Goal: Task Accomplishment & Management: Manage account settings

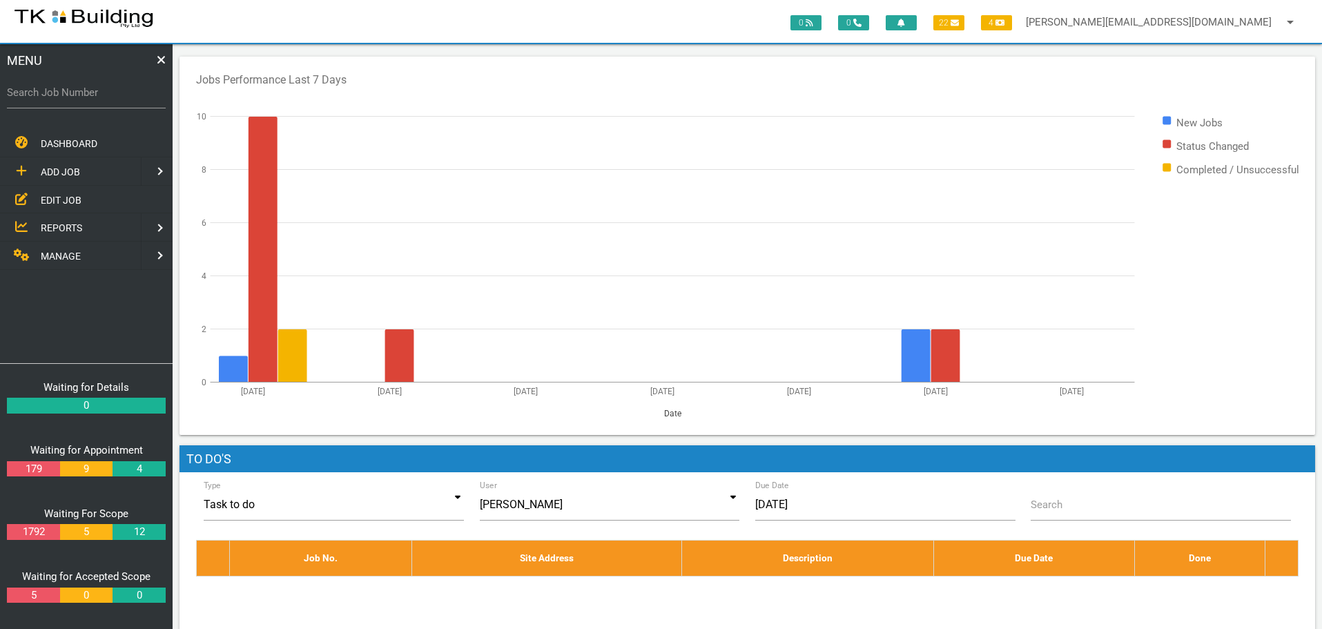
click at [66, 199] on span "EDIT JOB" at bounding box center [61, 199] width 41 height 11
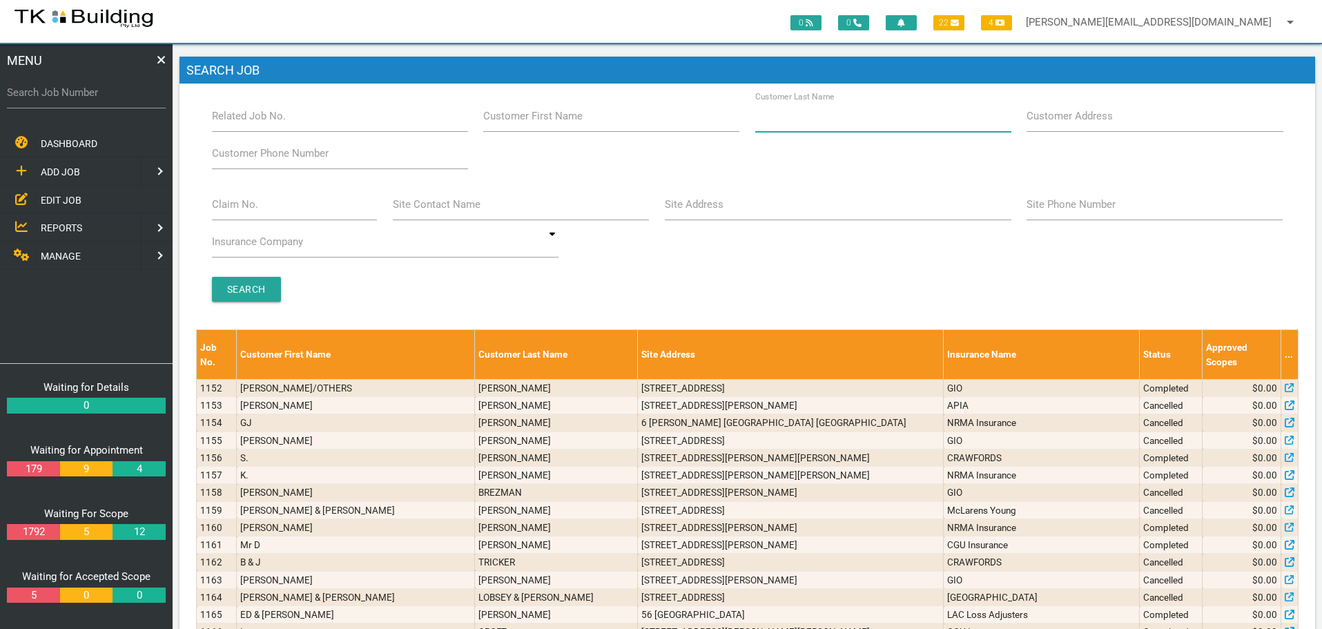
click at [879, 120] on input "Customer Last Name" at bounding box center [883, 116] width 256 height 32
click at [228, 214] on input "Claim No." at bounding box center [295, 204] width 166 height 32
click at [63, 97] on label "Search Job Number" at bounding box center [86, 93] width 159 height 16
click at [63, 97] on input "Search Job Number" at bounding box center [86, 93] width 159 height 32
type input "28006"
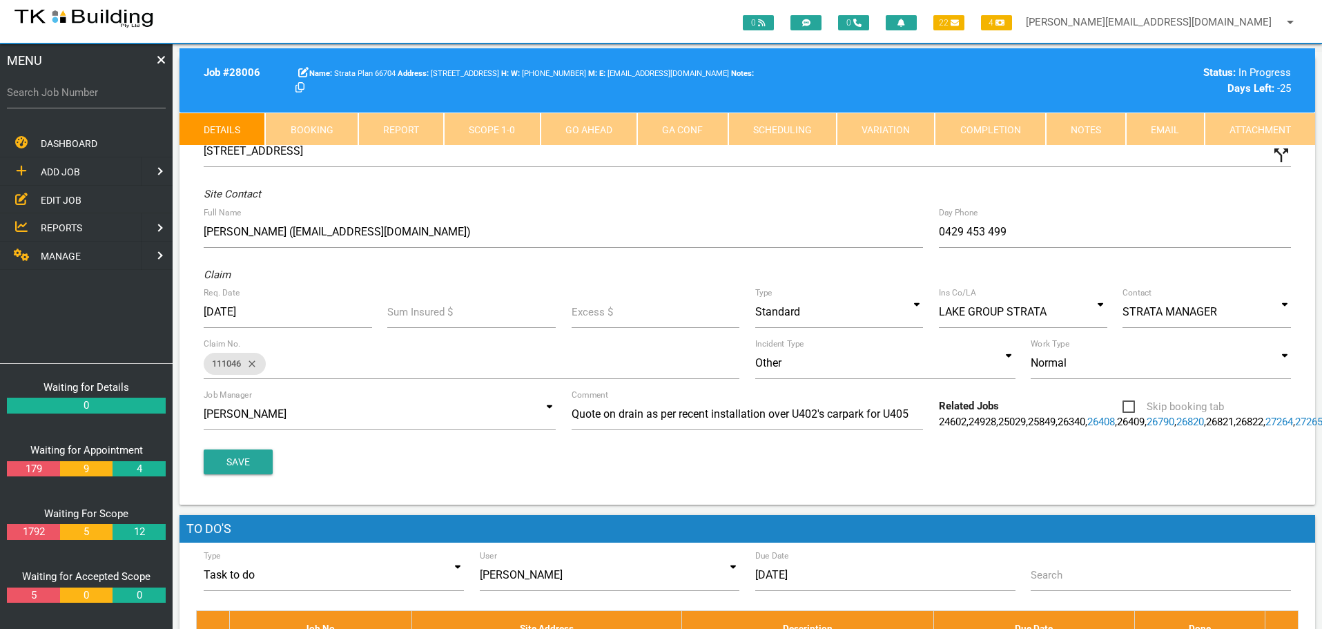
click at [1068, 135] on link "Notes" at bounding box center [1086, 129] width 80 height 33
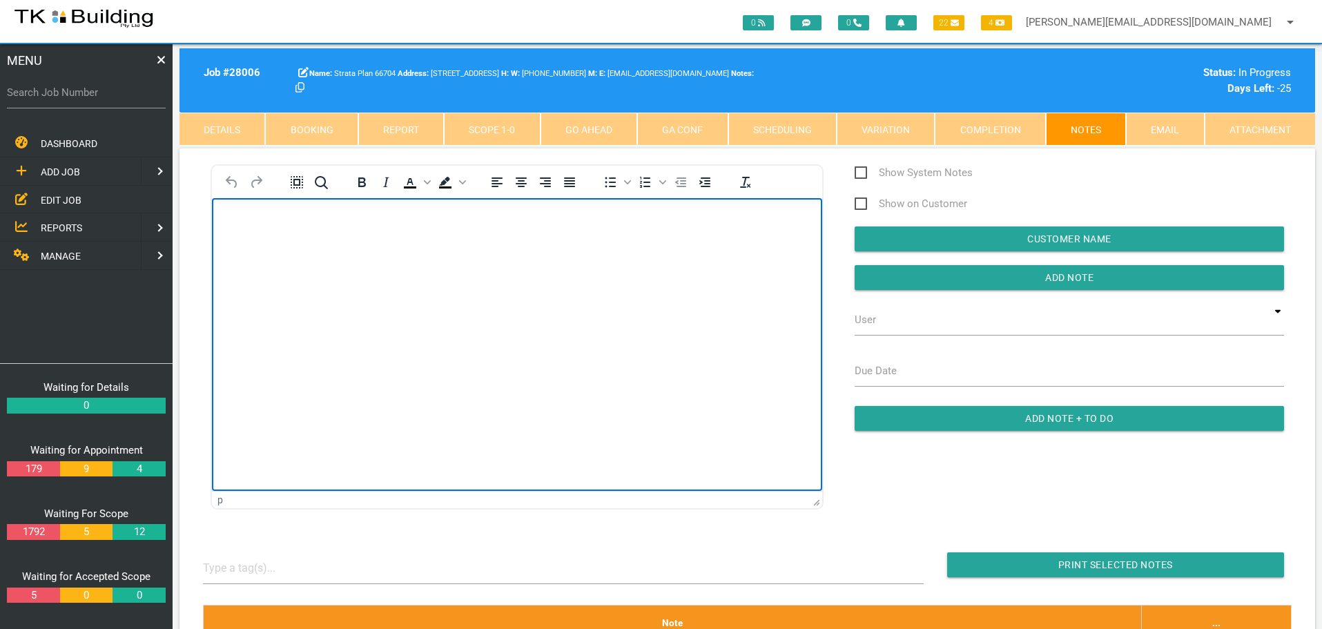
click at [268, 236] on body "Rich Text Area. Press ALT-0 for help." at bounding box center [517, 238] width 610 height 46
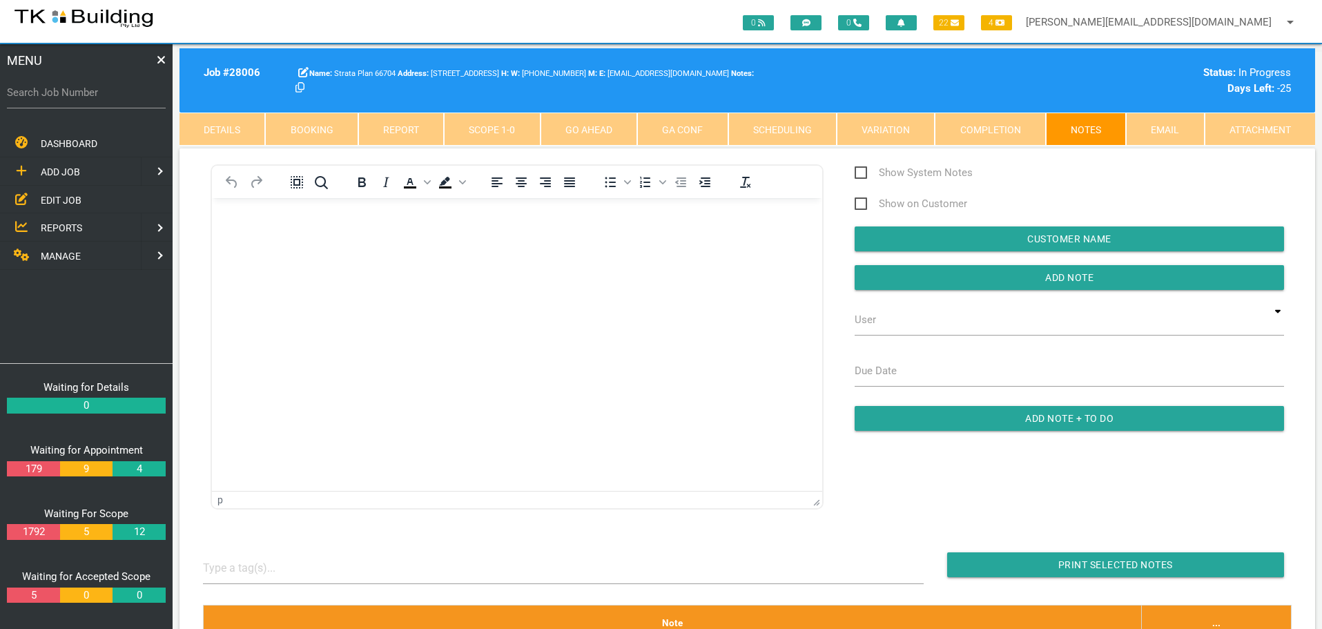
click at [72, 100] on label "Search Job Number" at bounding box center [86, 93] width 159 height 16
click at [72, 100] on input "Search Job Number" at bounding box center [86, 93] width 159 height 32
type input "27265"
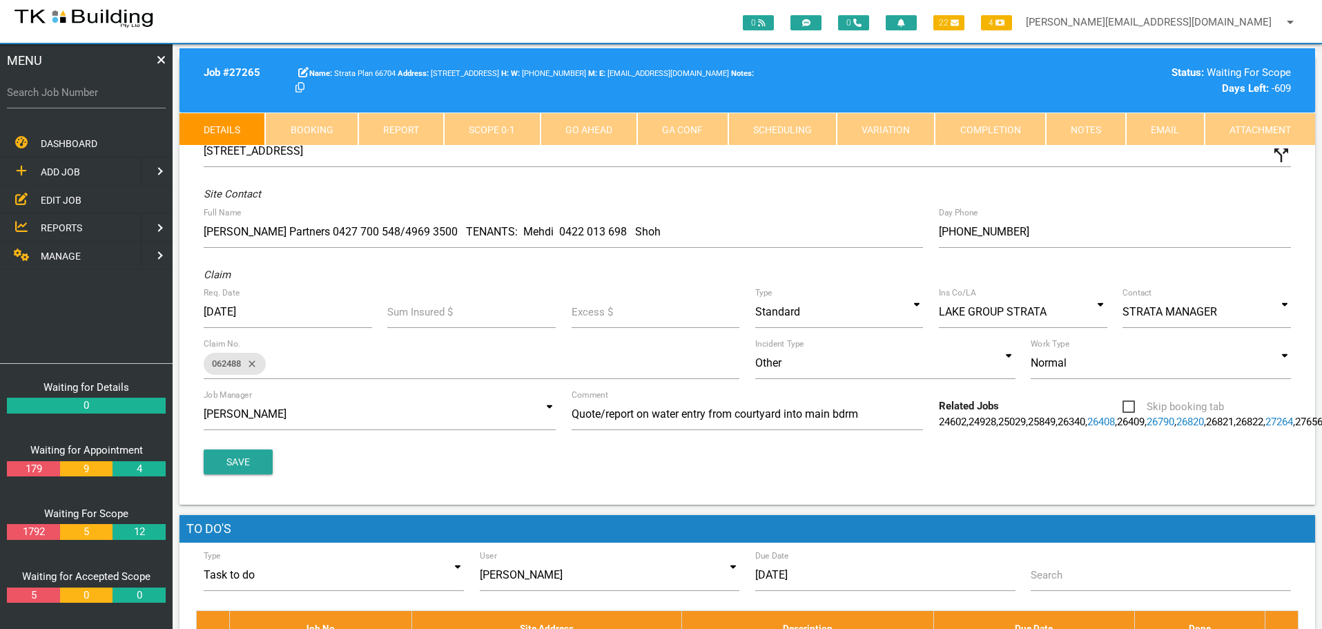
click at [1063, 133] on link "Notes" at bounding box center [1086, 129] width 80 height 33
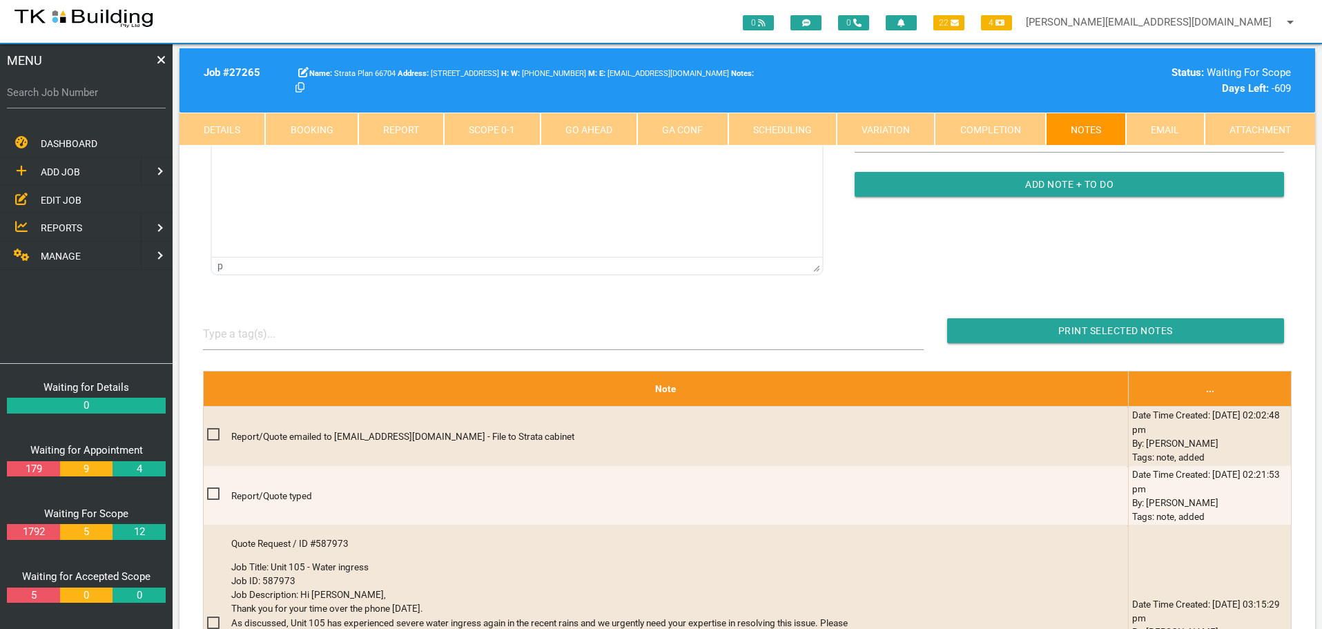
scroll to position [276, 0]
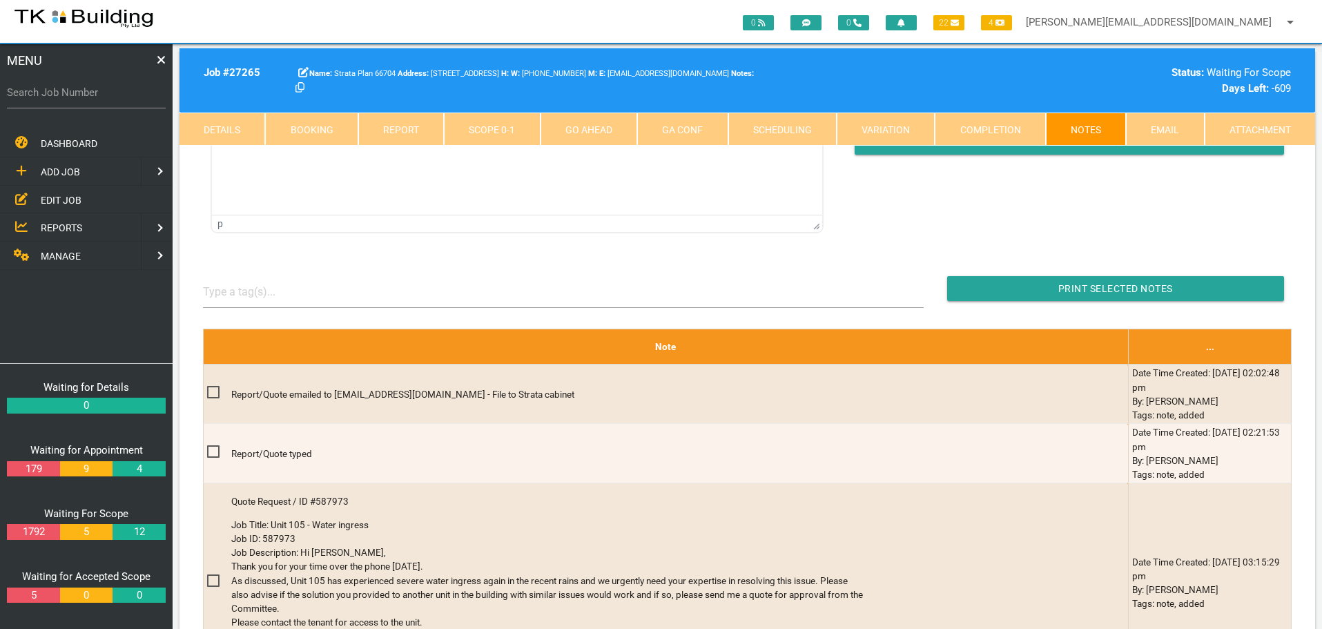
click at [232, 126] on link "Details" at bounding box center [222, 129] width 86 height 33
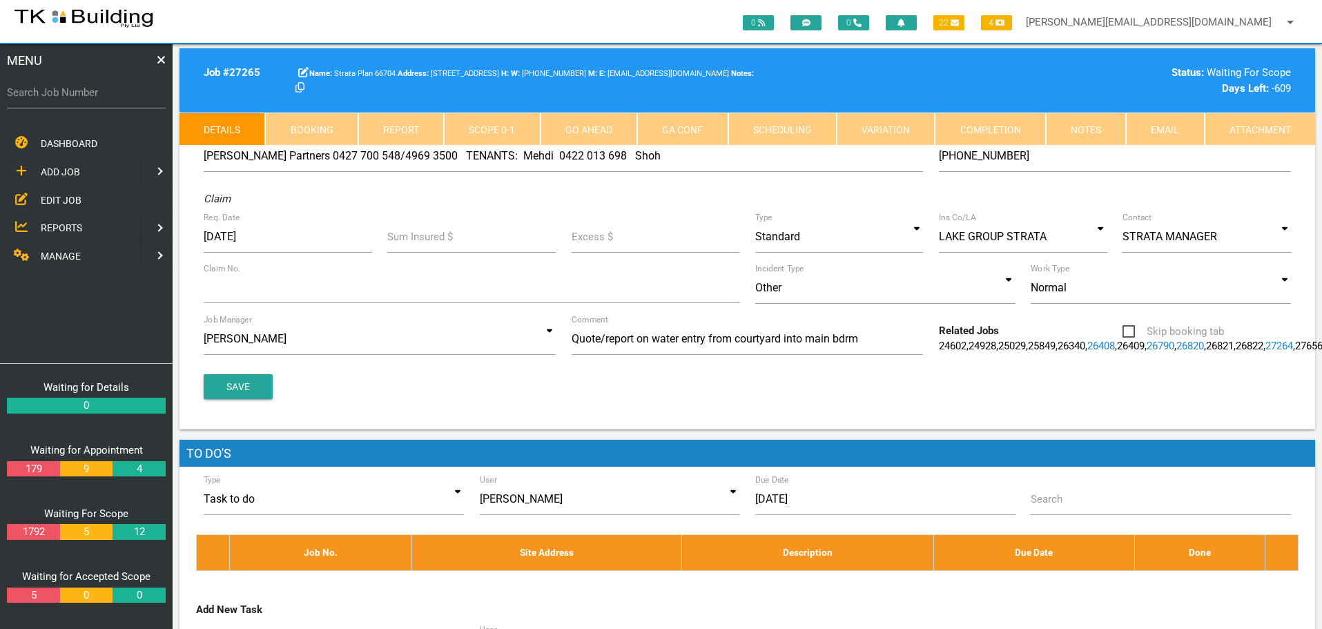
scroll to position [0, 0]
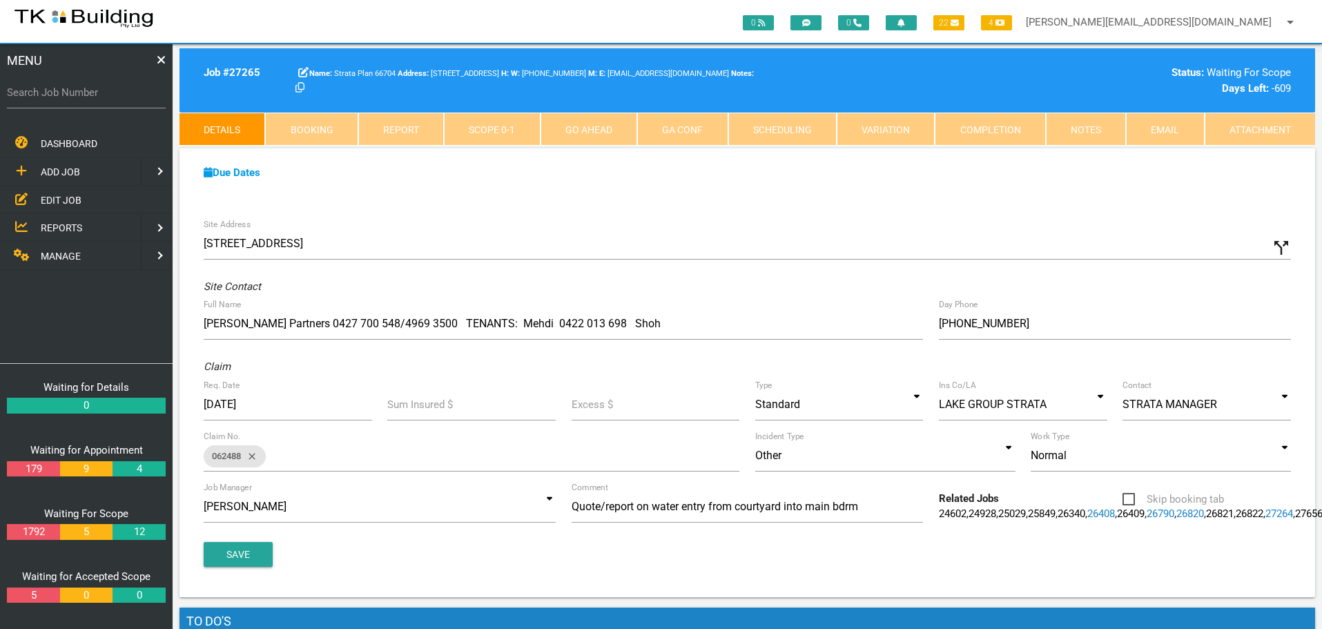
click at [1075, 130] on link "Notes" at bounding box center [1086, 129] width 80 height 33
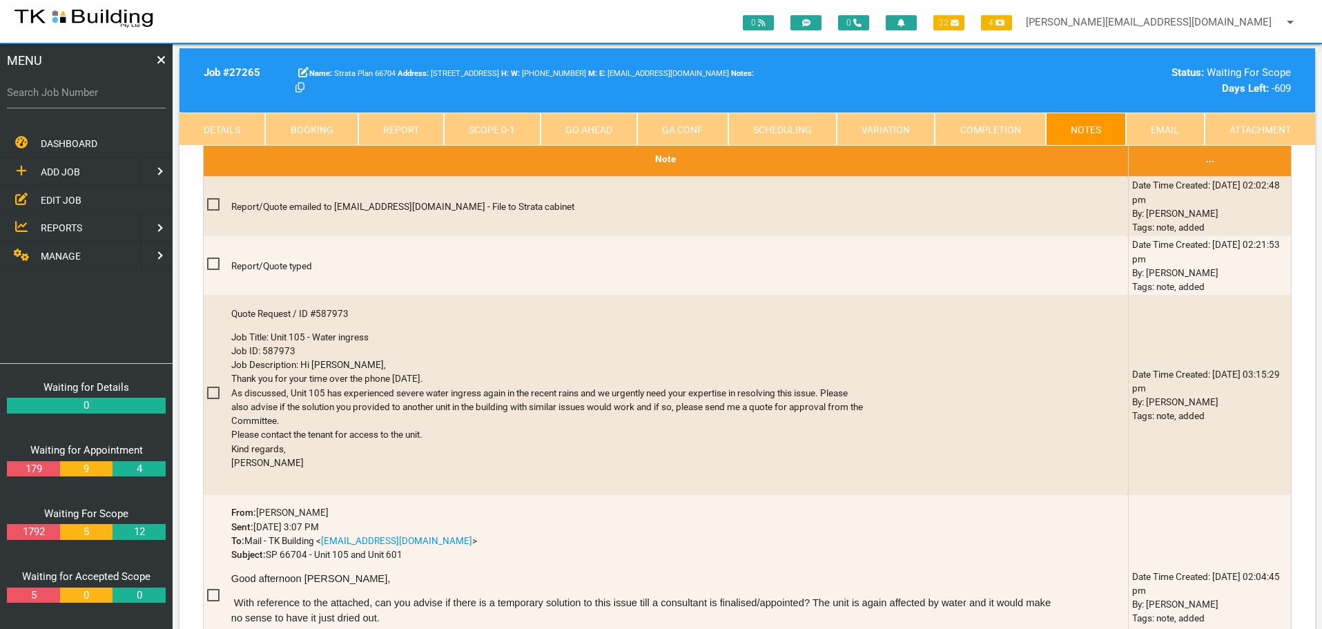
scroll to position [483, 0]
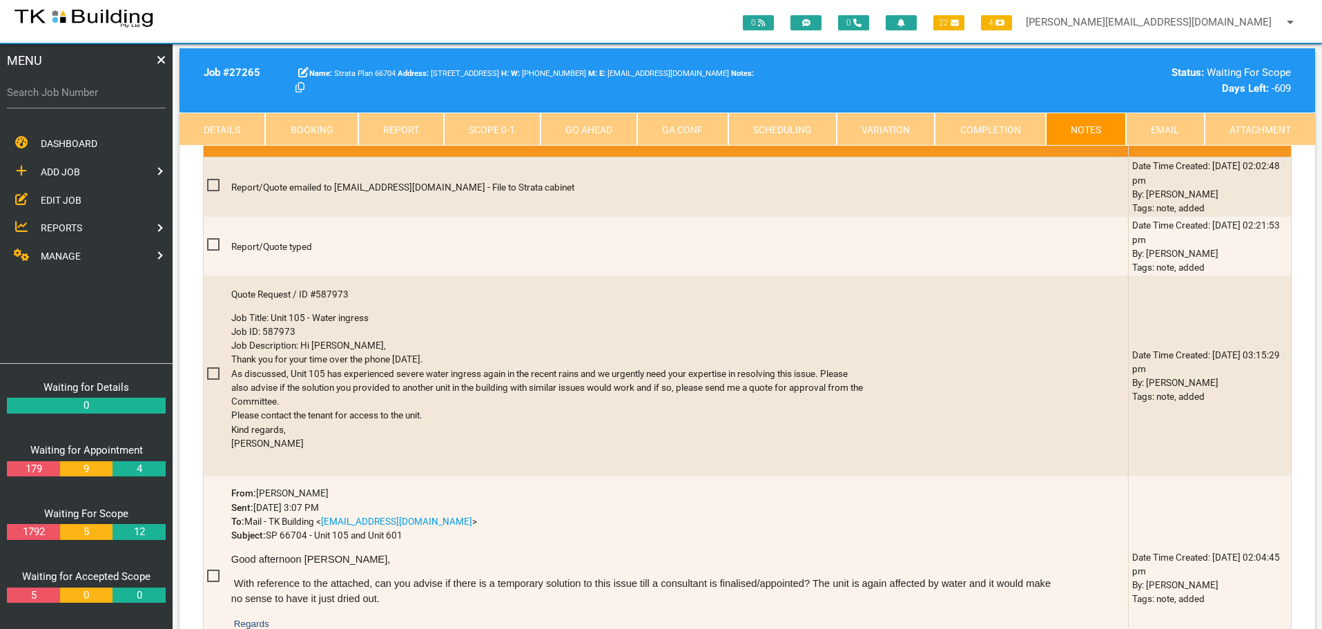
click at [335, 123] on link "Booking" at bounding box center [311, 129] width 92 height 33
select select "8"
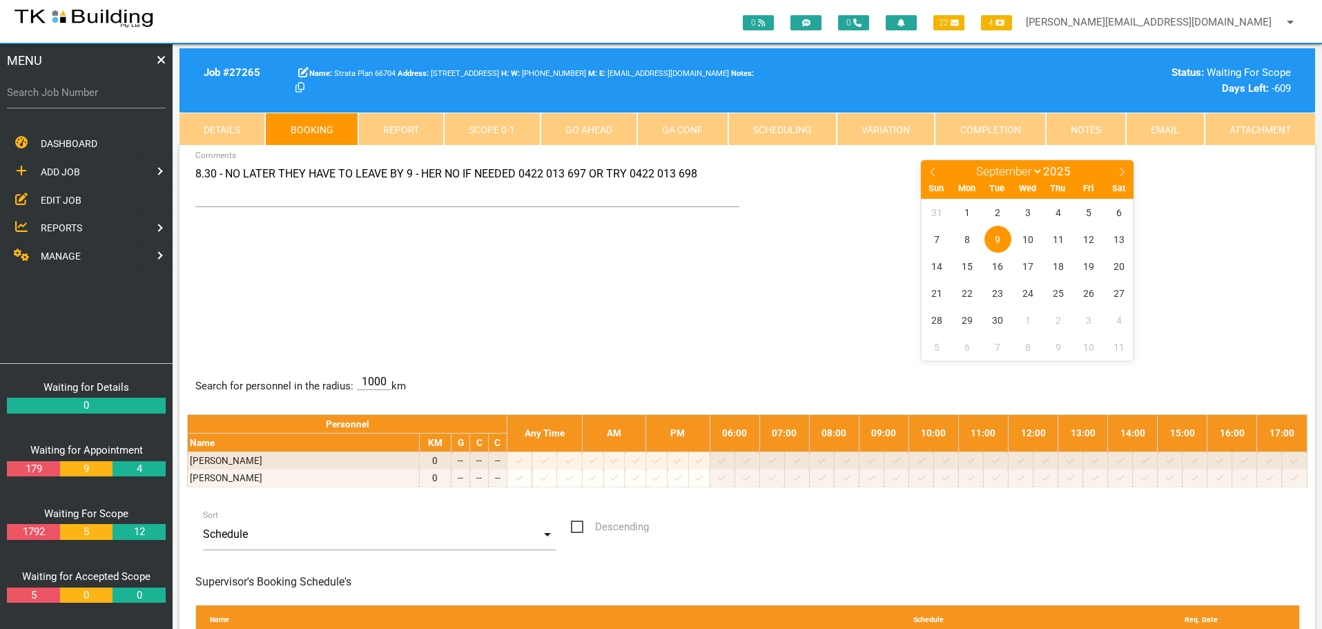
scroll to position [0, 0]
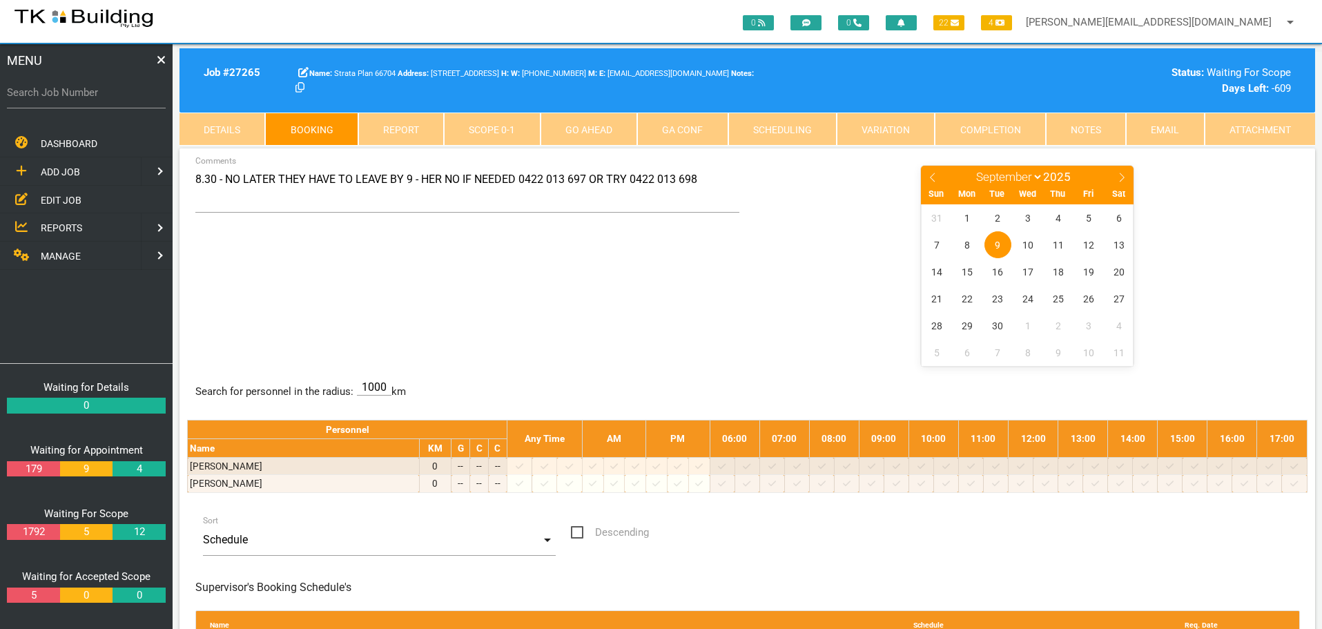
click at [1103, 126] on link "Notes" at bounding box center [1086, 129] width 80 height 33
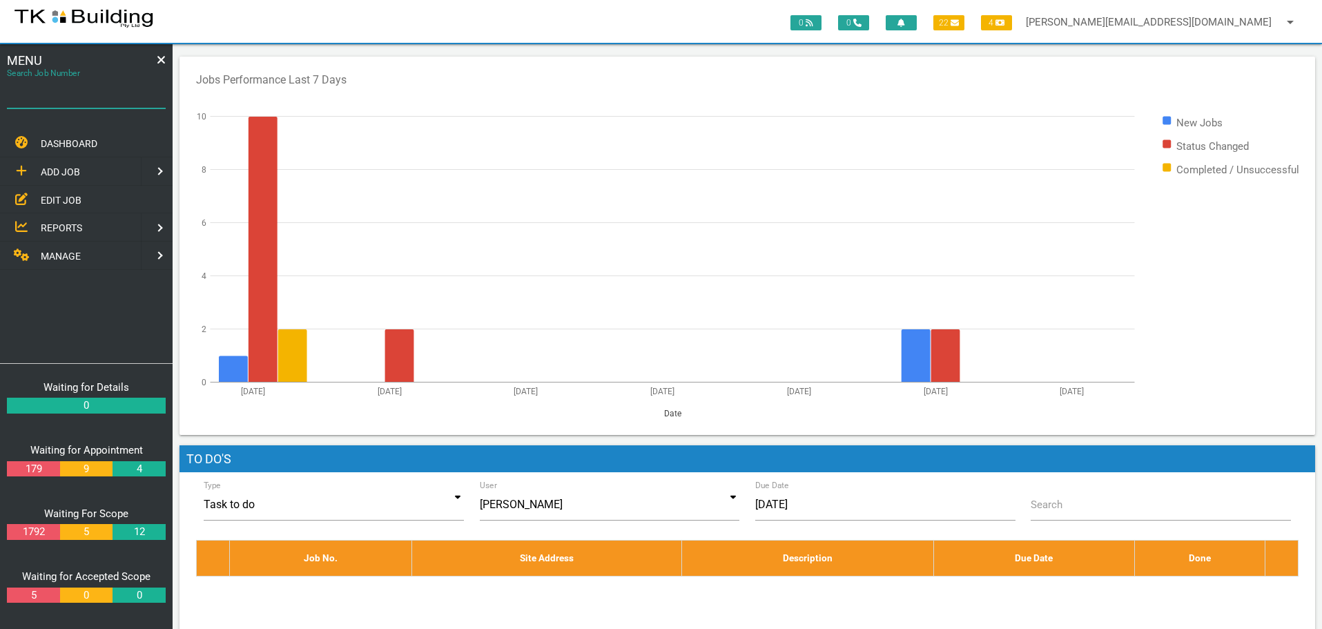
click at [75, 101] on input "Search Job Number" at bounding box center [86, 93] width 159 height 32
type input "27972"
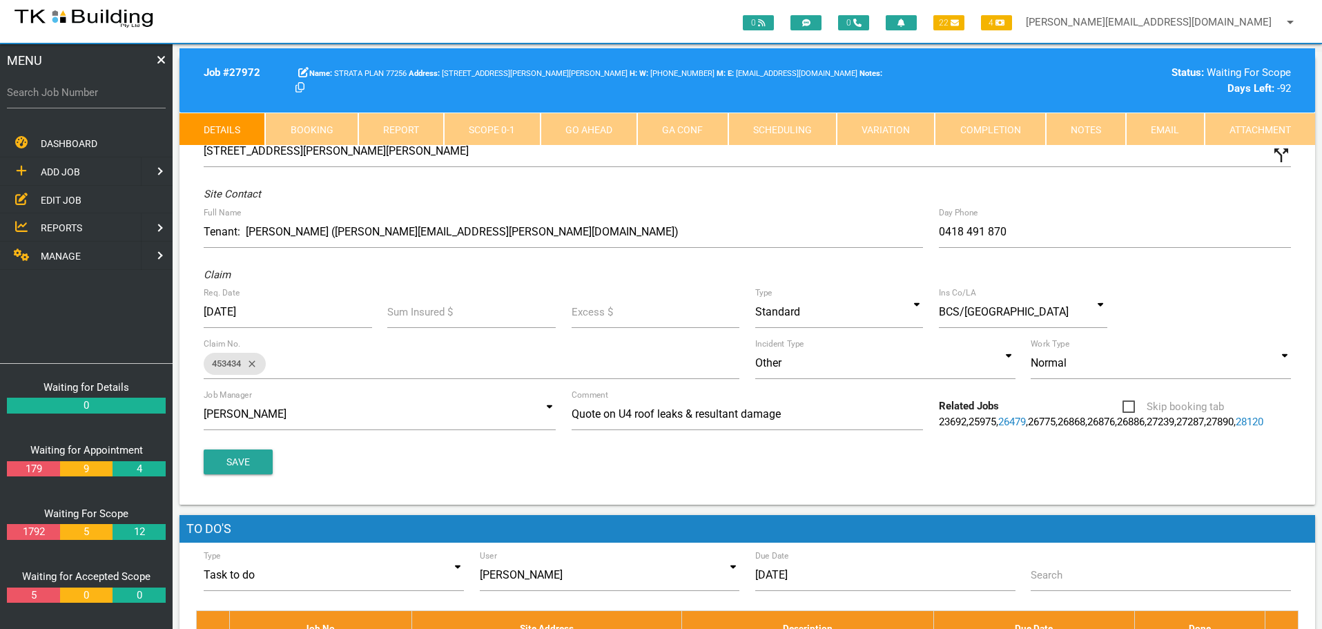
click at [1100, 125] on link "Notes" at bounding box center [1086, 129] width 80 height 33
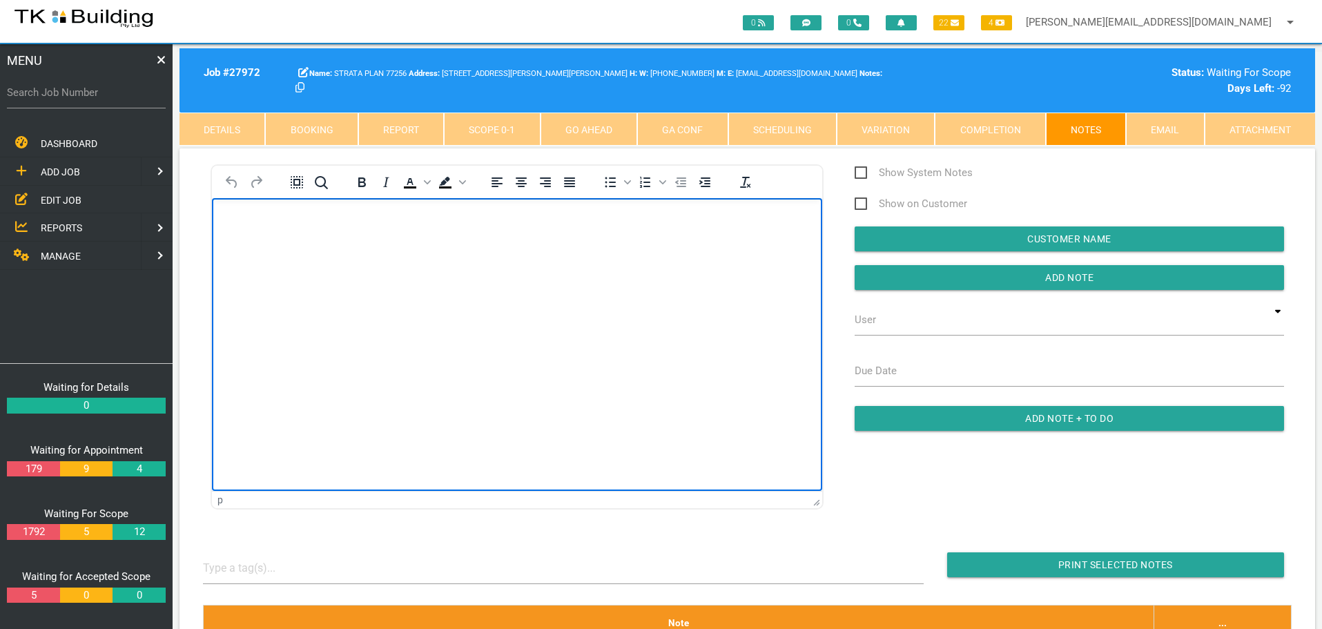
click at [270, 246] on body "Rich Text Area. Press ALT-0 for help." at bounding box center [517, 238] width 610 height 46
click at [245, 217] on p "Rich Text Area. Press ALT-0 for help." at bounding box center [517, 220] width 576 height 11
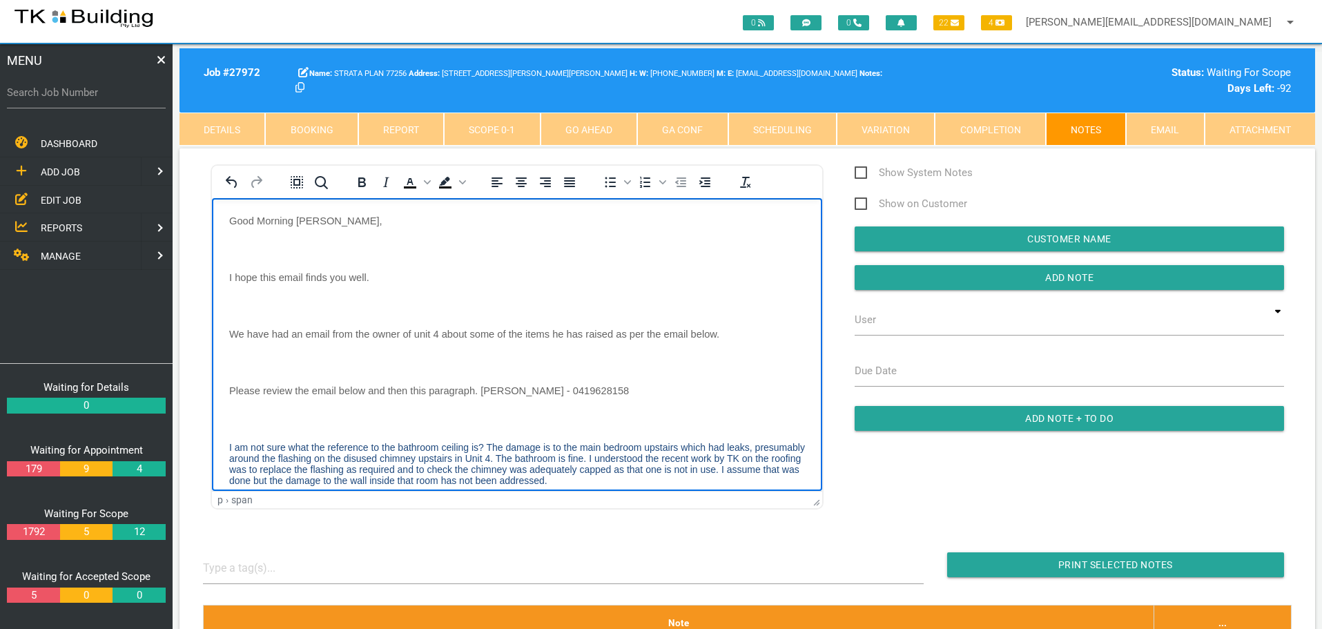
click at [239, 243] on p "Rich Text Area. Press ALT-0 for help." at bounding box center [517, 248] width 576 height 11
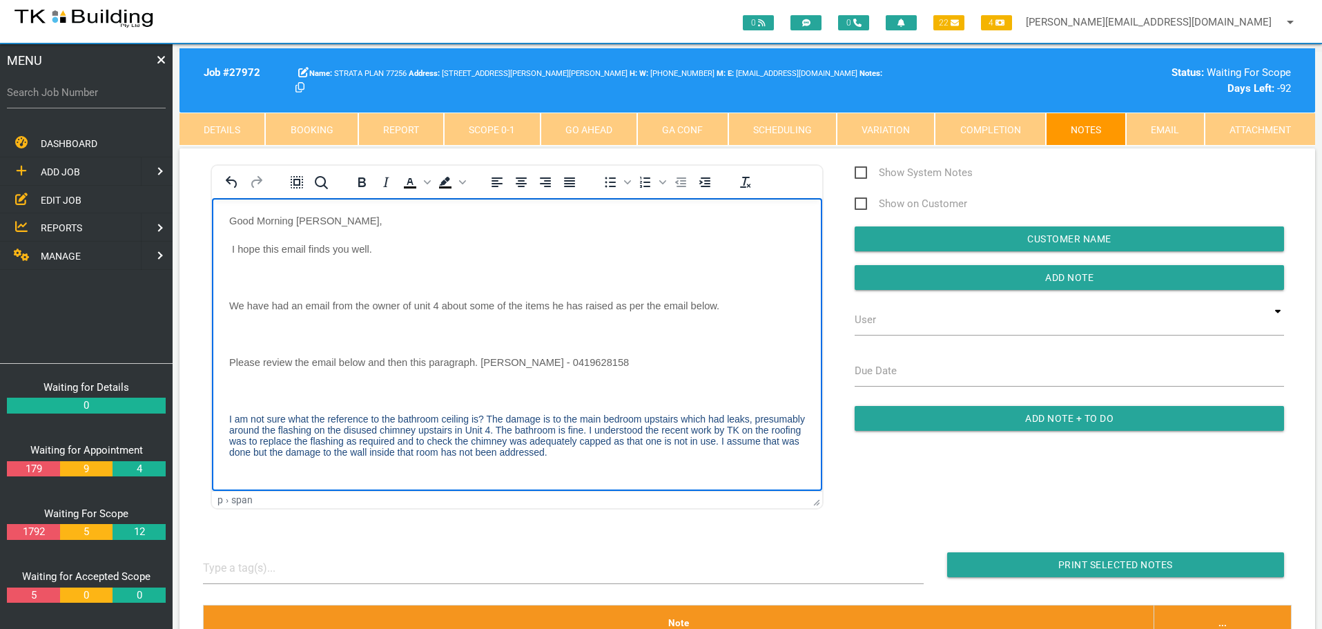
click at [236, 267] on body "Good Morning Sharon, I hope this email finds you well. We have had an email fro…" at bounding box center [517, 438] width 610 height 447
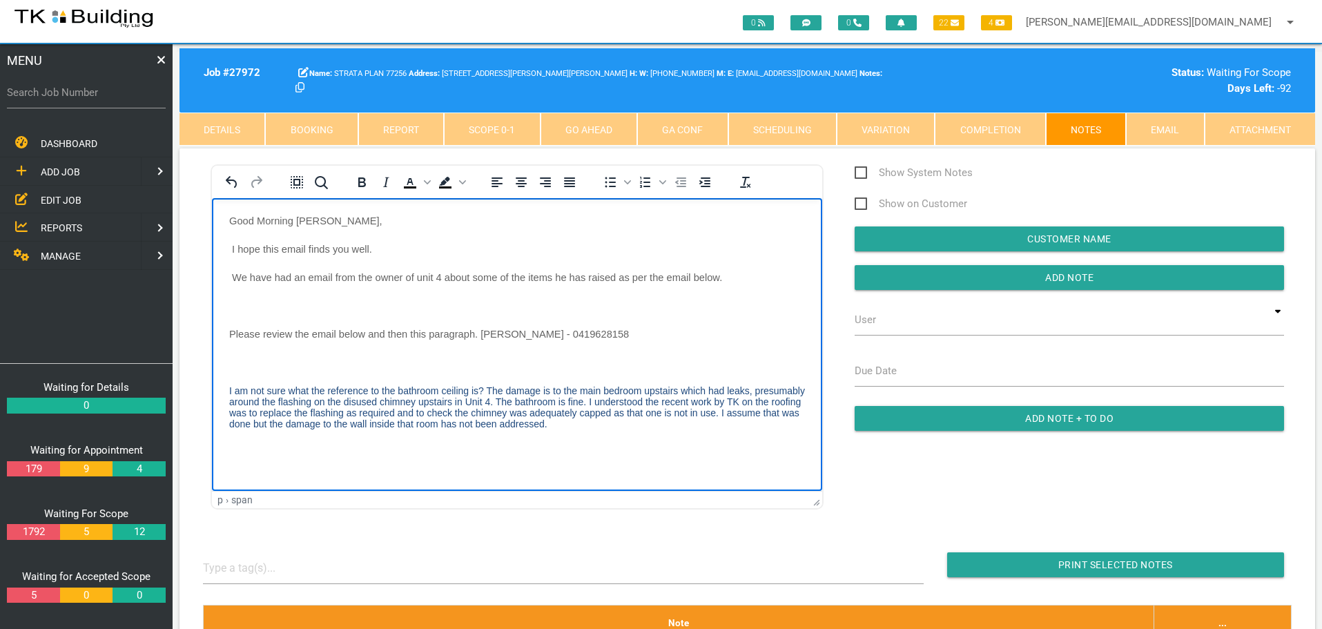
click at [236, 301] on p "Rich Text Area. Press ALT-0 for help." at bounding box center [517, 305] width 576 height 11
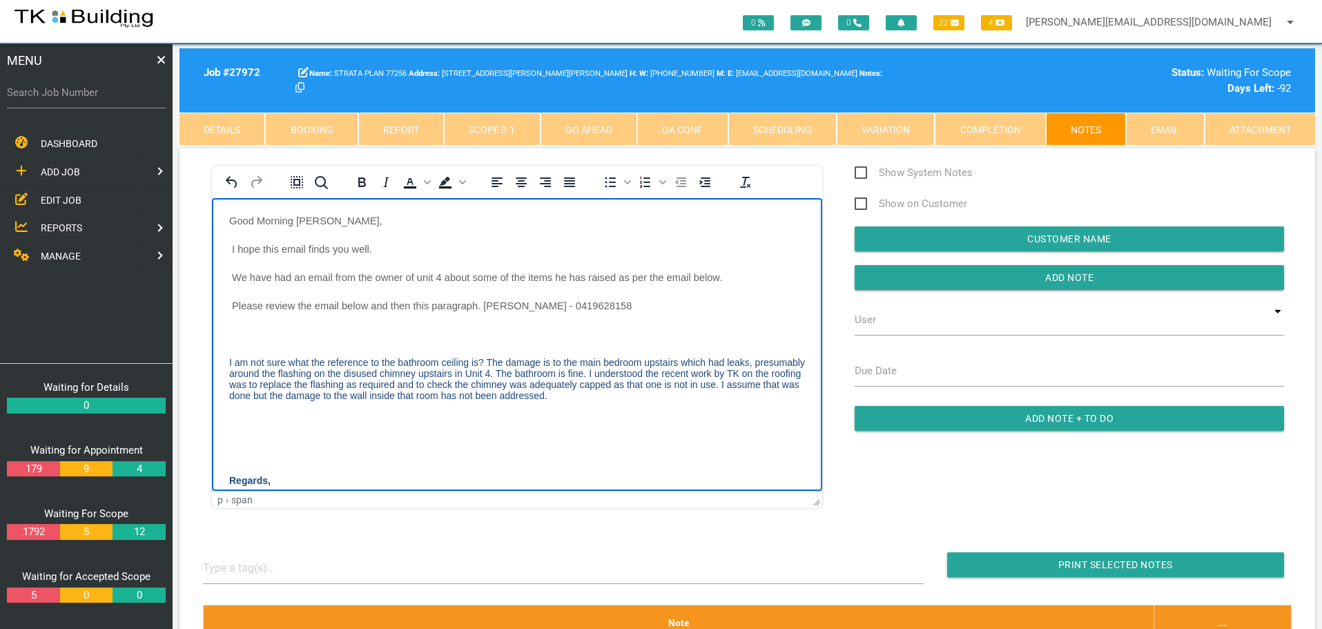
click at [237, 325] on body "Good Morning Sharon, I hope this email finds you well. We have had an email fro…" at bounding box center [517, 410] width 610 height 390
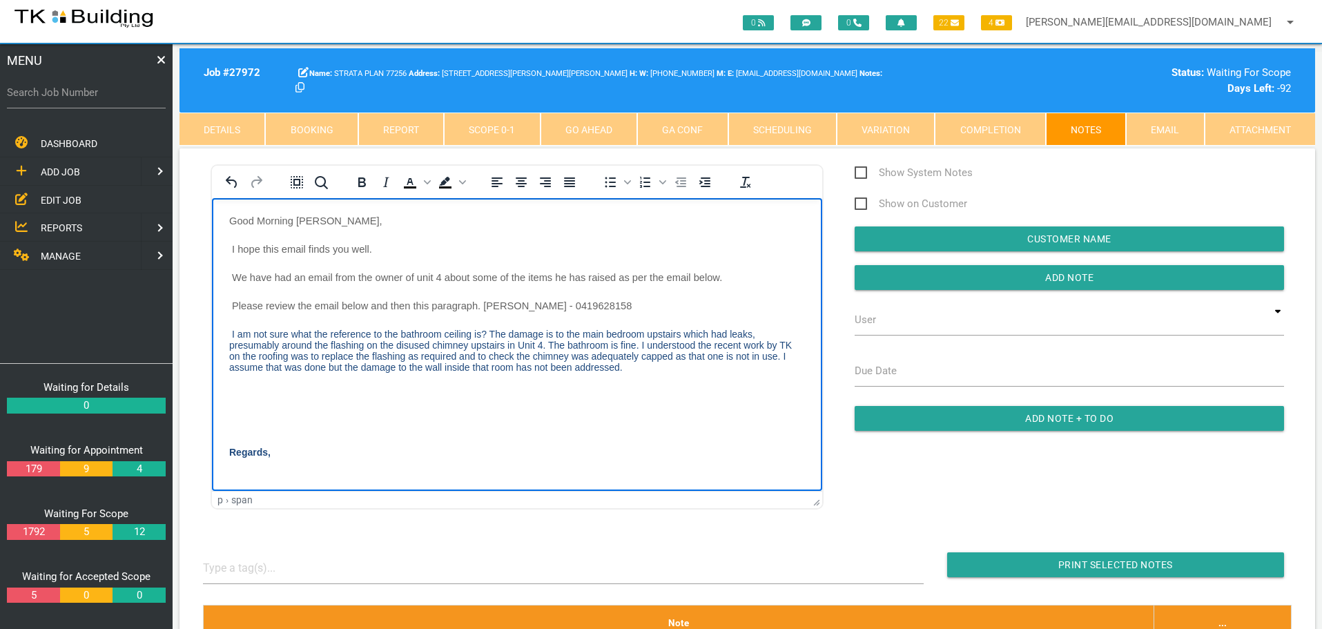
click at [244, 387] on body "Good Morning Sharon, I hope this email finds you well. We have had an email fro…" at bounding box center [517, 396] width 610 height 362
click at [256, 415] on body "Good Morning Sharon, I hope this email finds you well. We have had an email fro…" at bounding box center [517, 367] width 610 height 305
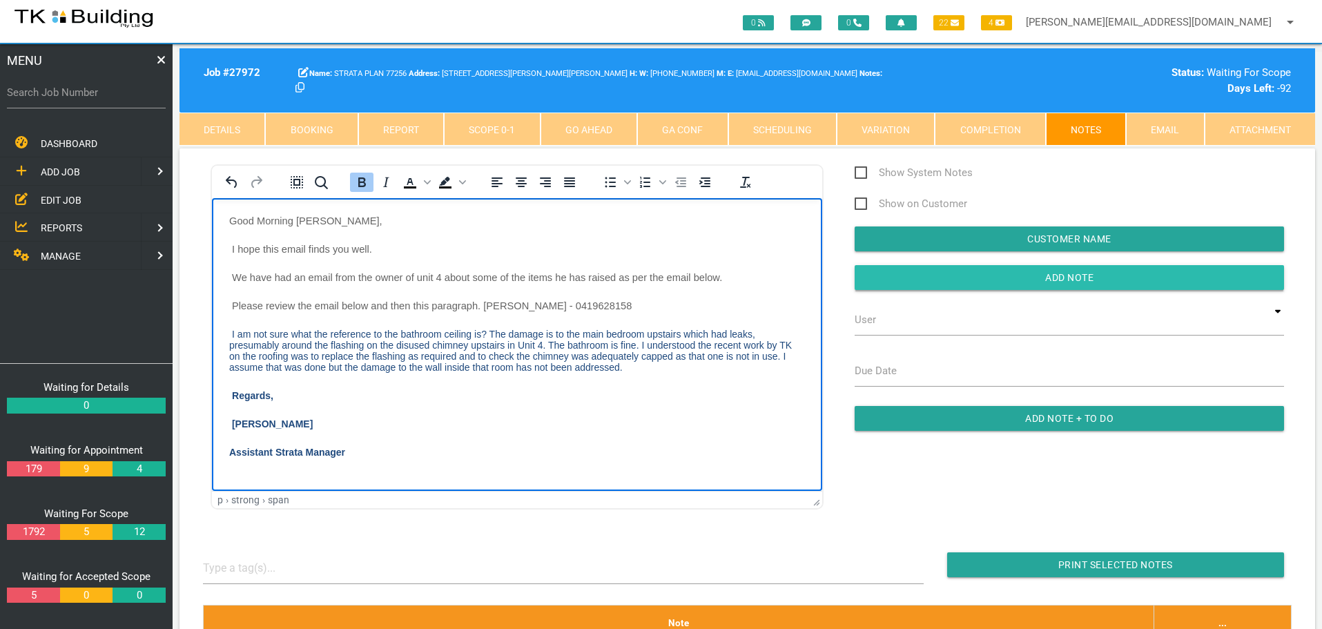
click at [895, 276] on input "Add Note" at bounding box center [1068, 277] width 429 height 25
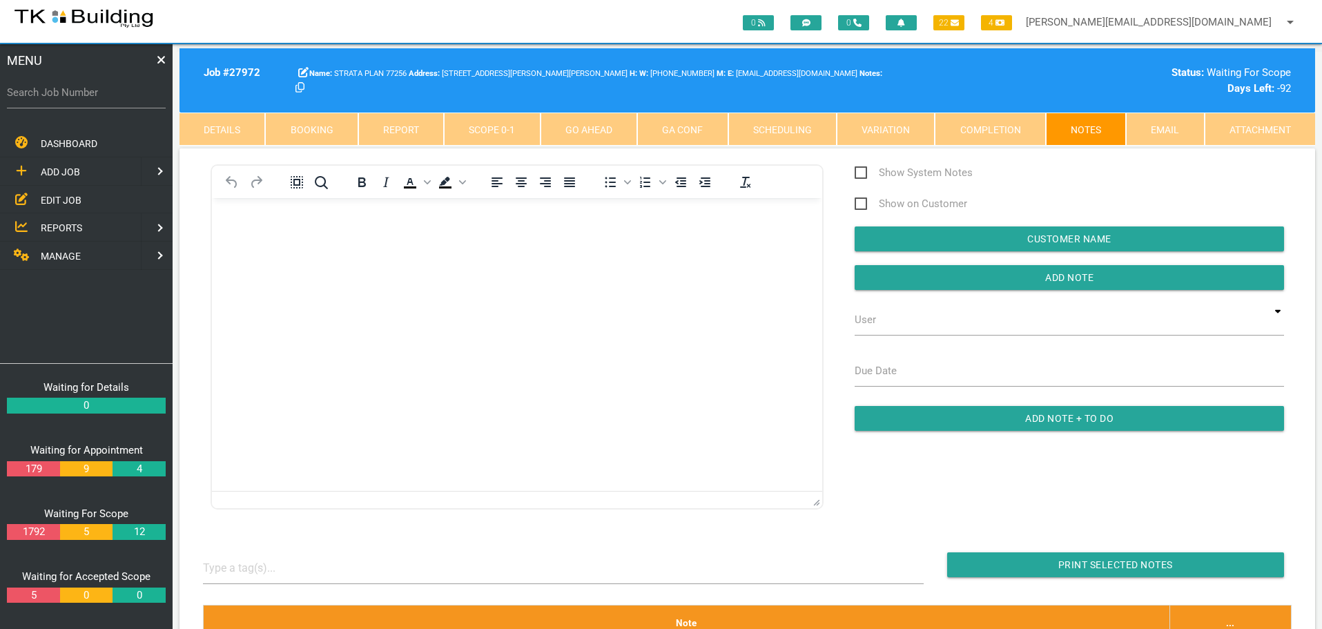
click at [257, 244] on body "Rich Text Area. Press ALT-0 for help." at bounding box center [517, 238] width 610 height 46
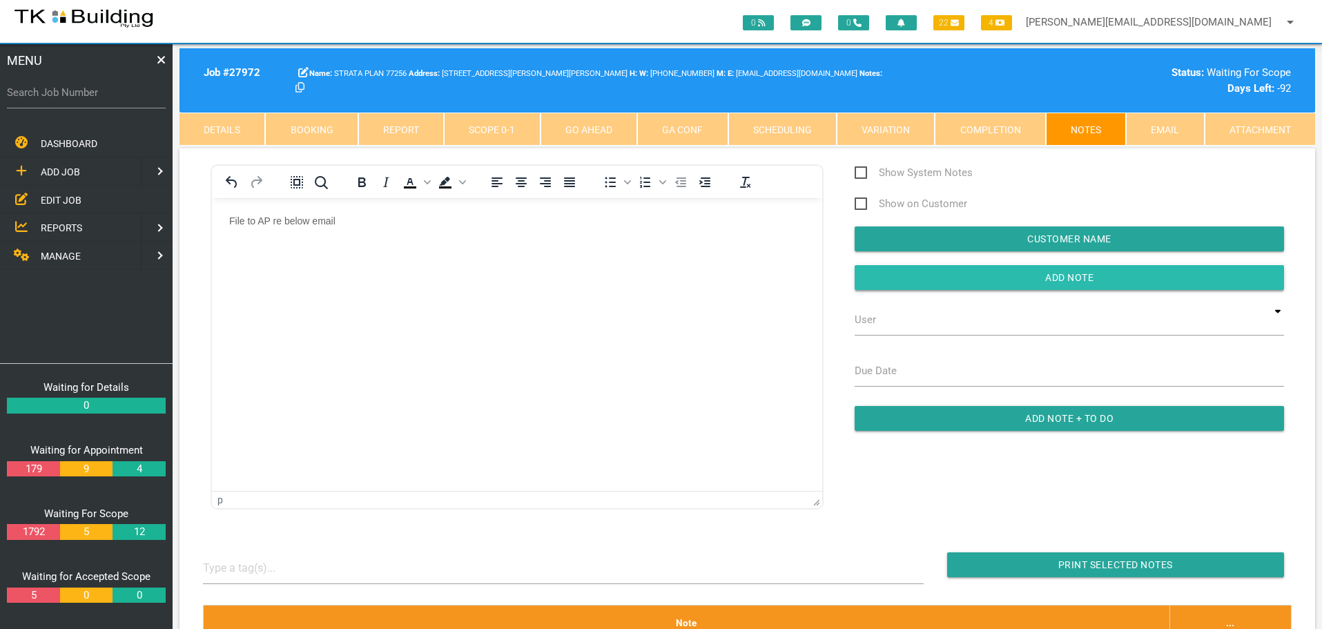
click at [952, 279] on input "button" at bounding box center [1068, 277] width 429 height 25
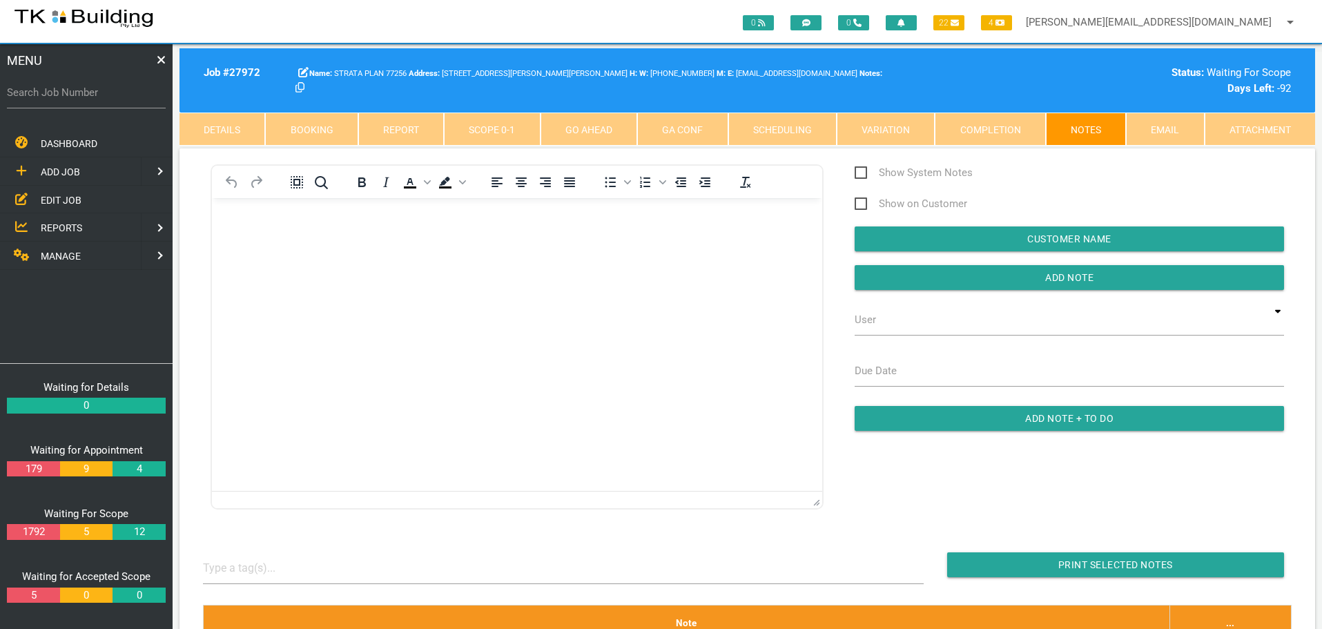
click at [69, 99] on label "Search Job Number" at bounding box center [86, 93] width 159 height 16
click at [69, 99] on input "Search Job Number" at bounding box center [86, 93] width 159 height 32
type input "28006"
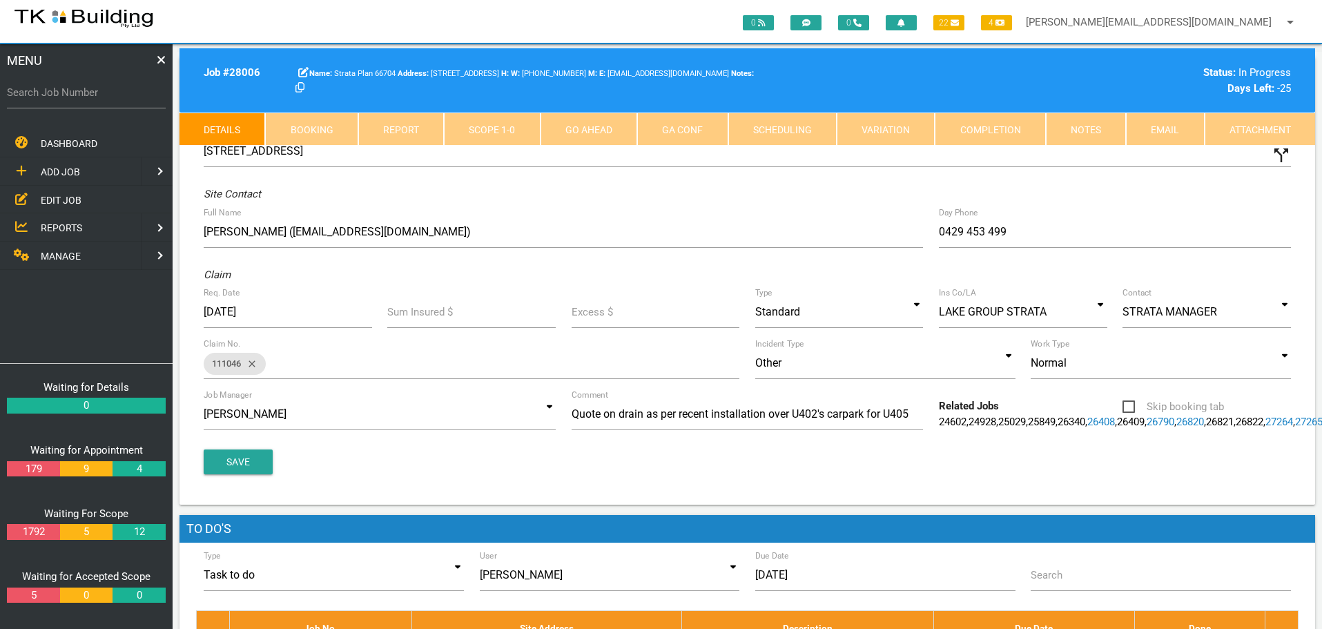
click at [1103, 124] on link "Notes" at bounding box center [1086, 129] width 80 height 33
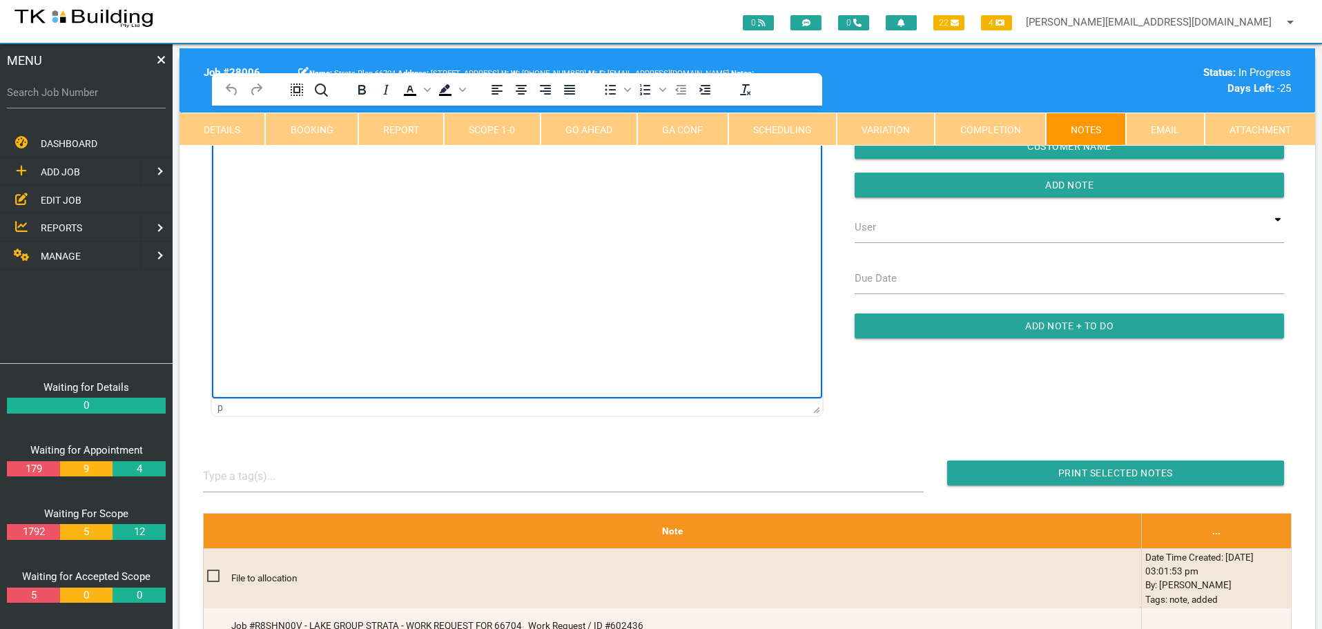
click at [251, 168] on html at bounding box center [517, 137] width 610 height 63
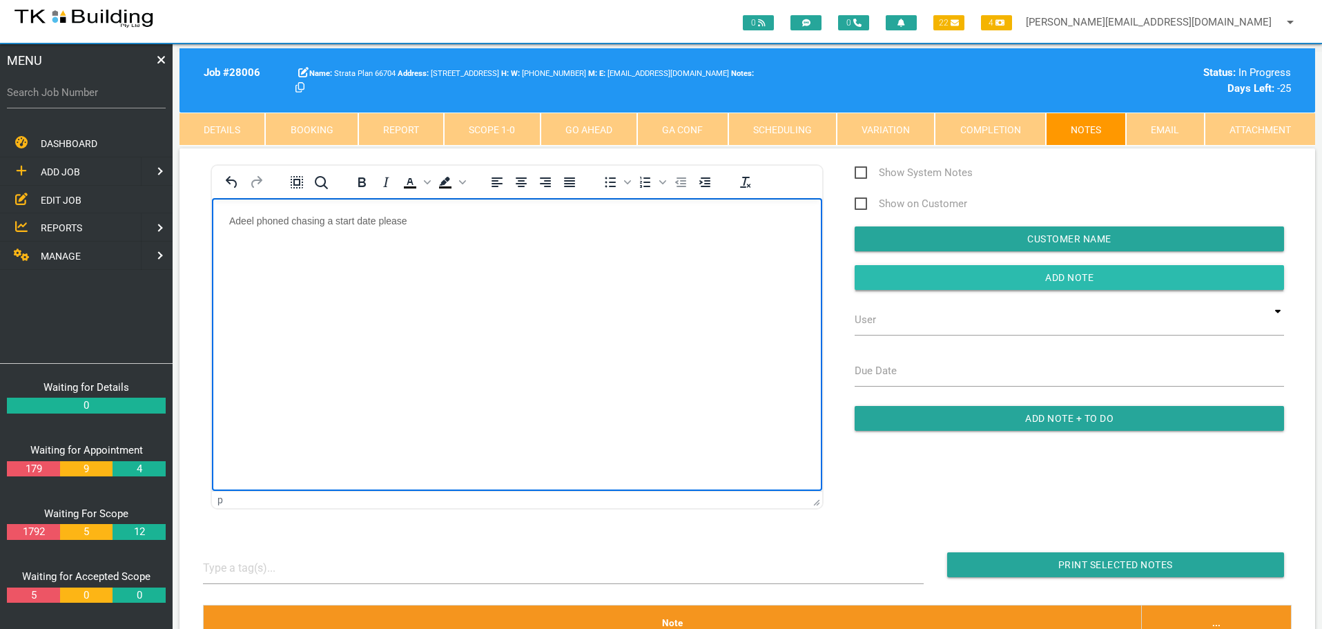
click at [1005, 282] on input "Add Note" at bounding box center [1068, 277] width 429 height 25
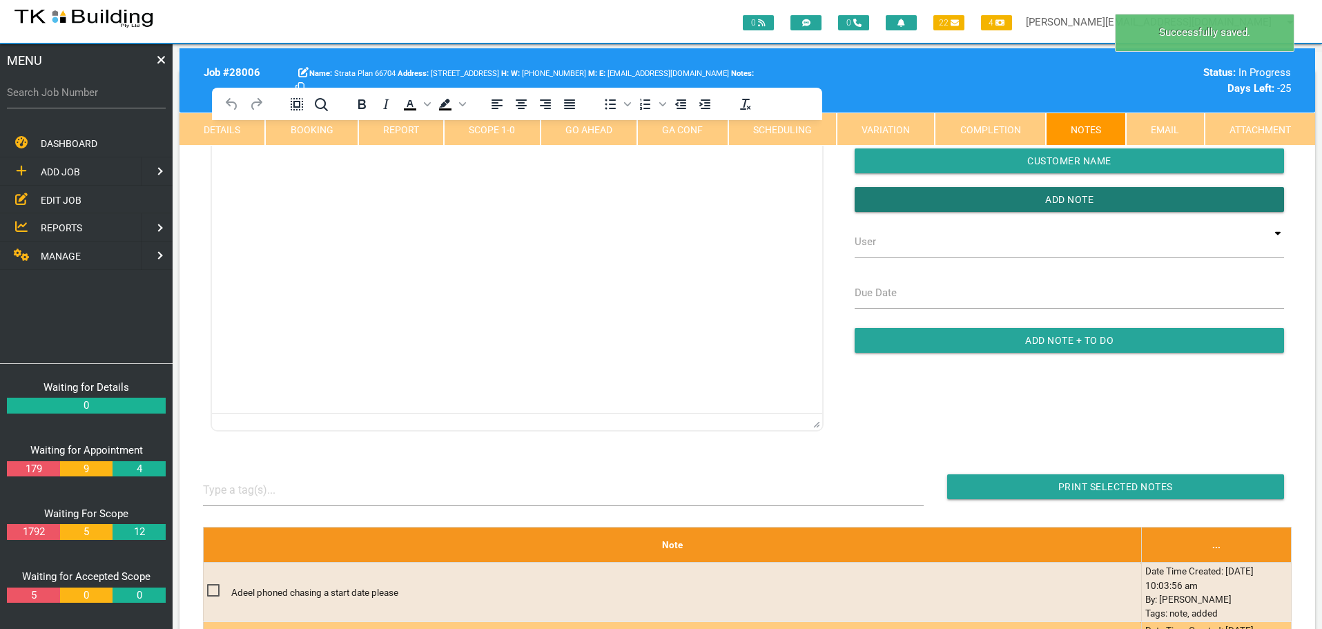
scroll to position [207, 0]
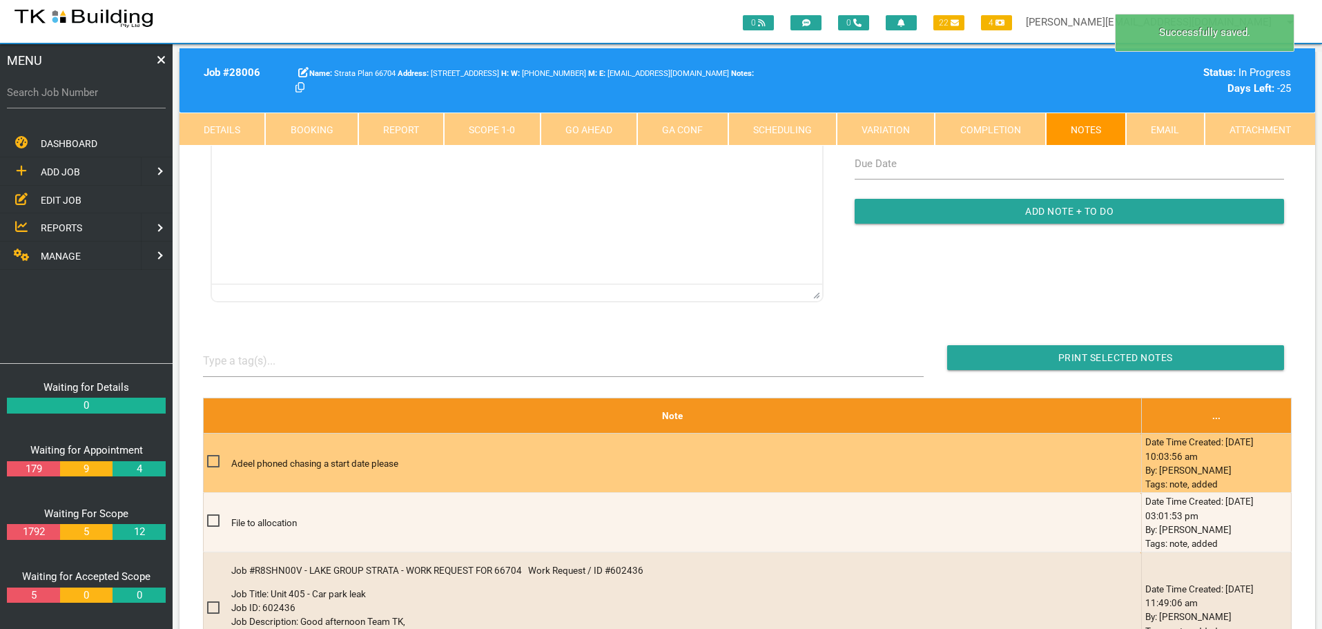
click at [213, 459] on span at bounding box center [219, 461] width 24 height 17
click at [213, 459] on input "checkbox" at bounding box center [211, 457] width 9 height 9
checkbox input "true"
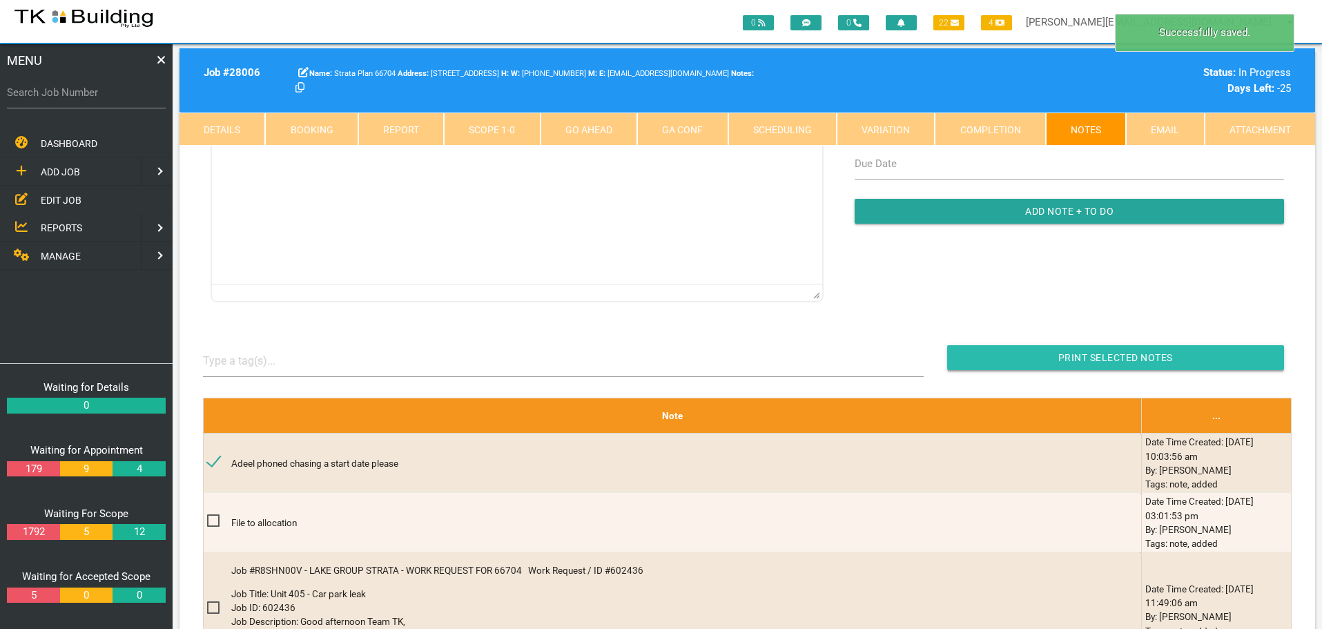
click at [999, 353] on input "button" at bounding box center [1115, 357] width 337 height 25
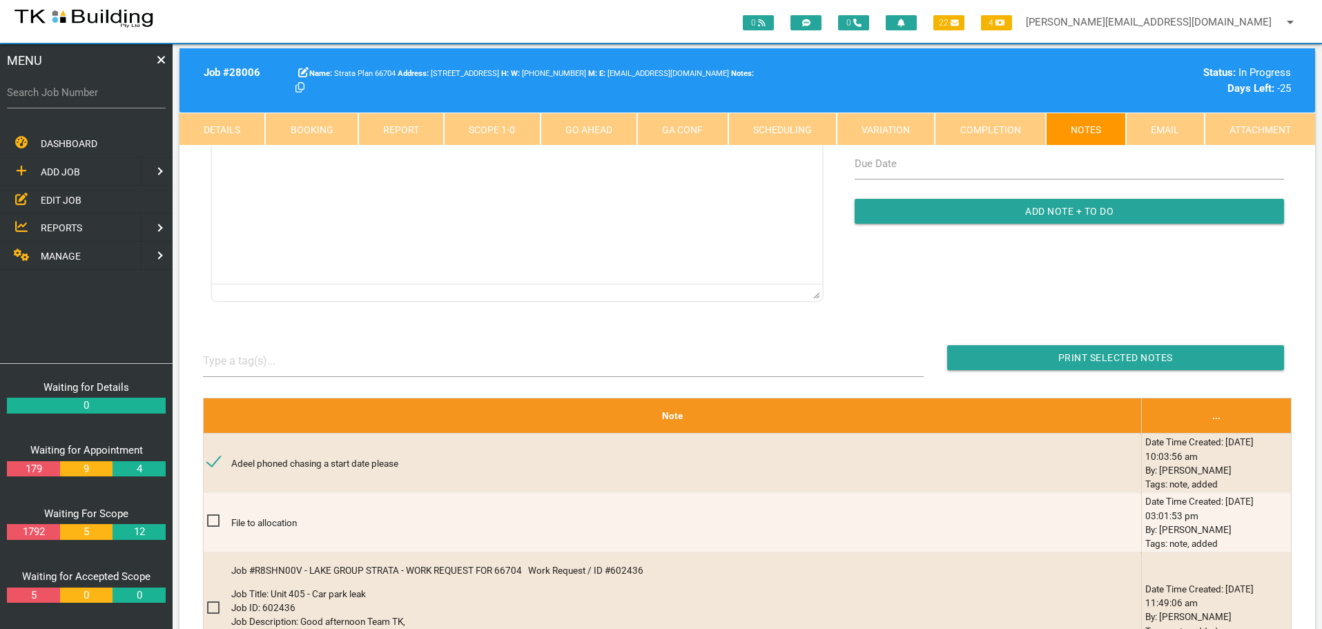
click at [99, 100] on label "Search Job Number" at bounding box center [86, 93] width 159 height 16
click at [99, 100] on input "Search Job Number" at bounding box center [86, 93] width 159 height 32
type input "27265"
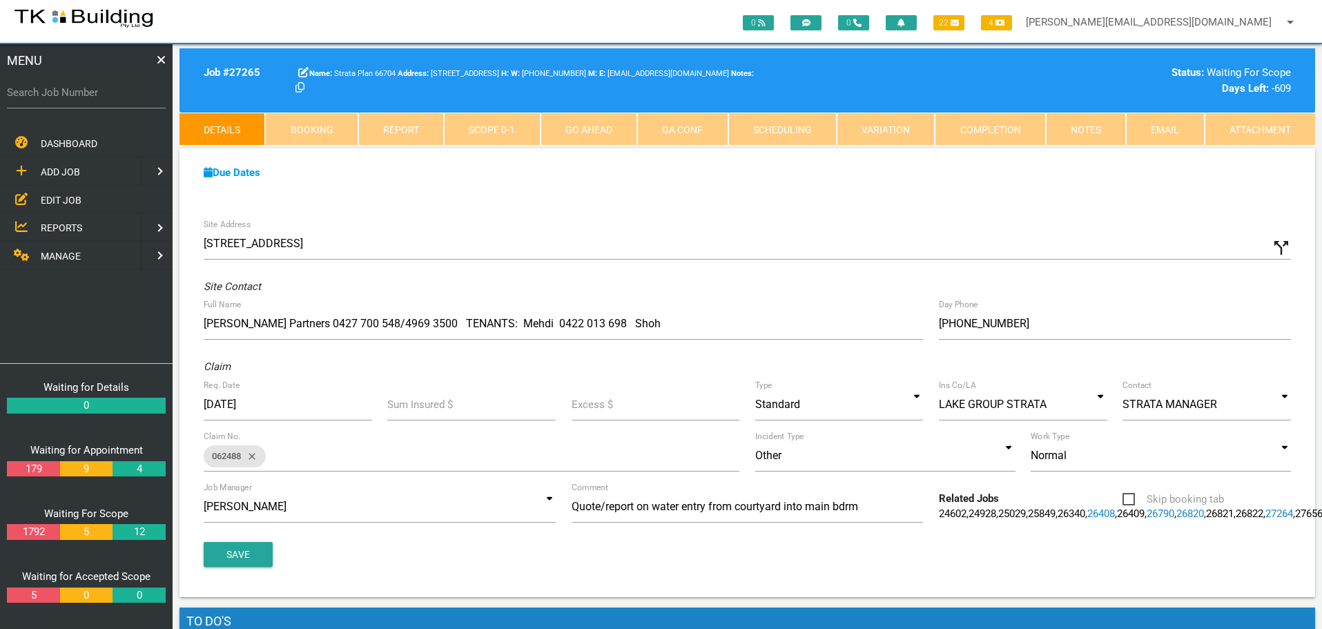
click at [1095, 126] on link "Notes" at bounding box center [1086, 129] width 80 height 33
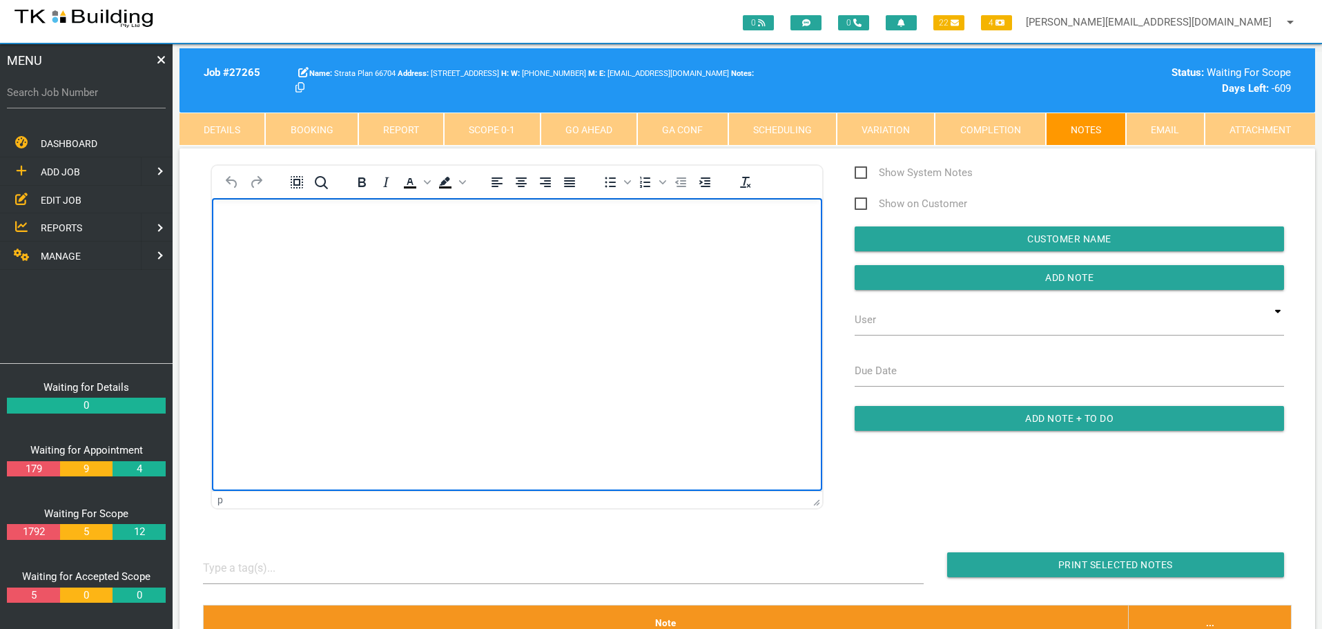
click at [283, 204] on html at bounding box center [517, 228] width 610 height 63
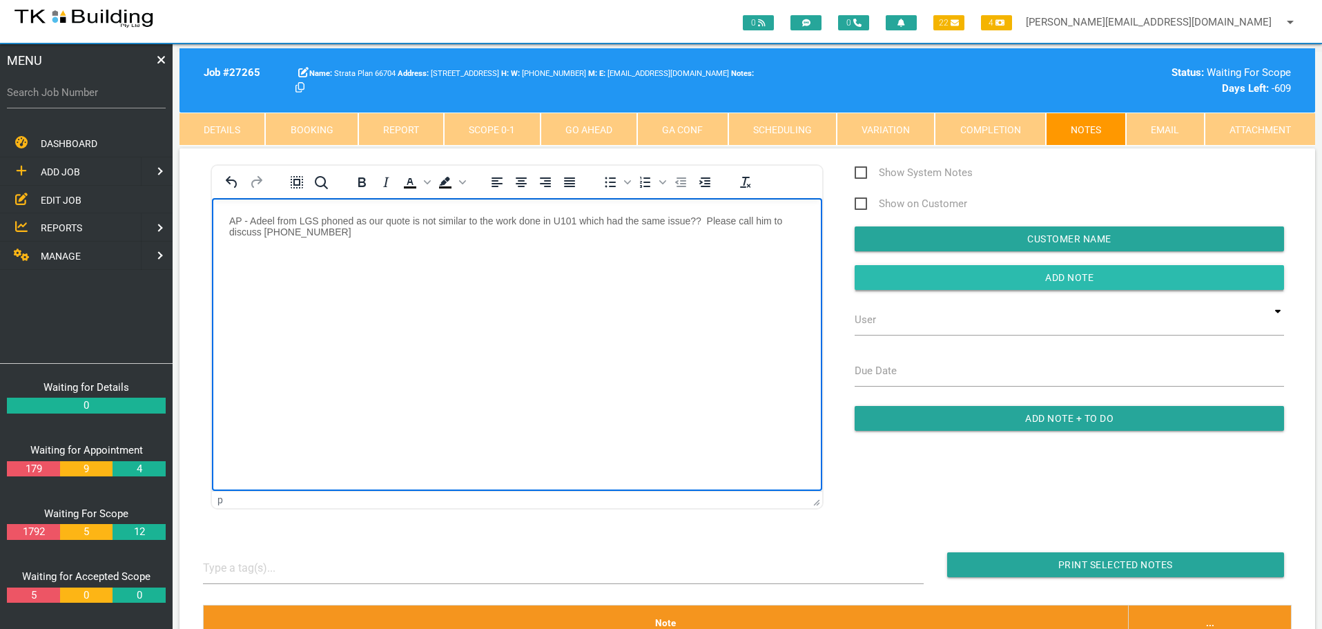
click at [910, 284] on input "Add Note" at bounding box center [1068, 277] width 429 height 25
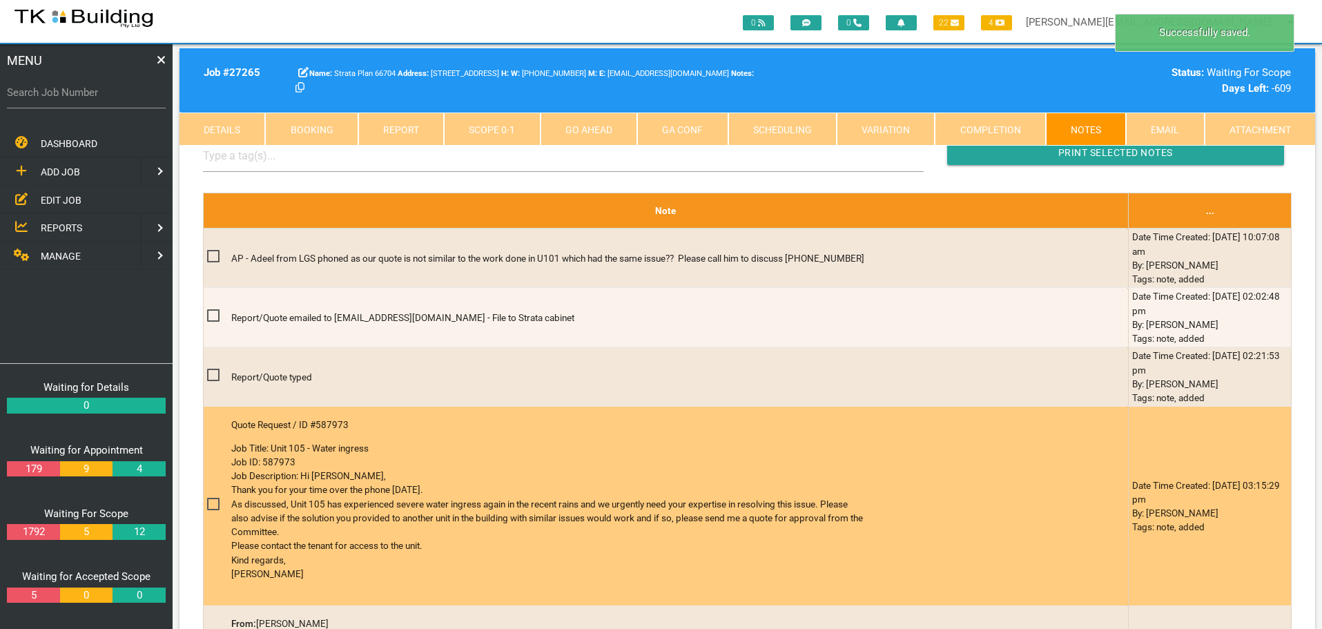
scroll to position [414, 0]
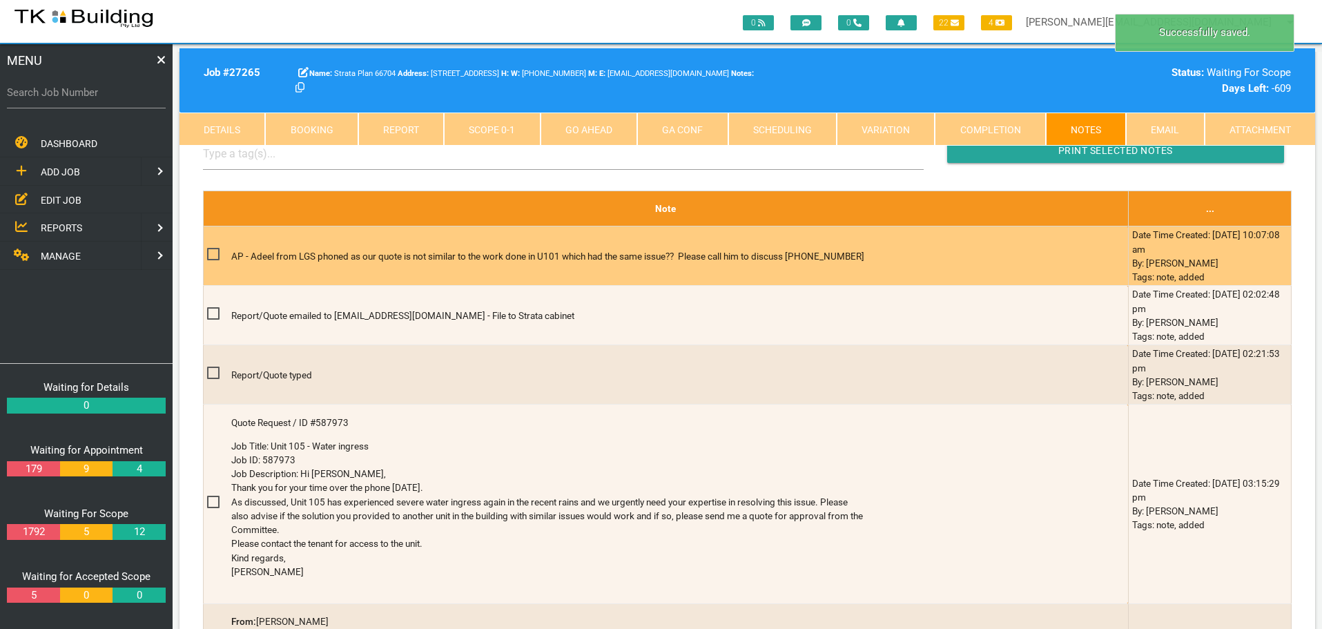
click at [213, 252] on span at bounding box center [219, 254] width 24 height 17
click at [213, 252] on input "checkbox" at bounding box center [211, 250] width 9 height 9
checkbox input "true"
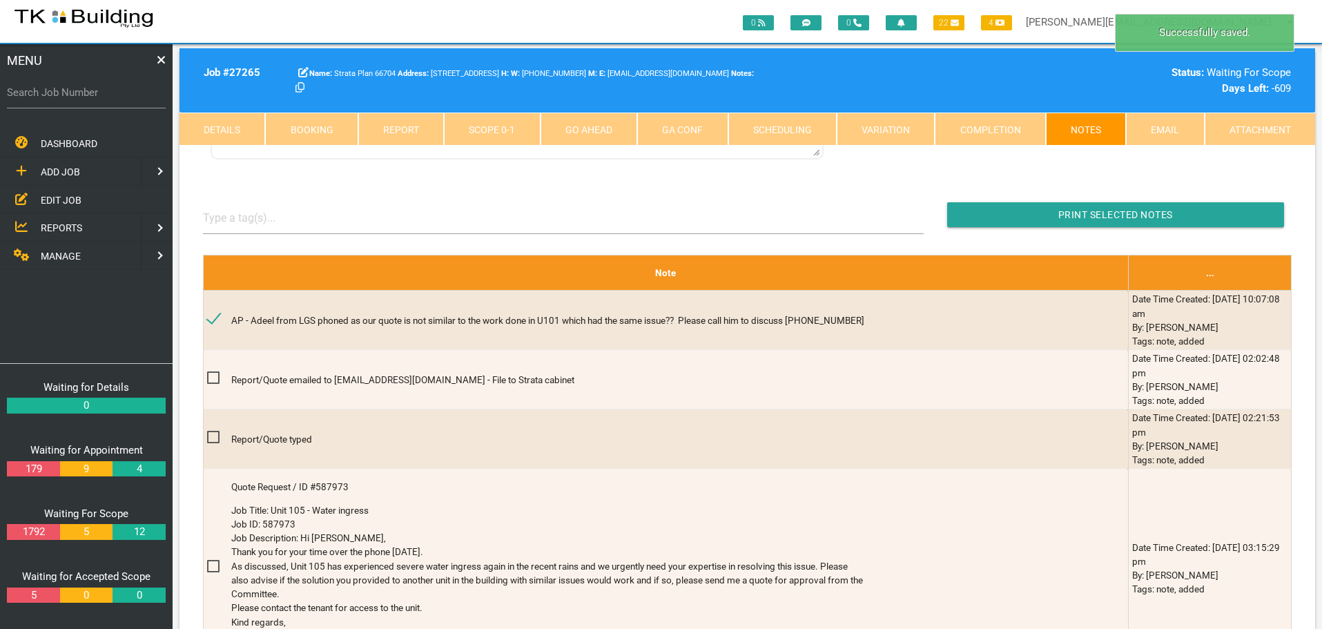
scroll to position [276, 0]
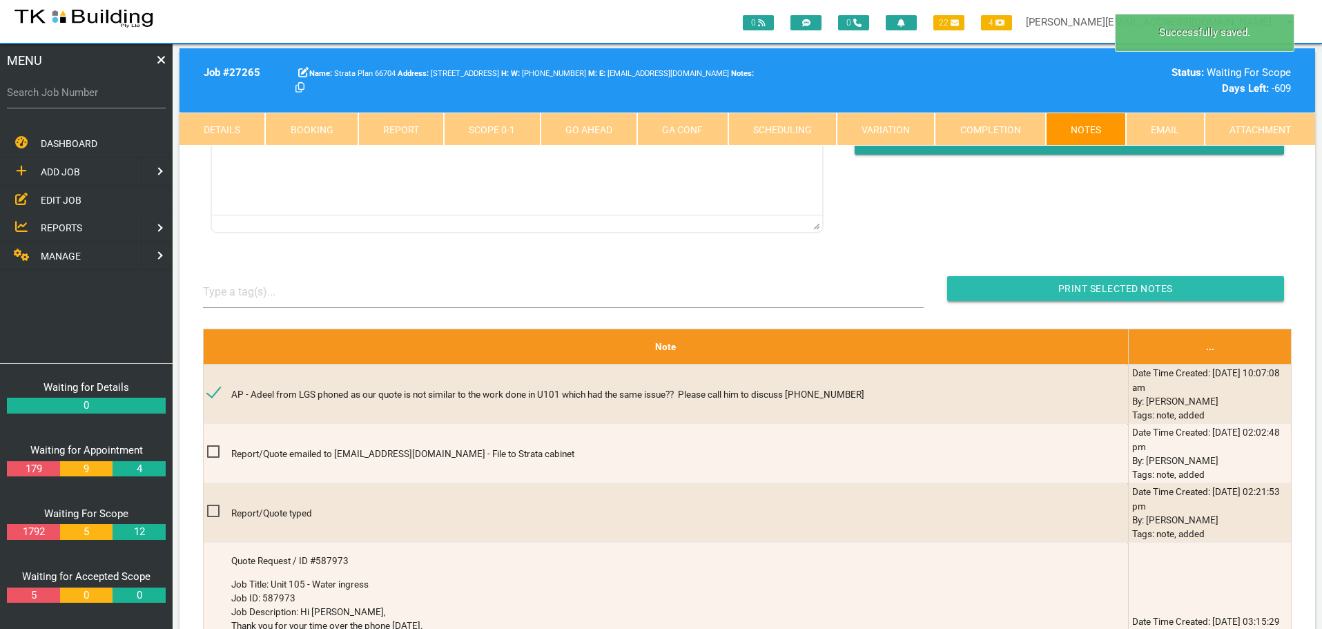
click at [1051, 289] on input "Print Selected Notes" at bounding box center [1115, 288] width 337 height 25
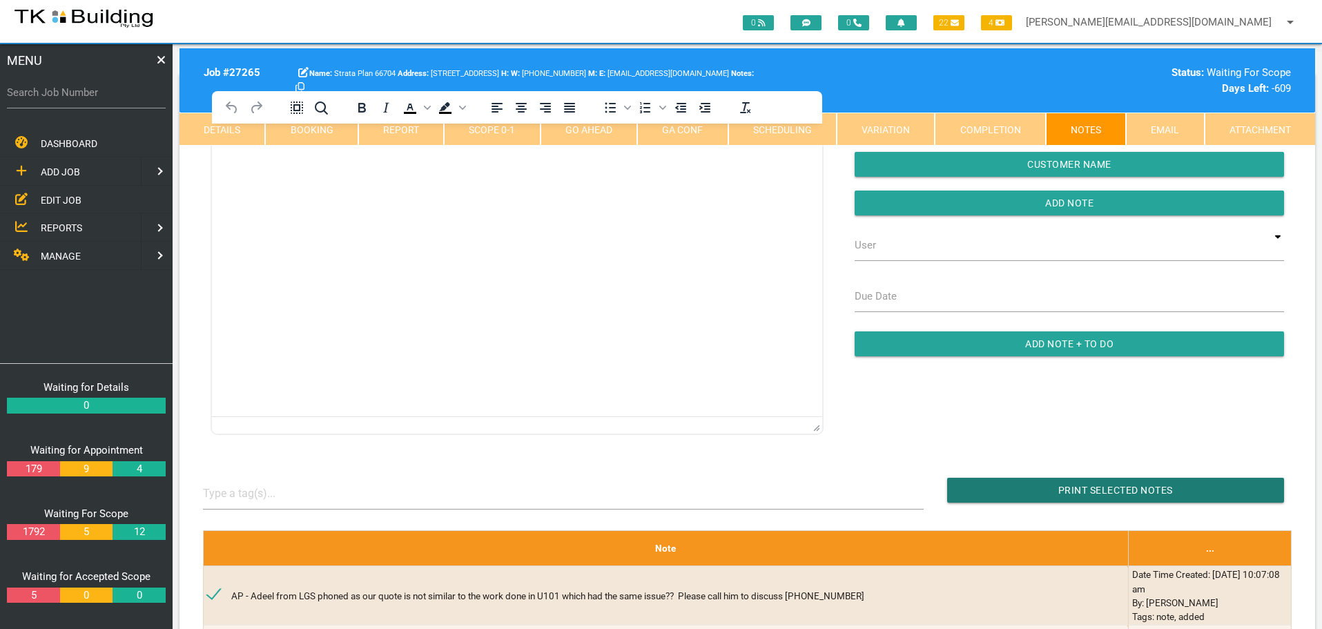
scroll to position [69, 0]
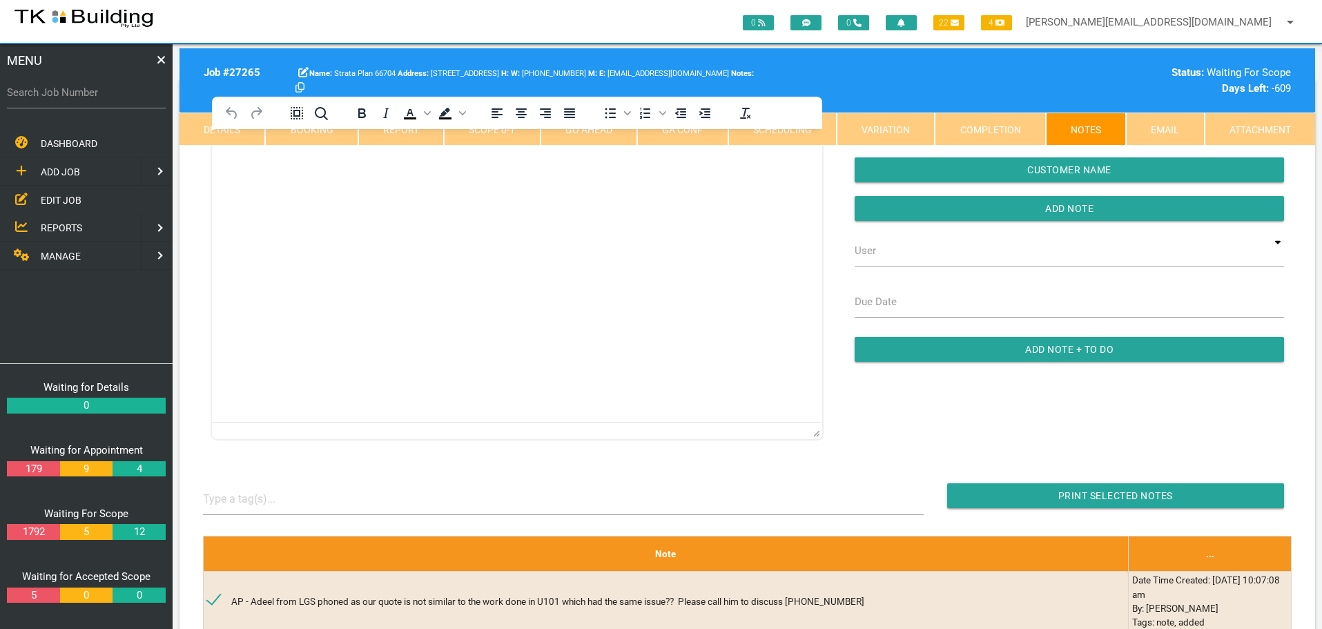
click at [52, 199] on span "EDIT JOB" at bounding box center [61, 199] width 41 height 11
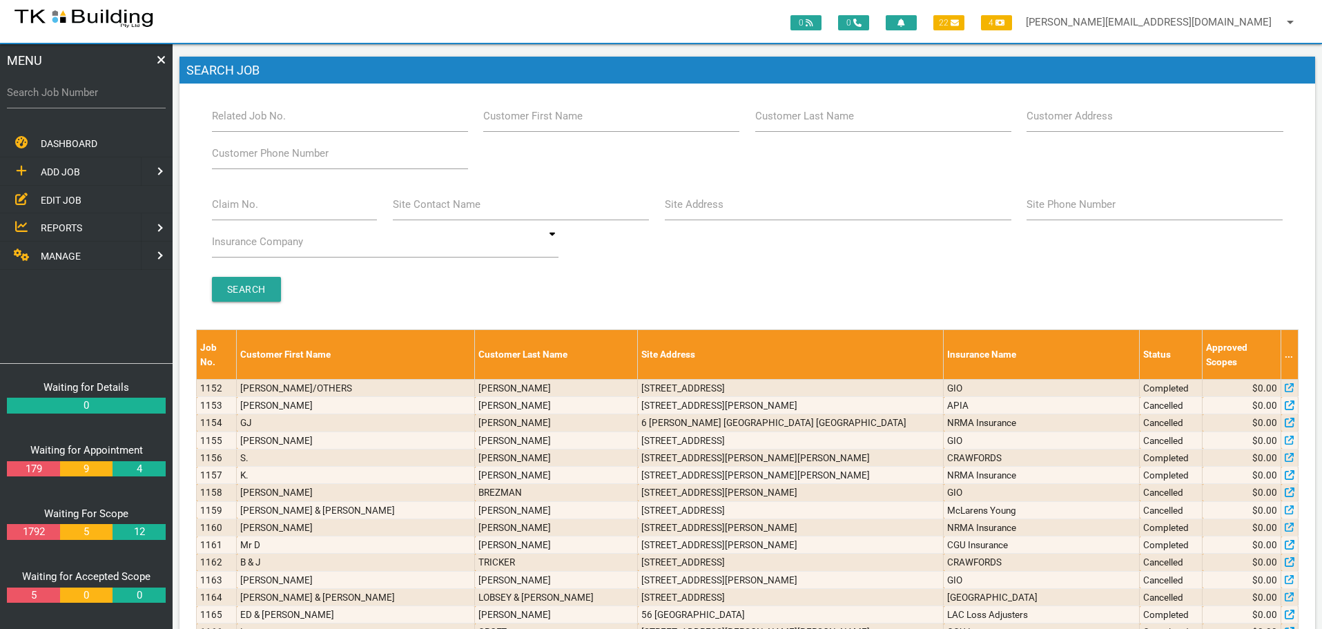
click at [710, 209] on label "Site Address" at bounding box center [694, 205] width 59 height 16
click at [710, 209] on input "Site Address" at bounding box center [838, 204] width 346 height 32
type input "48 zaara"
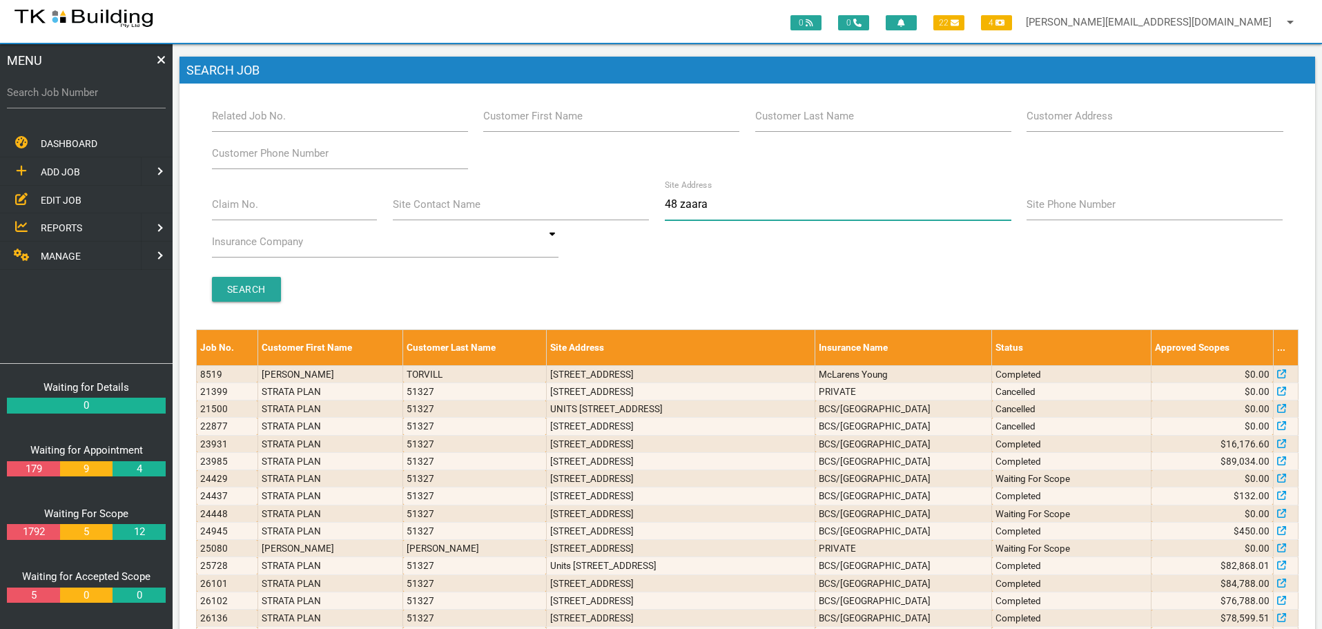
click at [736, 206] on input "48 zaara" at bounding box center [838, 204] width 346 height 32
type input "4"
click at [43, 198] on span "EDIT JOB" at bounding box center [61, 199] width 41 height 11
click at [747, 211] on input "Site Address" at bounding box center [838, 204] width 346 height 32
type input "48 zaara"
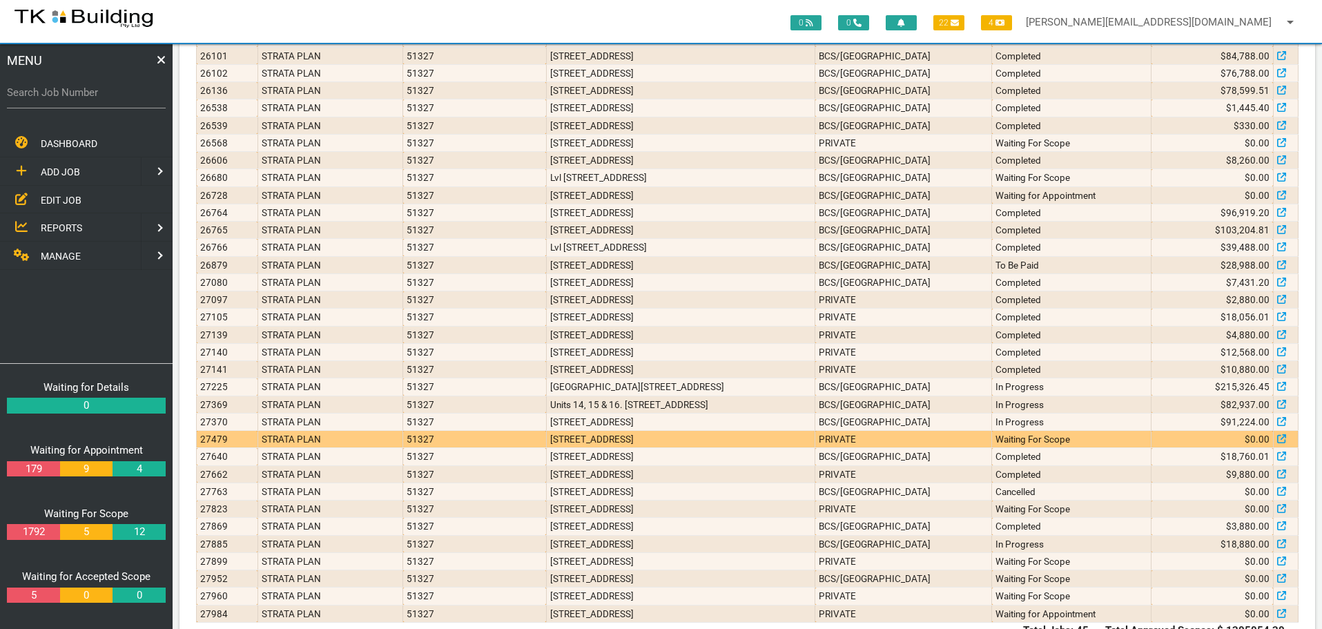
scroll to position [570, 0]
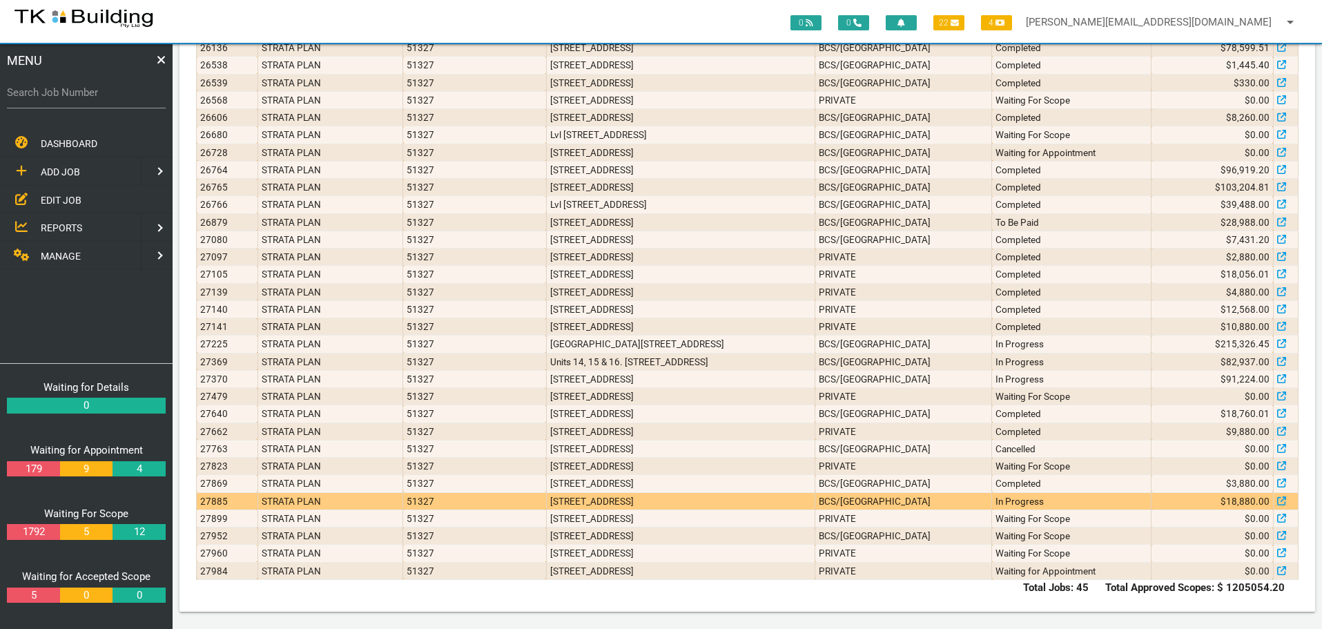
click at [786, 504] on td "23/48 Zaara St, Newcastle East NSW 2300, Australia" at bounding box center [680, 500] width 269 height 17
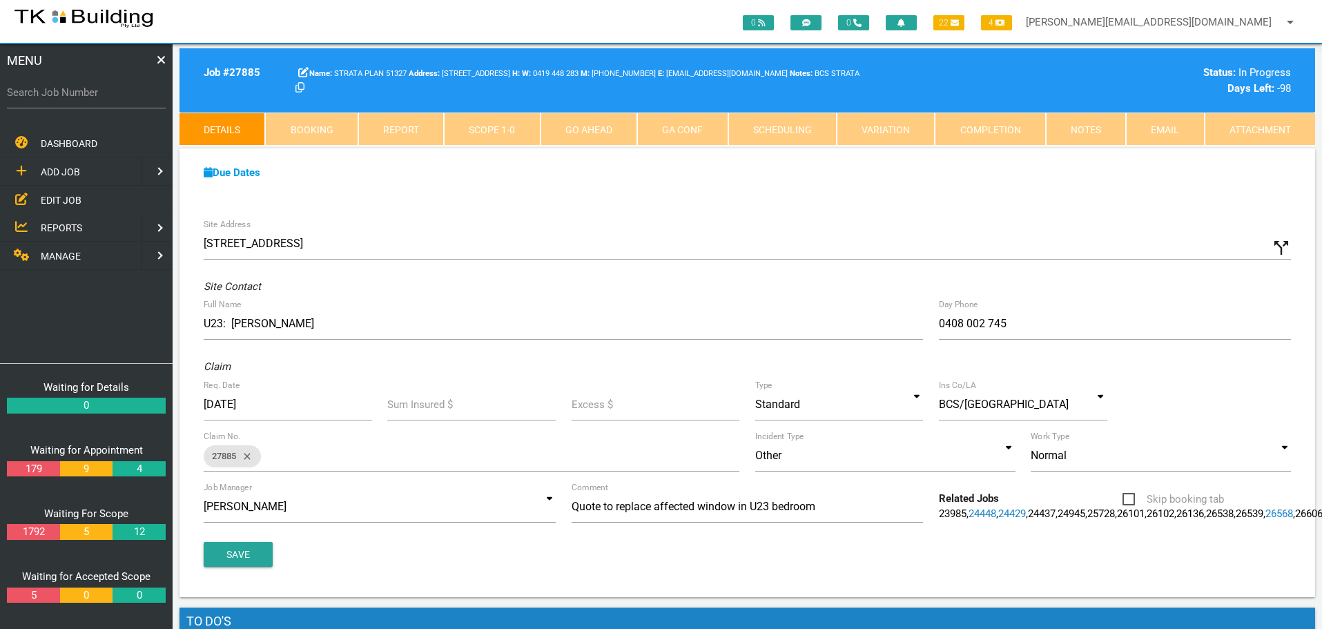
click at [1083, 121] on link "Notes" at bounding box center [1086, 129] width 80 height 33
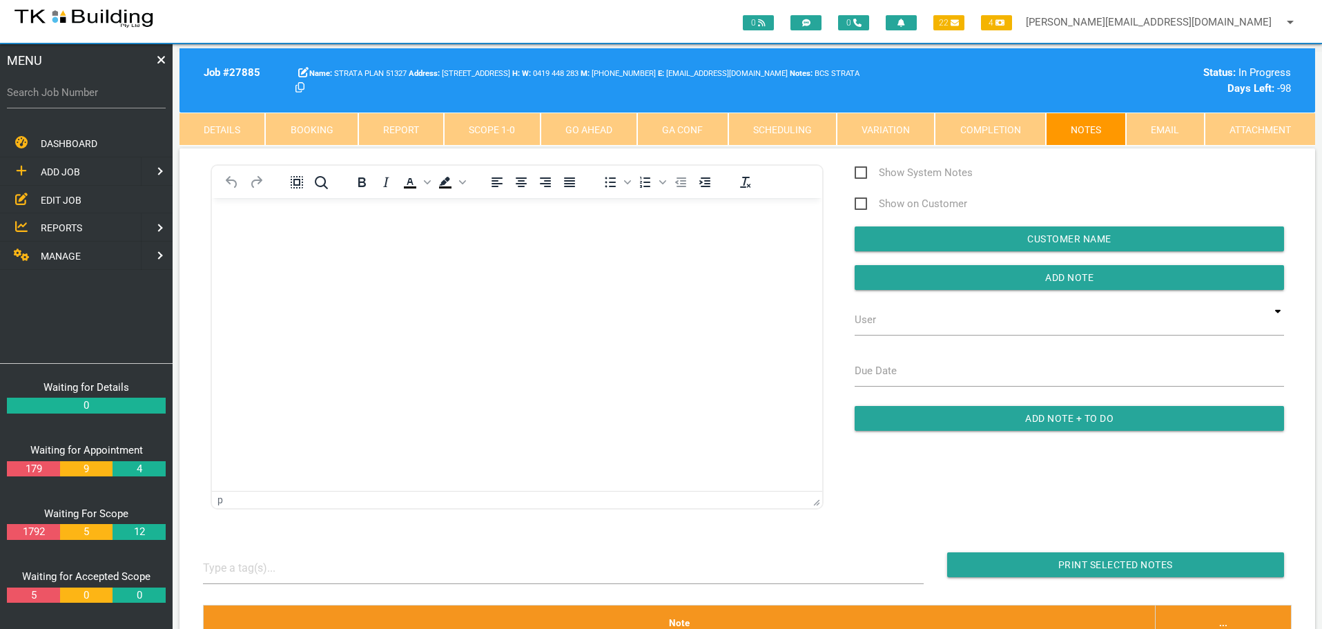
click at [76, 228] on span "REPORTS" at bounding box center [61, 227] width 41 height 11
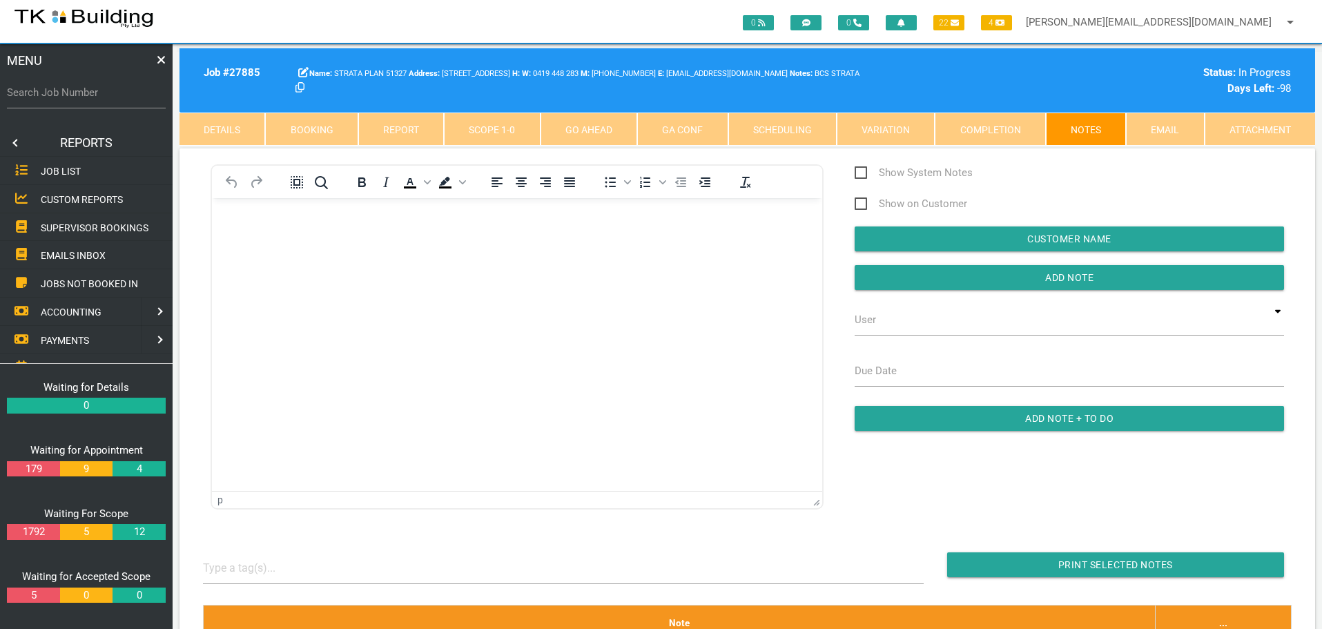
click at [84, 226] on span "SUPERVISOR BOOKINGS" at bounding box center [95, 227] width 108 height 11
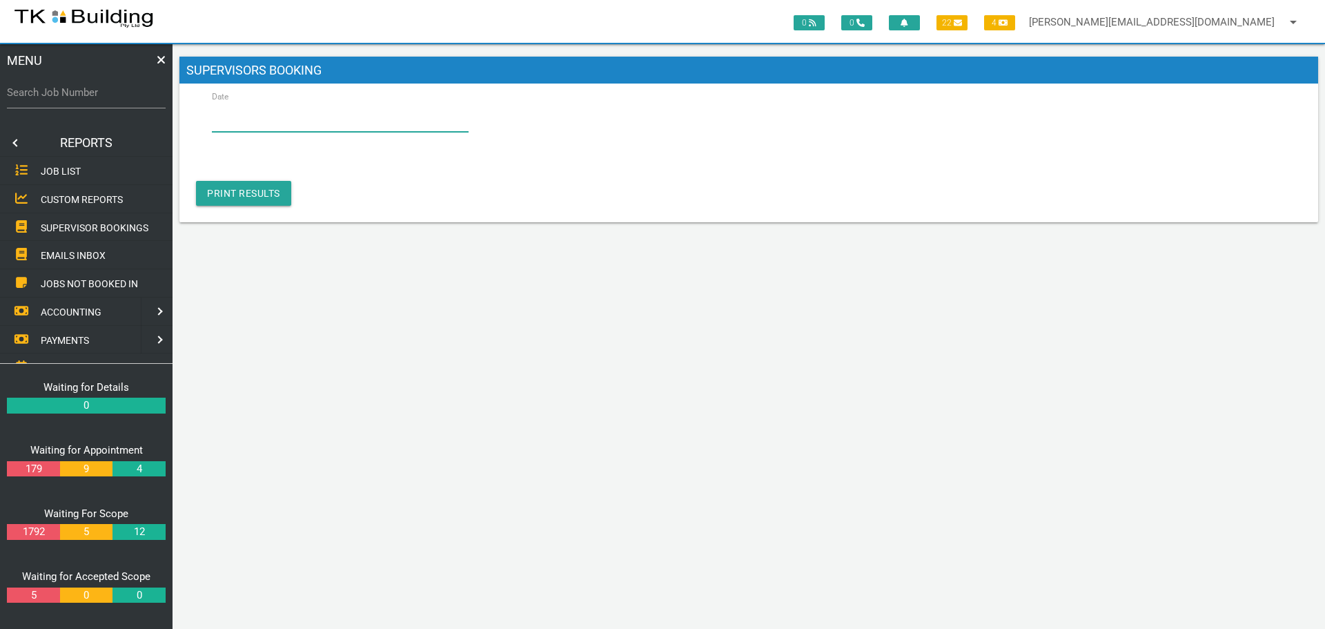
click at [273, 118] on input "Date" at bounding box center [340, 116] width 257 height 32
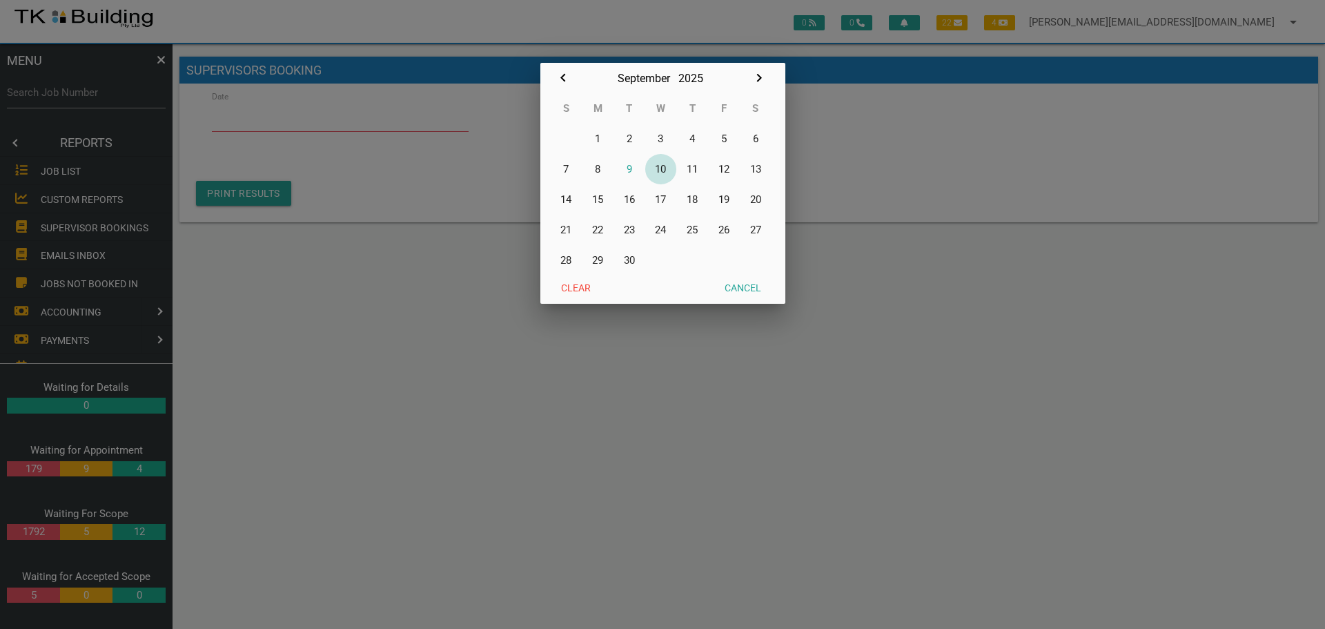
click at [665, 166] on button "10" at bounding box center [661, 169] width 32 height 30
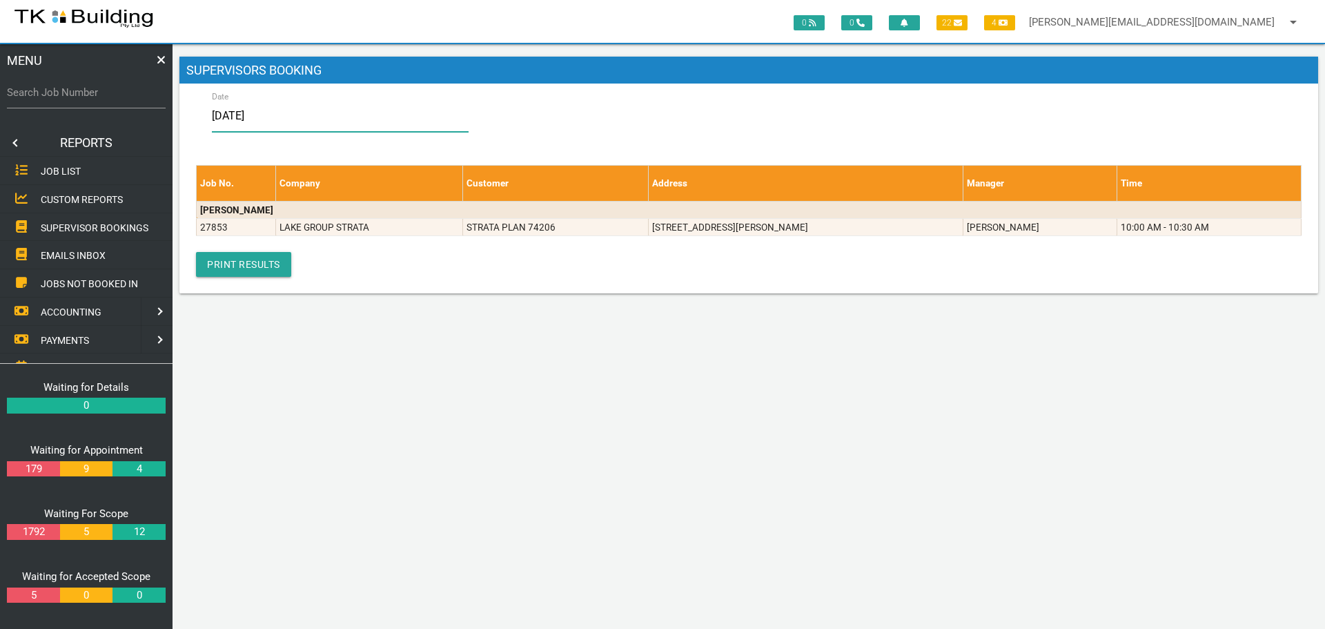
click at [333, 124] on input "[DATE]" at bounding box center [340, 116] width 257 height 32
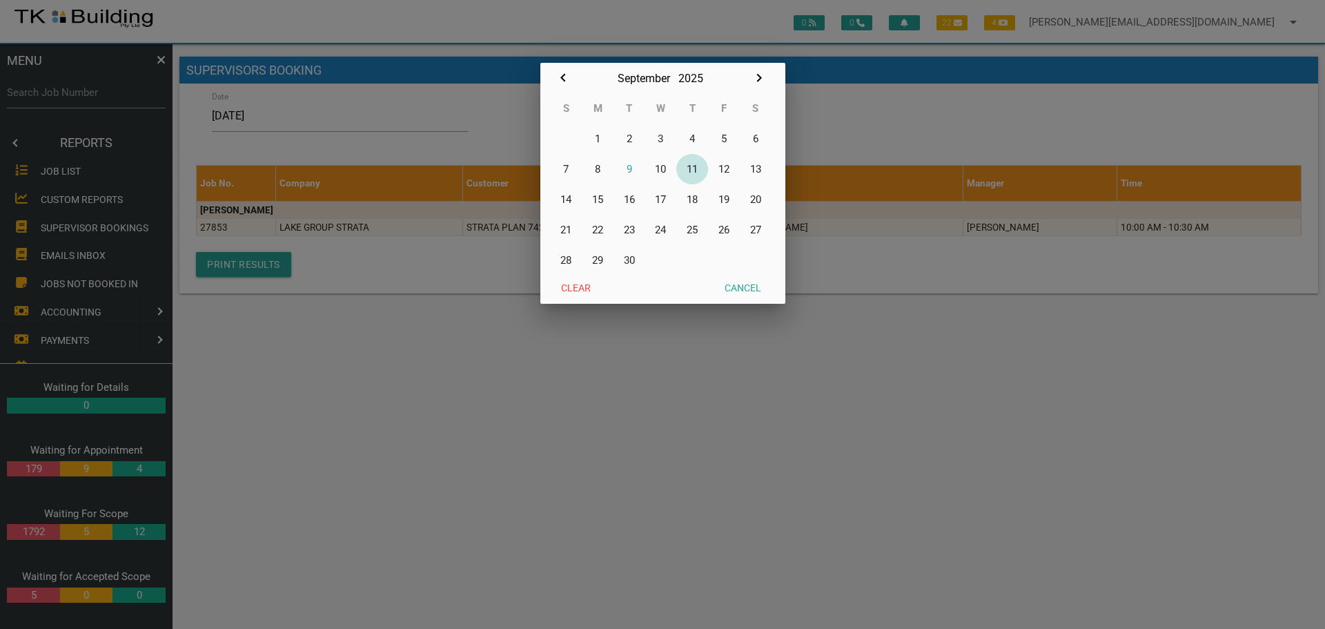
click at [694, 168] on button "11" at bounding box center [692, 169] width 32 height 30
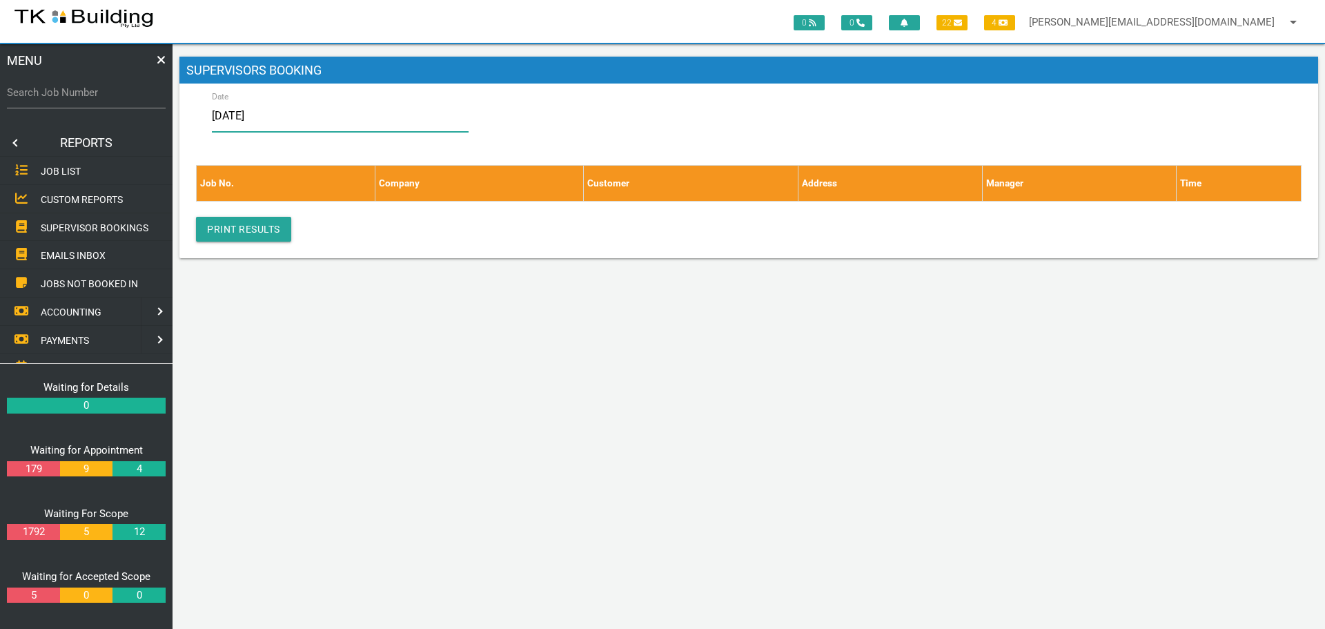
click at [308, 123] on input "11/09/2025" at bounding box center [340, 116] width 257 height 32
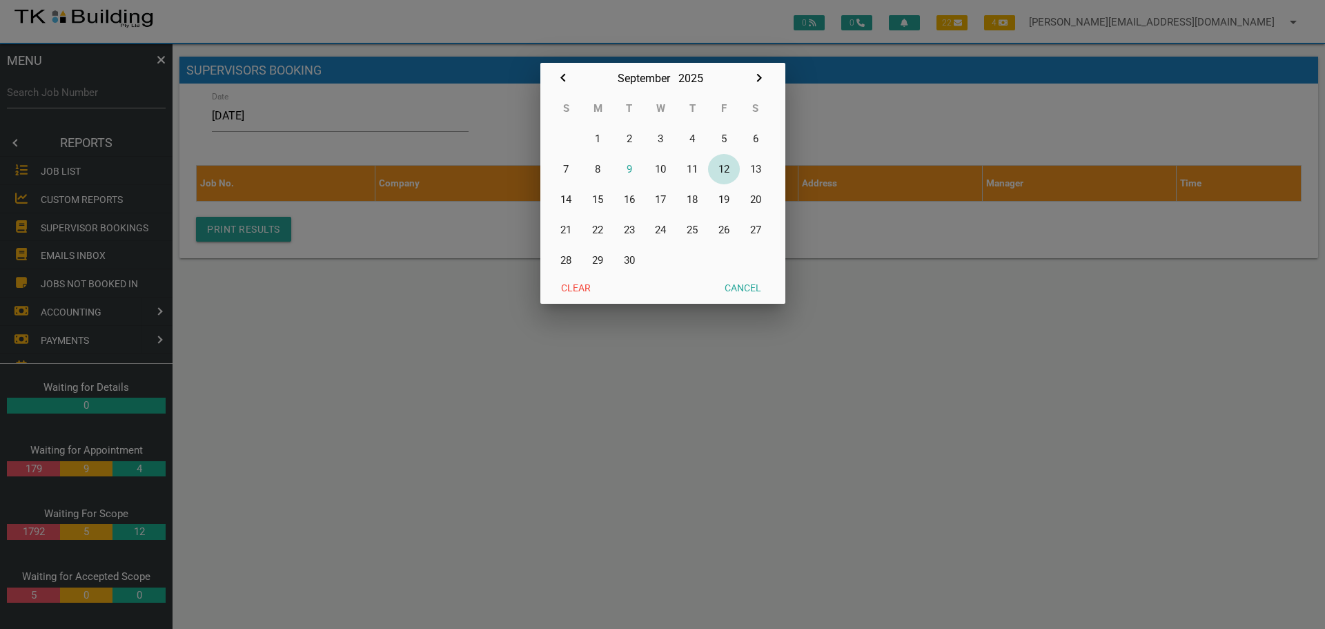
click at [727, 167] on button "12" at bounding box center [724, 169] width 32 height 30
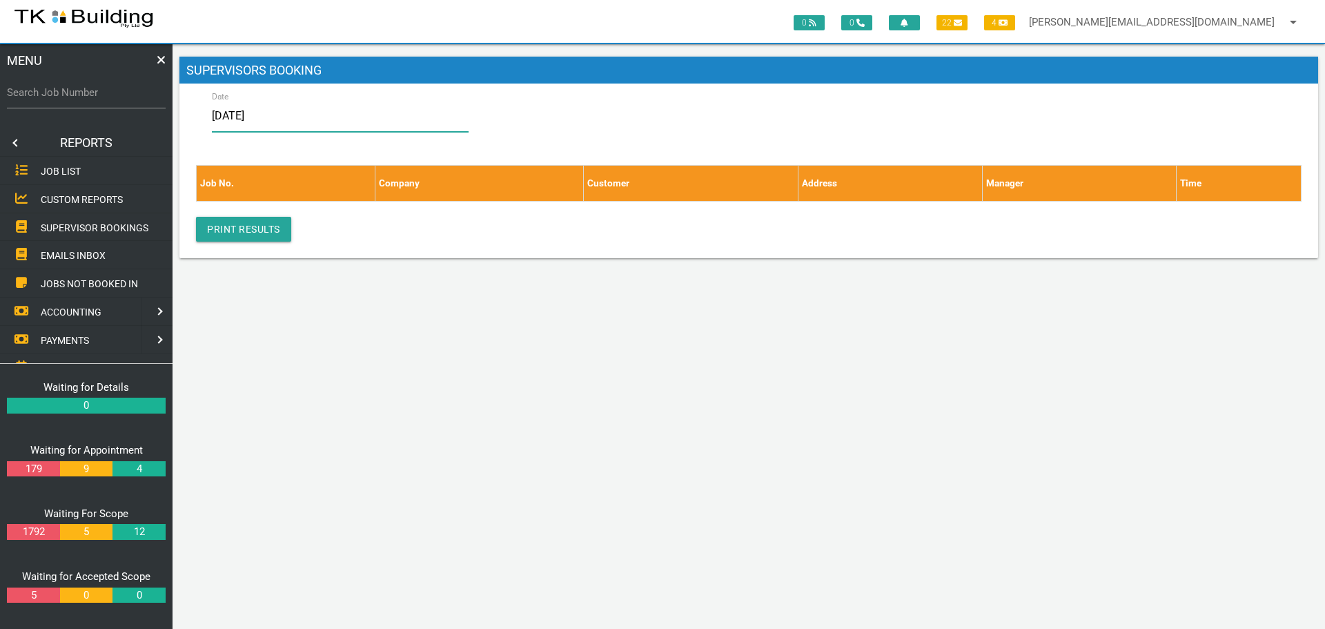
click at [309, 122] on input "12/09/2025" at bounding box center [340, 116] width 257 height 32
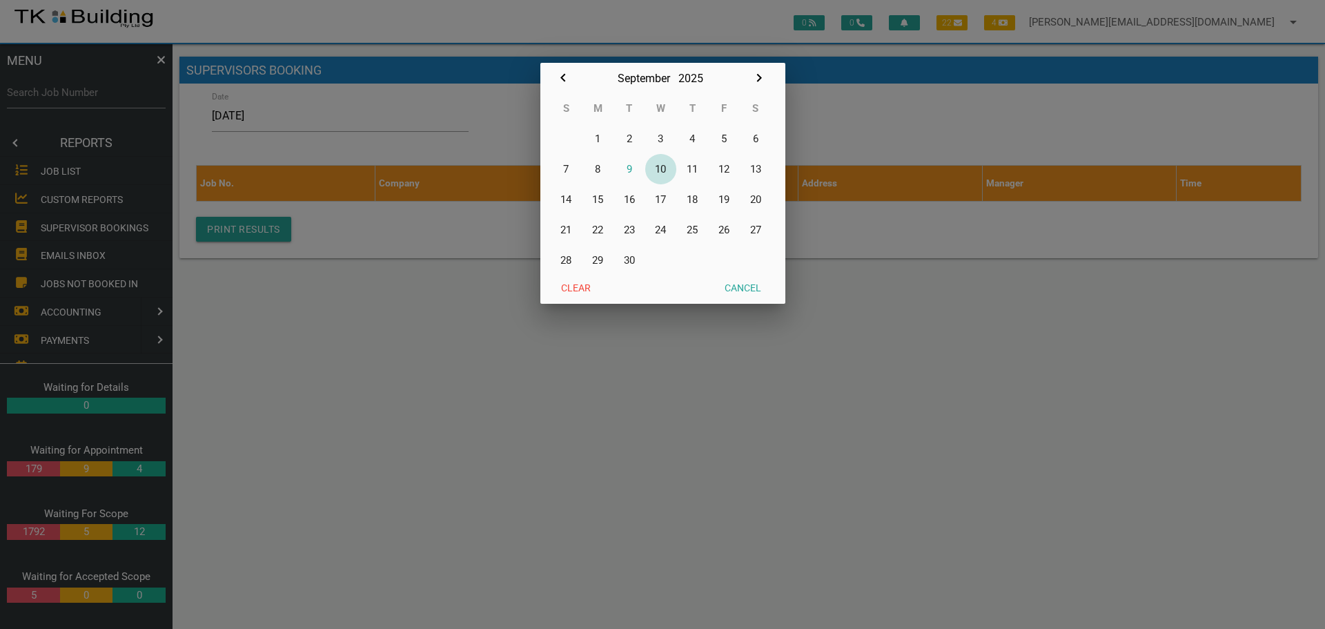
click at [661, 169] on button "10" at bounding box center [661, 169] width 32 height 30
type input "[DATE]"
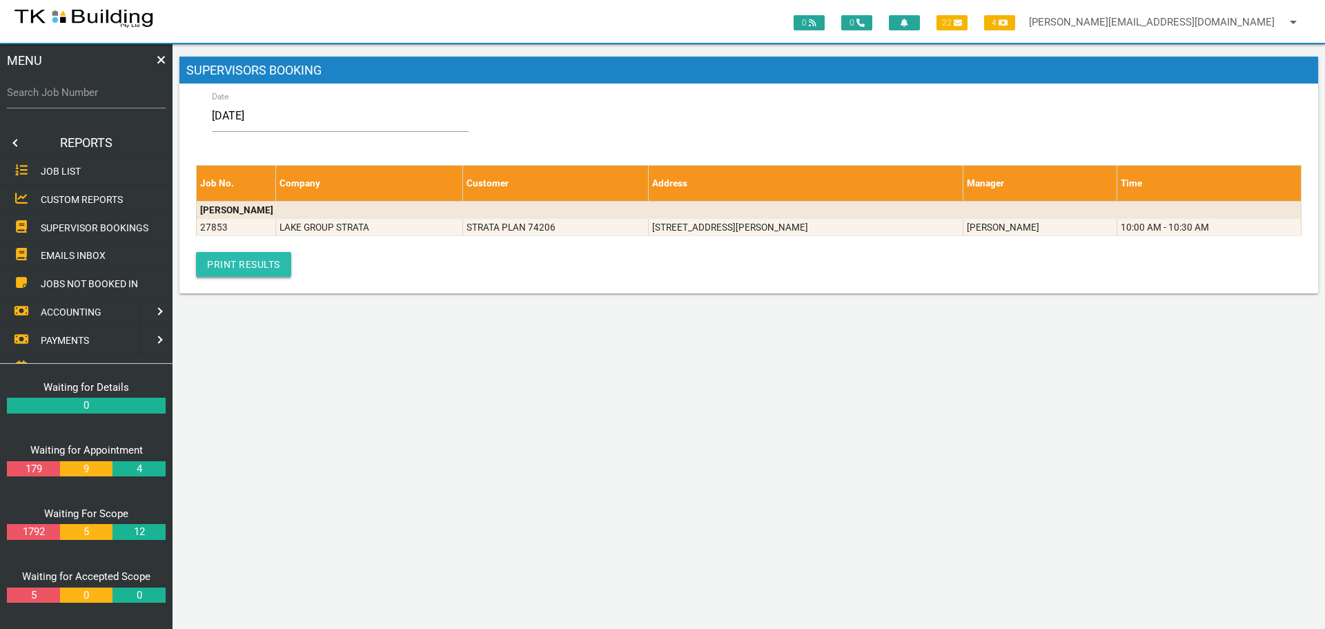
click at [237, 262] on link "Print Results" at bounding box center [243, 264] width 95 height 25
click at [14, 139] on link at bounding box center [14, 143] width 28 height 28
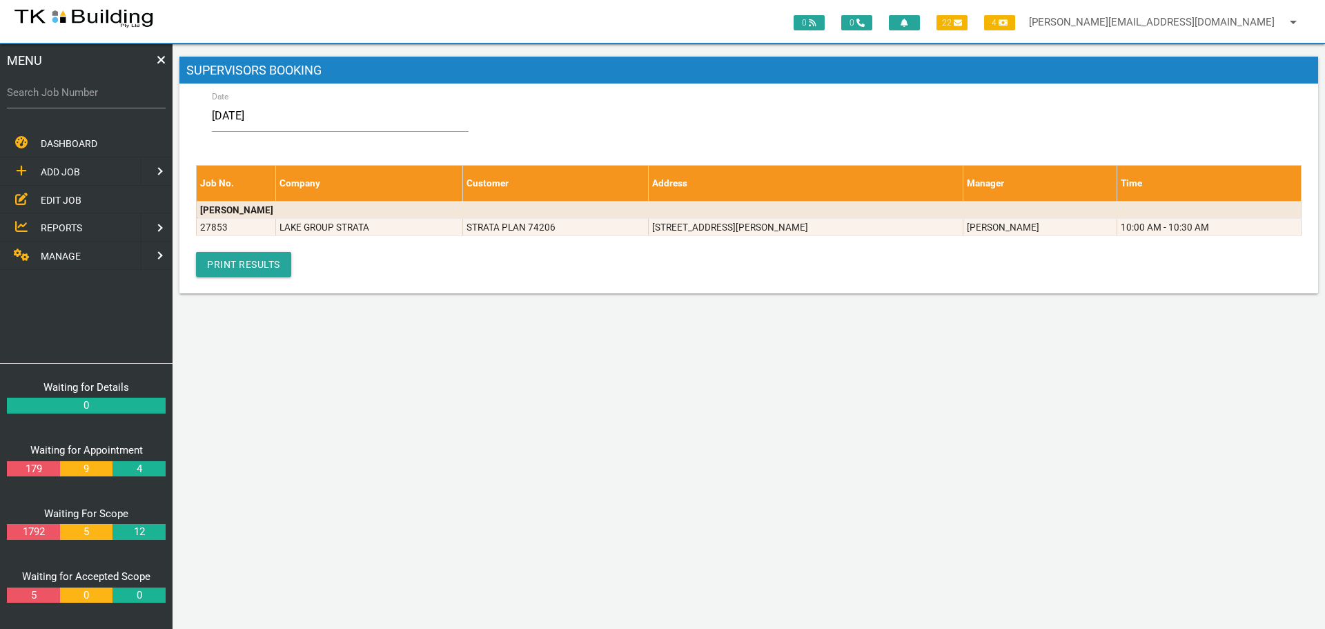
click at [55, 197] on span "EDIT JOB" at bounding box center [61, 199] width 41 height 11
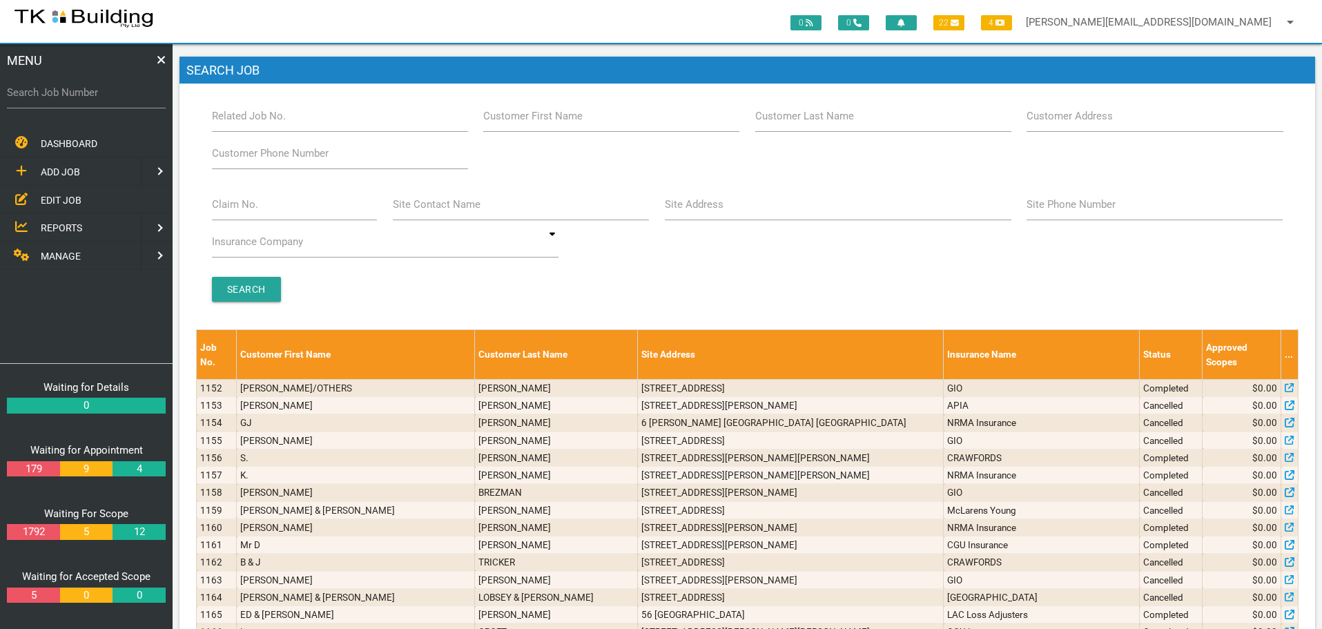
click at [818, 57] on h1 "Search Job" at bounding box center [746, 71] width 1135 height 28
click at [265, 211] on input "Claim No." at bounding box center [295, 204] width 166 height 32
type input "070552"
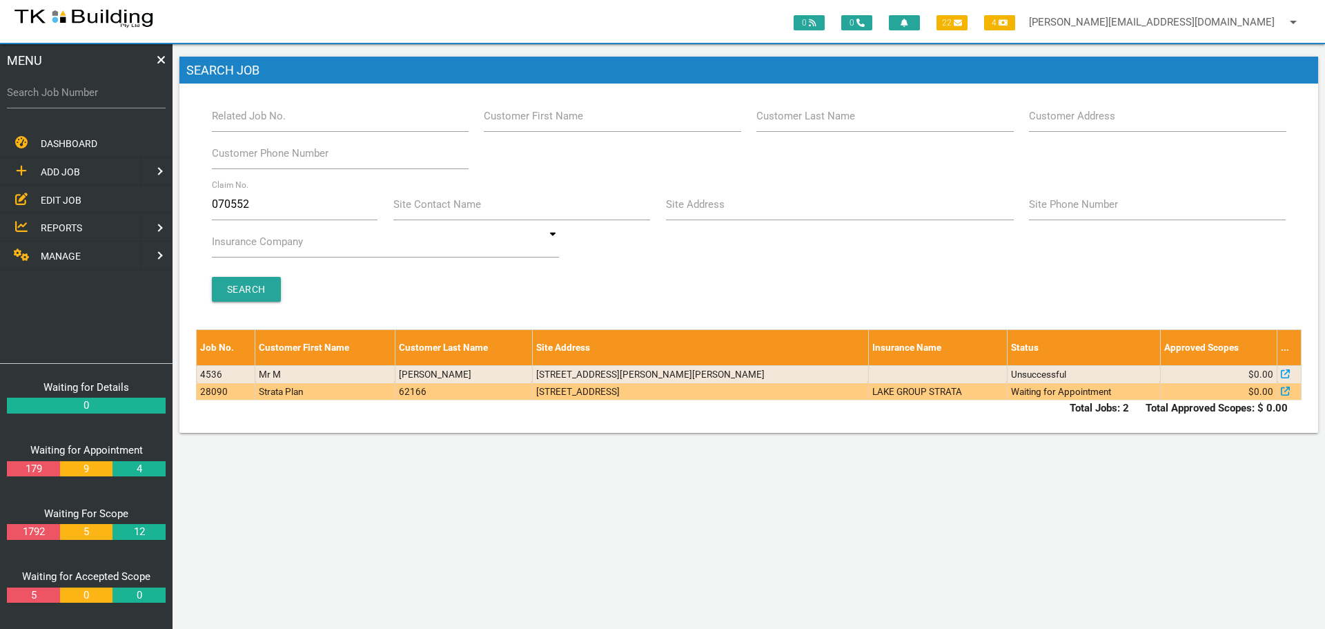
click at [523, 389] on td "62166" at bounding box center [463, 390] width 137 height 17
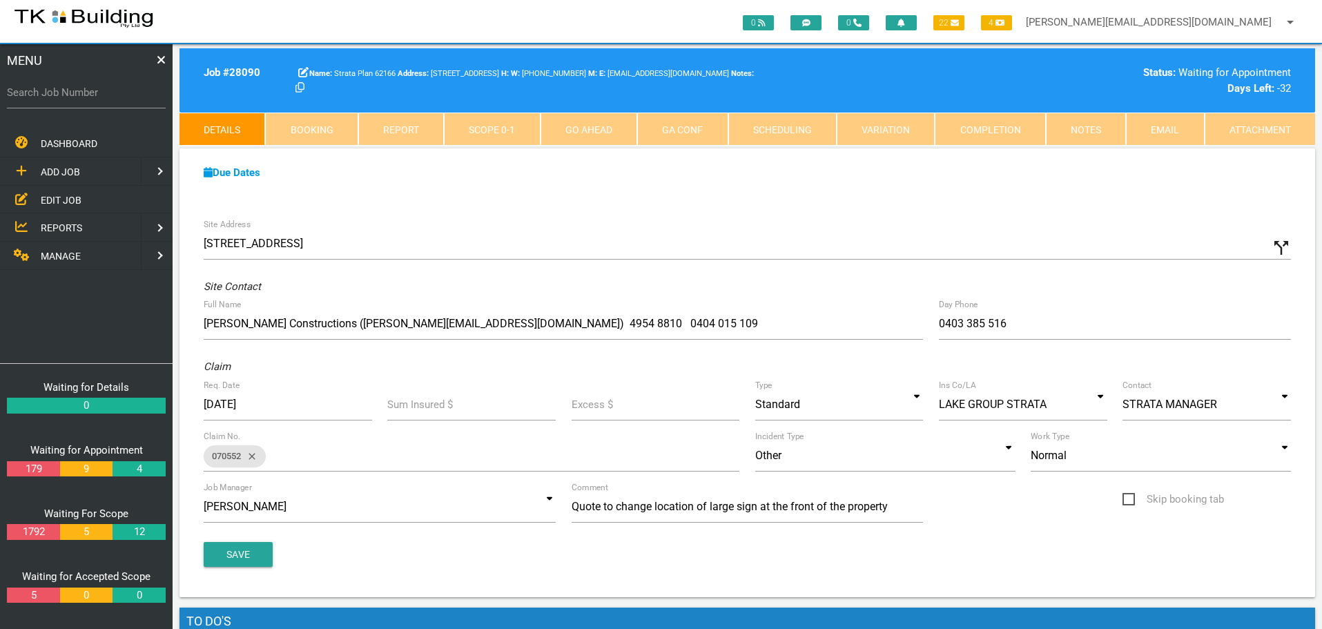
click at [337, 127] on link "Booking" at bounding box center [311, 129] width 92 height 33
select select "8"
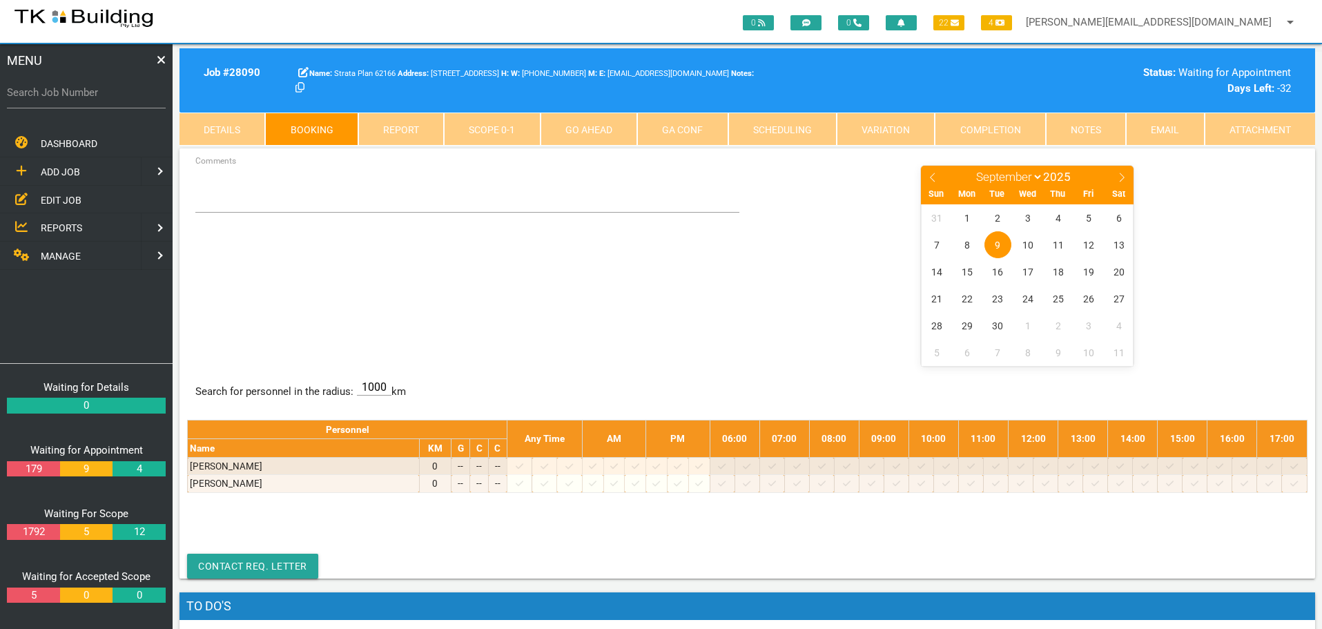
click at [234, 124] on link "Details" at bounding box center [222, 129] width 86 height 33
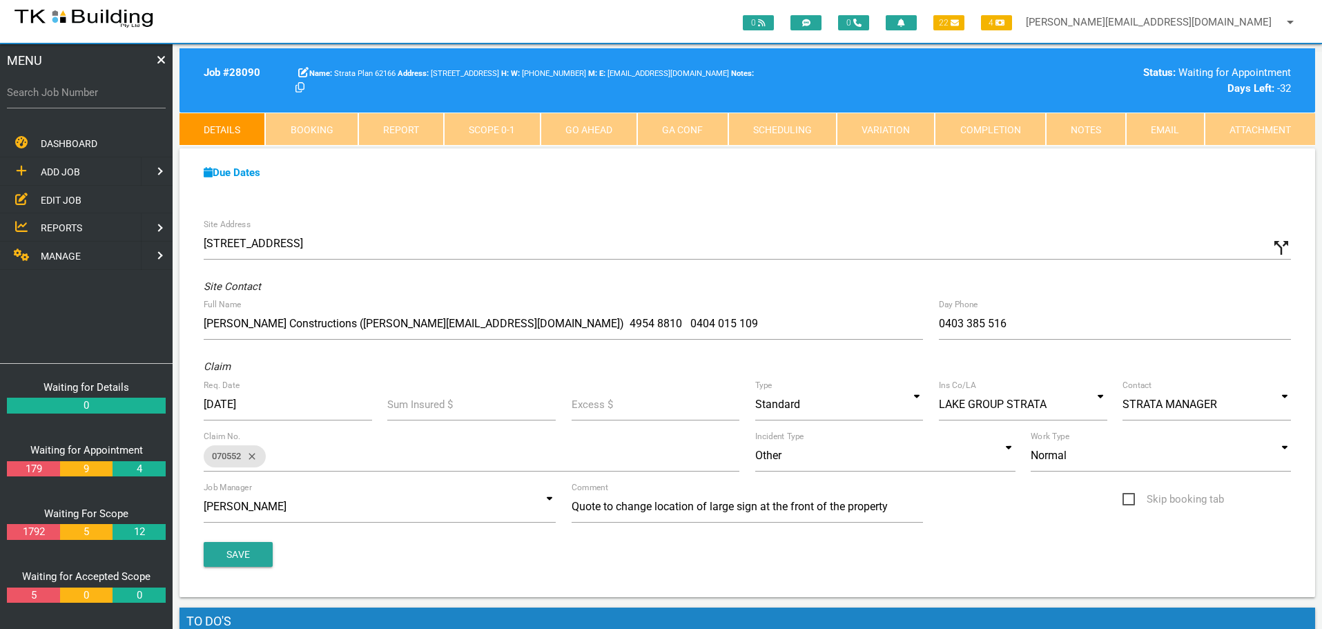
click at [66, 199] on span "EDIT JOB" at bounding box center [61, 199] width 41 height 11
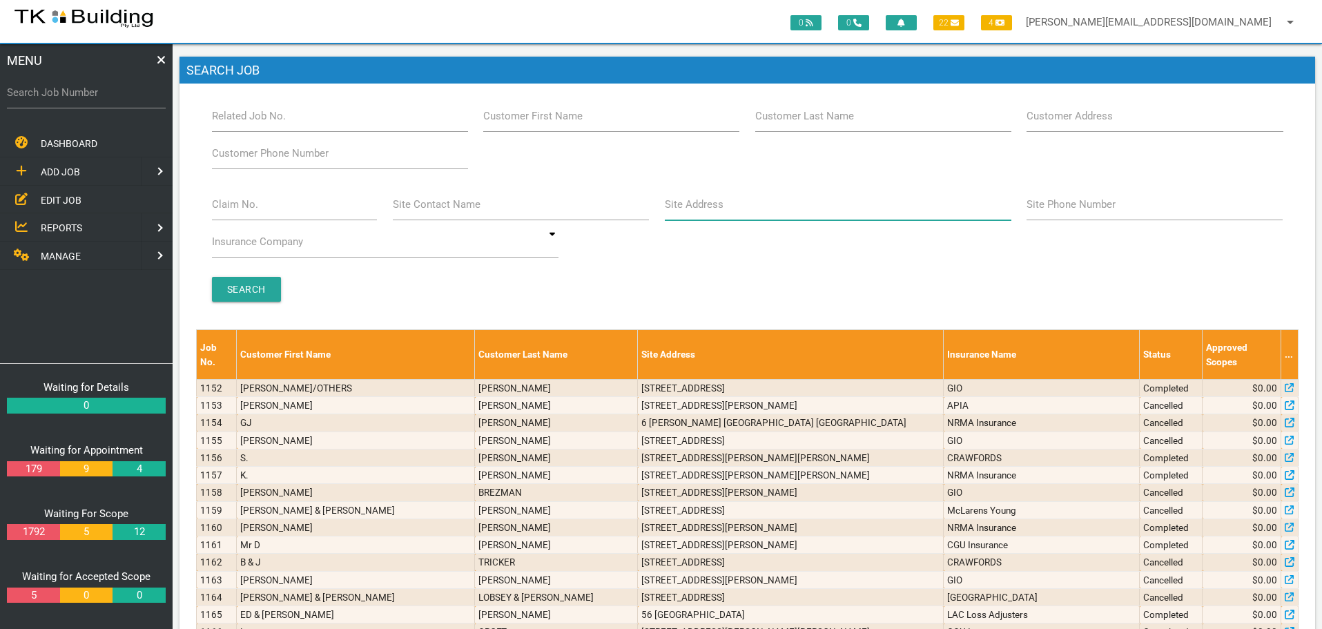
click at [721, 213] on input "Site Address" at bounding box center [838, 204] width 346 height 32
type input "37 kitchener"
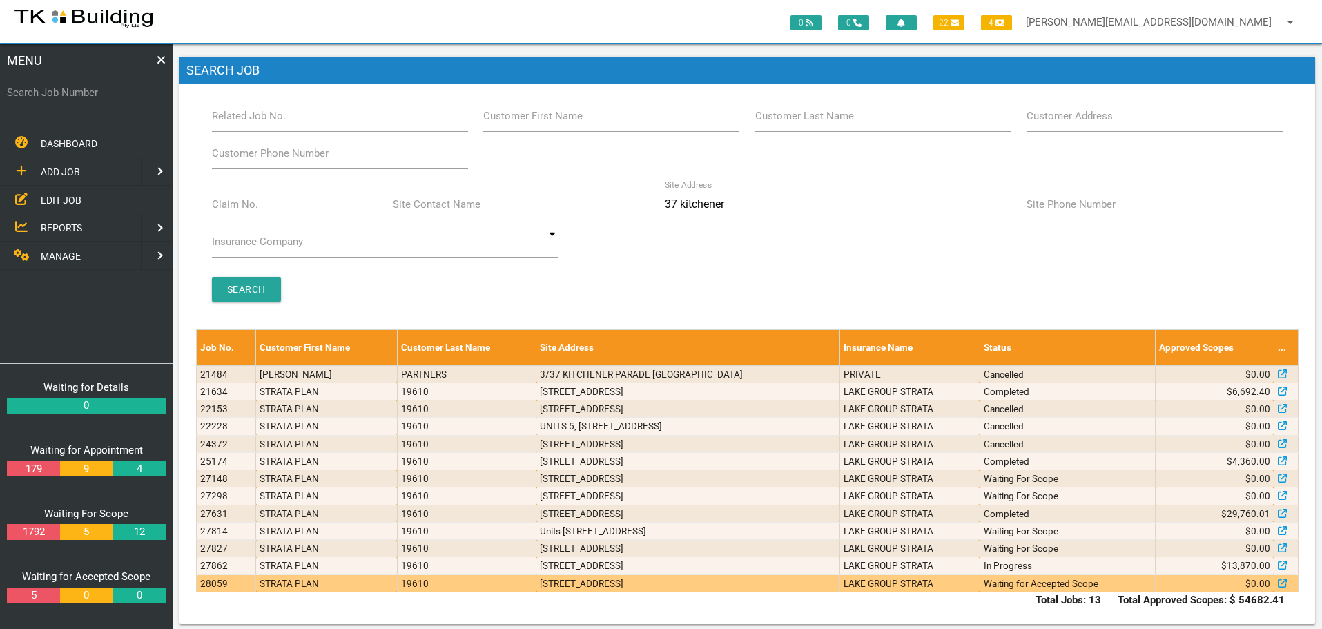
click at [783, 585] on td "3/37 Kitchener Parade, The Hill NSW 2300, Australia" at bounding box center [687, 582] width 303 height 17
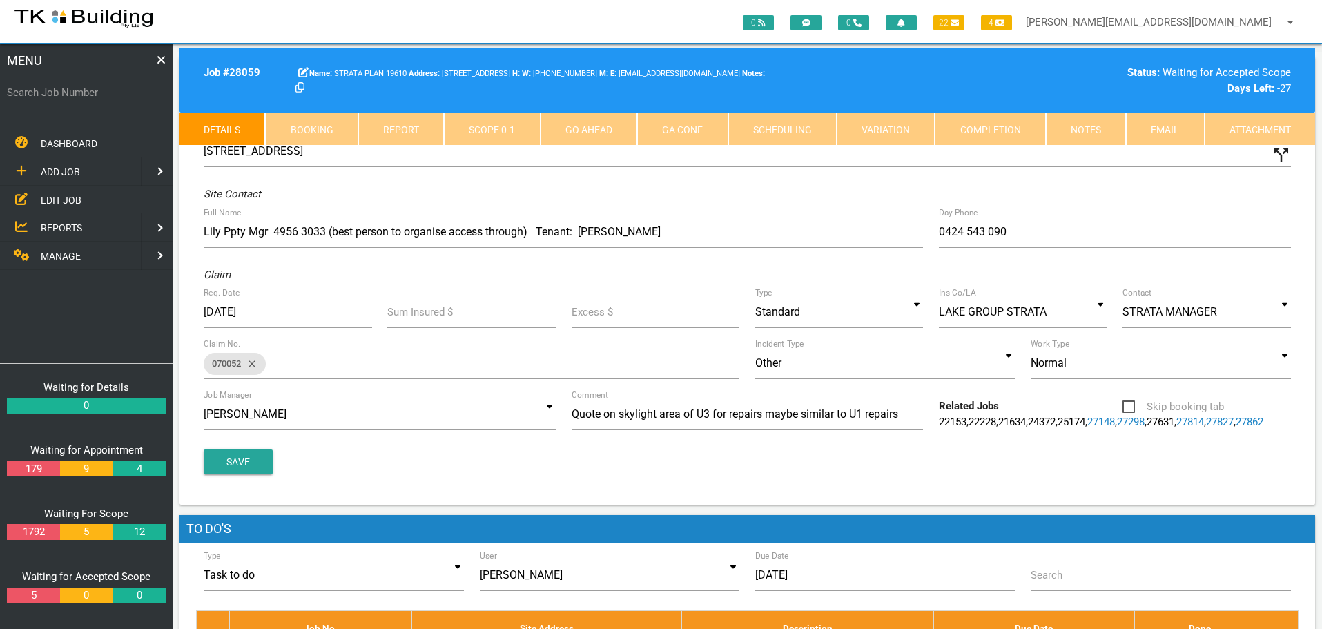
click at [1072, 126] on link "Notes" at bounding box center [1086, 129] width 80 height 33
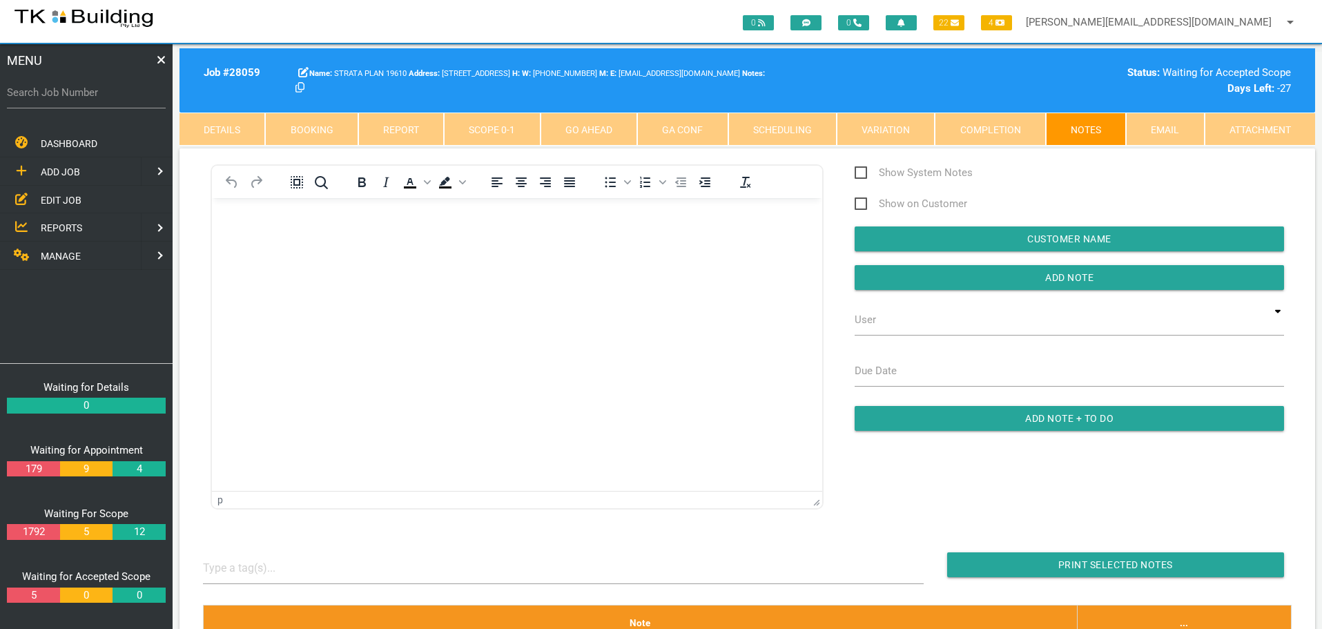
click at [510, 130] on link "Scope 0 - 1" at bounding box center [492, 129] width 96 height 33
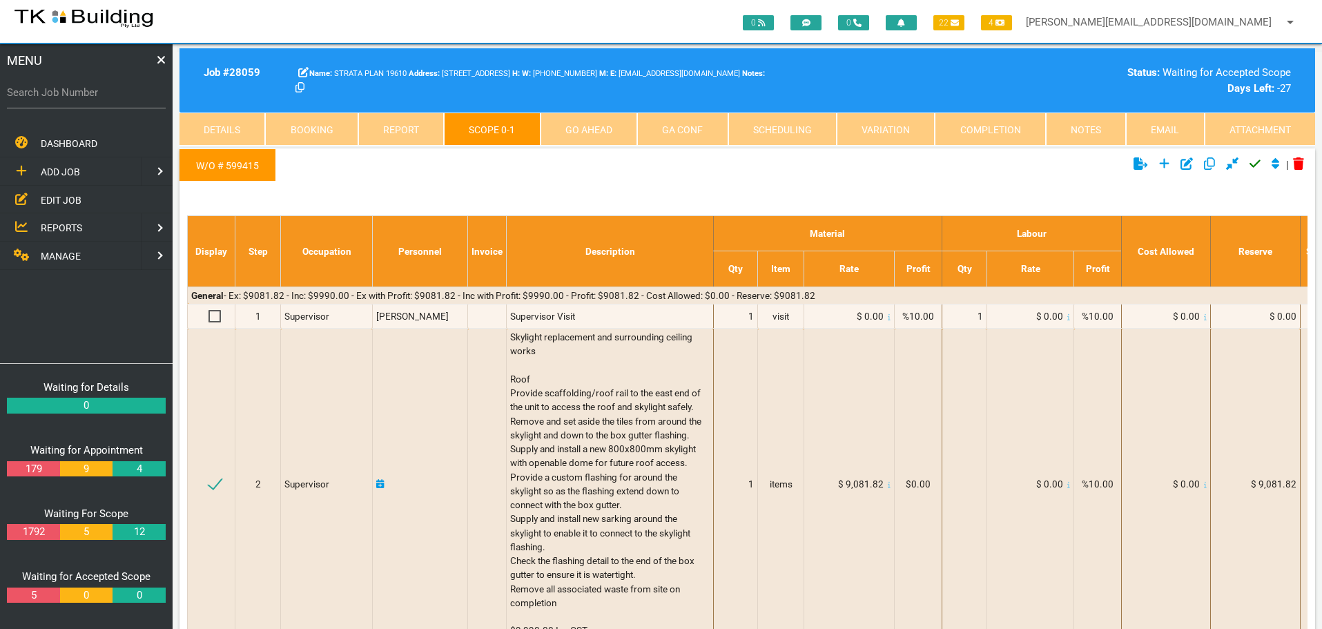
click at [1075, 130] on link "Notes" at bounding box center [1086, 129] width 80 height 33
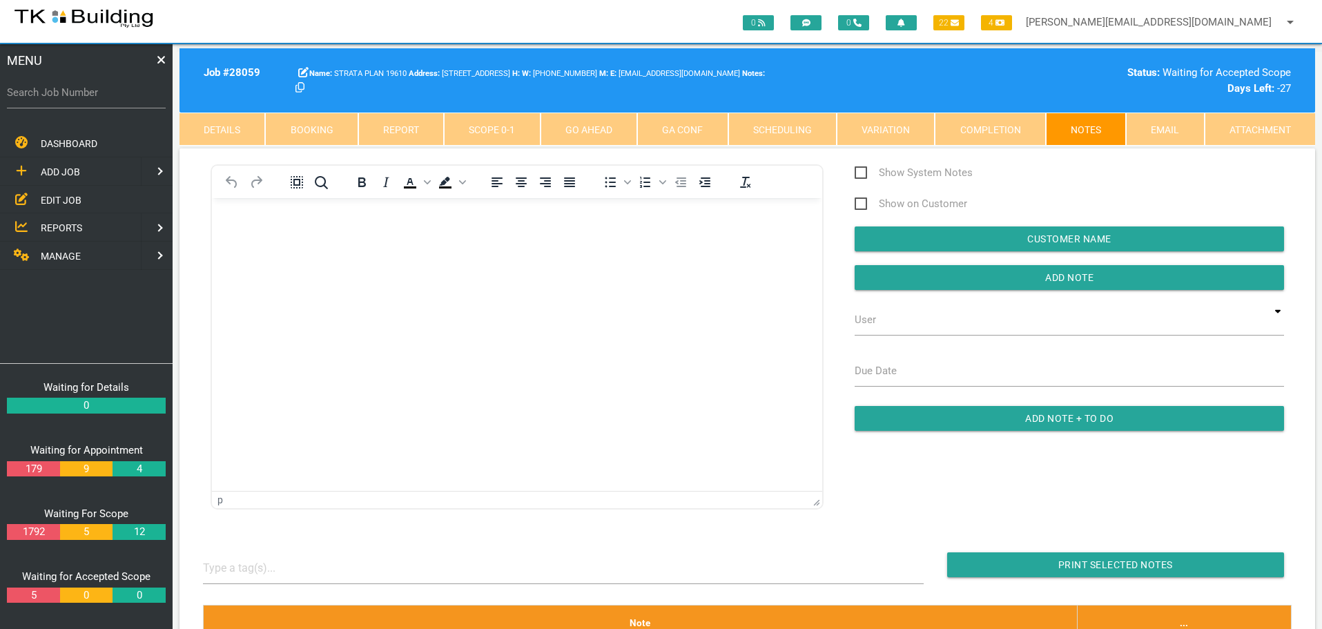
click at [245, 125] on link "Details" at bounding box center [222, 129] width 86 height 33
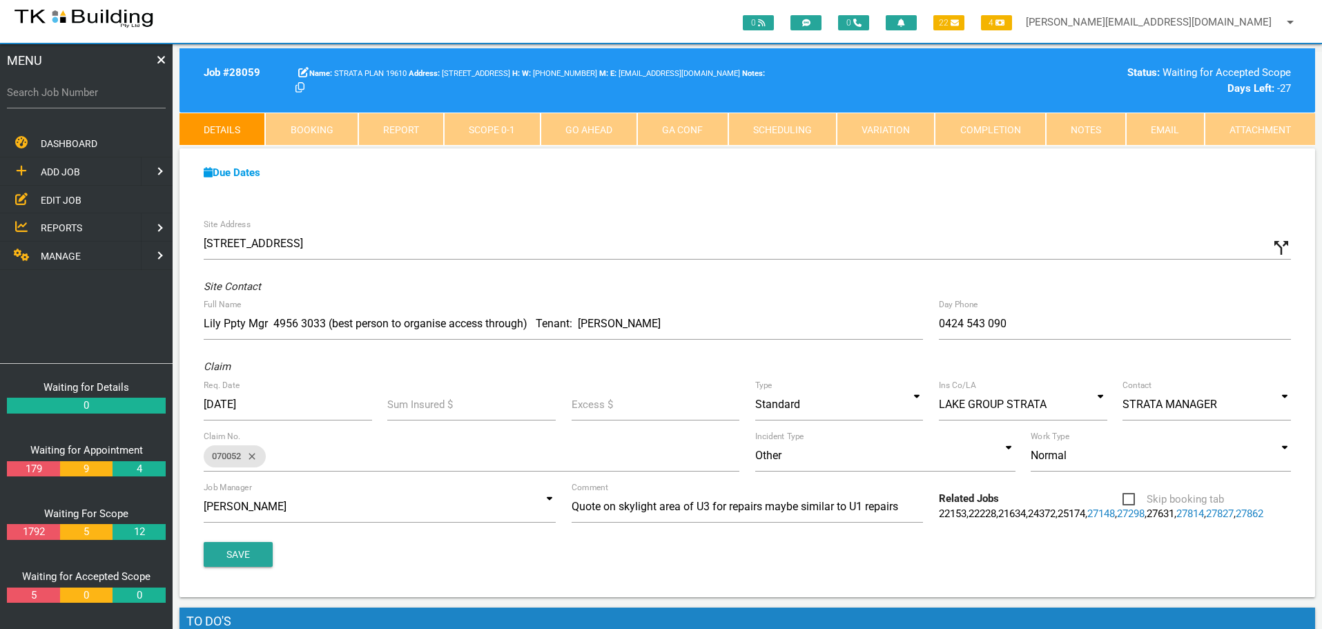
click at [1235, 520] on link "27862" at bounding box center [1249, 513] width 28 height 12
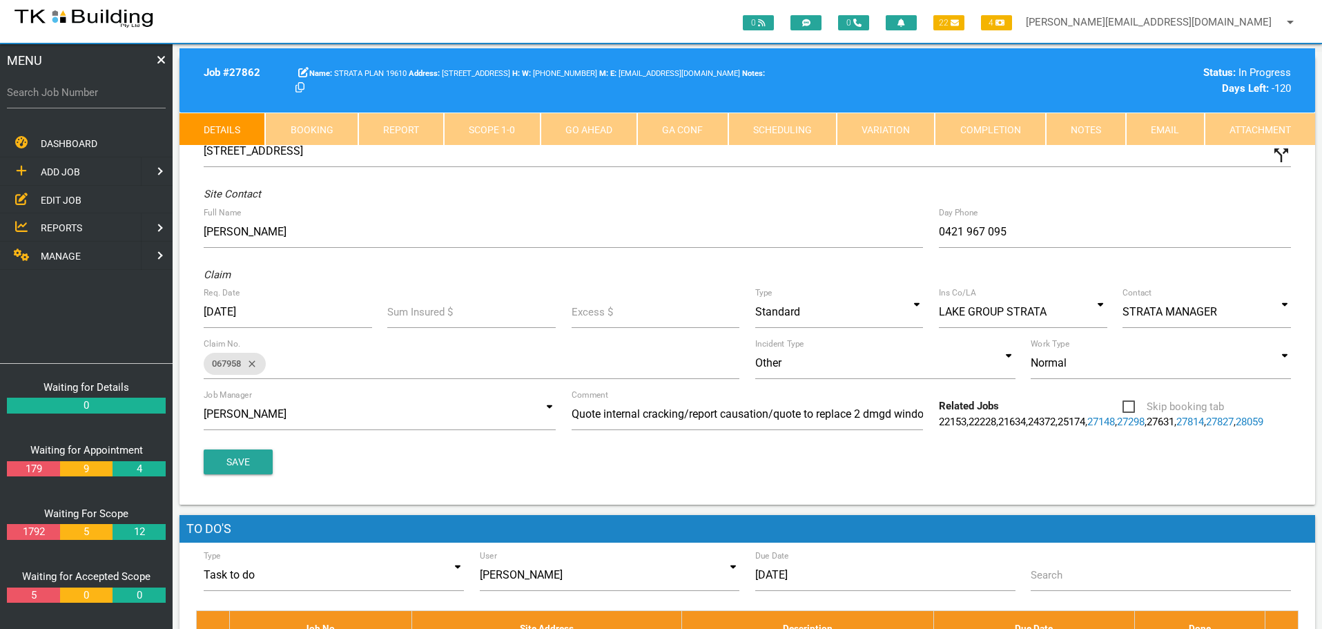
click at [54, 204] on span "EDIT JOB" at bounding box center [61, 199] width 41 height 11
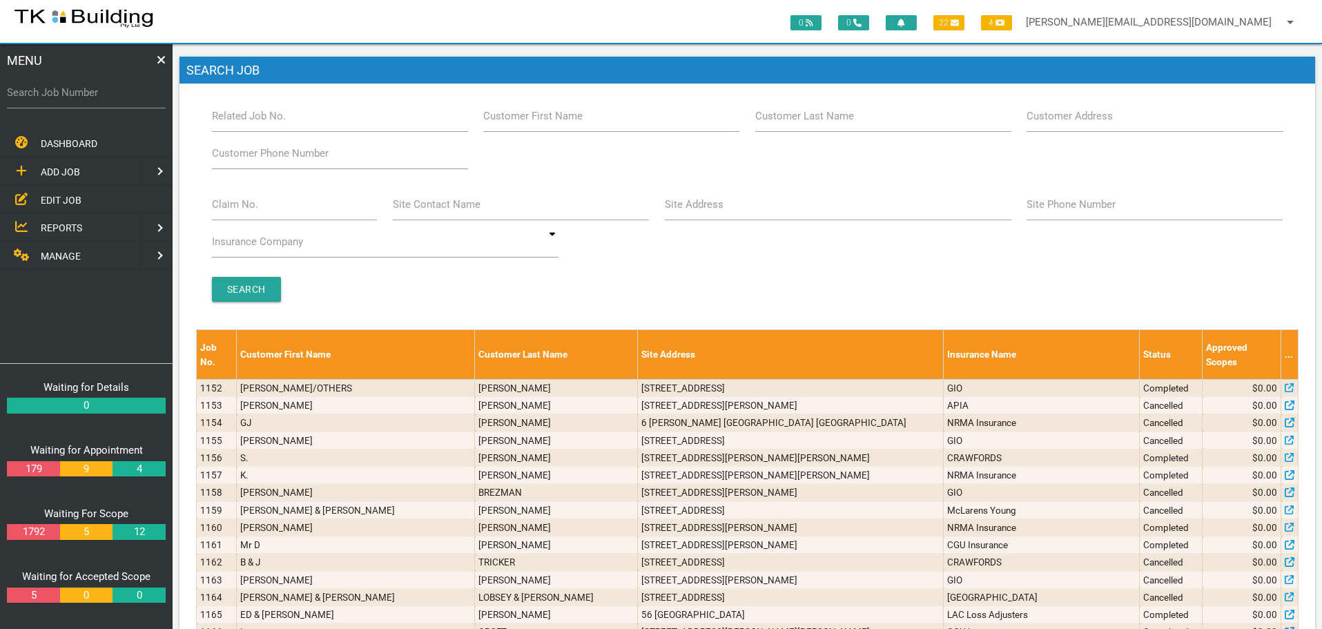
click at [841, 123] on label "Customer Last Name" at bounding box center [804, 116] width 99 height 16
click at [841, 123] on input "Customer Last Name" at bounding box center [883, 116] width 256 height 32
type input "19610"
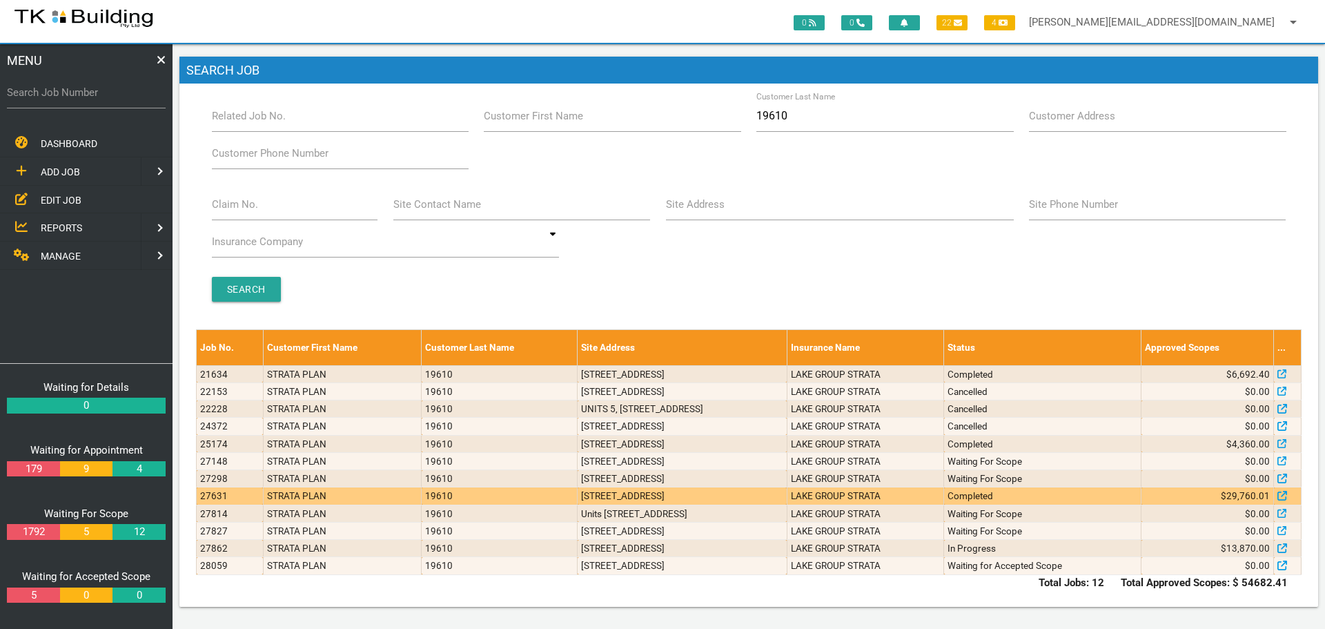
click at [788, 500] on td "4/37 Kitchener Parade, The Hill NSW 2300, Australia" at bounding box center [683, 495] width 210 height 17
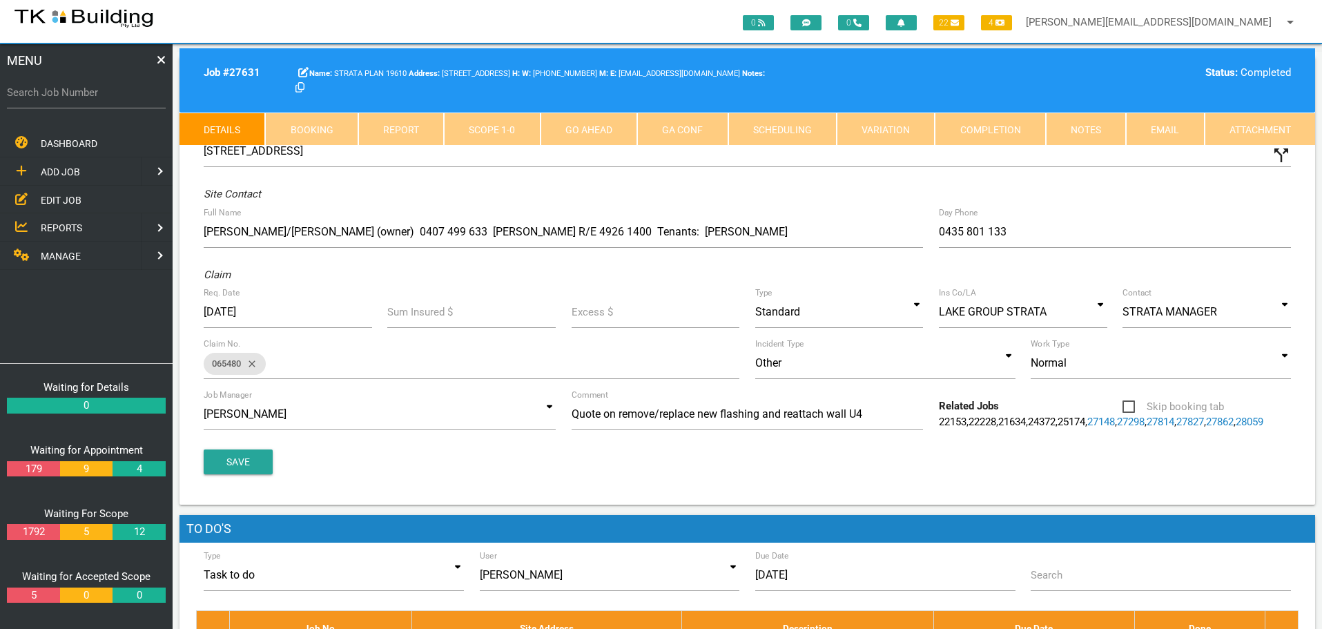
click at [327, 124] on link "Booking" at bounding box center [311, 129] width 92 height 33
select select "8"
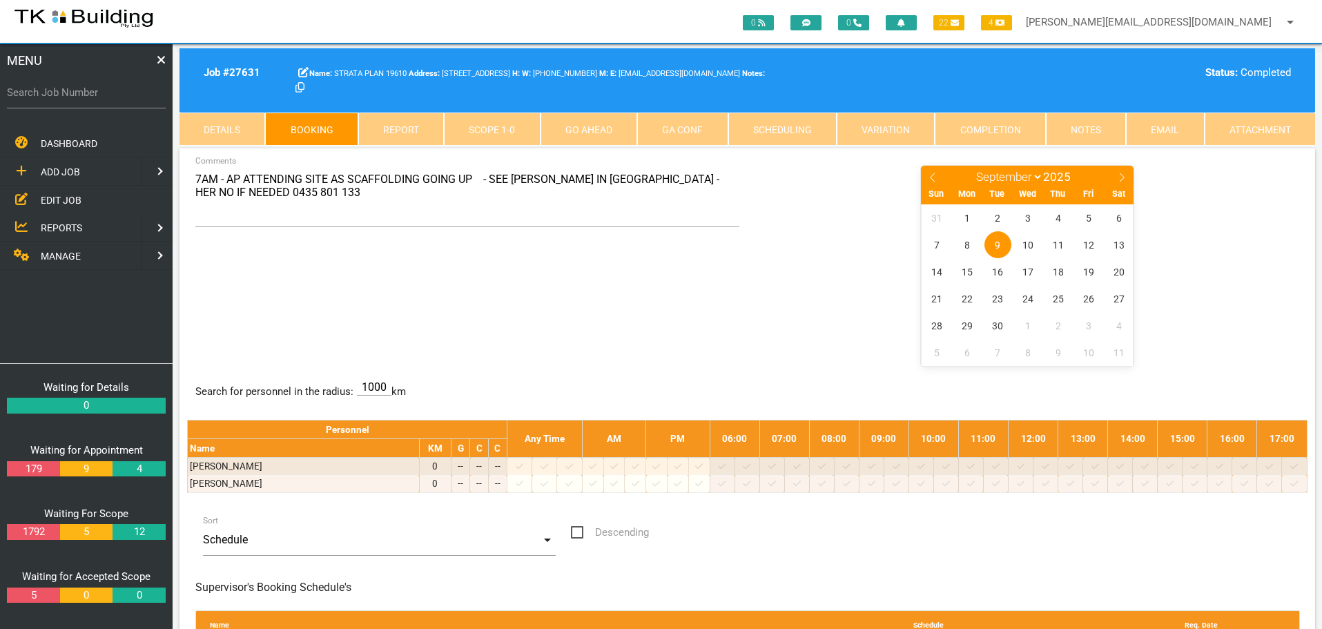
click at [1080, 130] on link "Notes" at bounding box center [1086, 129] width 80 height 33
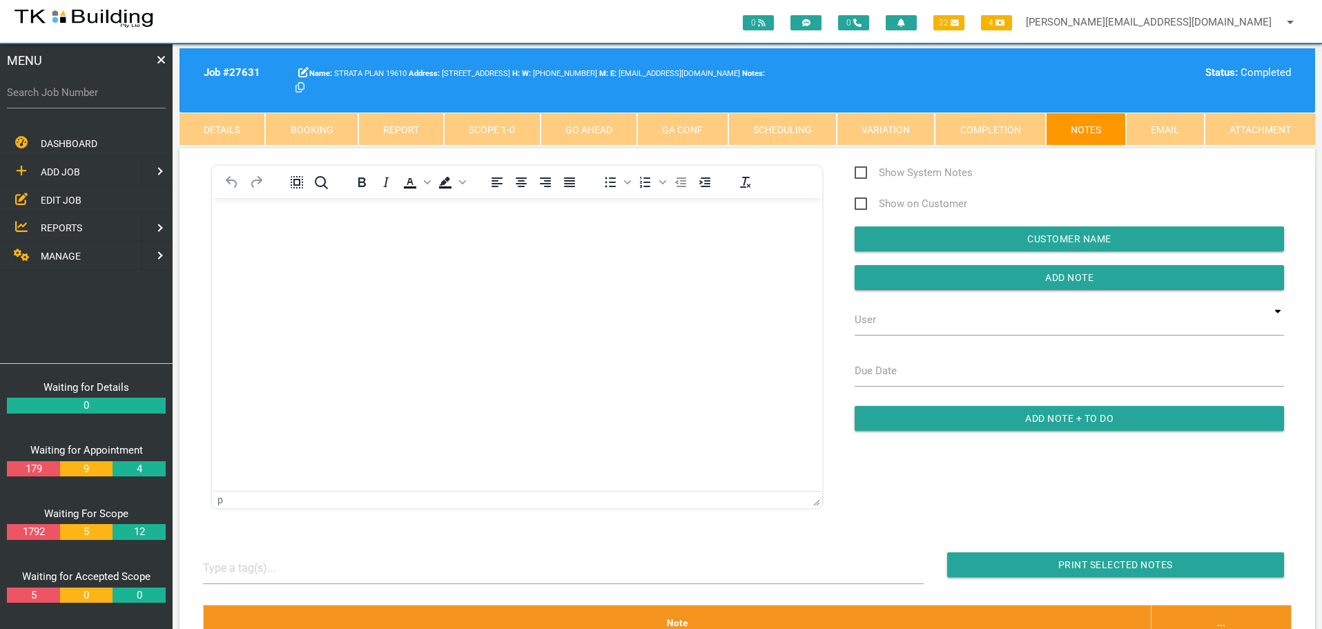
click at [331, 126] on link "Booking" at bounding box center [311, 129] width 92 height 33
select select "8"
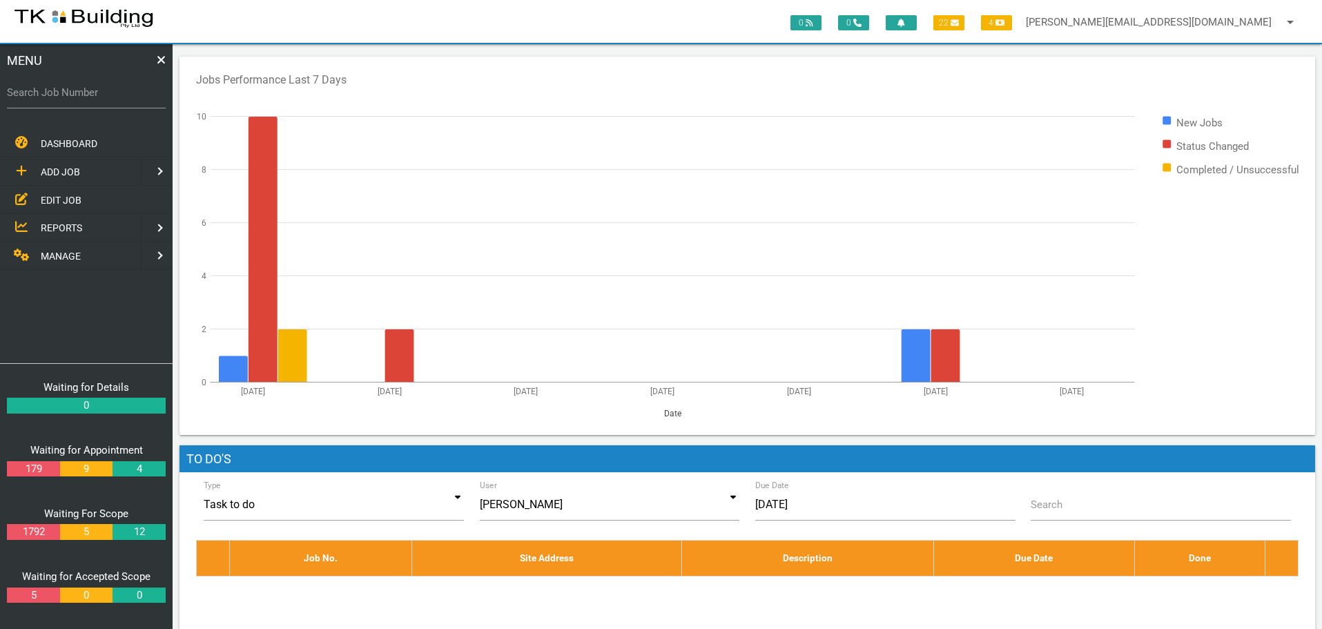
click at [70, 97] on label "Search Job Number" at bounding box center [86, 93] width 159 height 16
click at [70, 97] on input "Search Job Number" at bounding box center [86, 93] width 159 height 32
type input "27919"
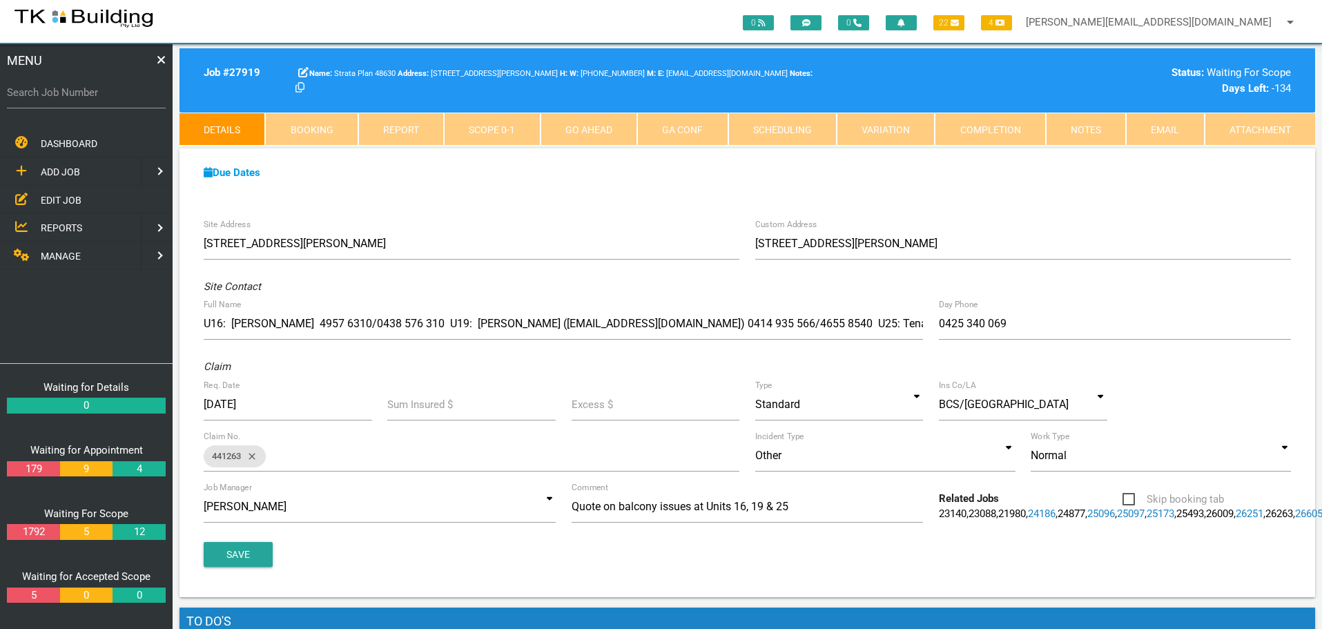
click at [500, 136] on link "Scope 0 - 1" at bounding box center [492, 129] width 96 height 33
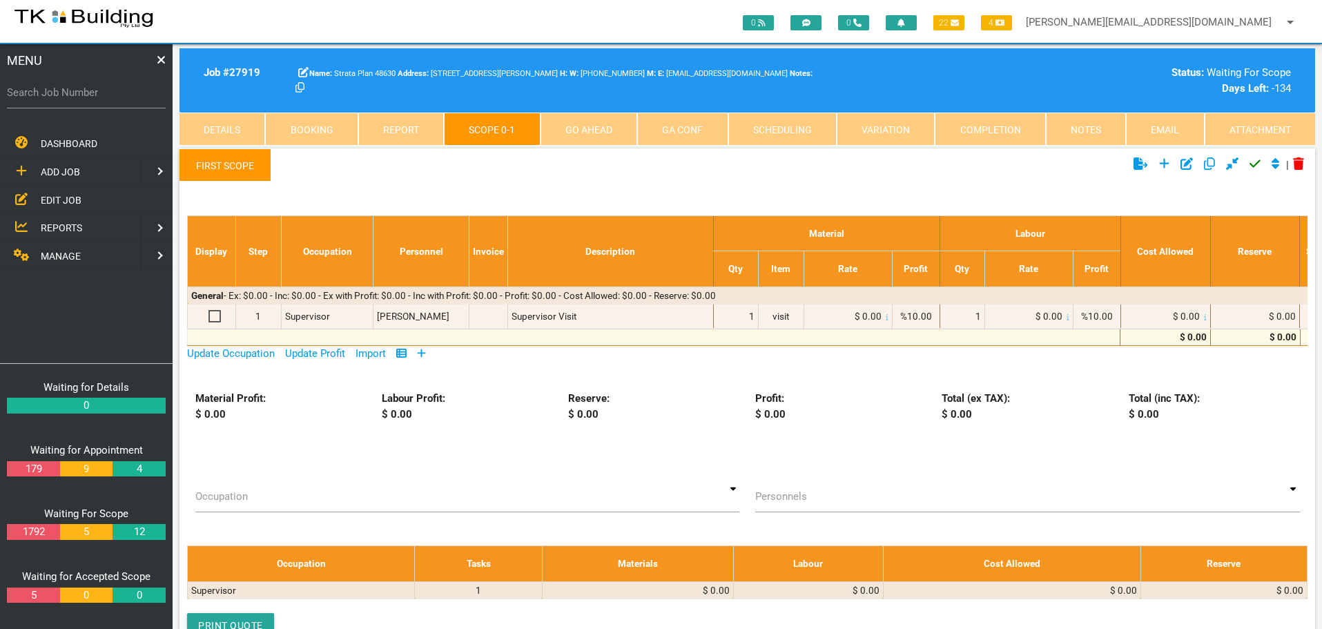
click at [426, 353] on icon at bounding box center [422, 353] width 8 height 8
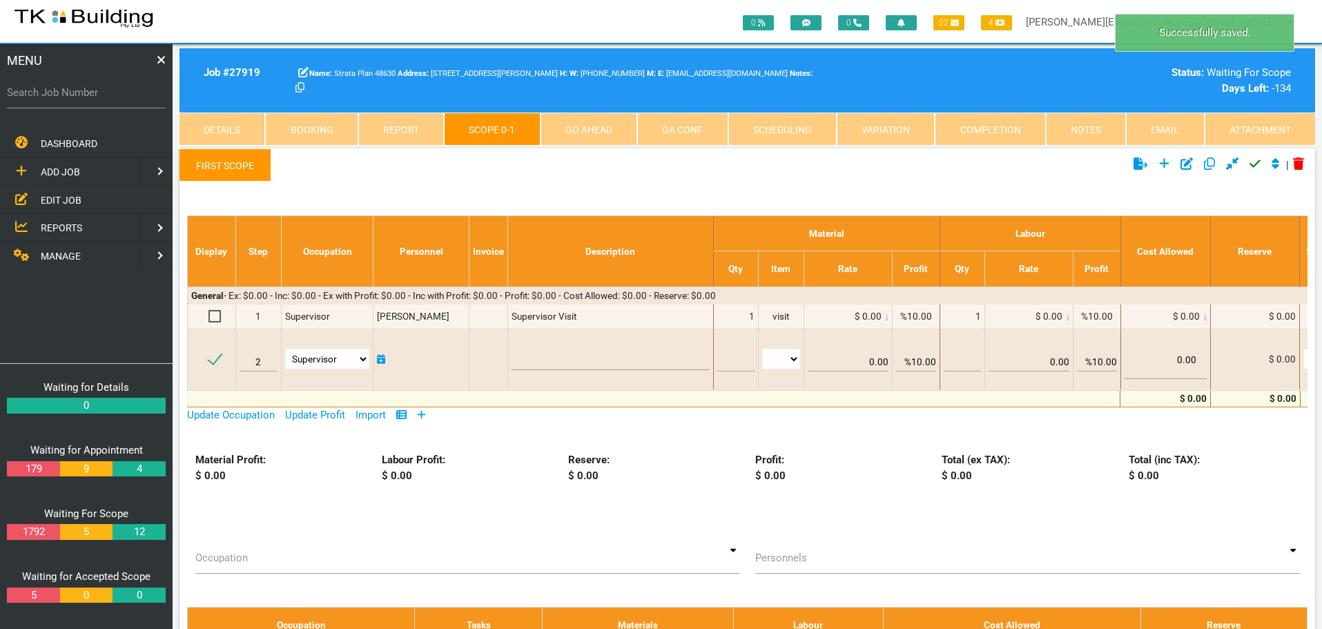
click at [231, 163] on link "First Scope" at bounding box center [225, 164] width 92 height 33
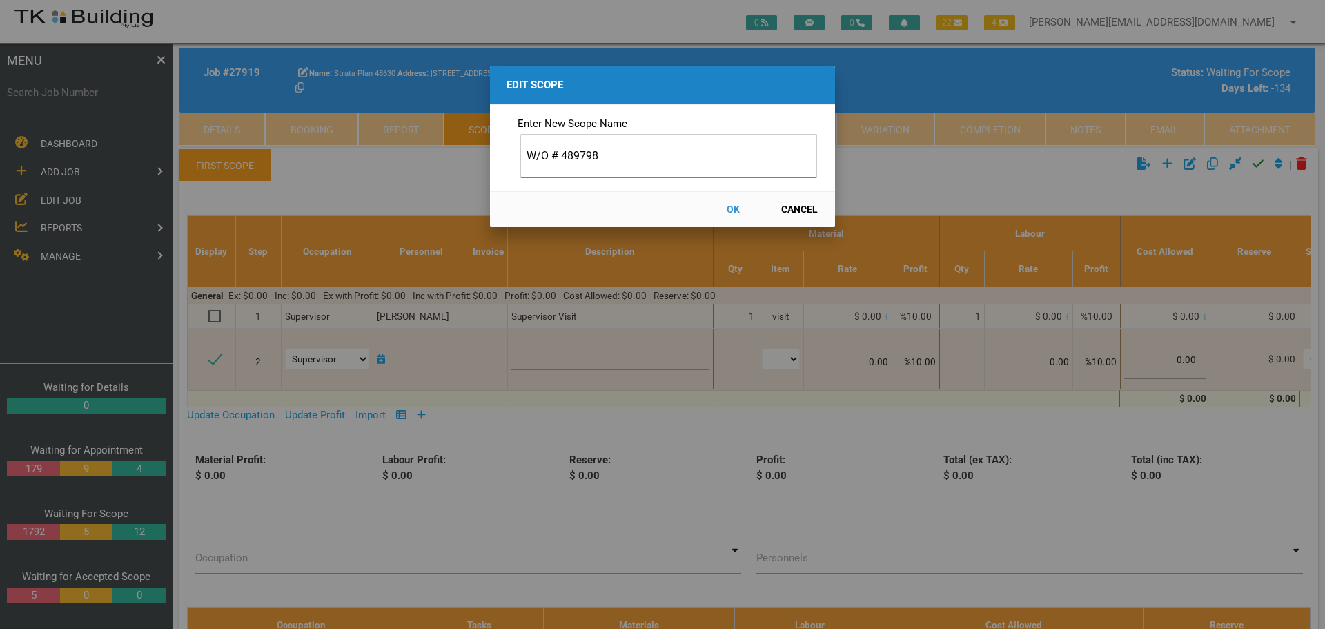
type input "W/O # 489798"
click at [732, 207] on button "OK" at bounding box center [733, 209] width 61 height 24
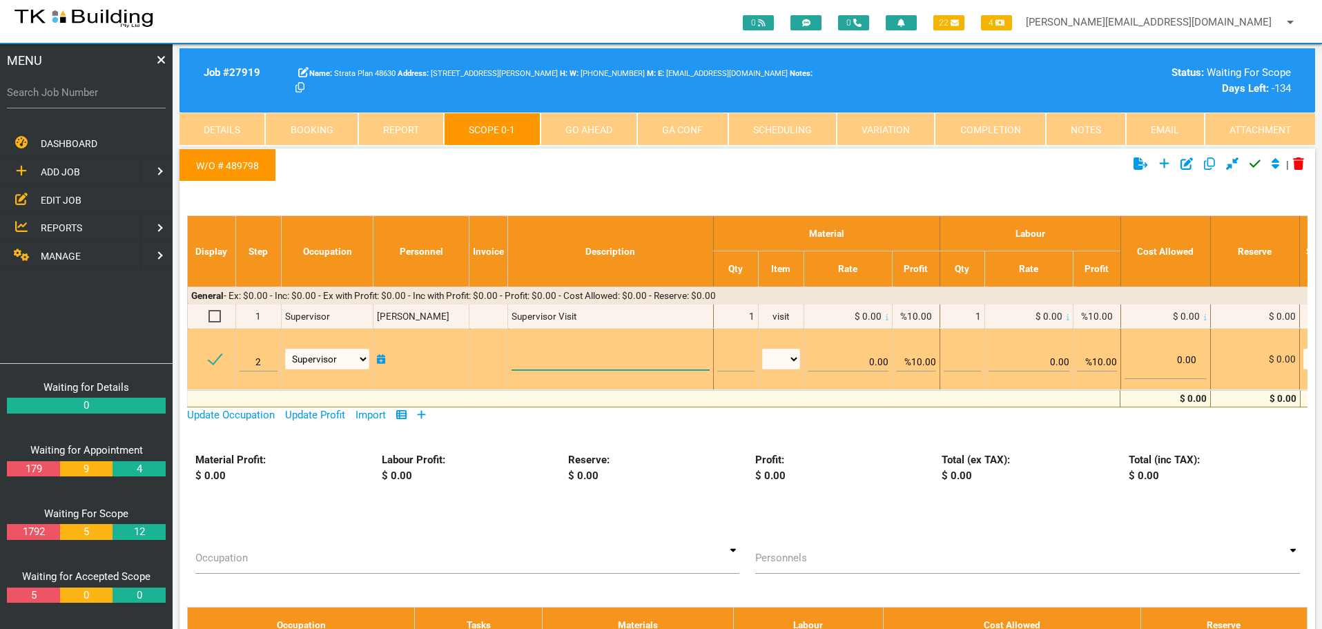
click at [545, 351] on textarea at bounding box center [609, 354] width 197 height 31
paste textarea "Unit 25 Front Balcony (1.5m side + 3.0m front) Prop the balcony as required Rem…"
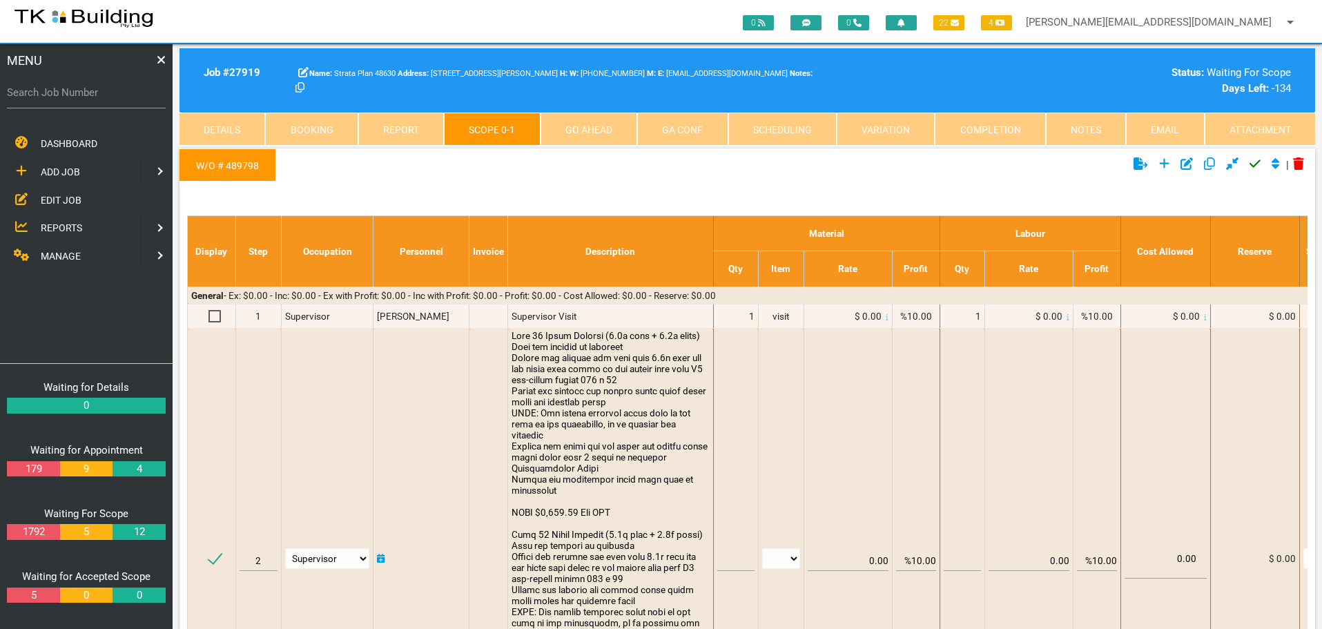
type textarea "Unit 25 Front Balcony (1.5m side + 3.0m front) Prop the balcony as required Rem…"
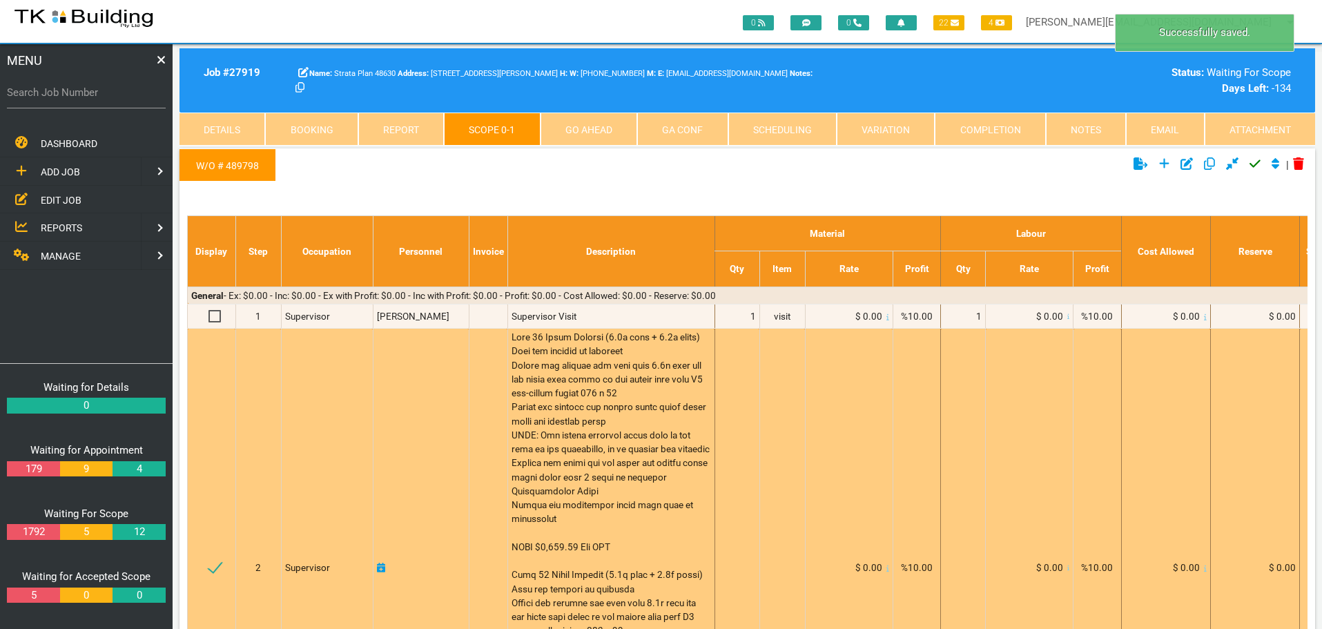
click at [534, 380] on span at bounding box center [611, 567] width 200 height 472
click at [534, 381] on span at bounding box center [611, 567] width 200 height 472
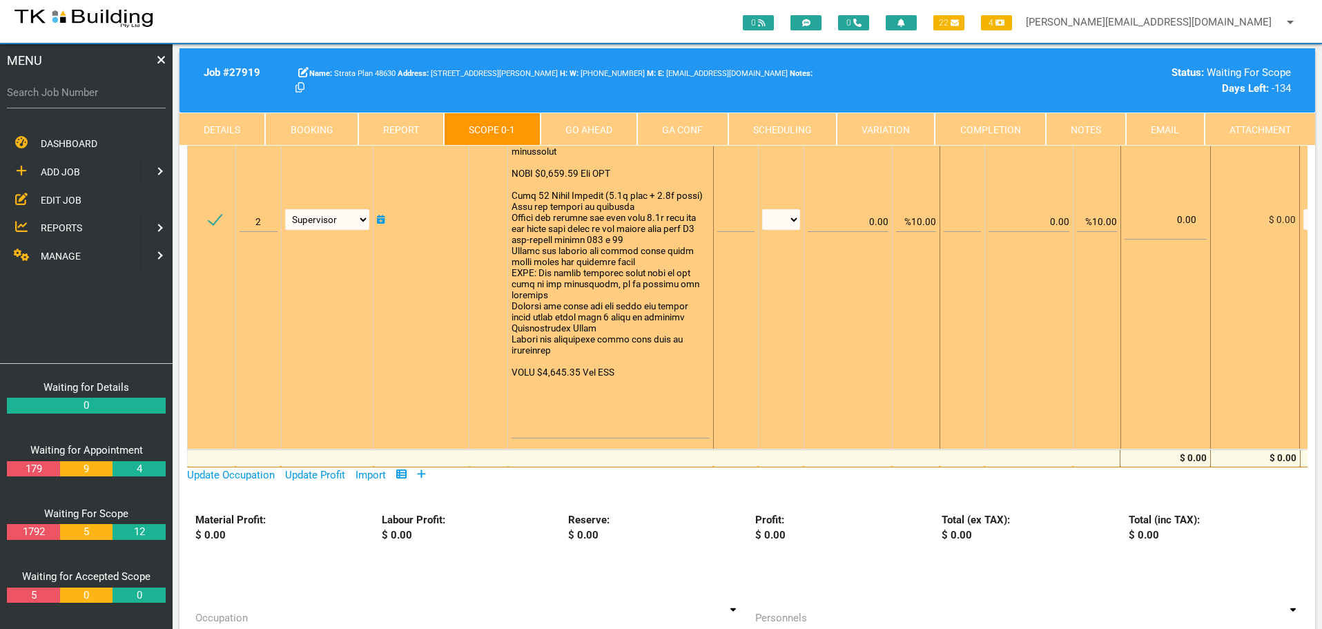
scroll to position [345, 0]
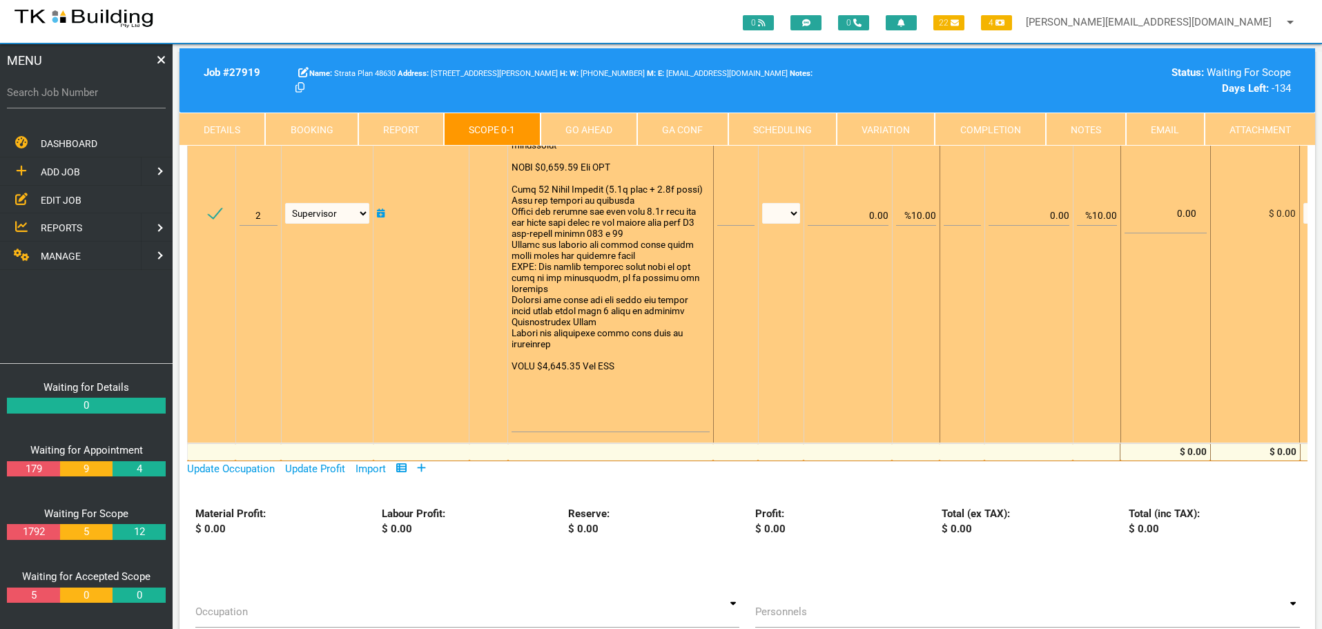
click at [639, 416] on textarea at bounding box center [609, 208] width 197 height 447
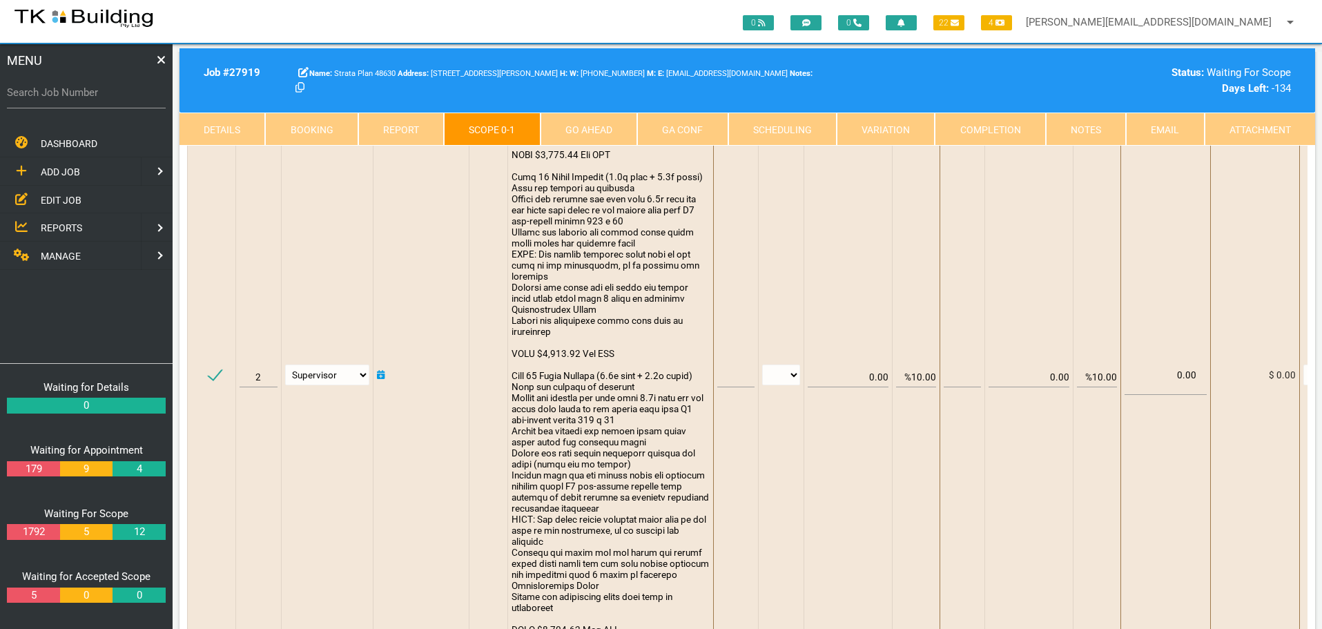
scroll to position [1, 0]
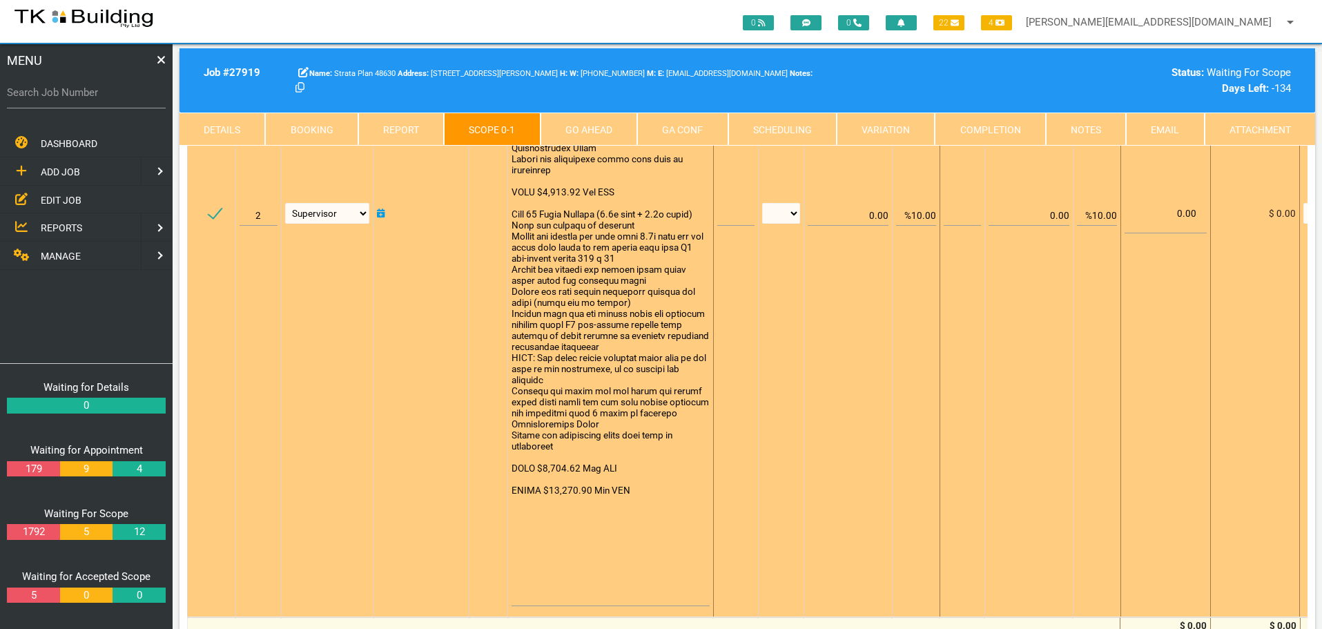
type textarea "Unit 25 Front Balcony (1.5m side + 3.0m front) Prop the balcony as required Rem…"
click at [723, 220] on input "text" at bounding box center [735, 209] width 37 height 32
type input "1"
click at [794, 213] on select "patch LM hrs m3 items m2 m" at bounding box center [781, 213] width 38 height 21
select select "items"
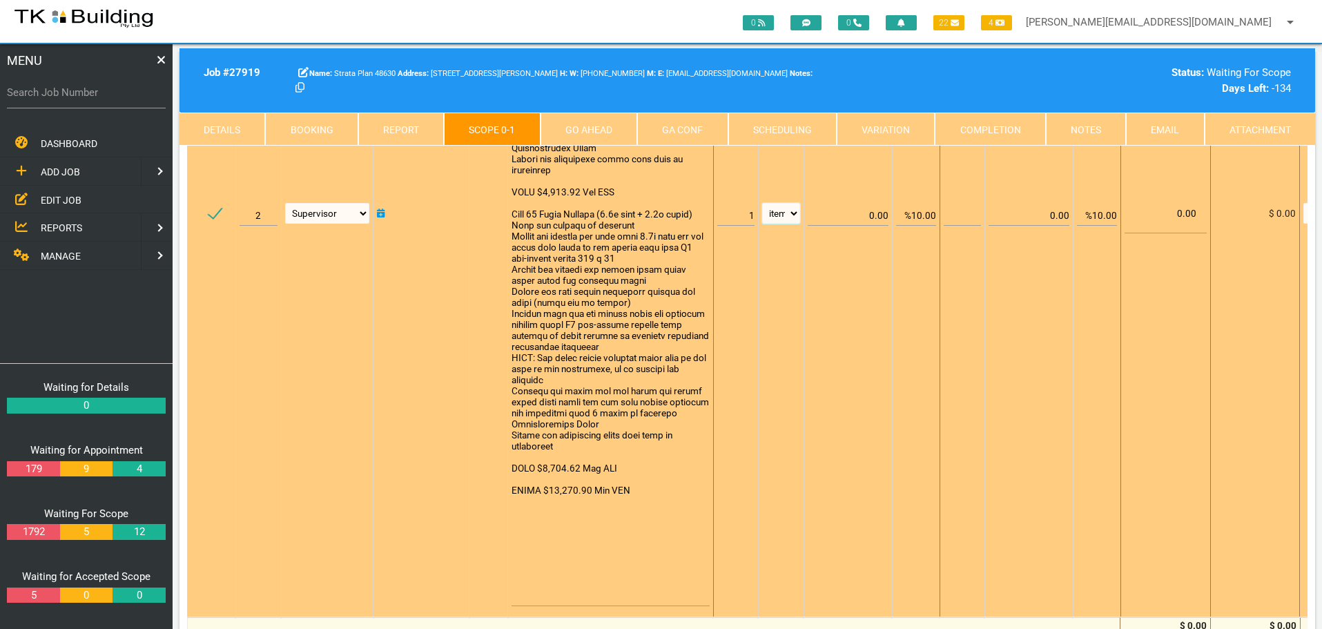
click at [762, 203] on select "patch LM hrs m3 items m2 m" at bounding box center [781, 213] width 38 height 21
click at [915, 215] on input "%10.00" at bounding box center [916, 209] width 40 height 32
type input "0.00"
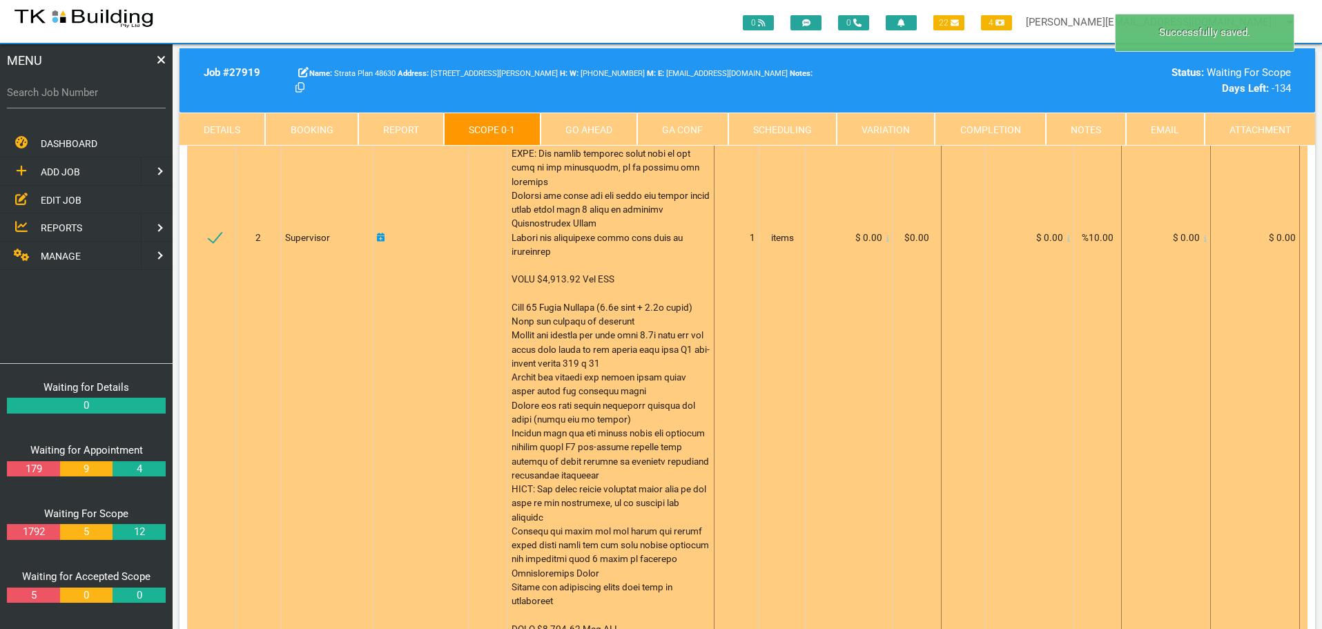
click at [886, 242] on icon at bounding box center [887, 238] width 3 height 7
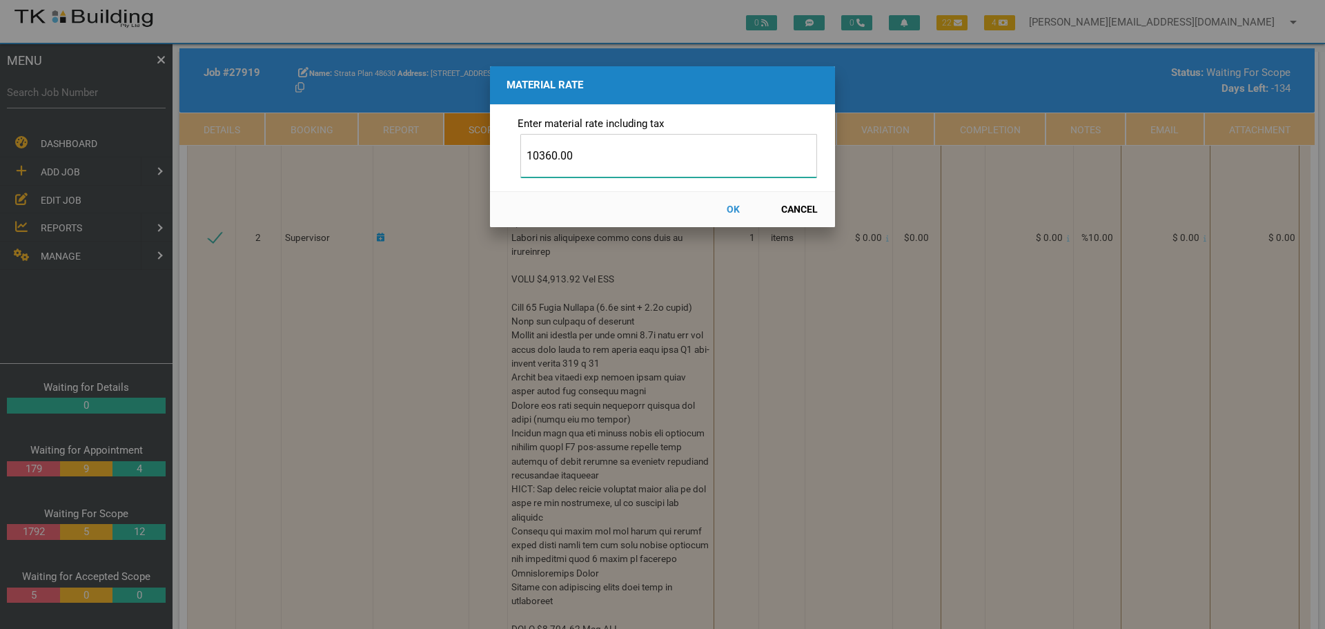
type input "10360.00"
click at [732, 207] on button "OK" at bounding box center [733, 209] width 61 height 24
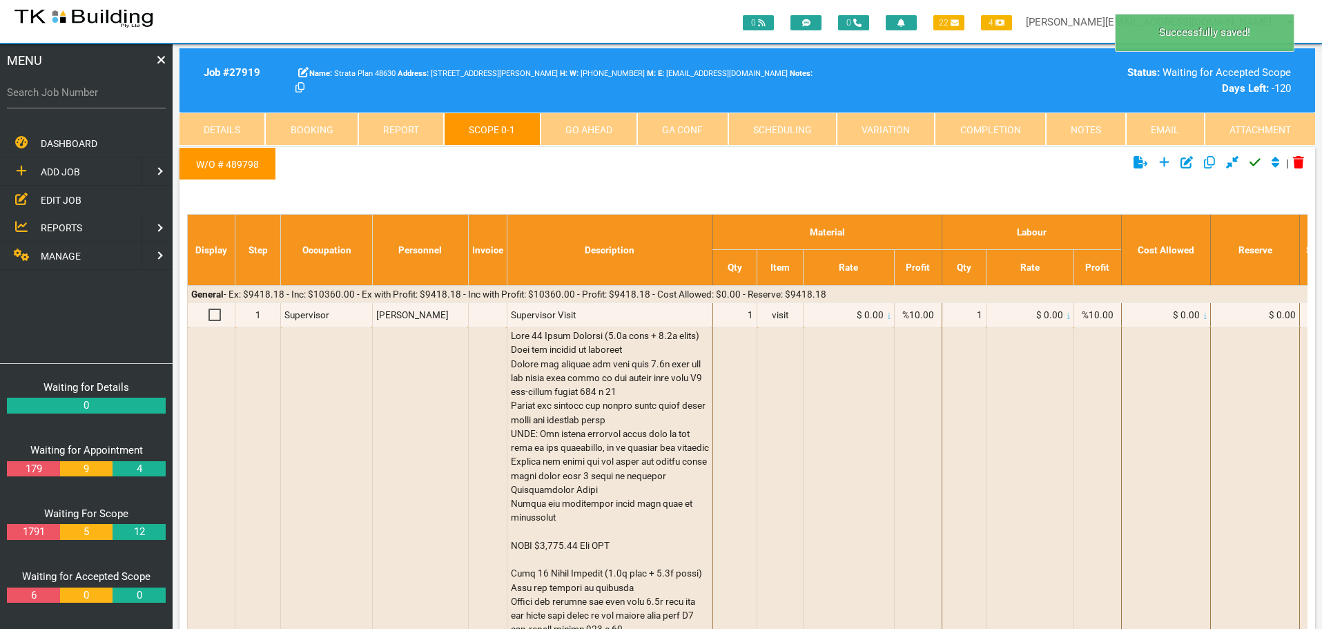
scroll to position [0, 0]
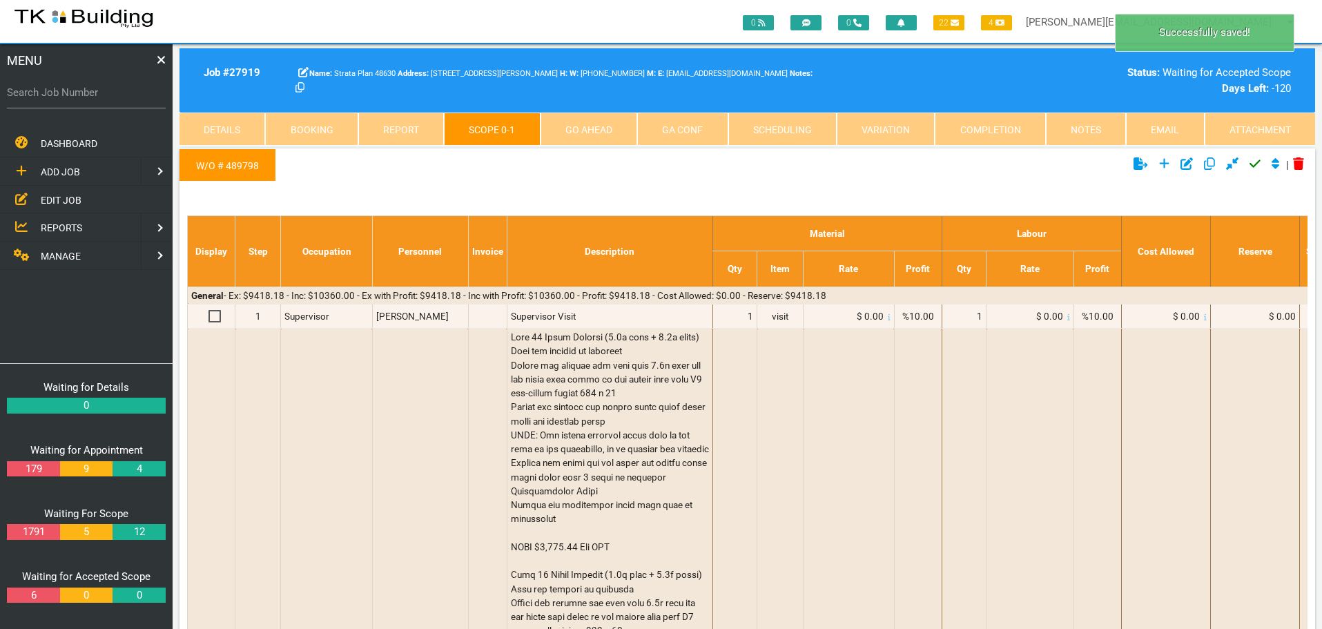
click at [1251, 163] on icon "Click to approve current scope" at bounding box center [1254, 163] width 11 height 12
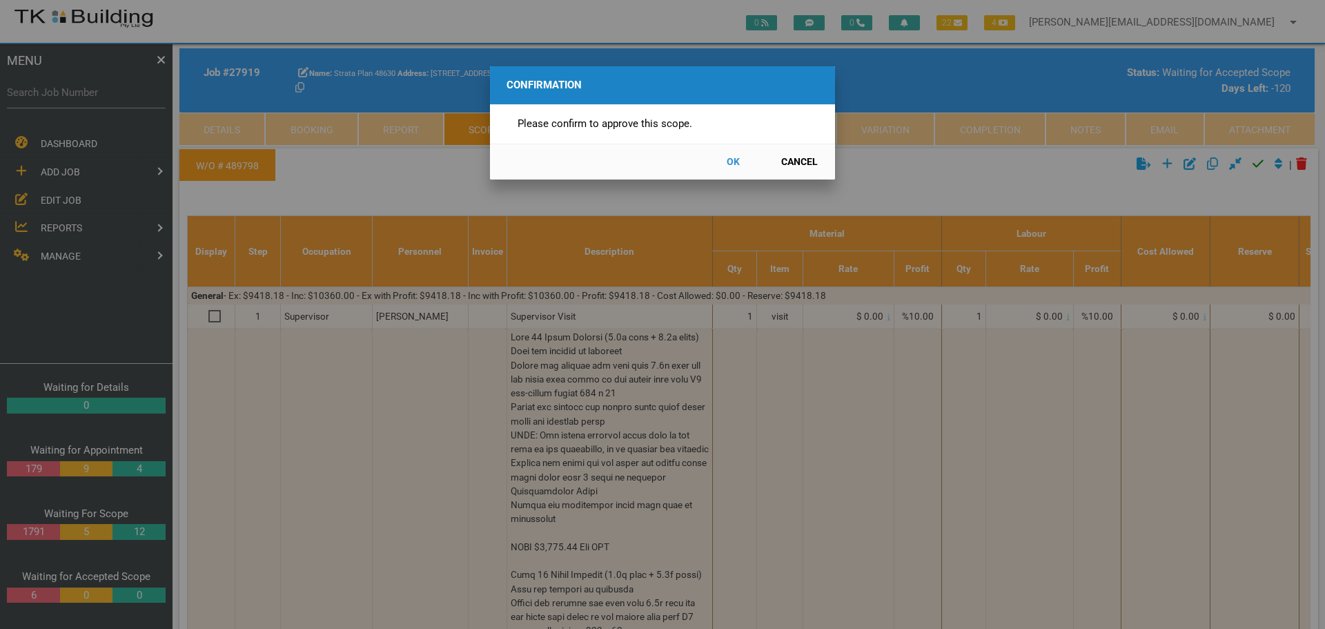
click at [730, 160] on button "OK" at bounding box center [733, 162] width 61 height 24
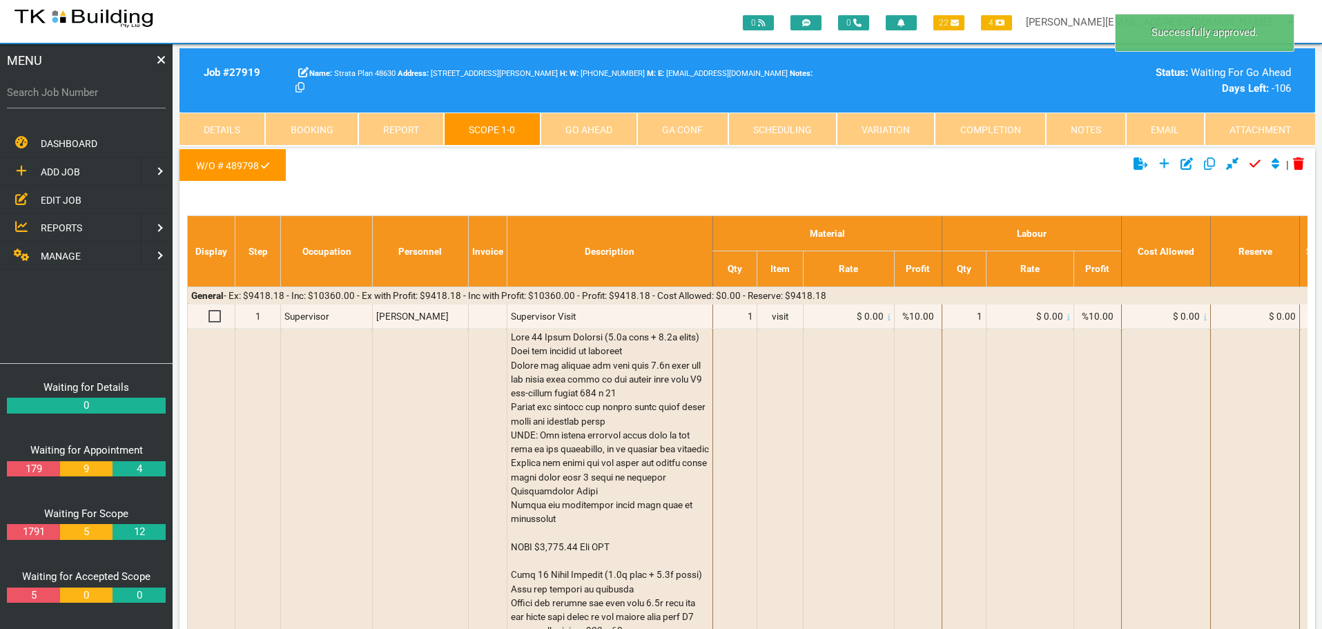
scroll to position [44, 0]
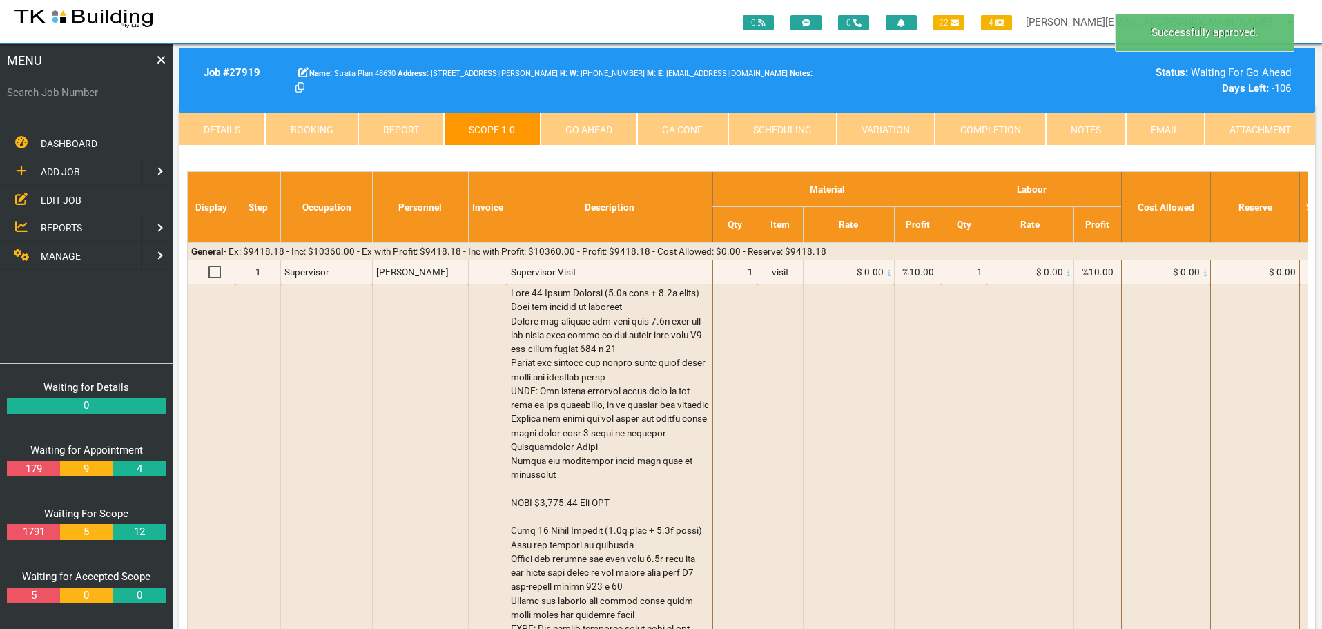
click at [609, 128] on link "Go Ahead" at bounding box center [588, 129] width 97 height 33
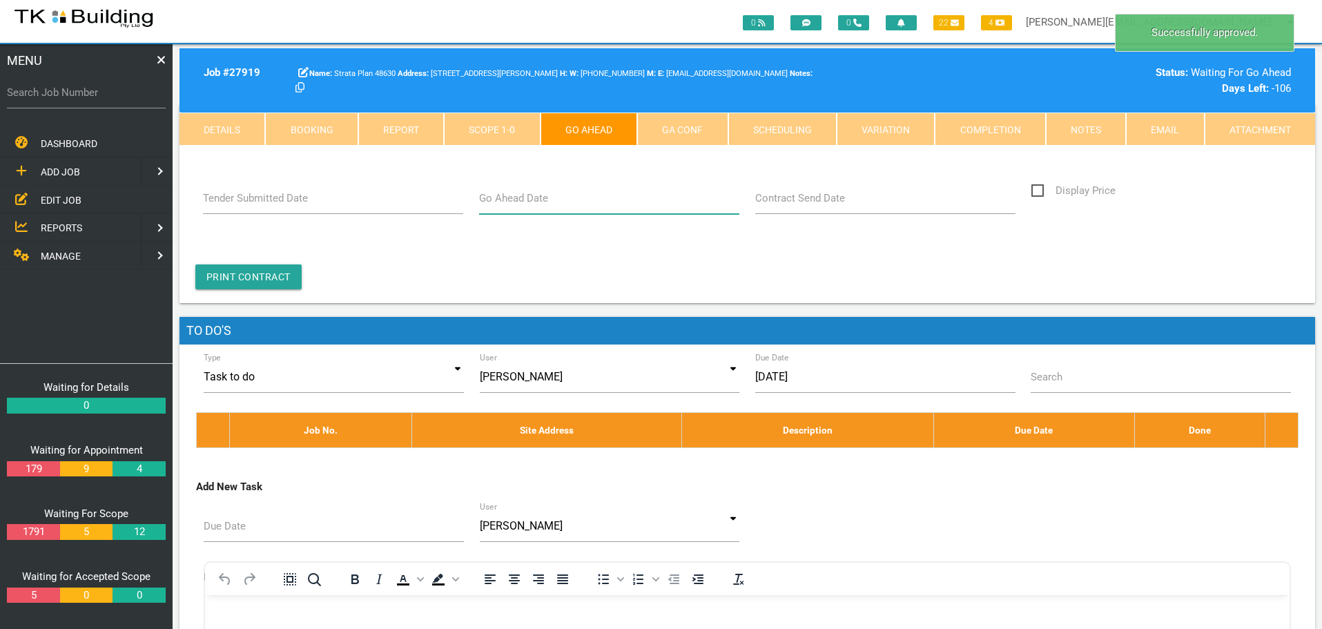
click at [551, 202] on input "Go Ahead Date" at bounding box center [609, 198] width 261 height 32
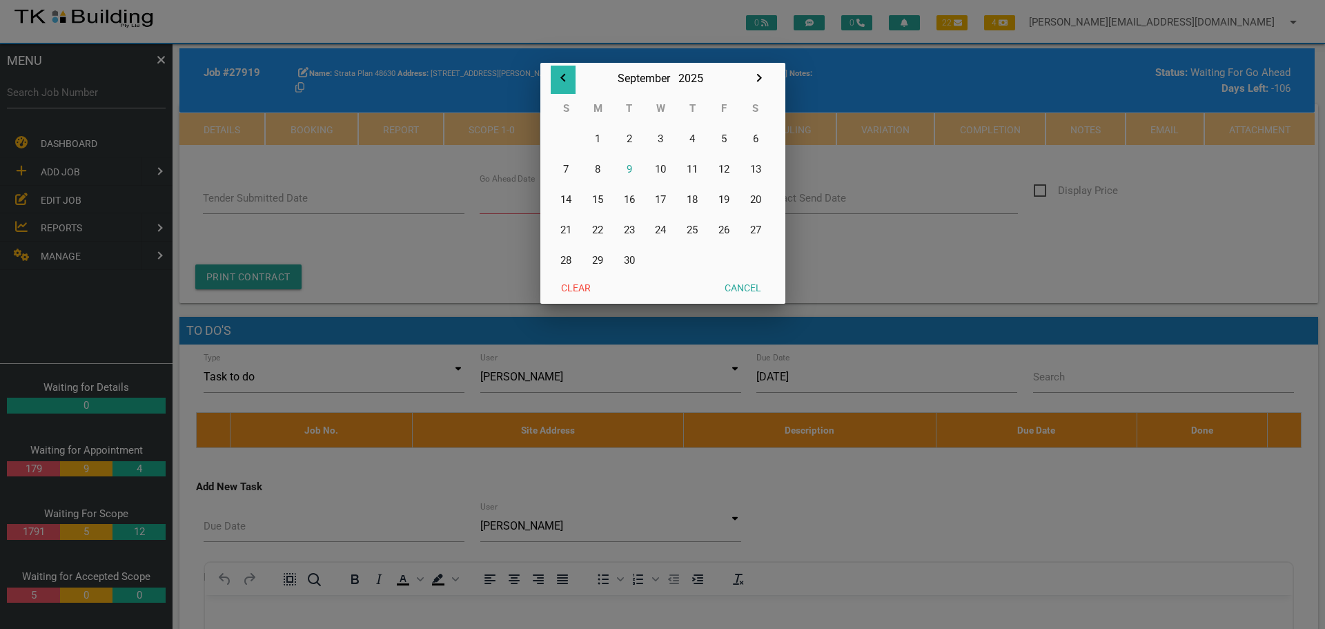
click at [560, 76] on icon "button" at bounding box center [563, 78] width 17 height 17
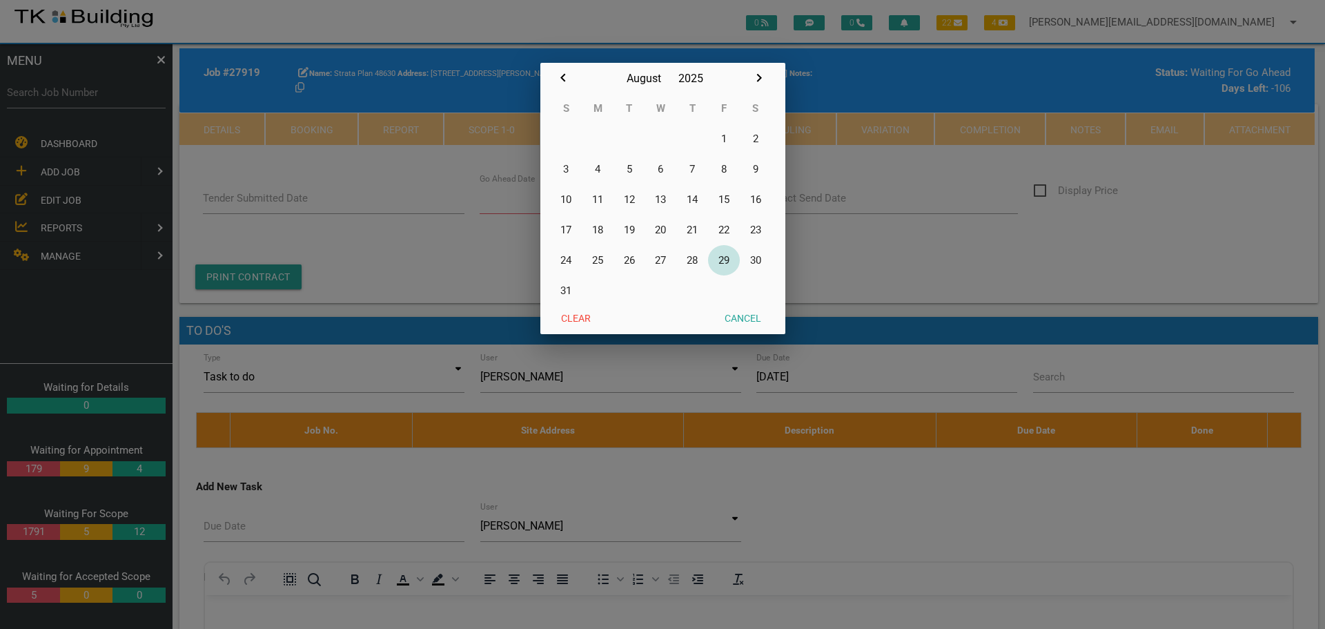
click at [727, 257] on button "29" at bounding box center [724, 260] width 32 height 30
type input "29/08/2025"
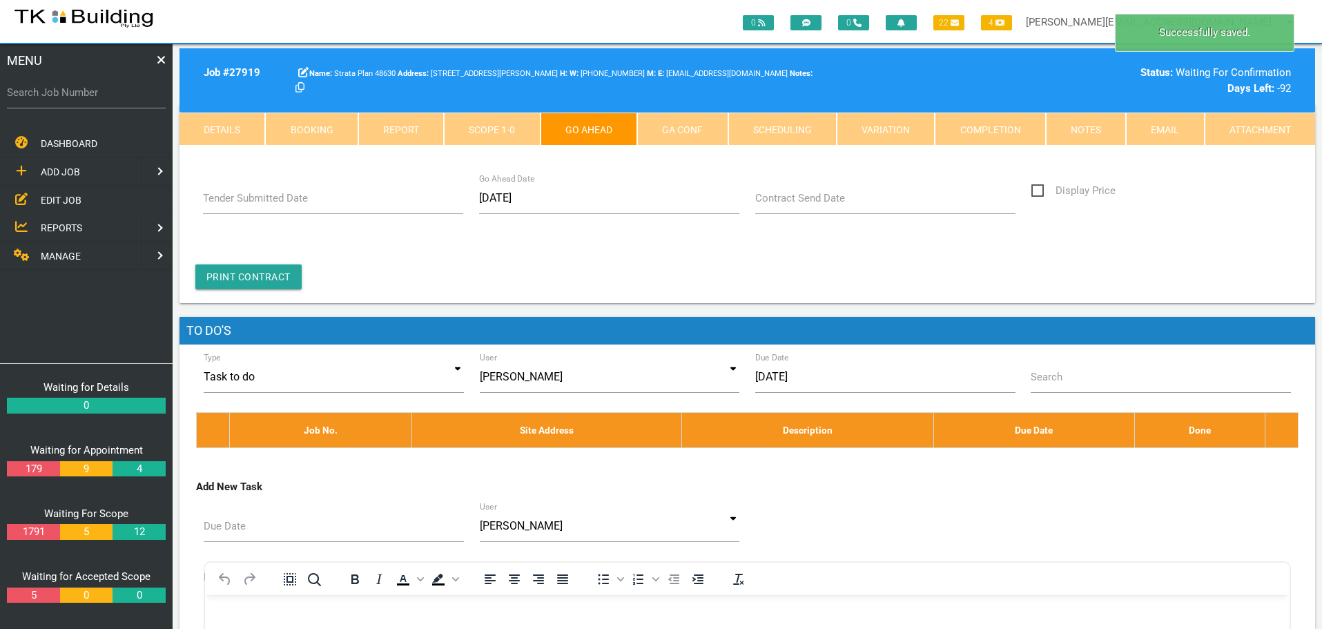
click at [1091, 133] on link "Notes" at bounding box center [1086, 129] width 80 height 33
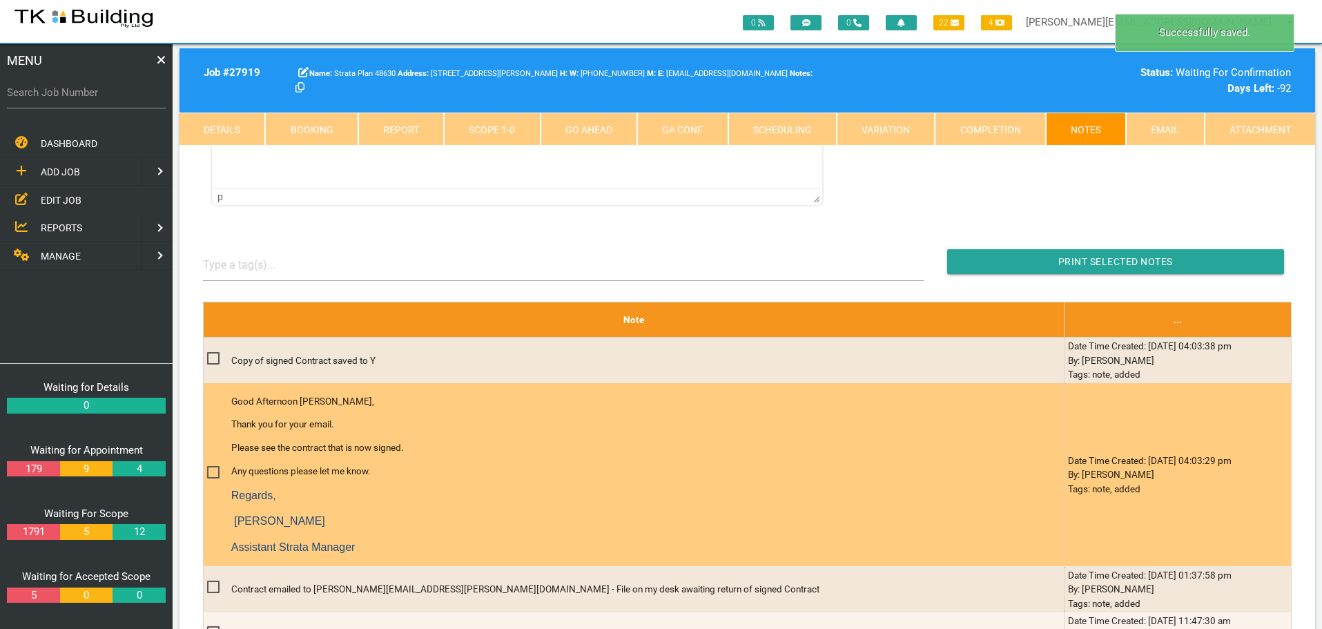
scroll to position [182, 0]
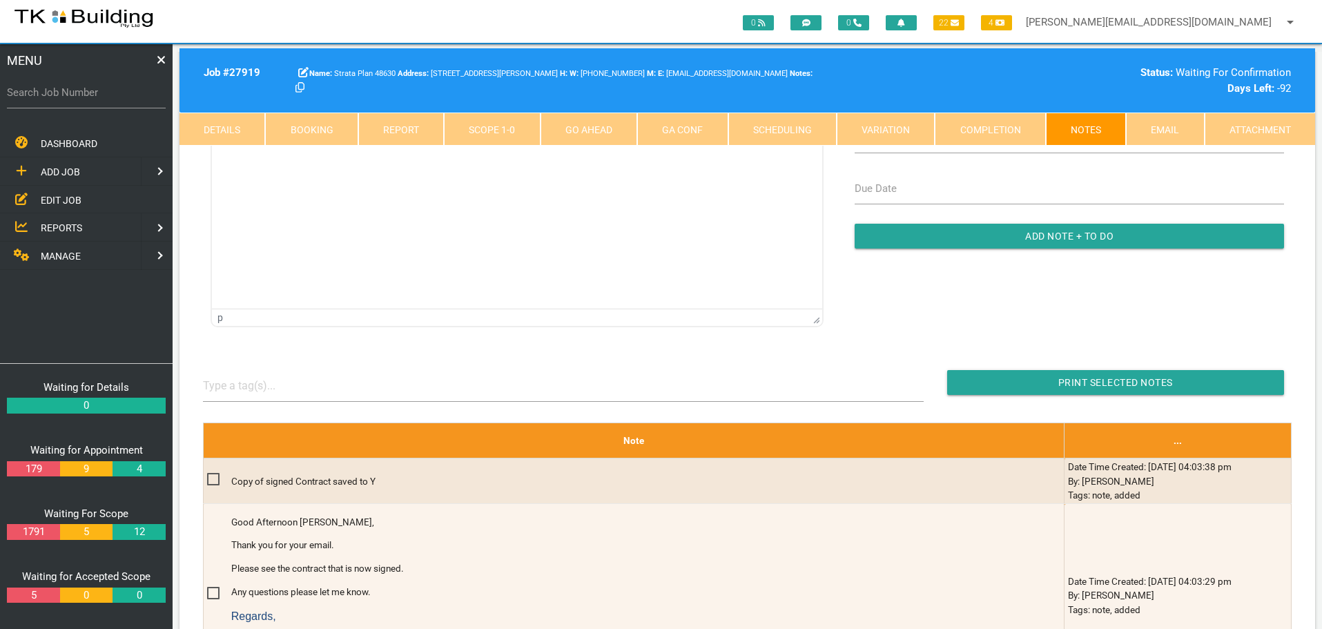
click at [624, 131] on link "Go Ahead" at bounding box center [588, 129] width 97 height 33
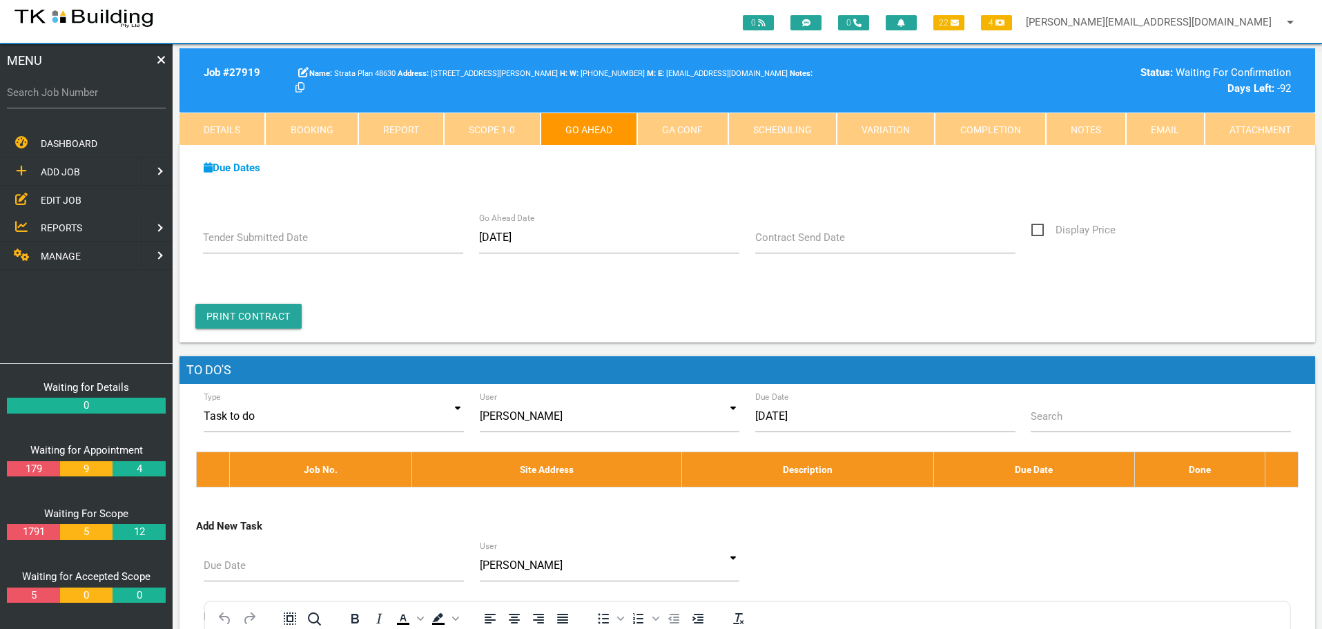
scroll to position [0, 0]
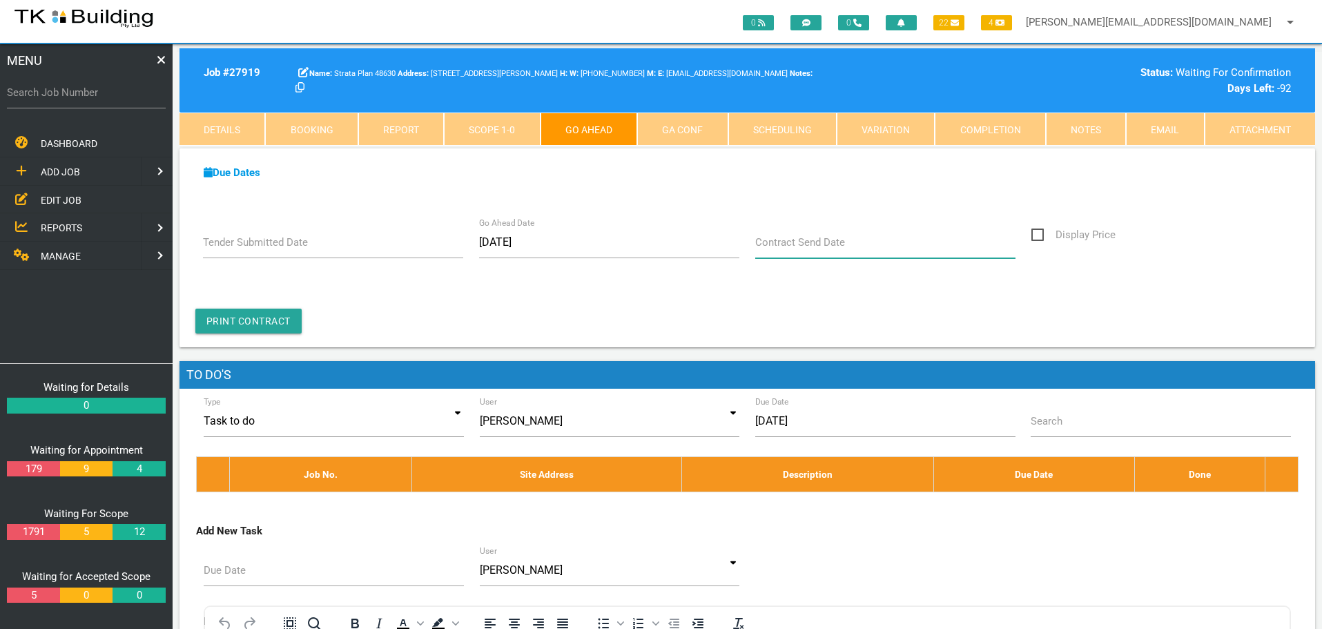
click at [841, 251] on input "Contract Send Date" at bounding box center [885, 242] width 261 height 32
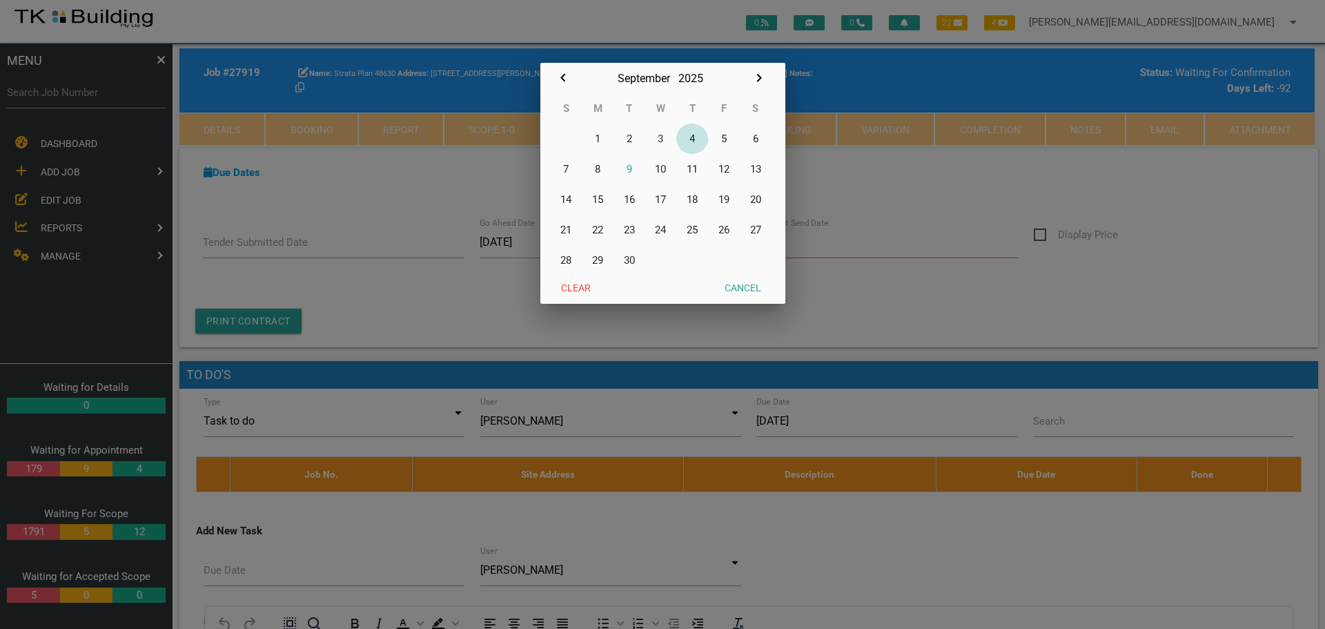
click at [694, 137] on button "4" at bounding box center [692, 139] width 32 height 30
type input "04/09/2025"
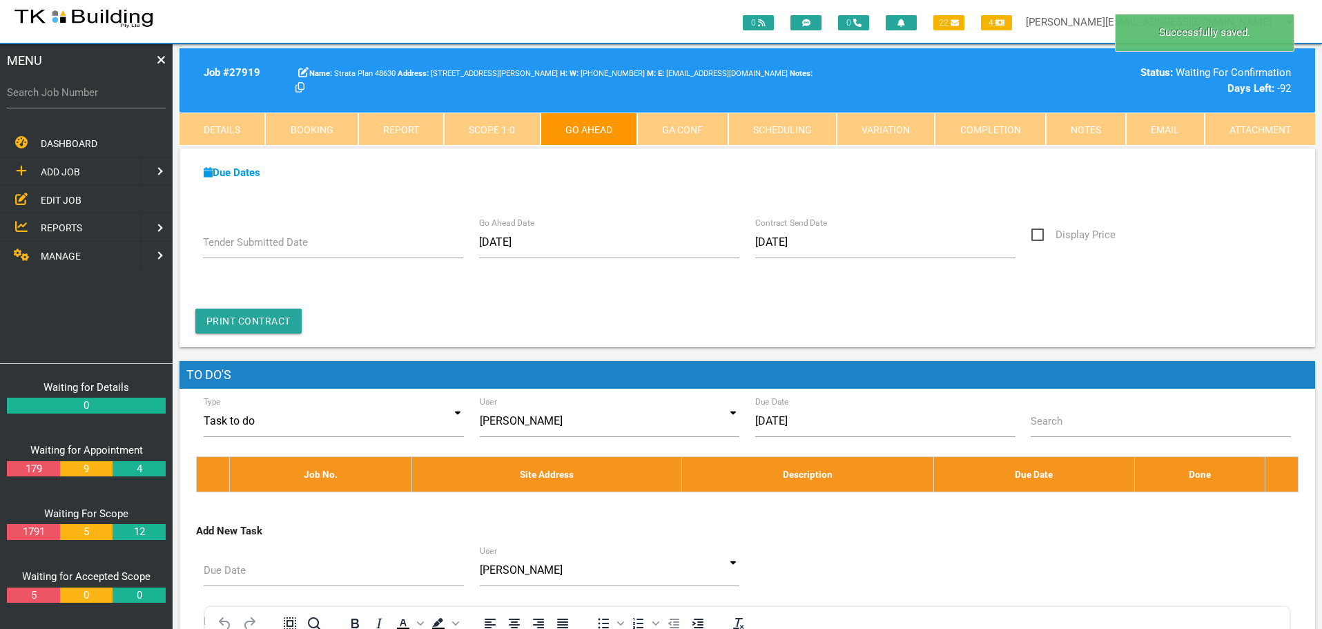
click at [694, 128] on link "GA Conf" at bounding box center [682, 129] width 90 height 33
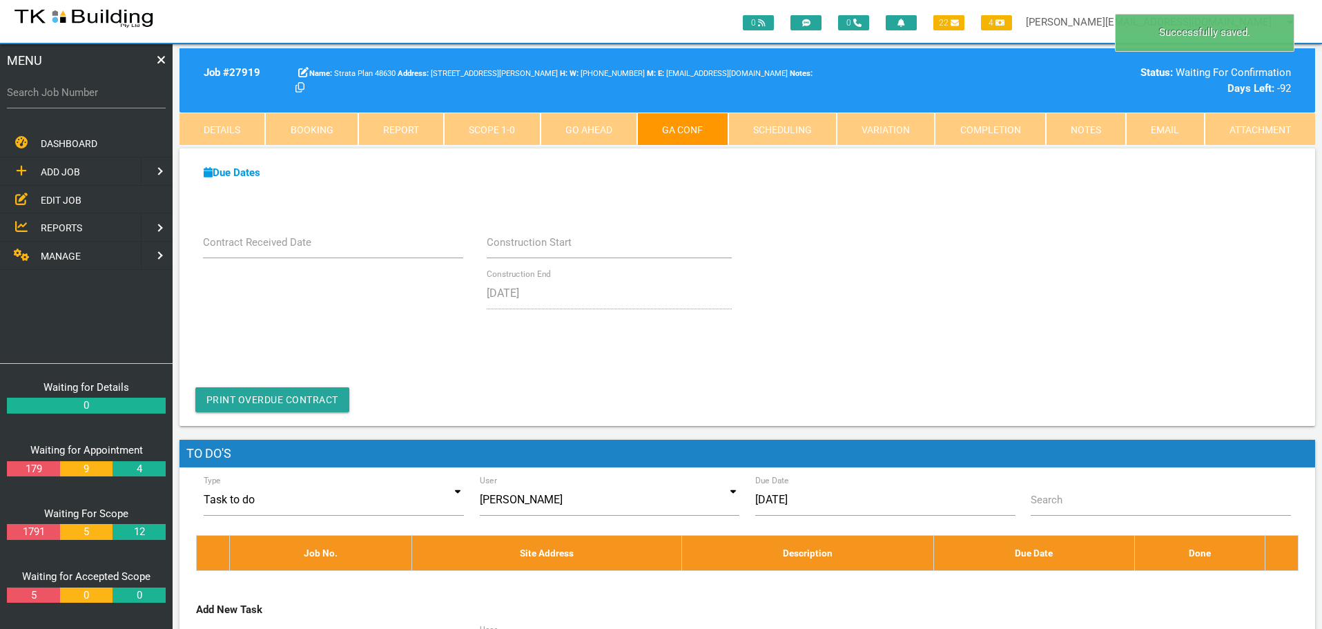
click at [1106, 128] on link "Notes" at bounding box center [1086, 129] width 80 height 33
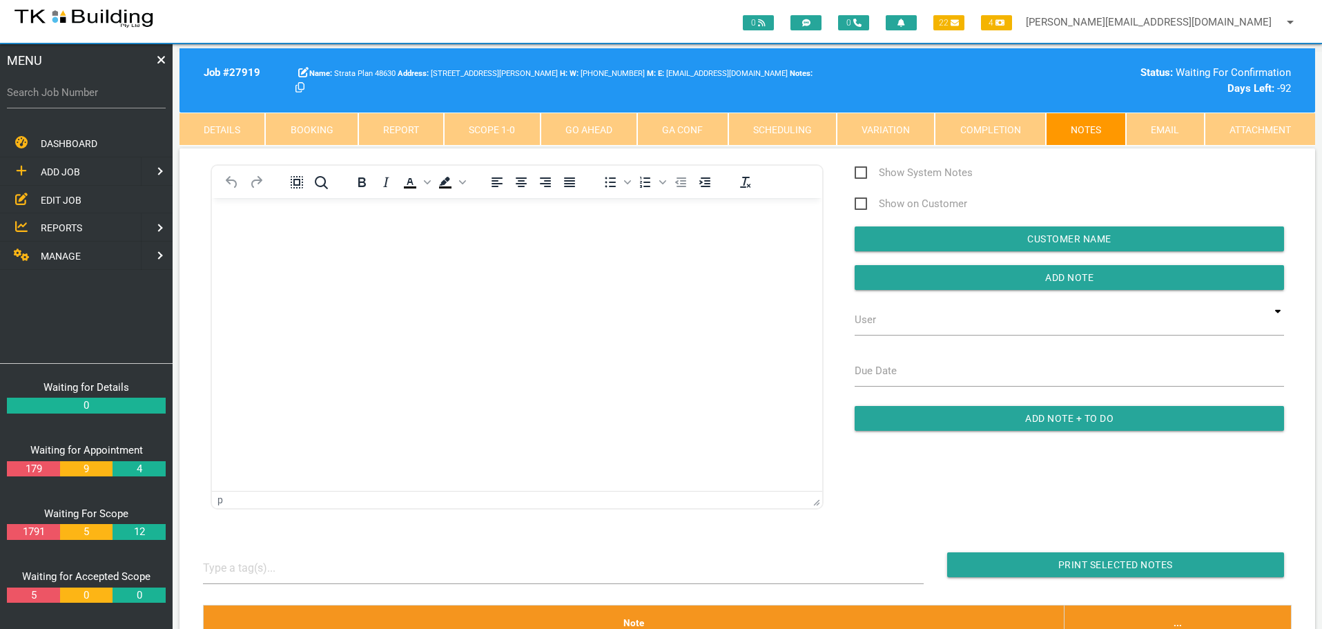
click at [704, 125] on link "GA Conf" at bounding box center [682, 129] width 90 height 33
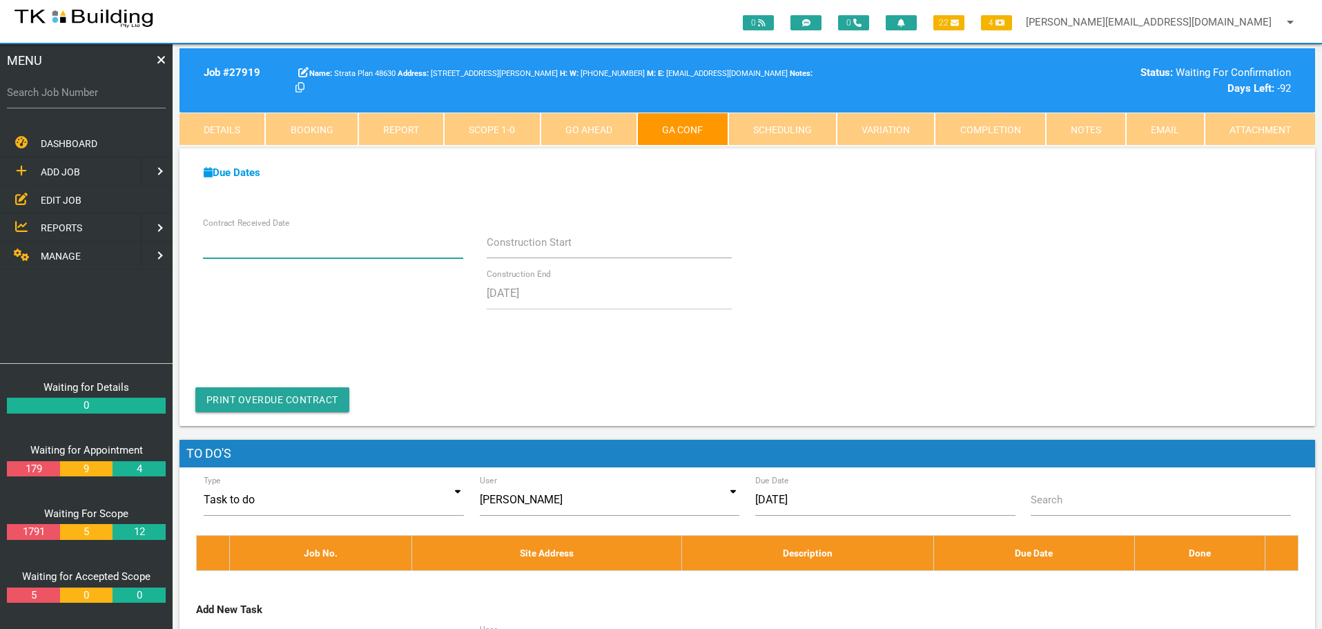
click at [340, 255] on input "Contract Received Date" at bounding box center [333, 242] width 261 height 32
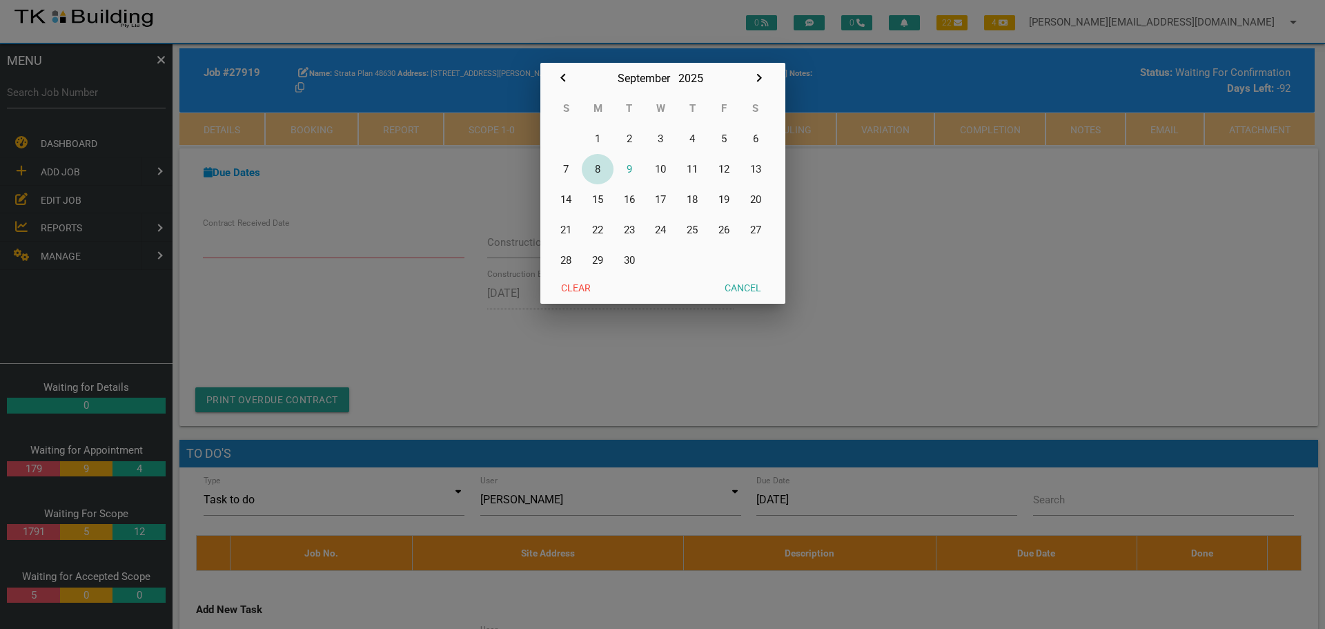
click at [598, 168] on button "8" at bounding box center [598, 169] width 32 height 30
type input "08/09/2025"
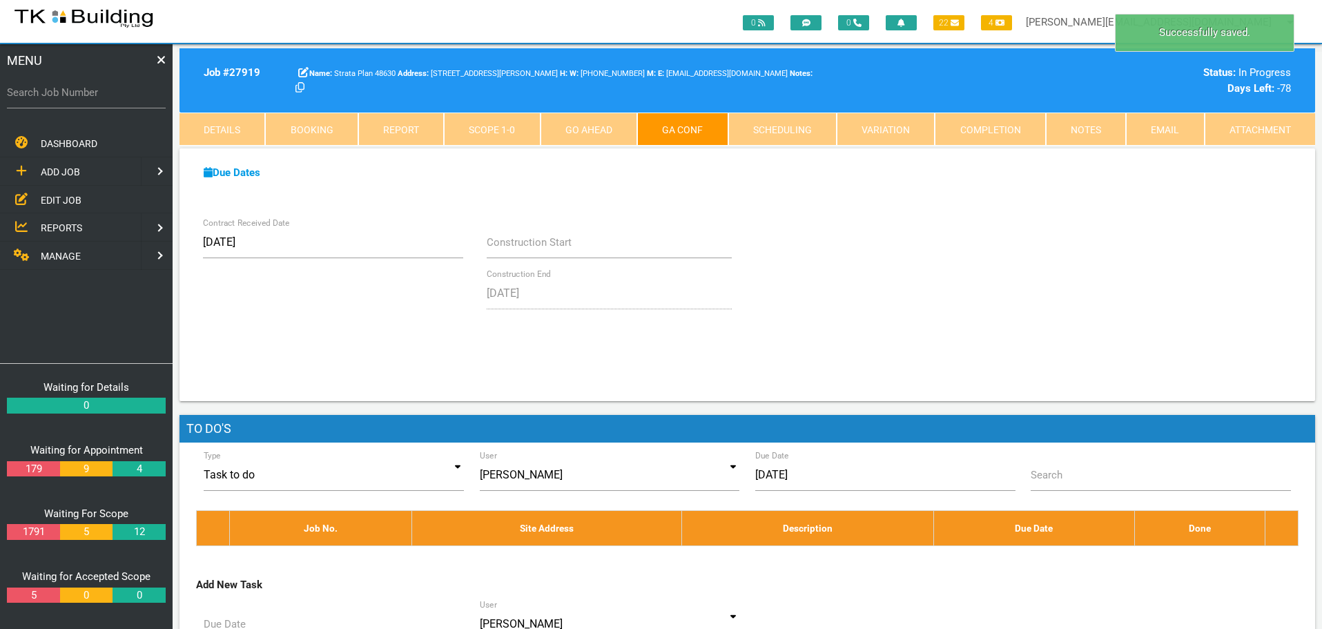
click at [1082, 126] on link "Notes" at bounding box center [1086, 129] width 80 height 33
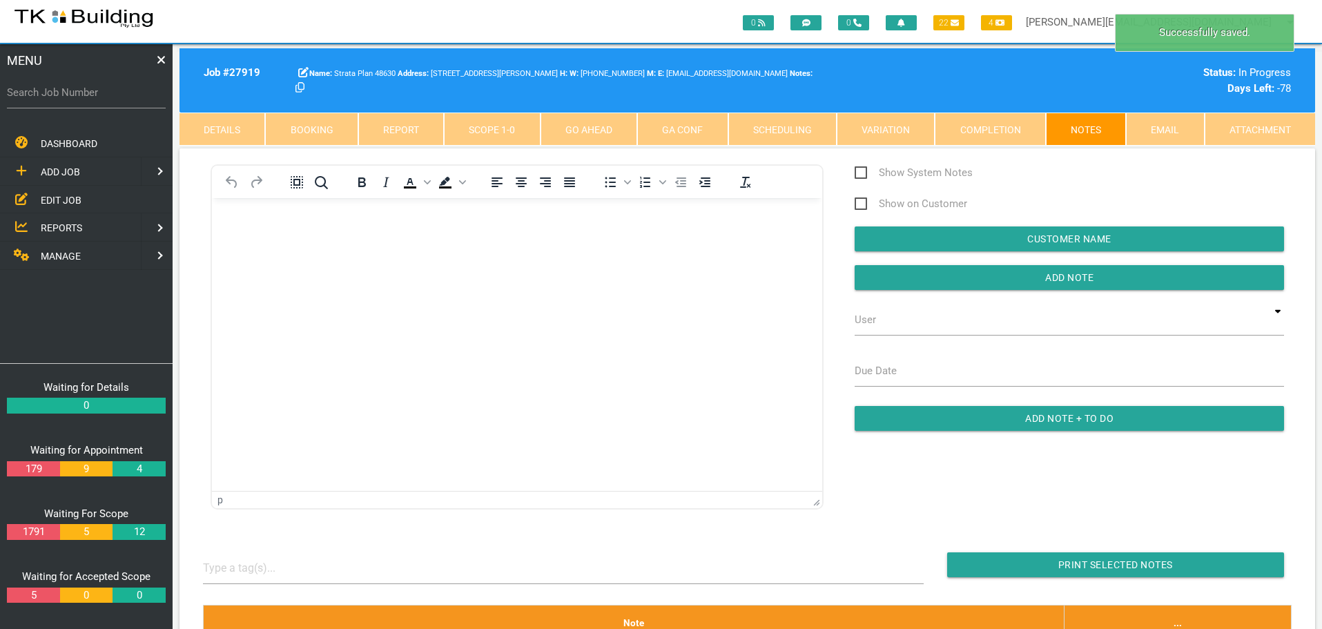
click at [253, 223] on p "Rich Text Area. Press ALT-0 for help." at bounding box center [517, 220] width 576 height 11
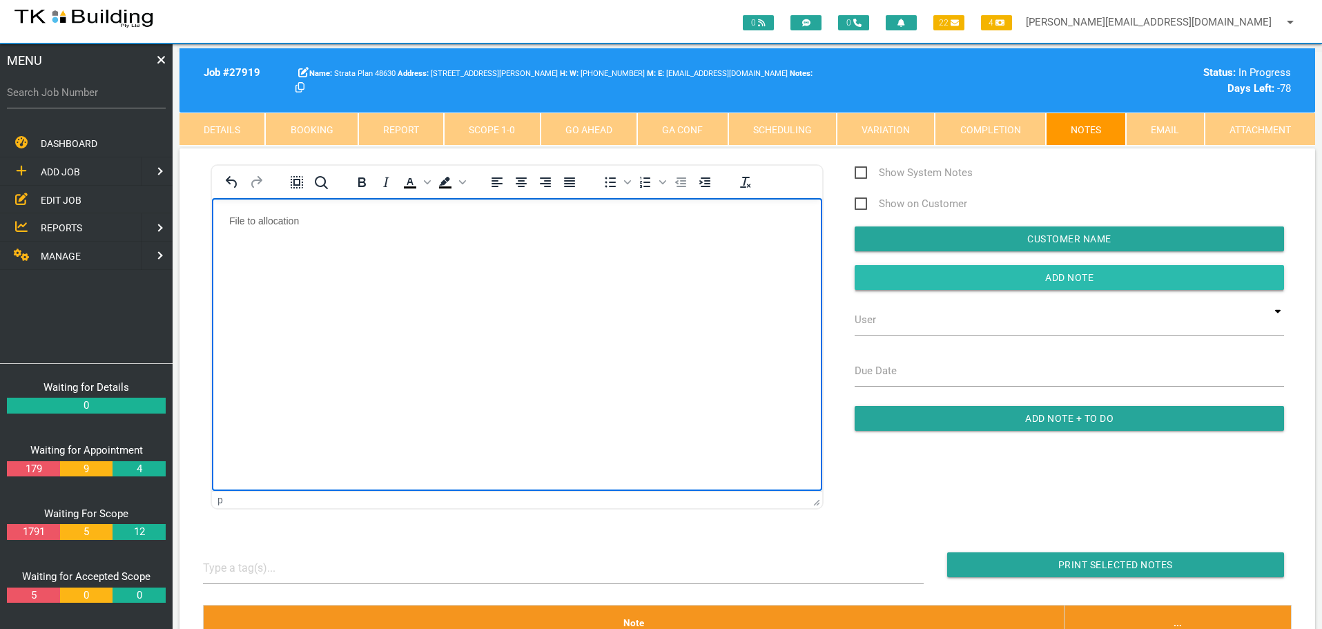
drag, startPoint x: 919, startPoint y: 276, endPoint x: 893, endPoint y: 280, distance: 26.5
click at [901, 279] on input "Add Note" at bounding box center [1068, 277] width 429 height 25
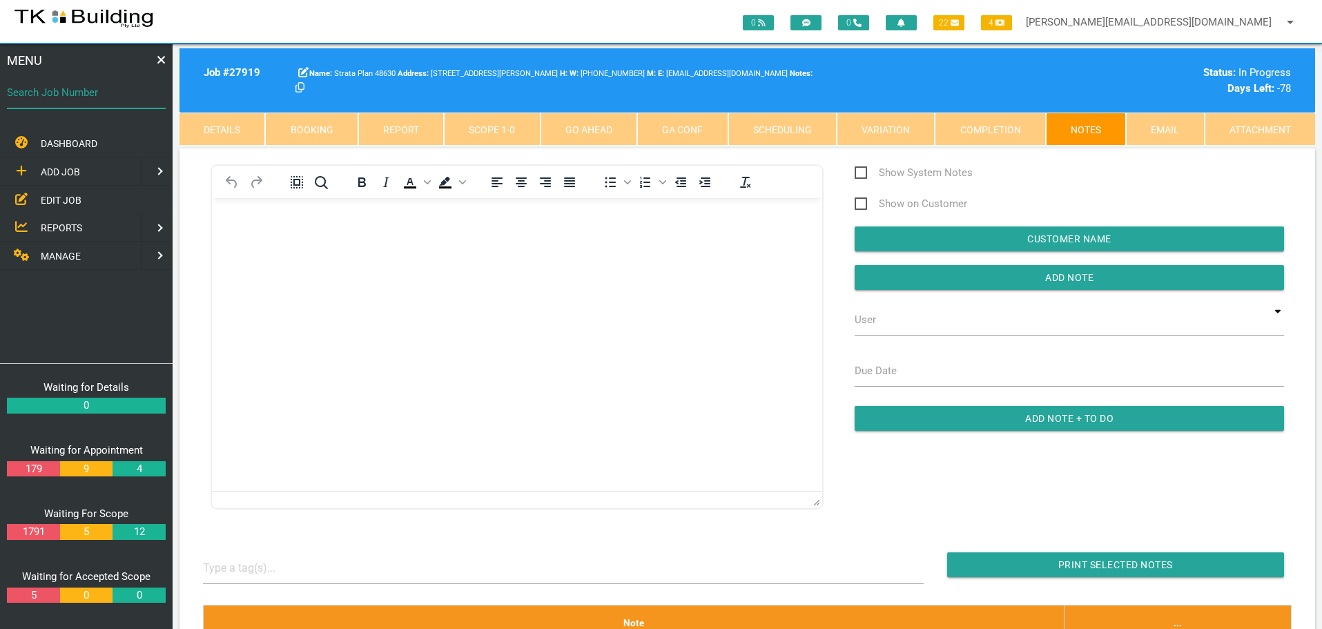
click at [76, 102] on input "Search Job Number" at bounding box center [86, 93] width 159 height 32
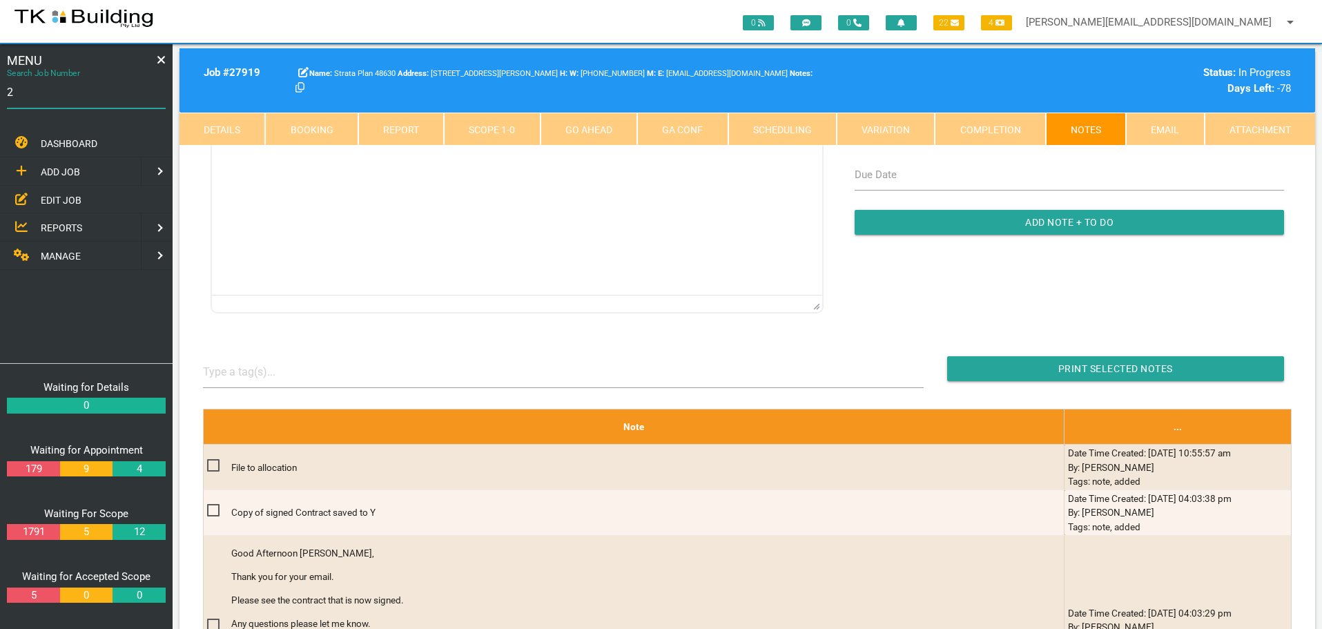
scroll to position [69, 0]
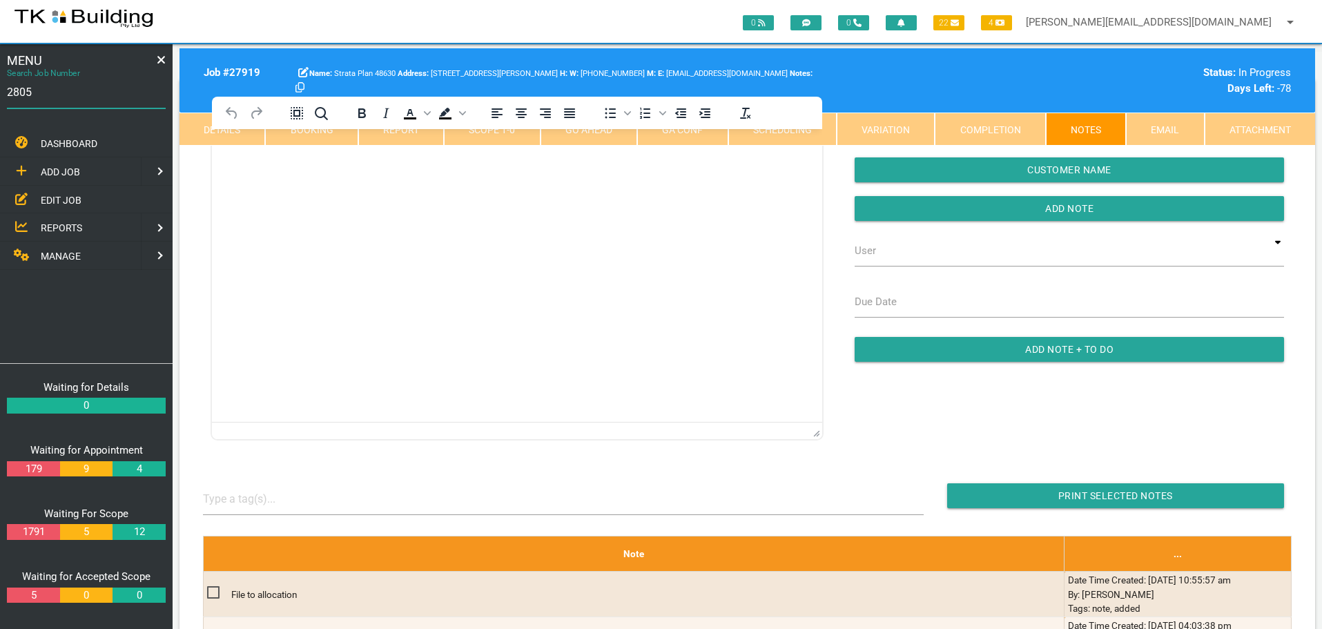
type input "28059"
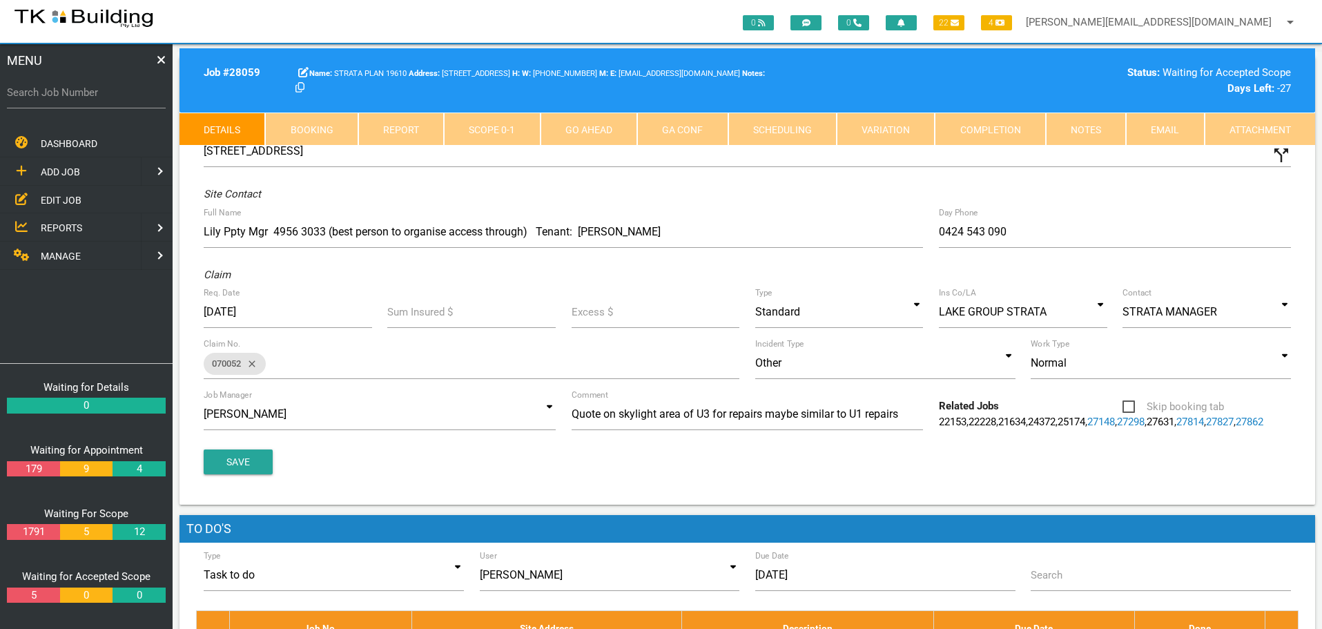
click at [1079, 129] on link "Notes" at bounding box center [1086, 129] width 80 height 33
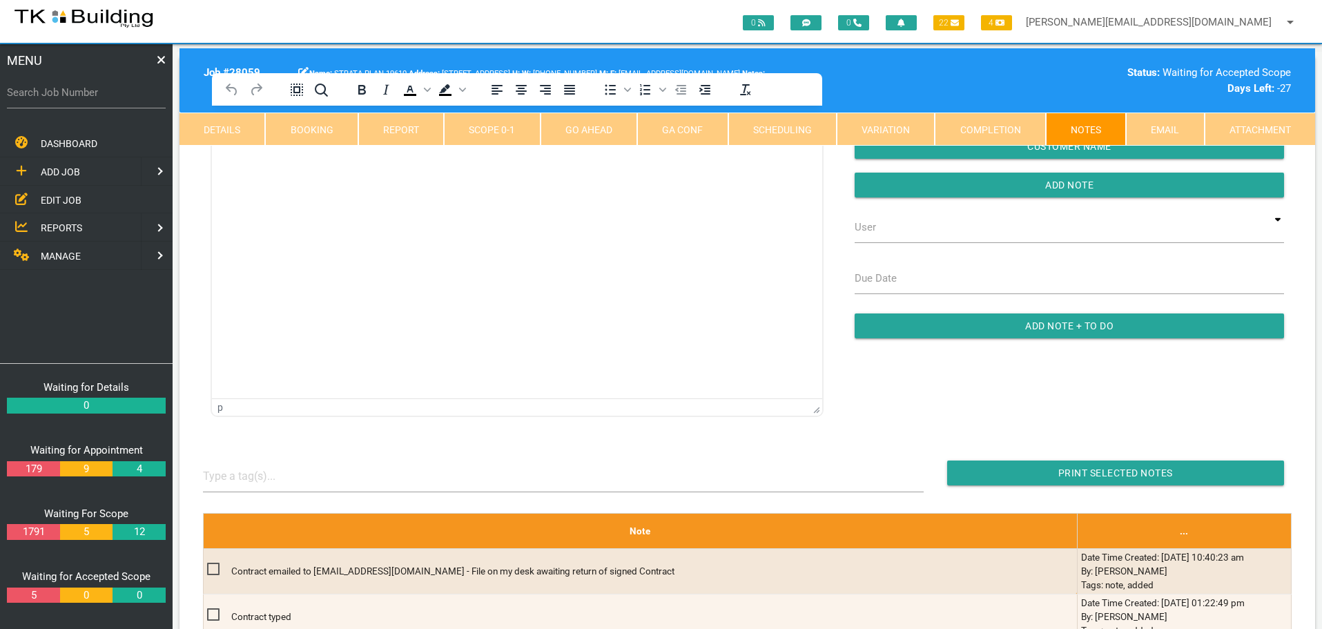
click at [249, 168] on html at bounding box center [517, 137] width 610 height 63
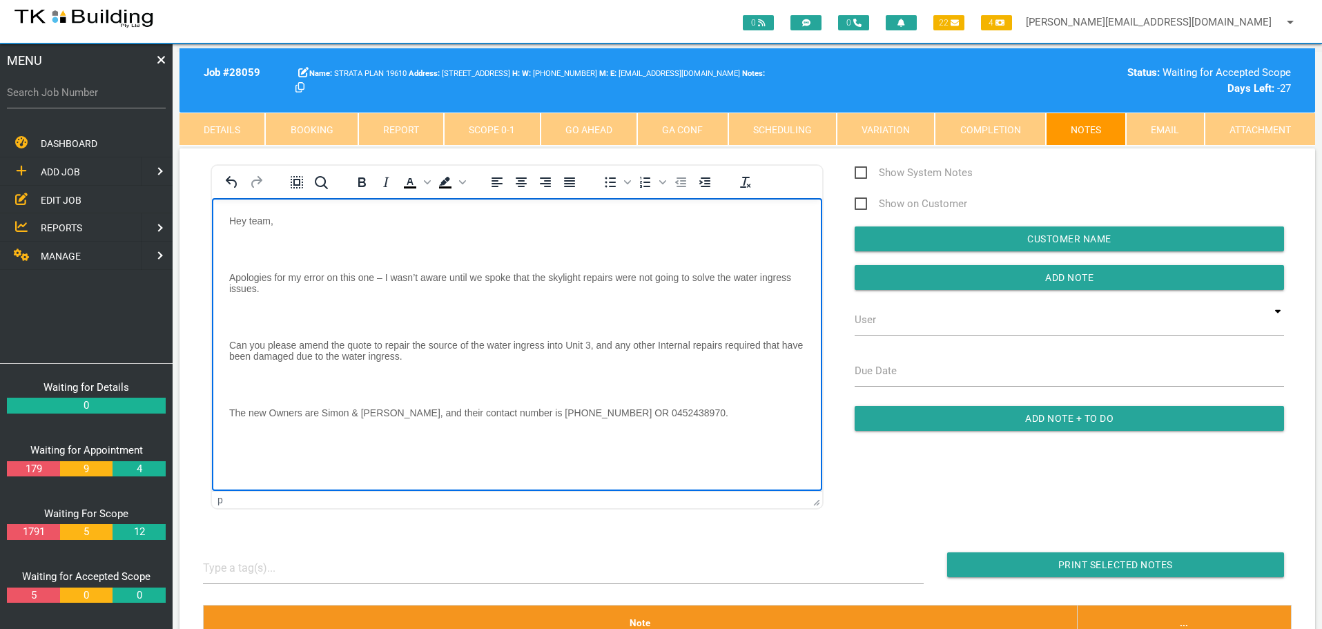
click at [243, 240] on body "Hey team, Apologies for my error on this one – I wasn’t aware until we spoke th…" at bounding box center [517, 398] width 610 height 366
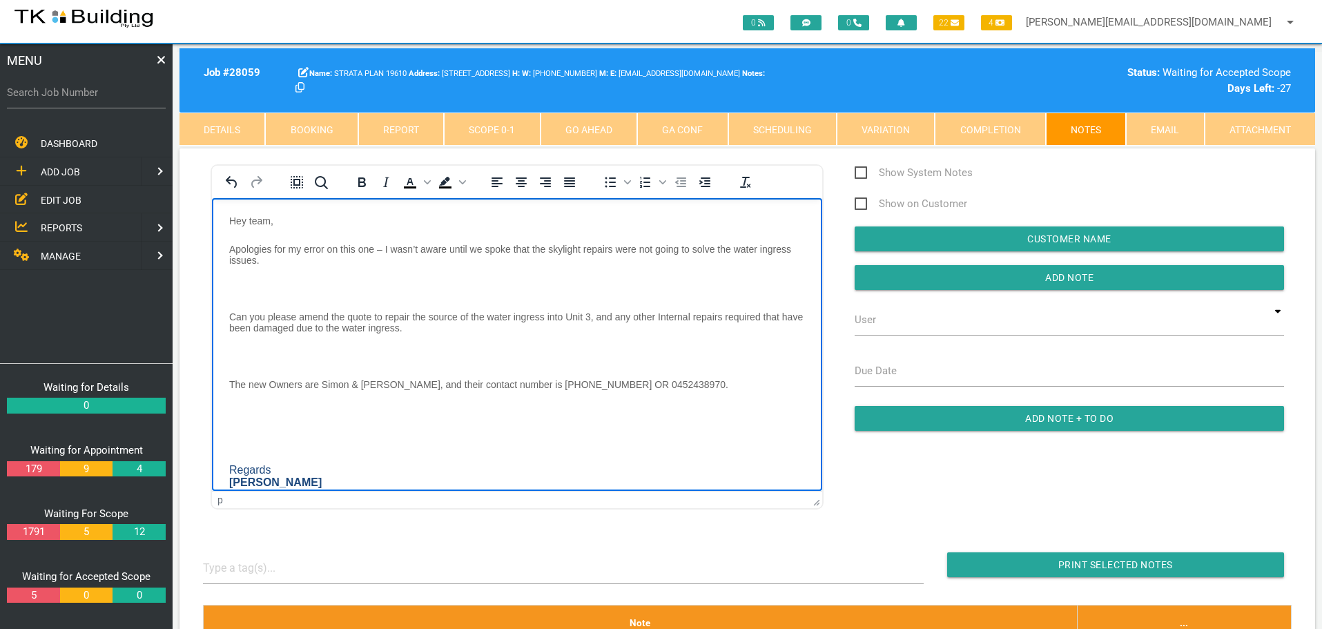
click at [253, 275] on body "Hey team, Apologies for my error on this one – I wasn’t aware until we spoke th…" at bounding box center [517, 384] width 610 height 338
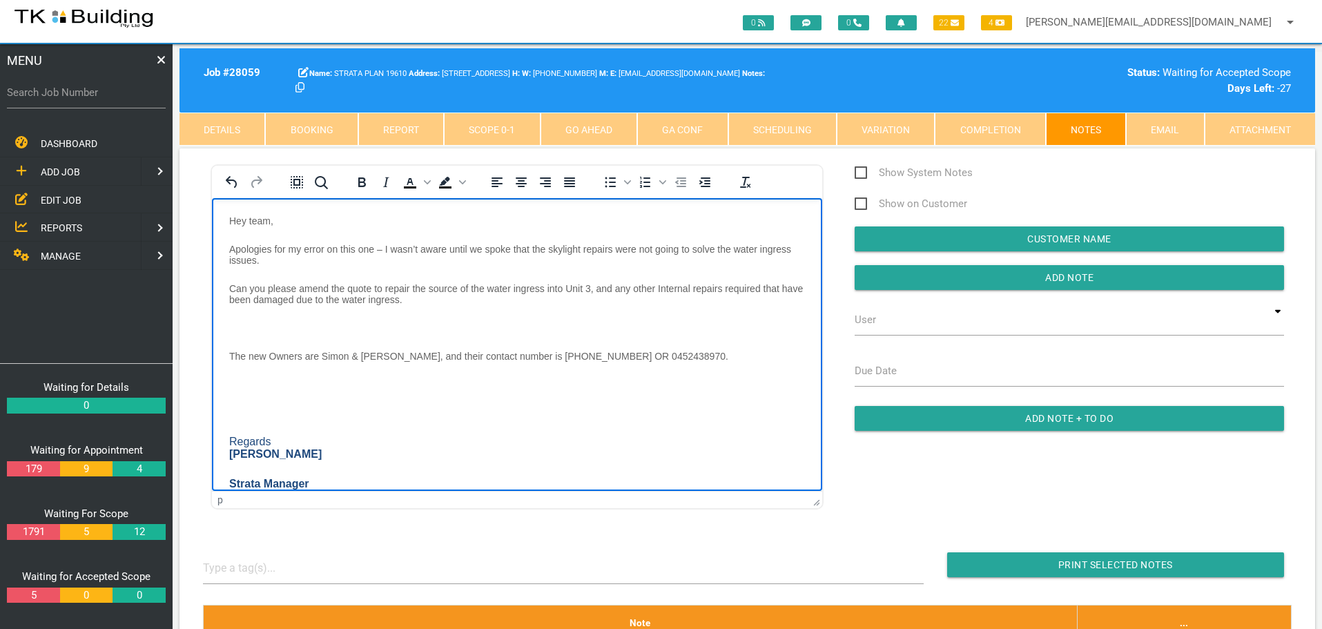
click at [255, 322] on p "Rich Text Area. Press ALT-0 for help." at bounding box center [517, 327] width 576 height 11
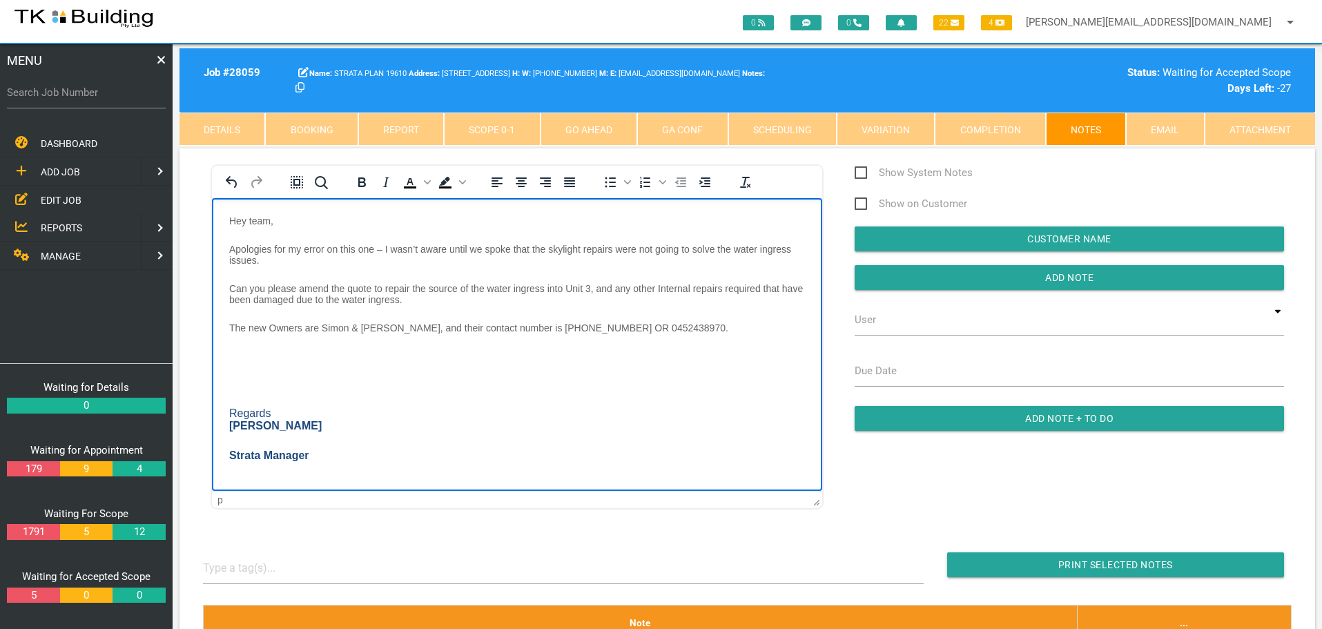
click at [258, 358] on p "Rich Text Area. Press ALT-0 for help." at bounding box center [517, 355] width 576 height 11
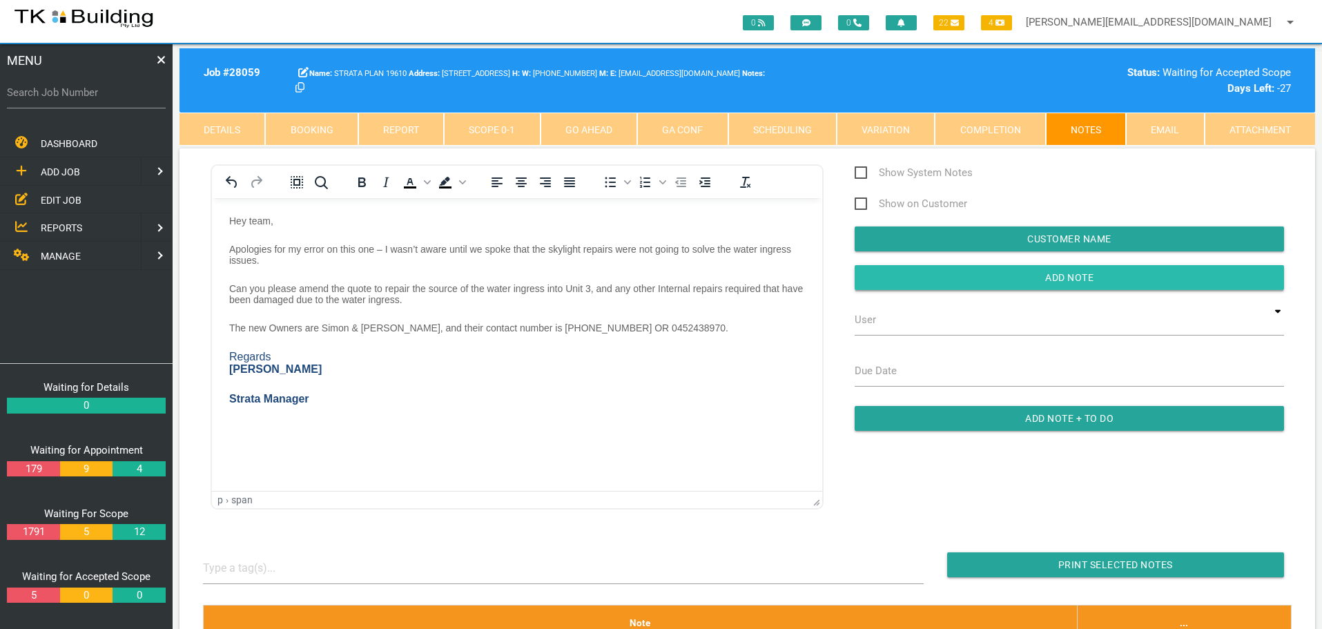
click at [887, 277] on input "button" at bounding box center [1068, 277] width 429 height 25
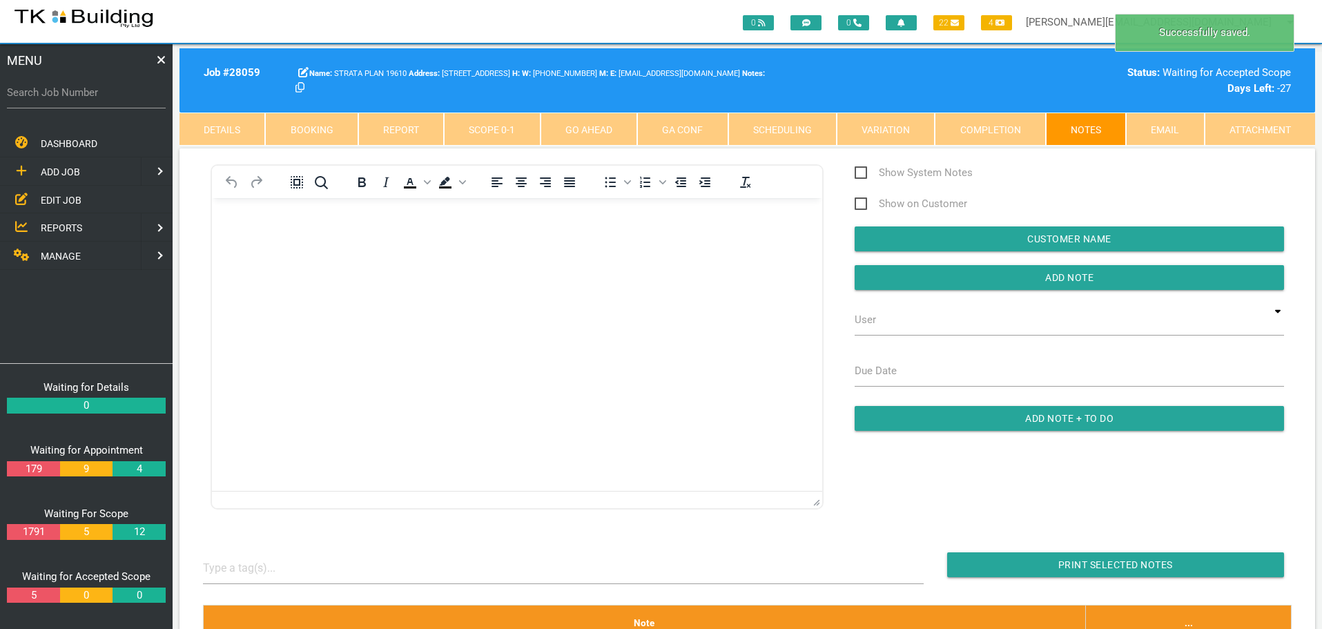
click at [232, 222] on p "Rich Text Area. Press ALT-0 for help." at bounding box center [517, 220] width 576 height 11
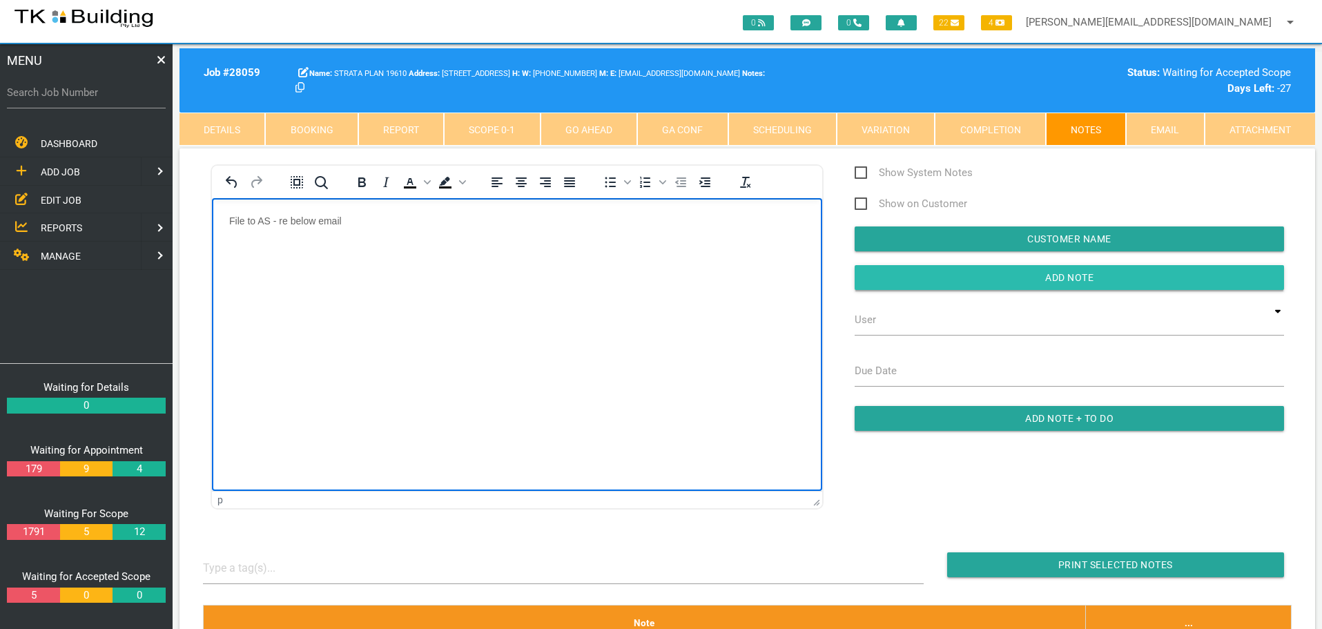
click at [975, 275] on input "Add Note" at bounding box center [1068, 277] width 429 height 25
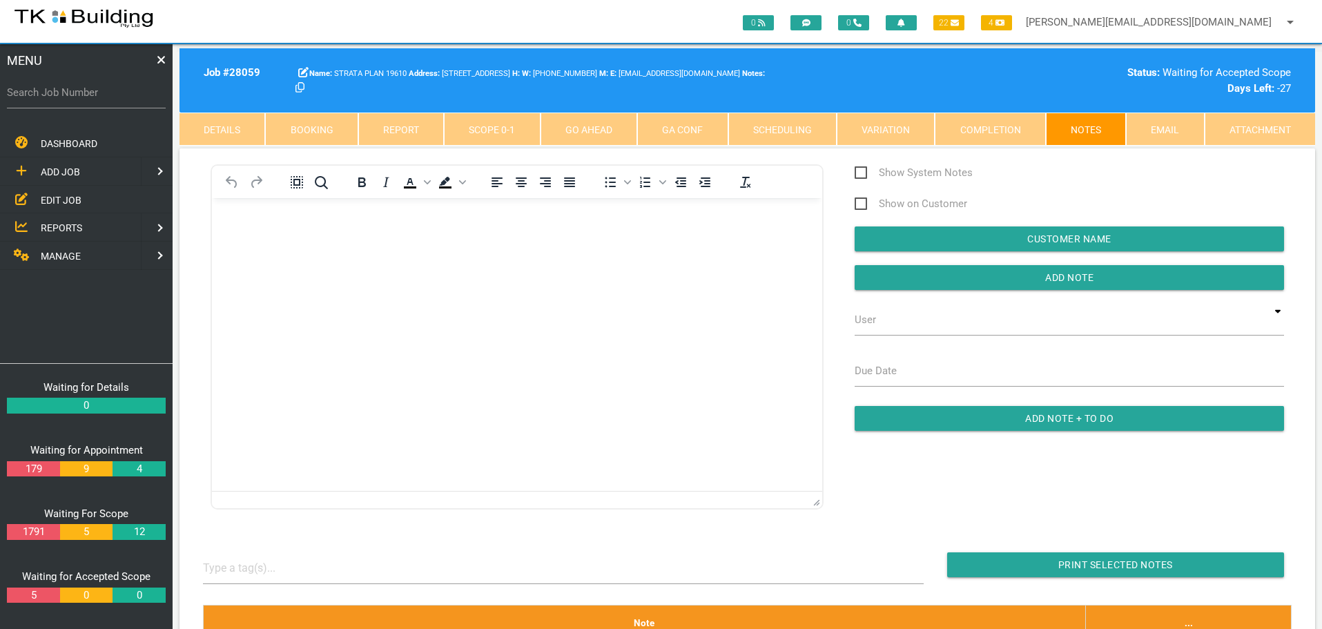
click at [56, 226] on span "REPORTS" at bounding box center [61, 227] width 41 height 11
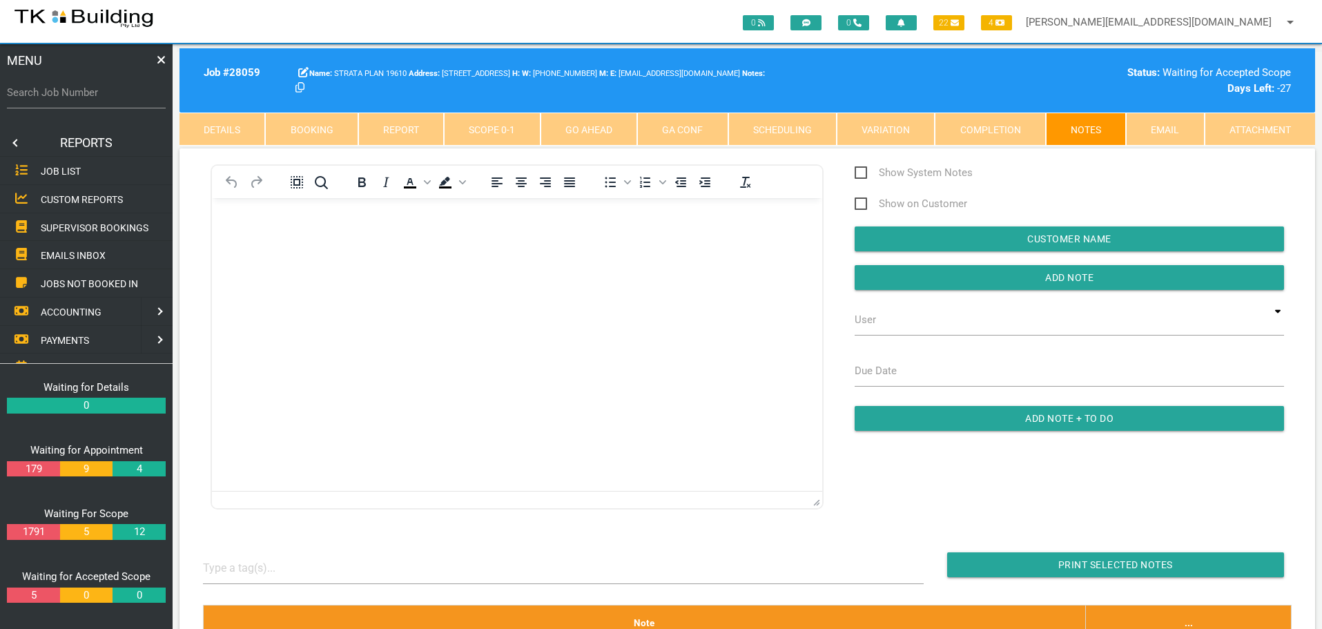
click at [127, 230] on span "SUPERVISOR BOOKINGS" at bounding box center [95, 227] width 108 height 11
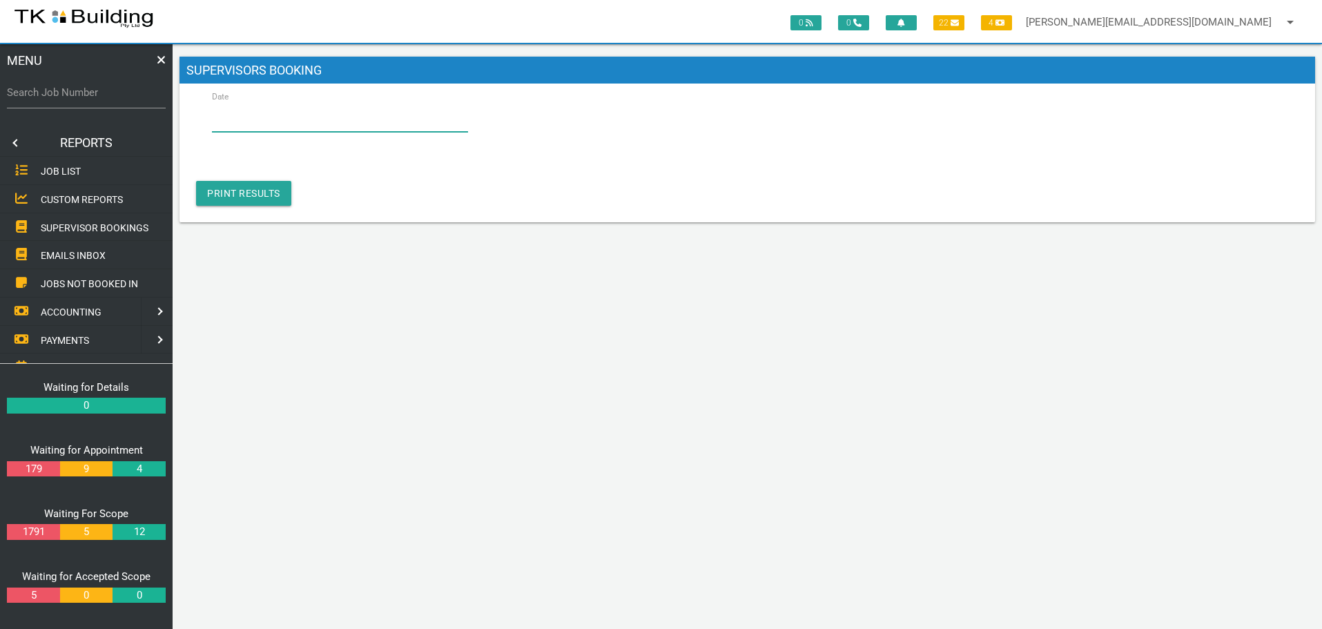
click at [318, 128] on input "Date" at bounding box center [340, 116] width 256 height 32
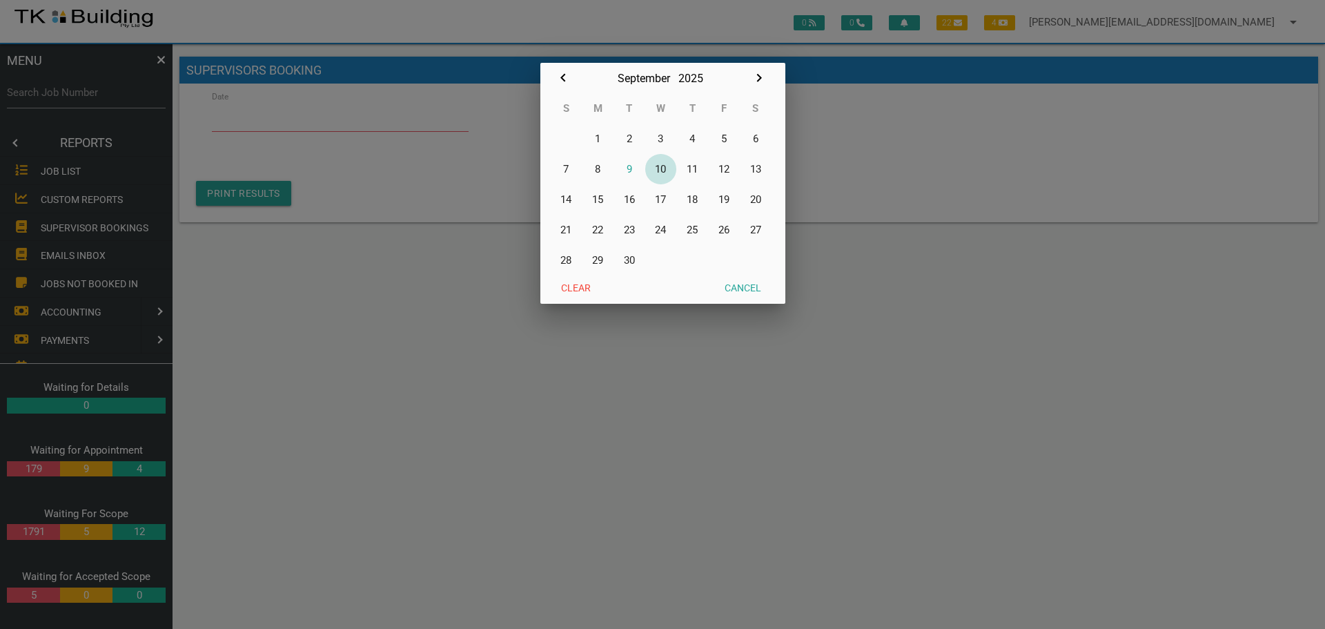
click at [663, 167] on button "10" at bounding box center [661, 169] width 32 height 30
type input "[DATE]"
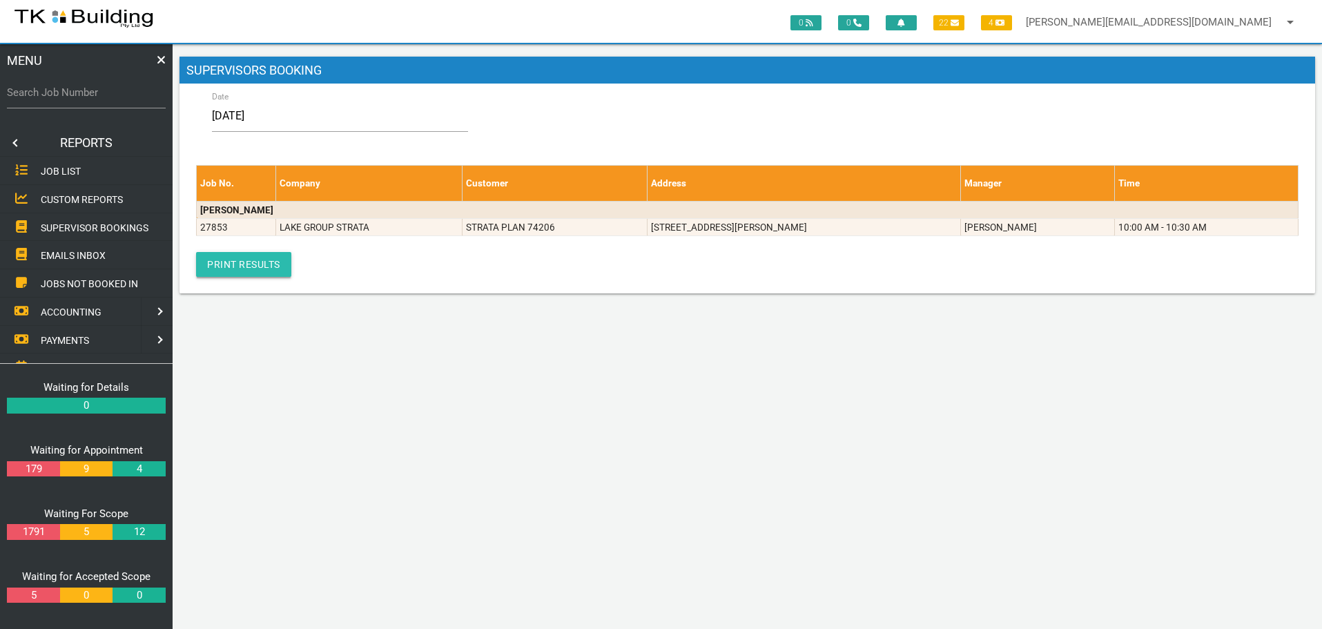
click at [239, 264] on link "Print Results" at bounding box center [243, 264] width 95 height 25
click at [63, 101] on input "Search Job Number" at bounding box center [86, 93] width 159 height 32
type input "27312"
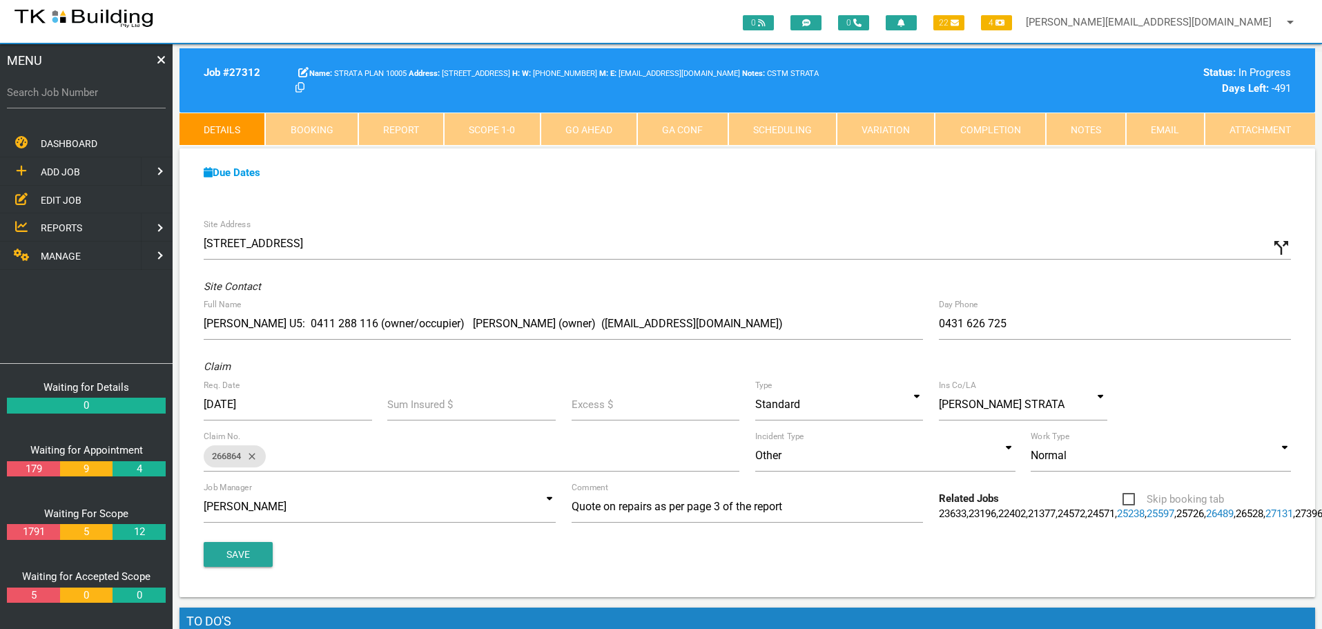
click at [998, 128] on link "Completion" at bounding box center [990, 129] width 110 height 33
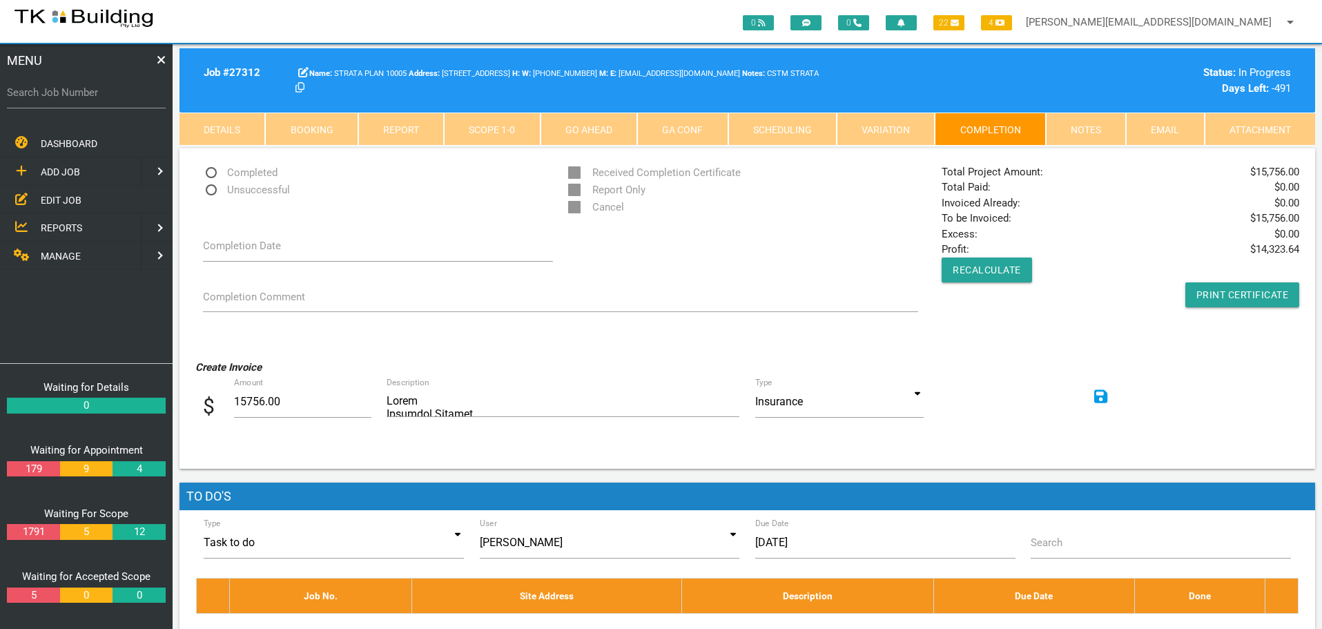
click at [215, 170] on span "Completed" at bounding box center [240, 172] width 75 height 17
click at [212, 170] on input "Completed" at bounding box center [207, 168] width 9 height 9
radio input "true"
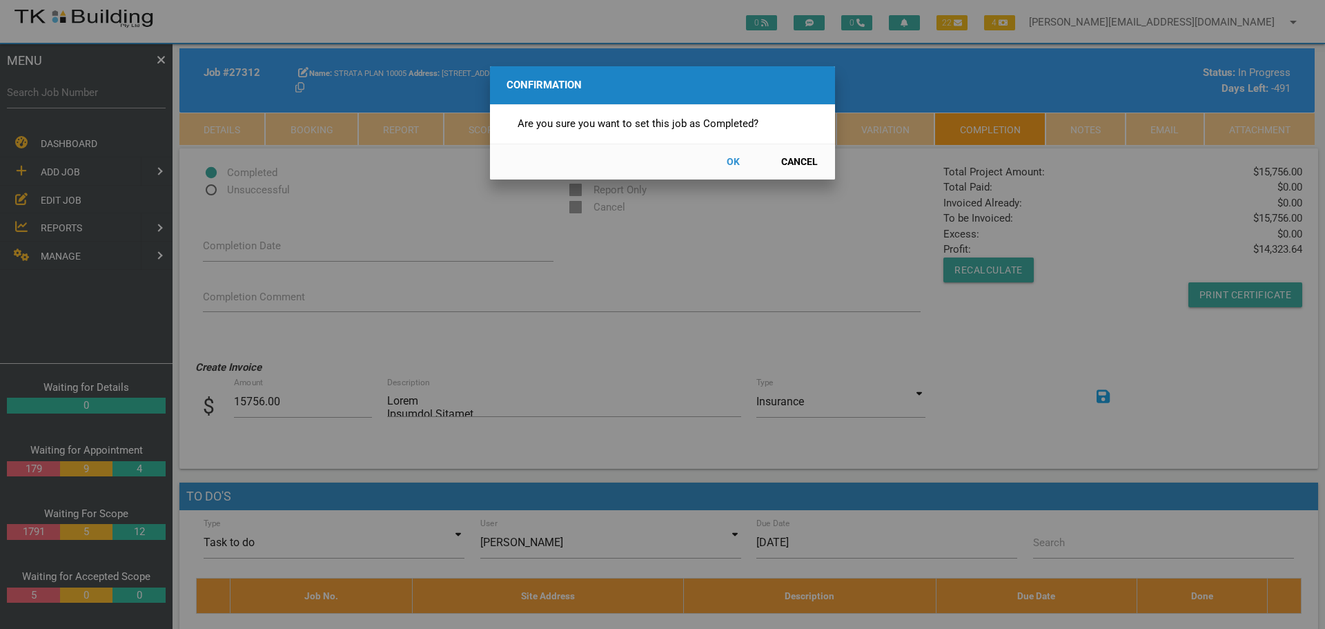
click at [739, 161] on button "OK" at bounding box center [733, 162] width 61 height 24
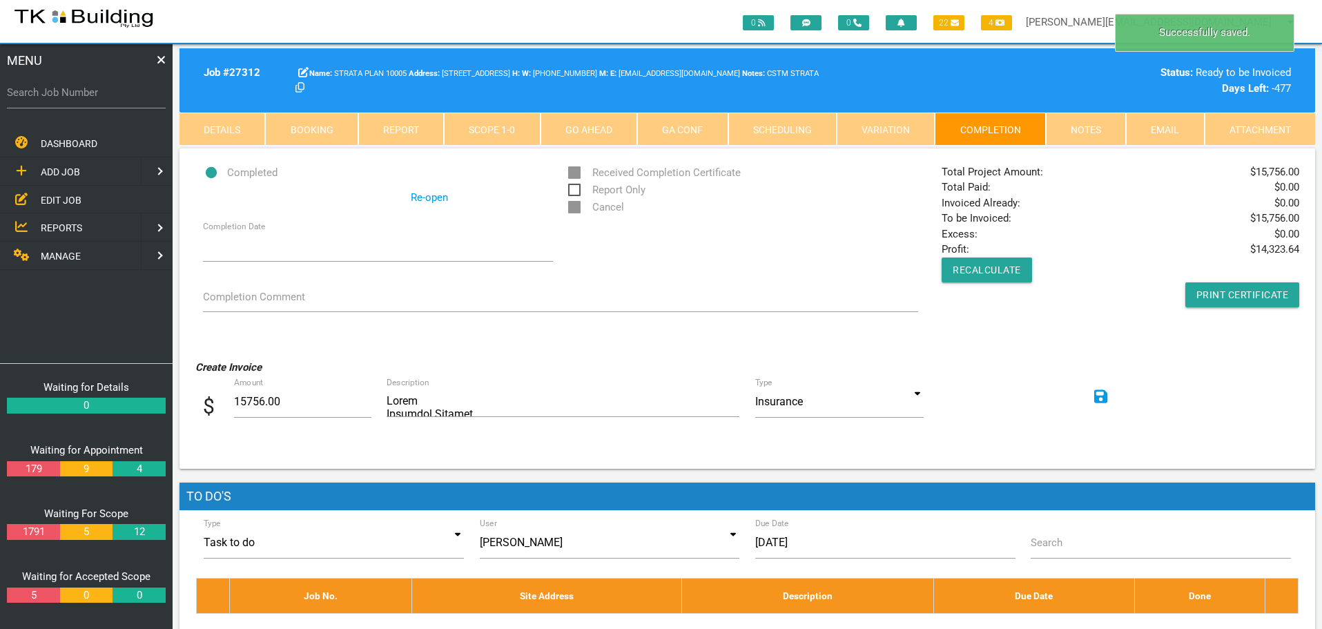
click at [1104, 392] on icon at bounding box center [1101, 396] width 14 height 14
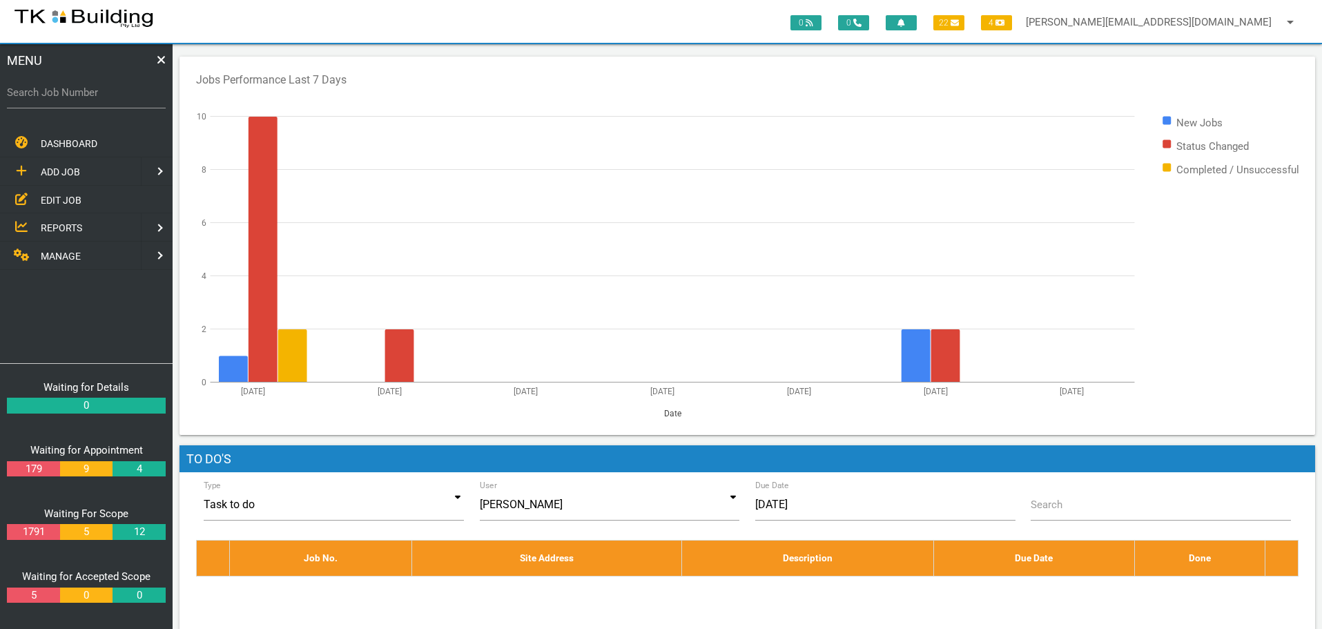
click at [61, 199] on span "EDIT JOB" at bounding box center [61, 199] width 41 height 11
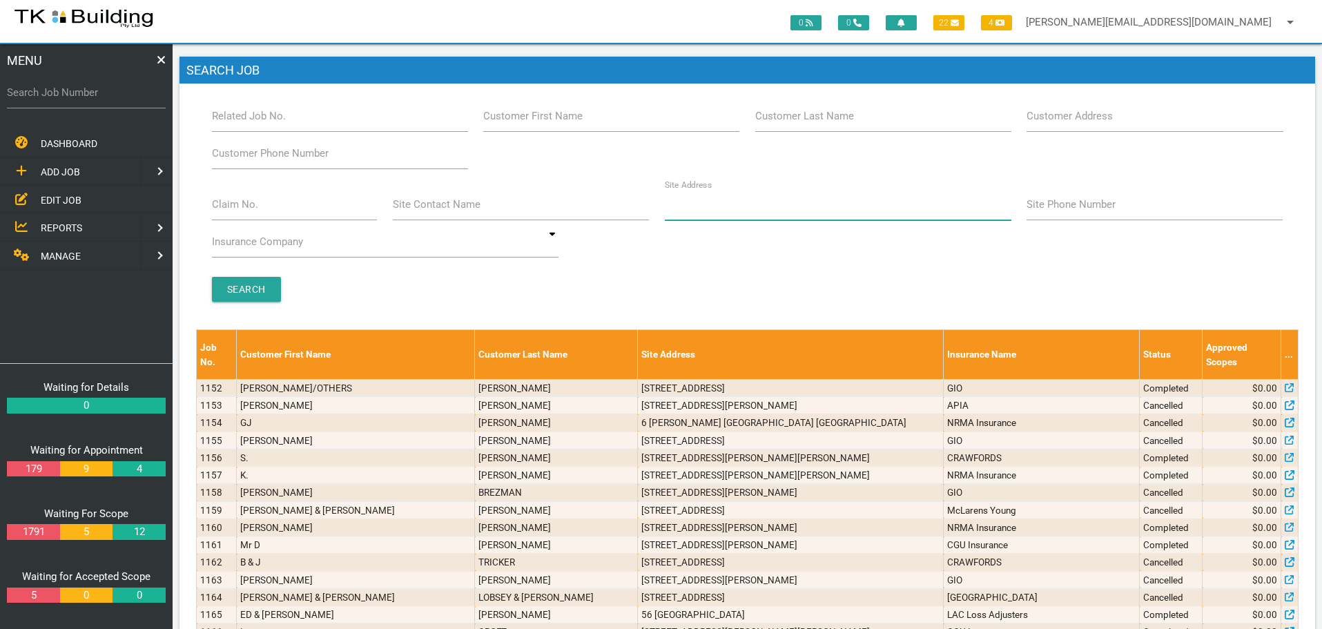
click at [743, 215] on input "Site Address" at bounding box center [838, 204] width 346 height 32
type input "71 [PERSON_NAME]"
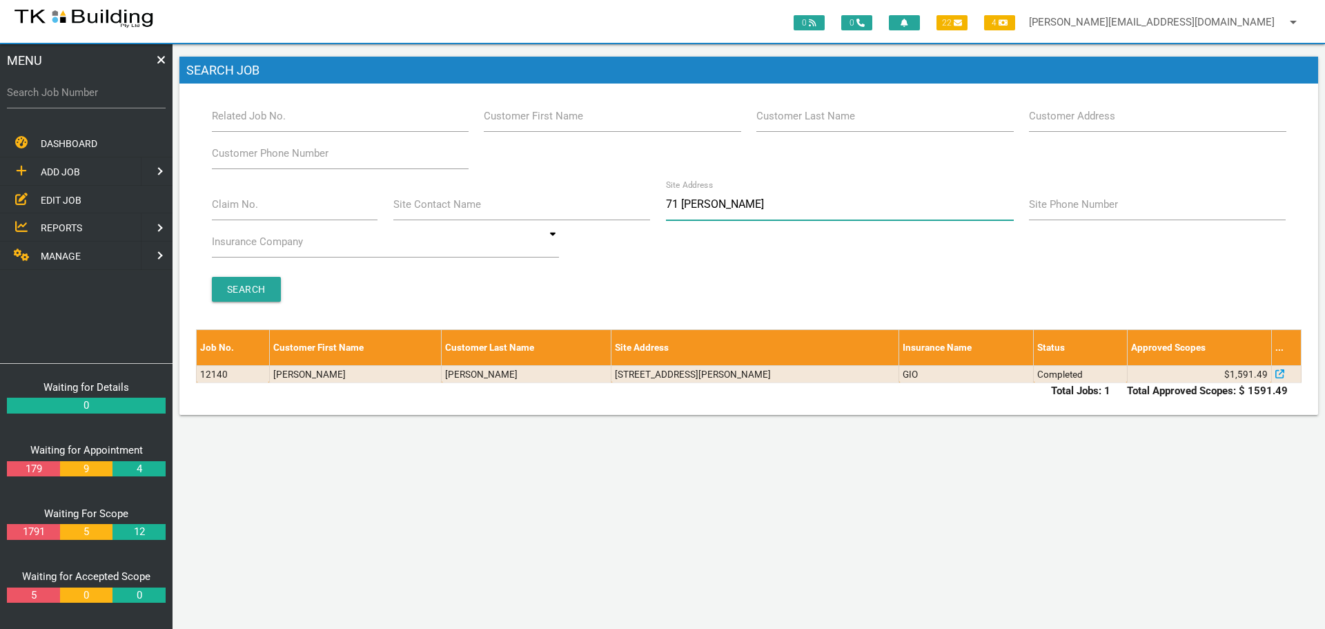
click at [738, 201] on input "71 [PERSON_NAME]" at bounding box center [840, 204] width 348 height 32
type input "7"
click at [852, 123] on input "Customer Last Name" at bounding box center [884, 116] width 257 height 32
type input "70028"
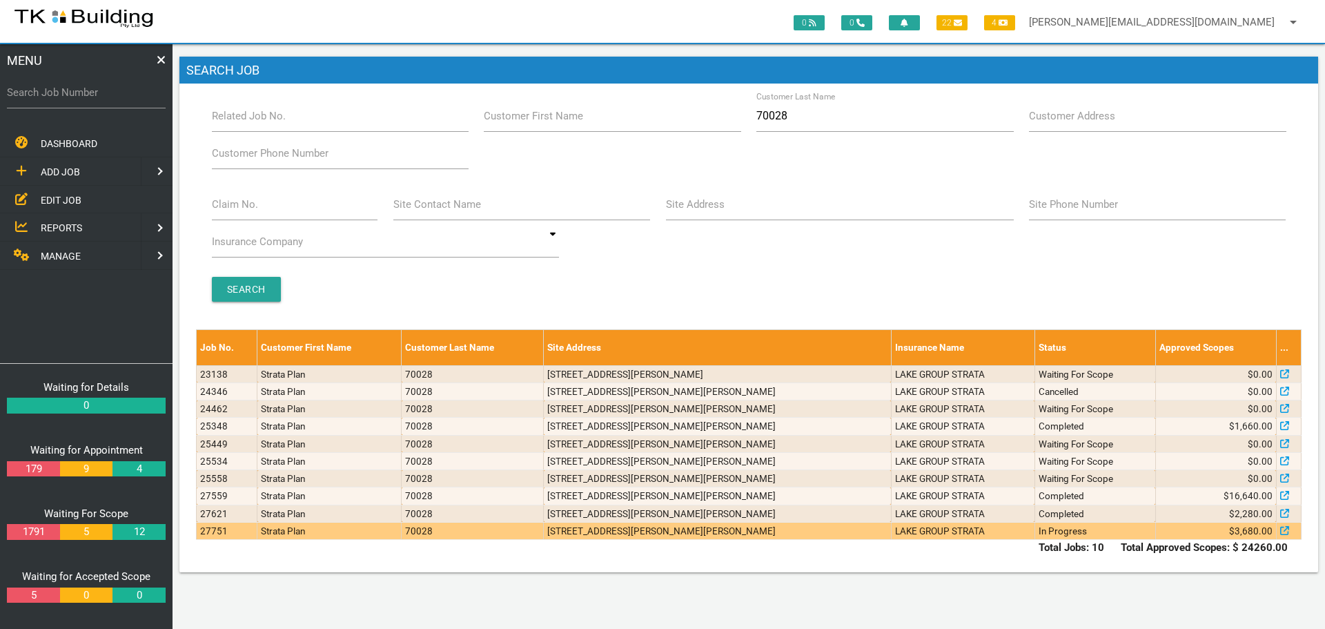
click at [801, 531] on td "[STREET_ADDRESS][PERSON_NAME][PERSON_NAME]" at bounding box center [717, 530] width 347 height 17
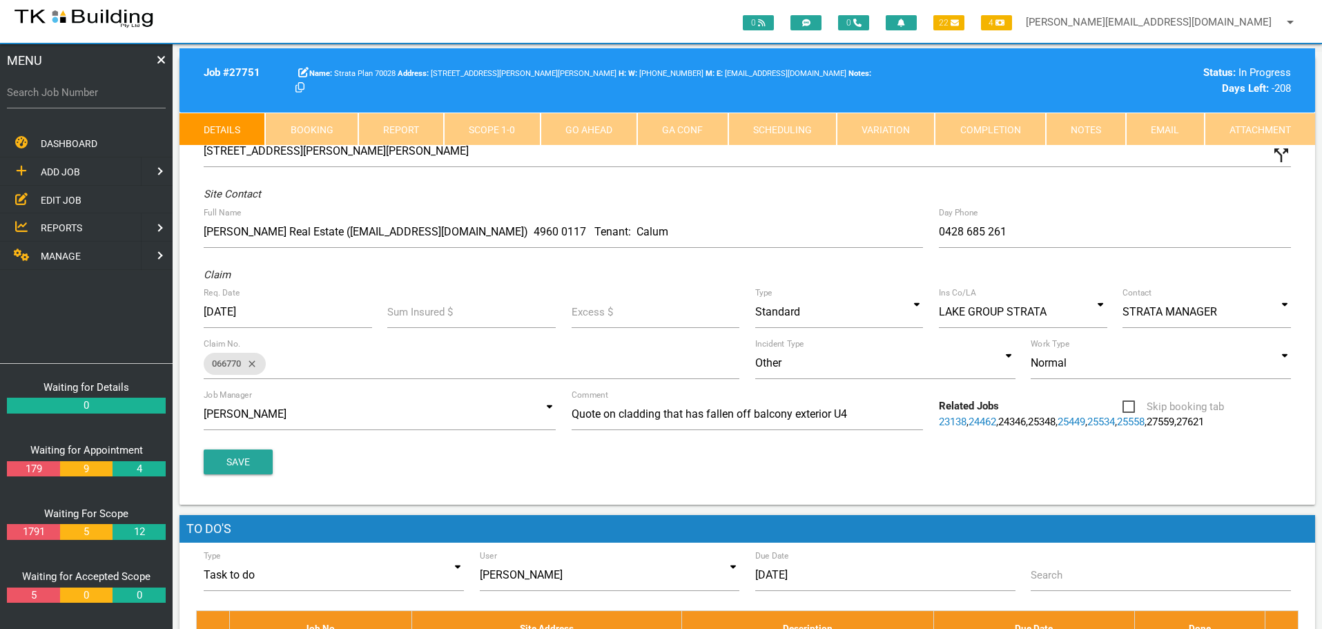
click at [519, 130] on link "Scope 1 - 0" at bounding box center [492, 129] width 96 height 33
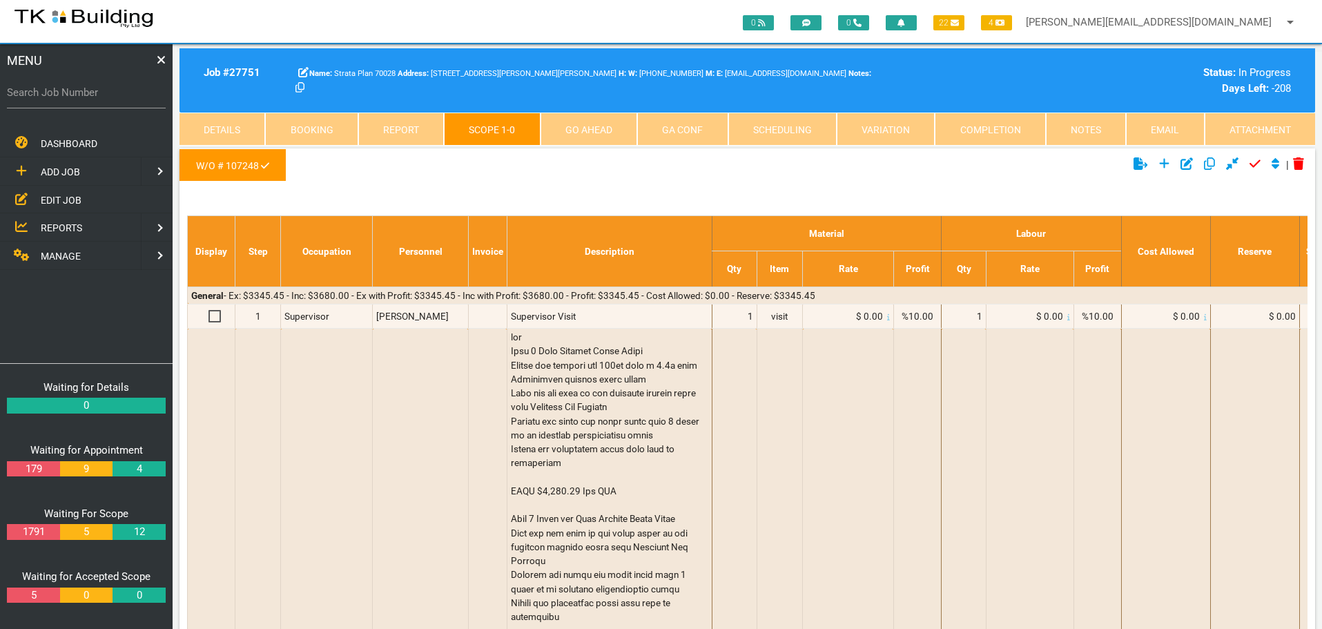
click at [1088, 126] on link "Notes" at bounding box center [1086, 129] width 80 height 33
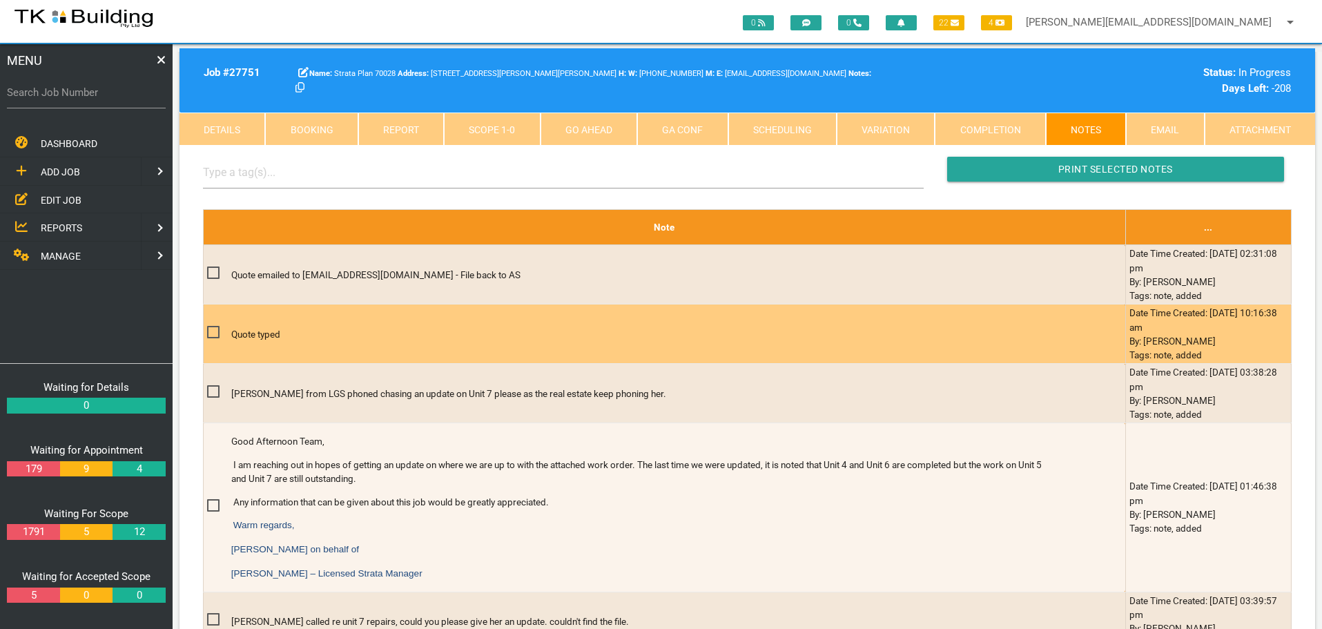
scroll to position [414, 0]
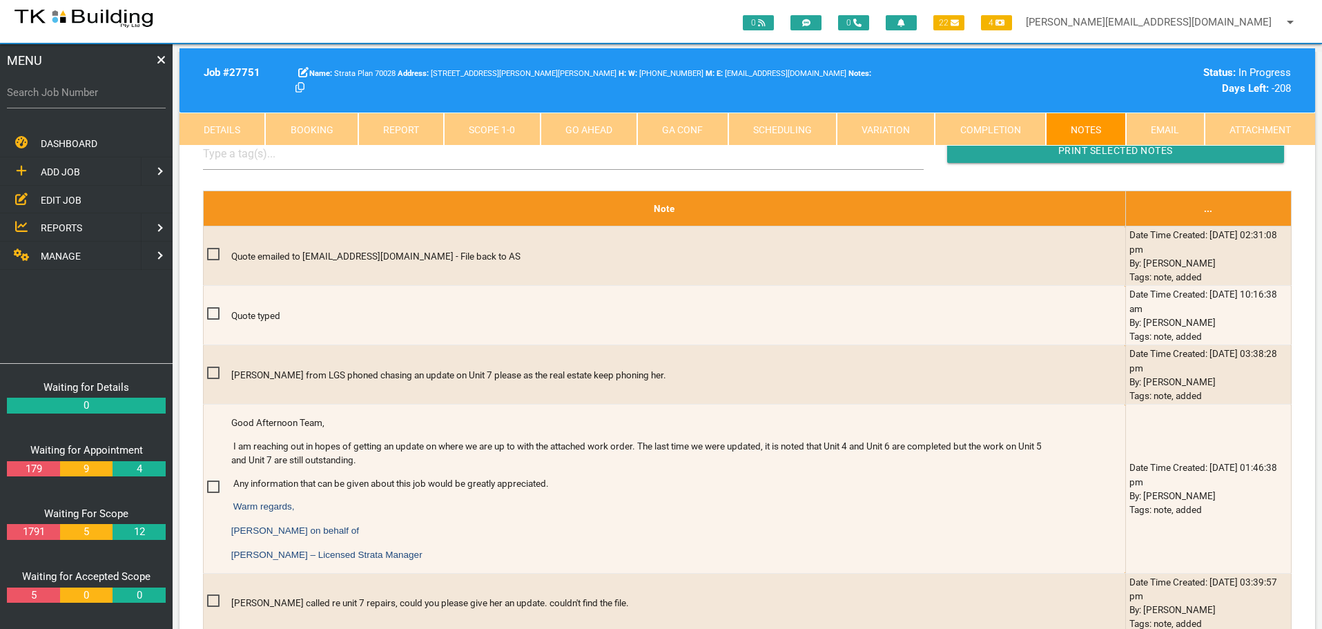
click at [213, 130] on link "Details" at bounding box center [222, 129] width 86 height 33
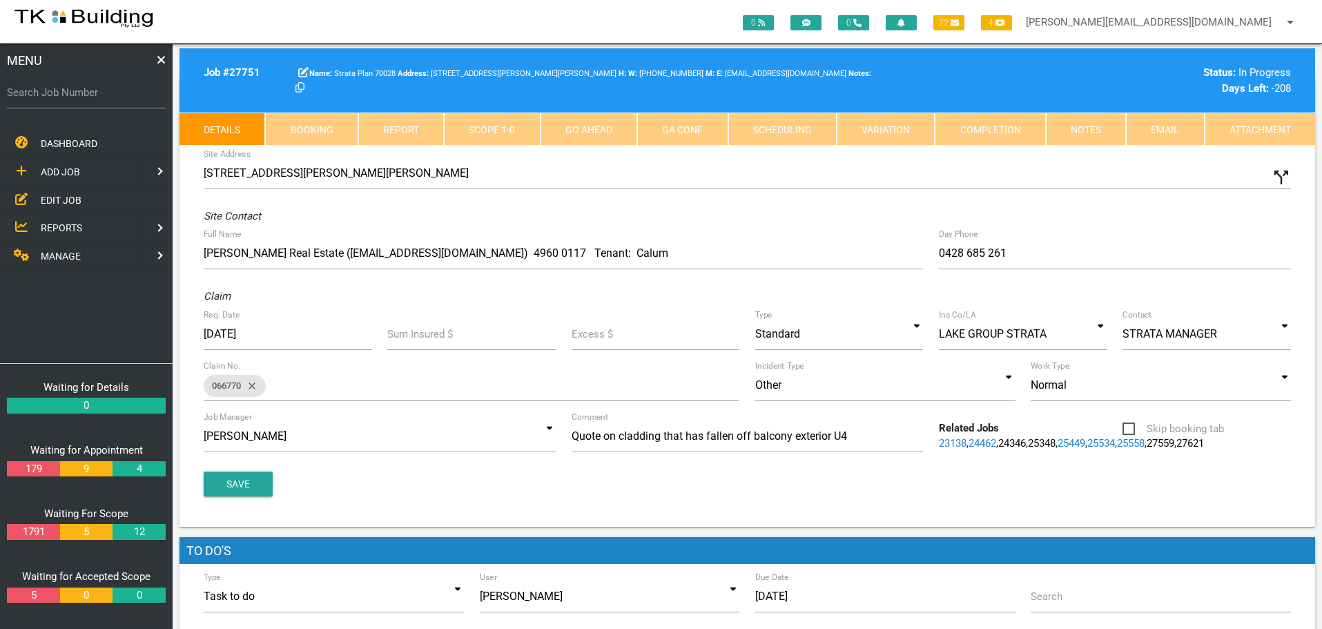
scroll to position [69, 0]
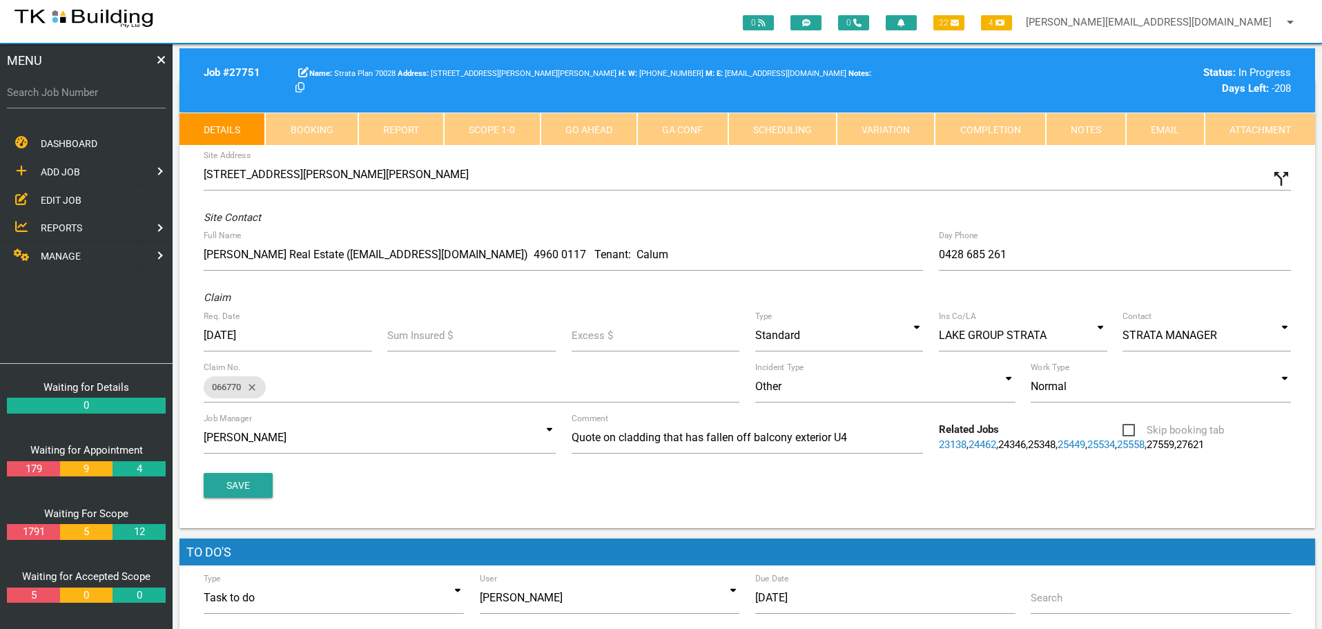
click at [1082, 129] on link "Notes" at bounding box center [1086, 129] width 80 height 33
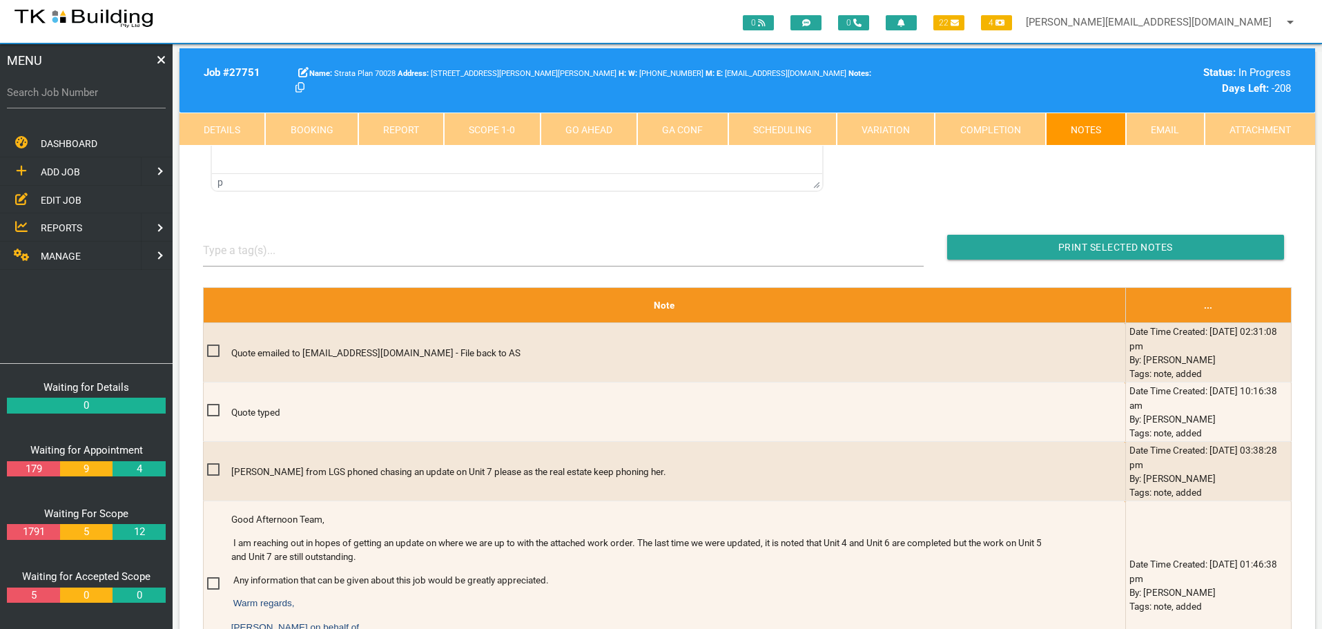
scroll to position [345, 0]
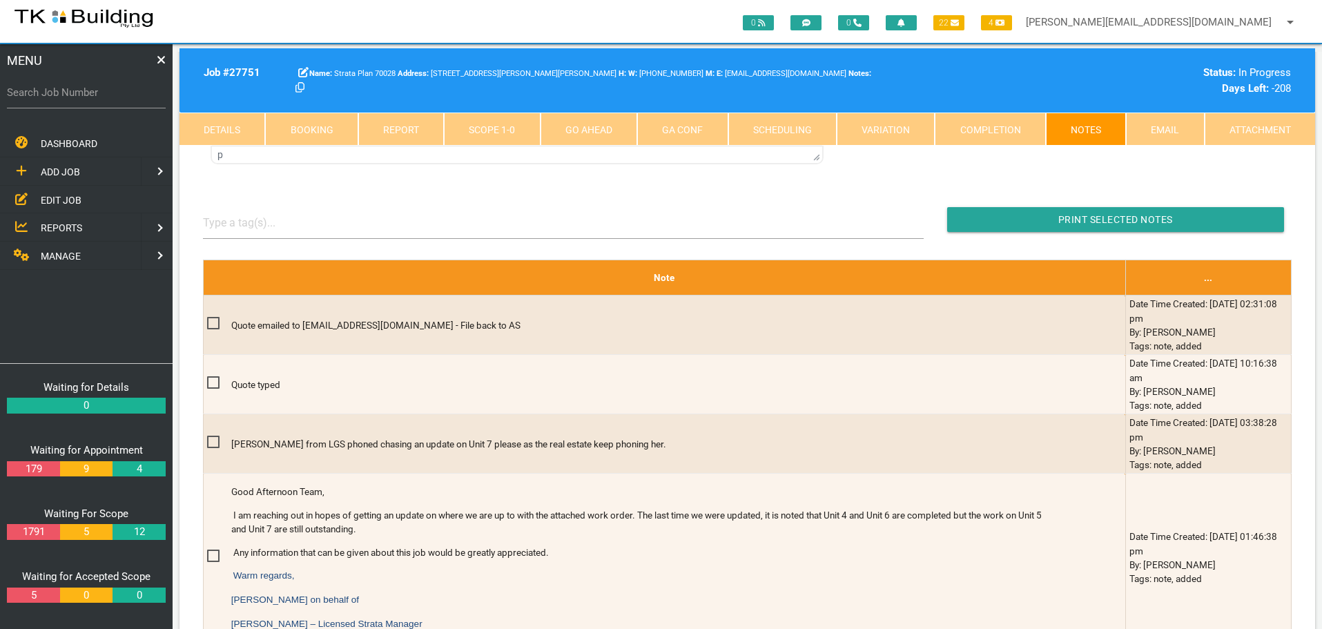
click at [320, 124] on link "Booking" at bounding box center [311, 129] width 92 height 33
select select "8"
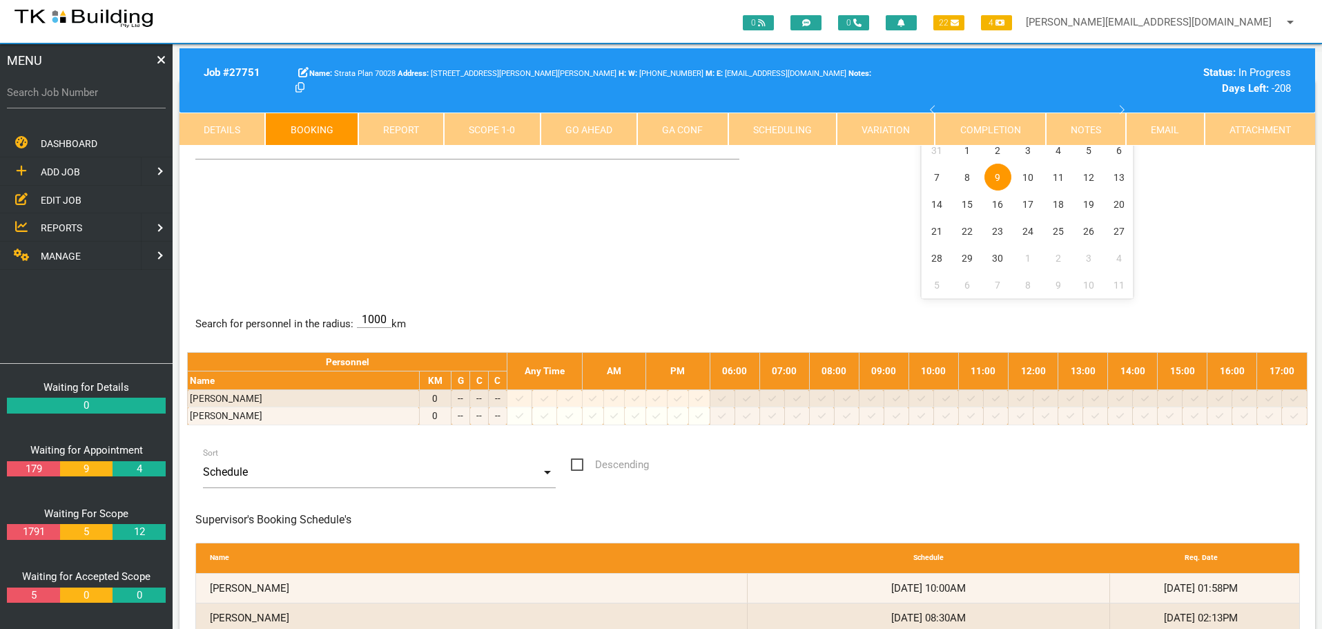
scroll to position [0, 0]
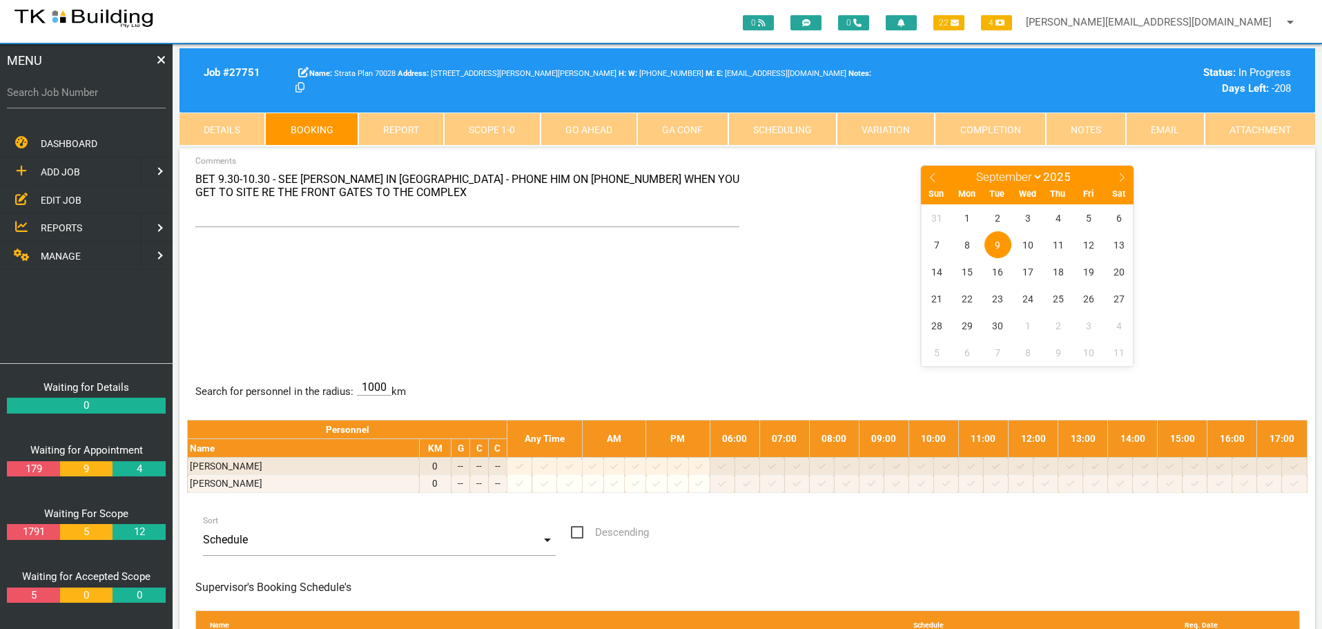
click at [1095, 126] on link "Notes" at bounding box center [1086, 129] width 80 height 33
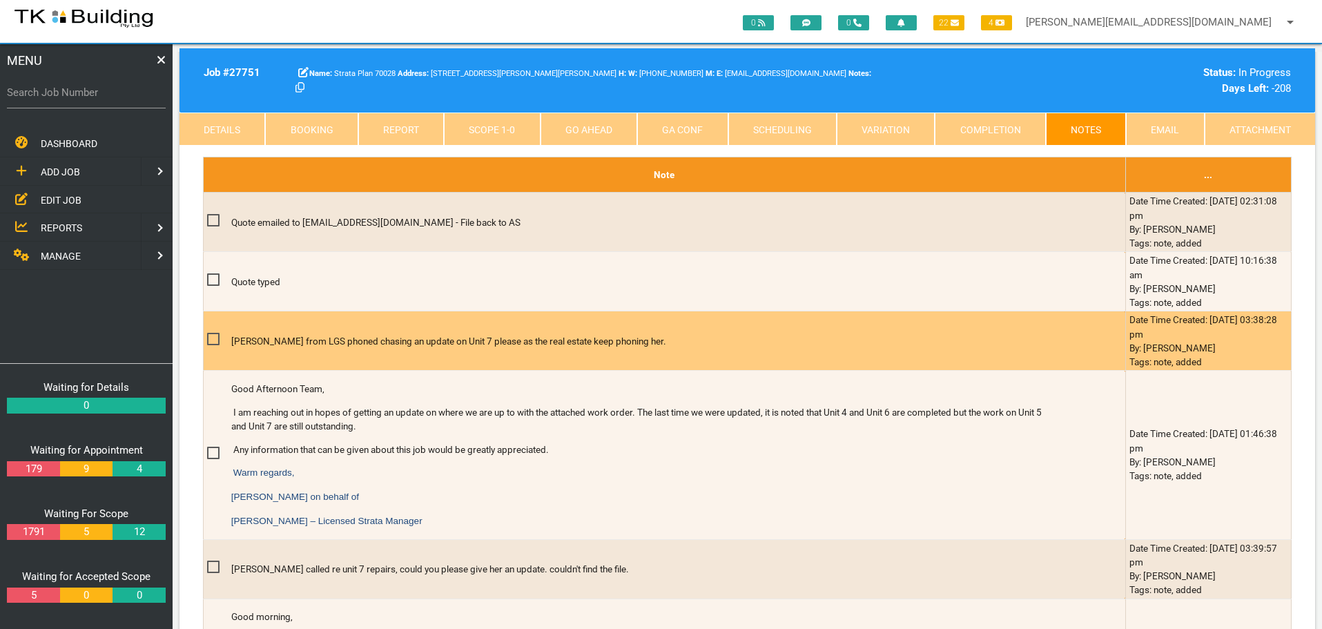
scroll to position [483, 0]
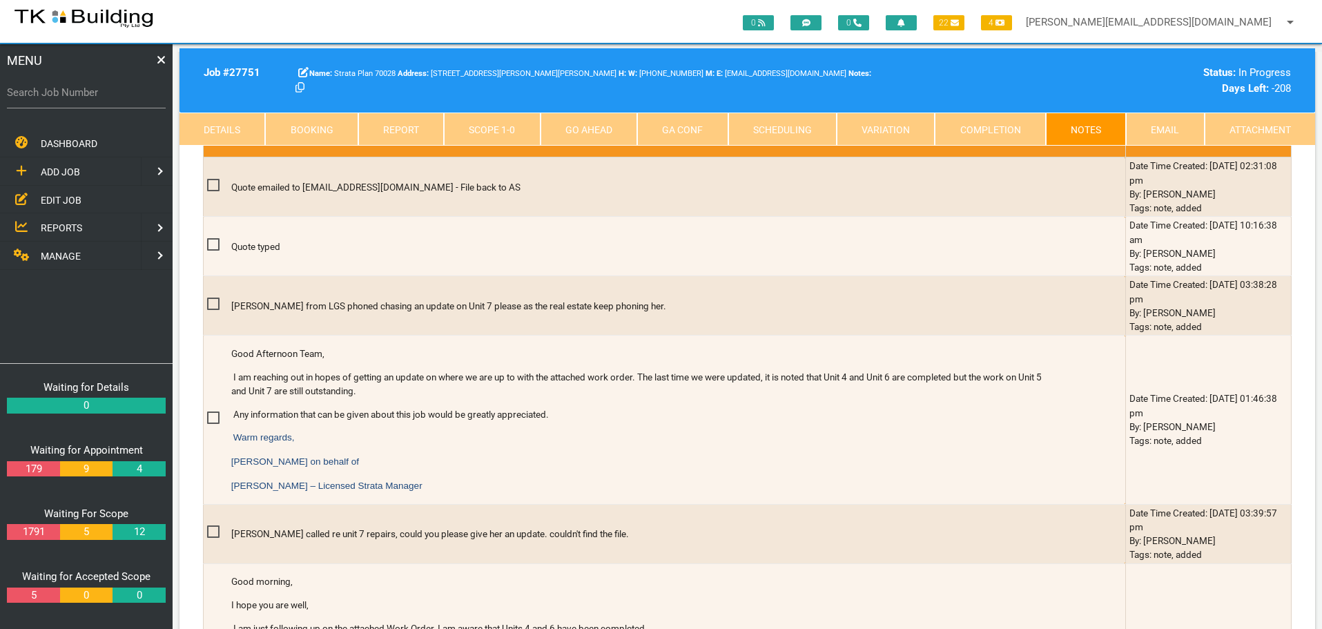
click at [496, 129] on link "Scope 1 - 0" at bounding box center [492, 129] width 96 height 33
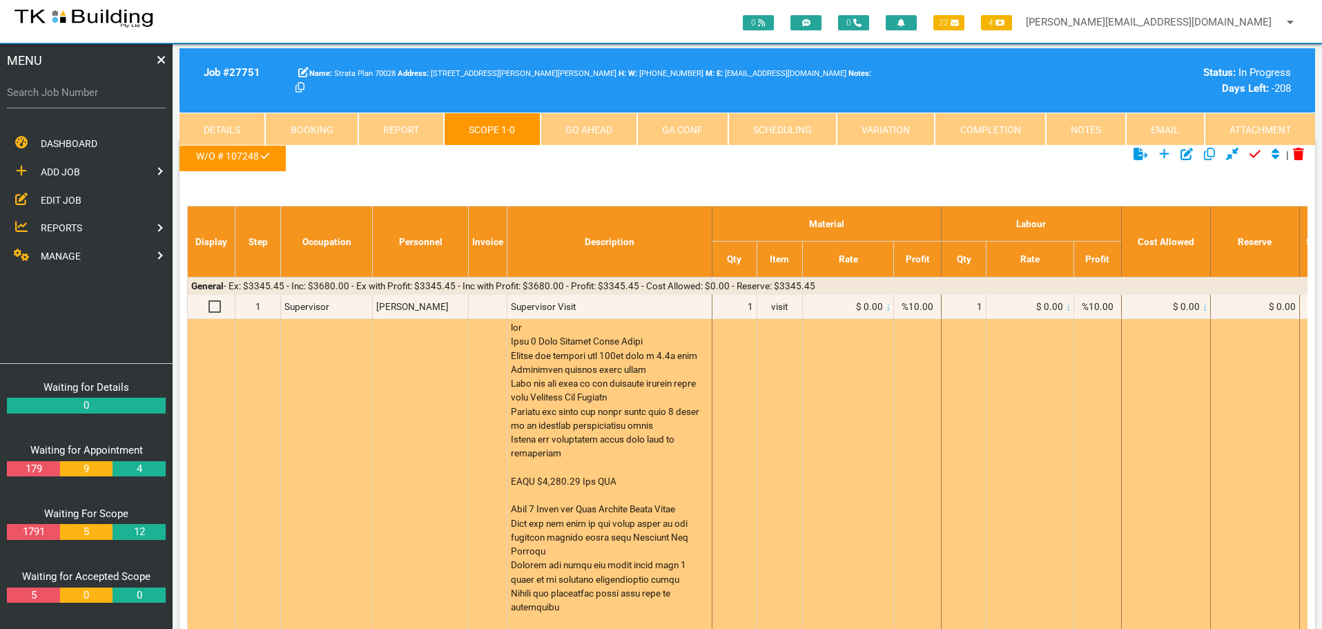
scroll to position [0, 0]
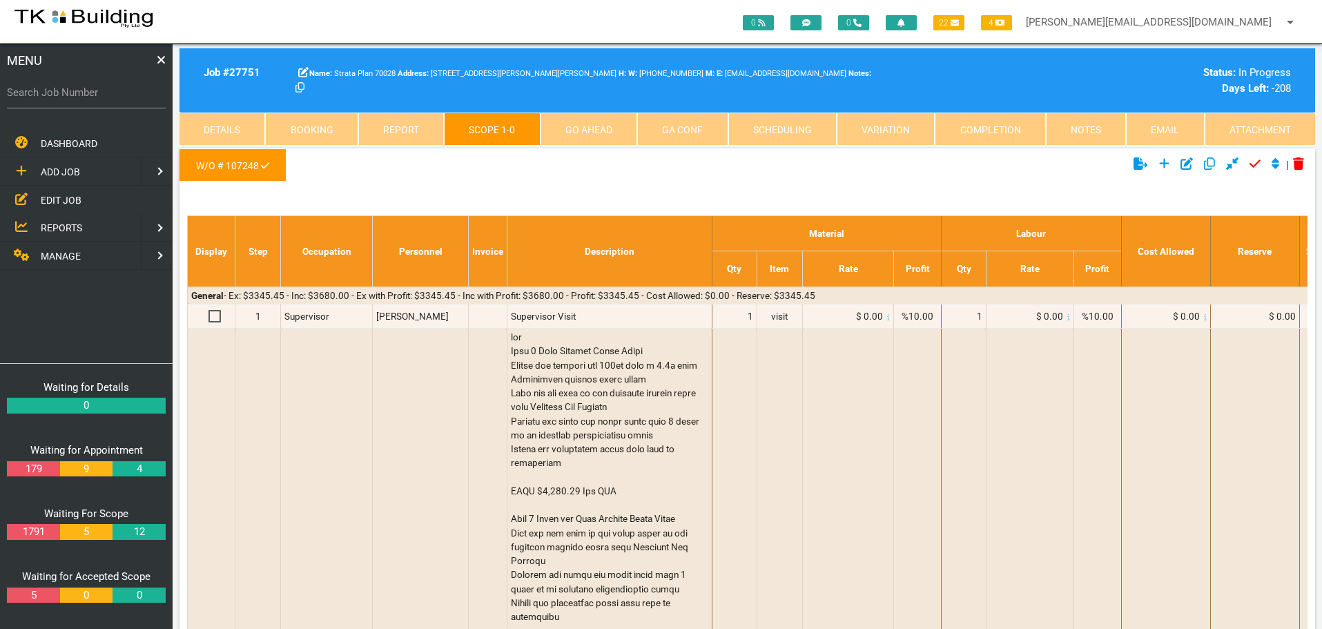
click at [1084, 130] on link "Notes" at bounding box center [1086, 129] width 80 height 33
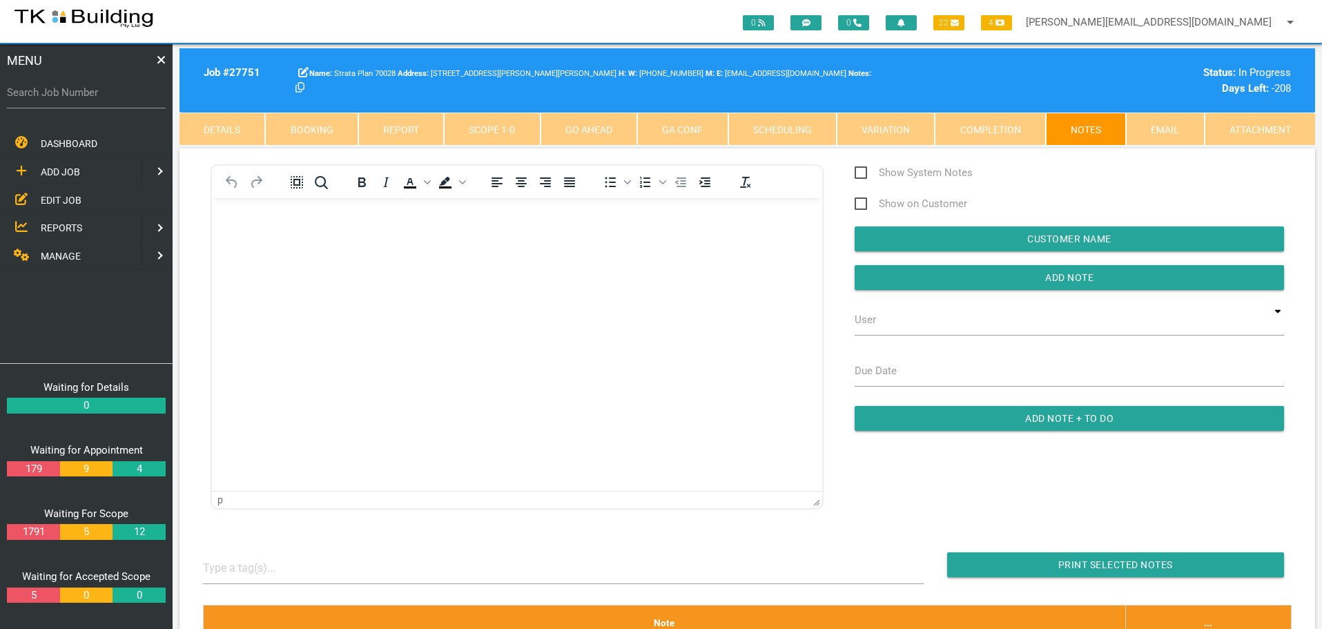
click at [505, 131] on link "Scope 1 - 0" at bounding box center [492, 129] width 96 height 33
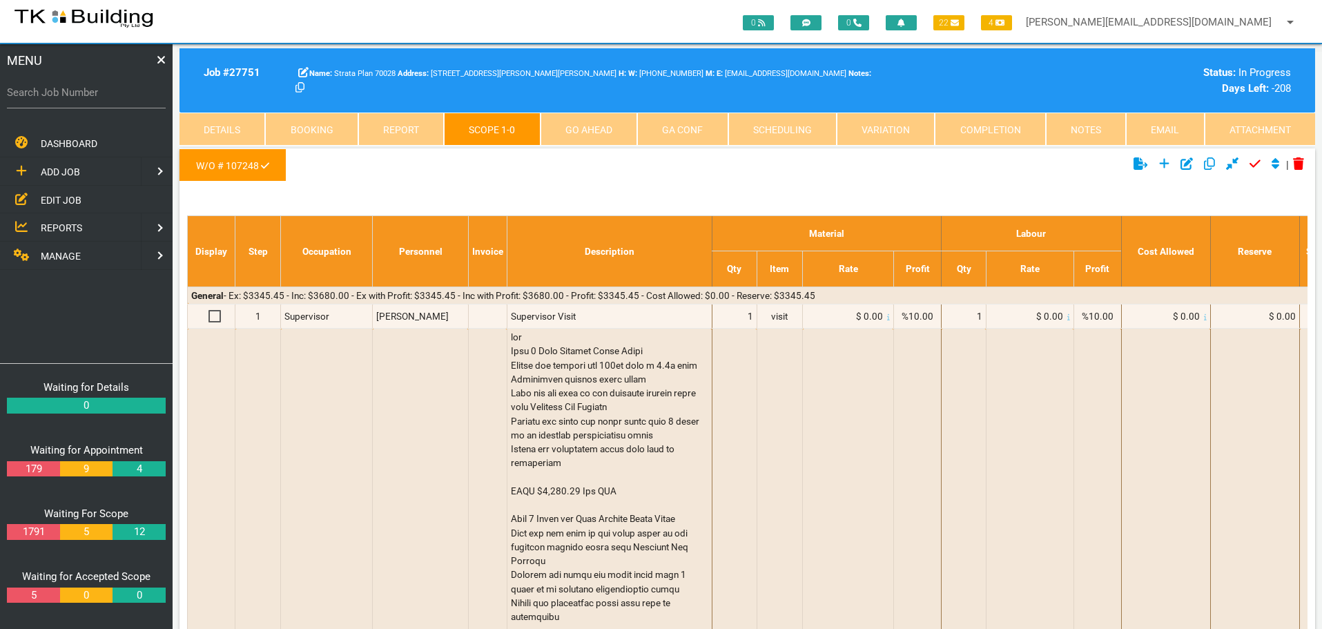
click at [1093, 130] on link "Notes" at bounding box center [1086, 129] width 80 height 33
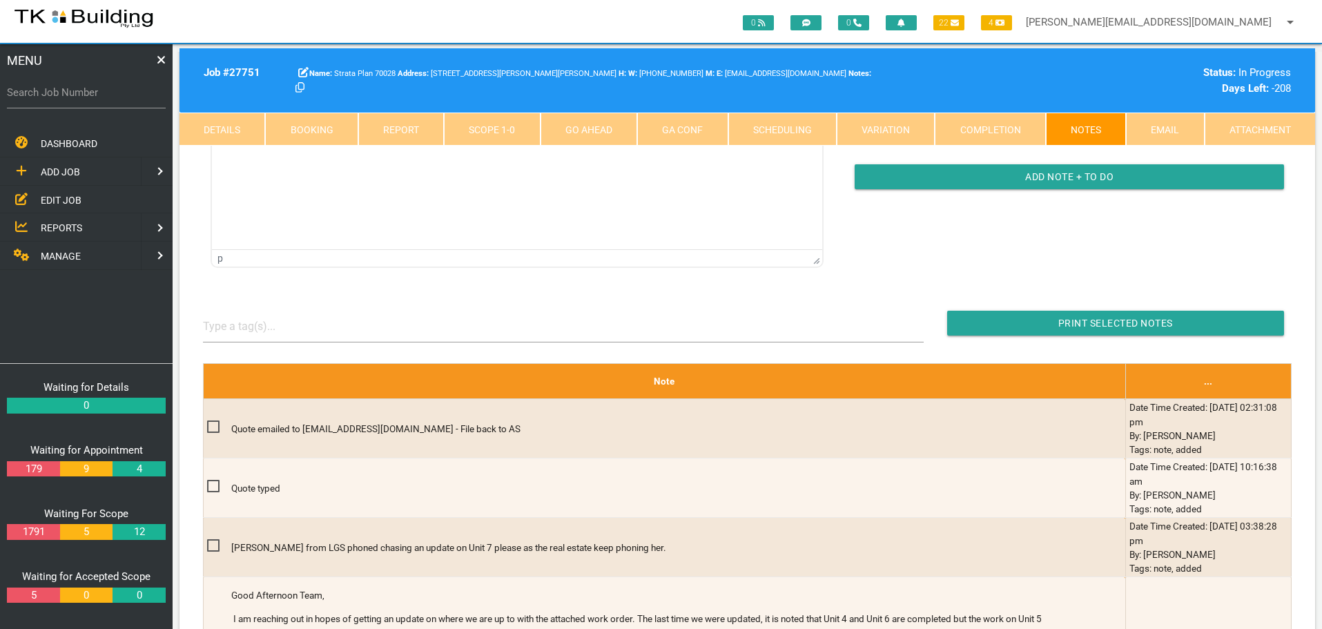
scroll to position [276, 0]
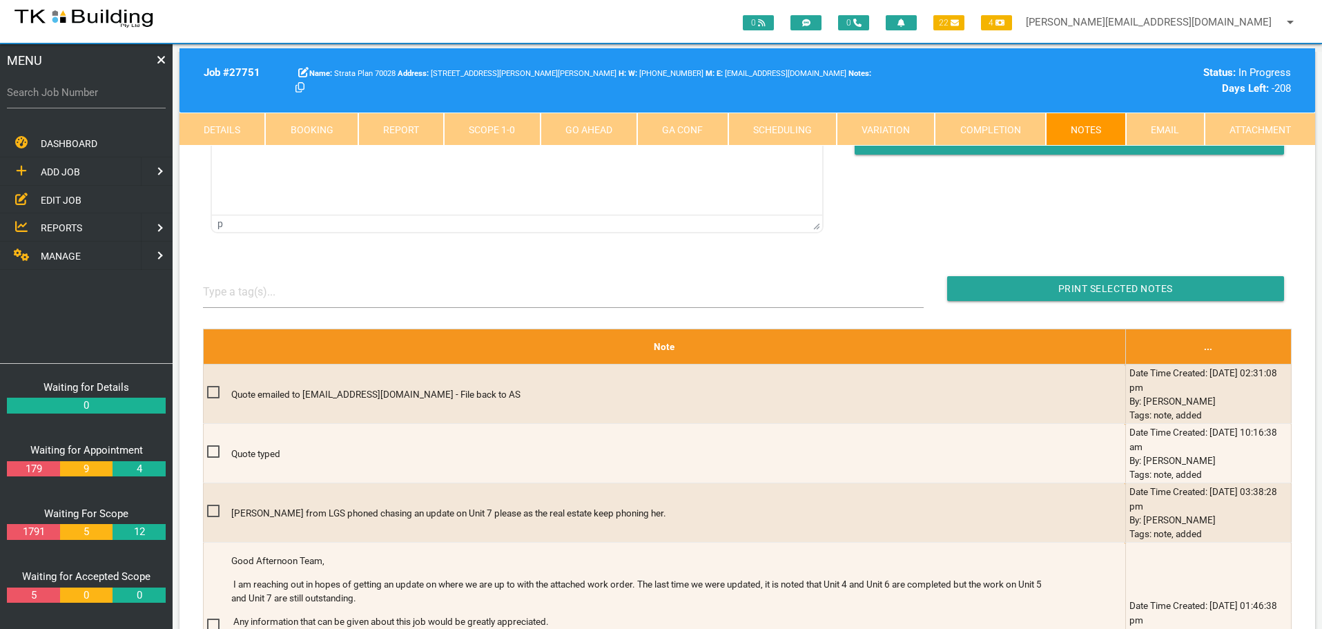
click at [517, 126] on link "Scope 1 - 0" at bounding box center [492, 129] width 96 height 33
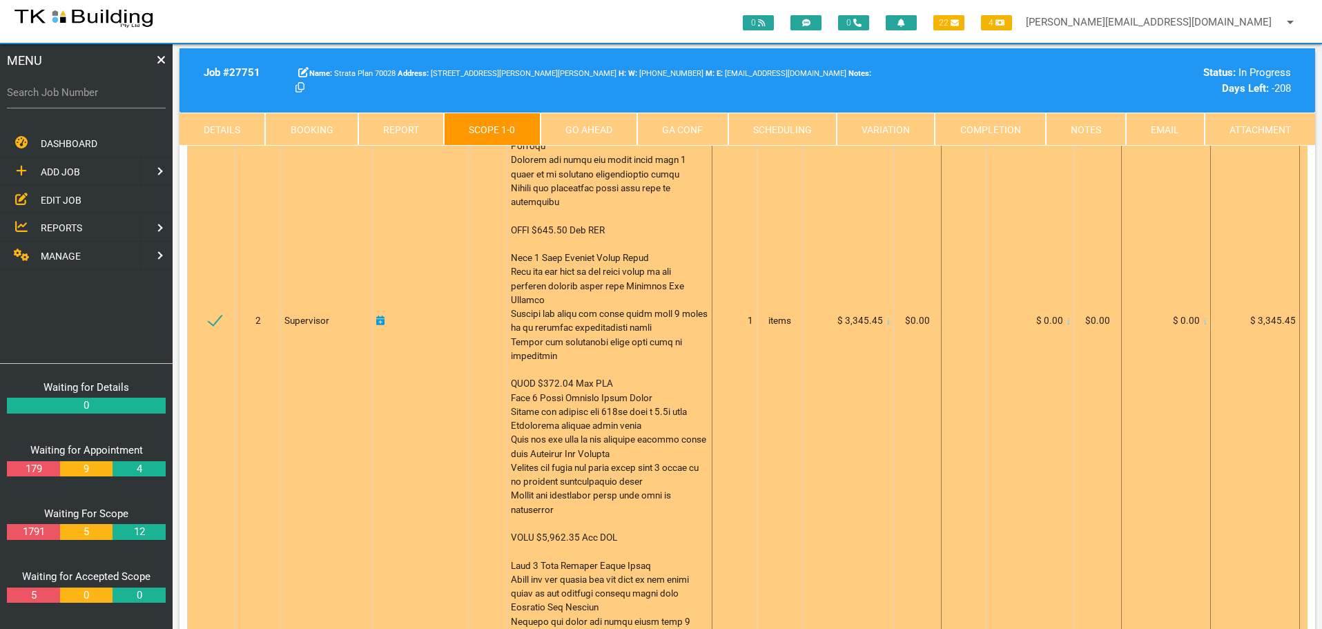
scroll to position [414, 0]
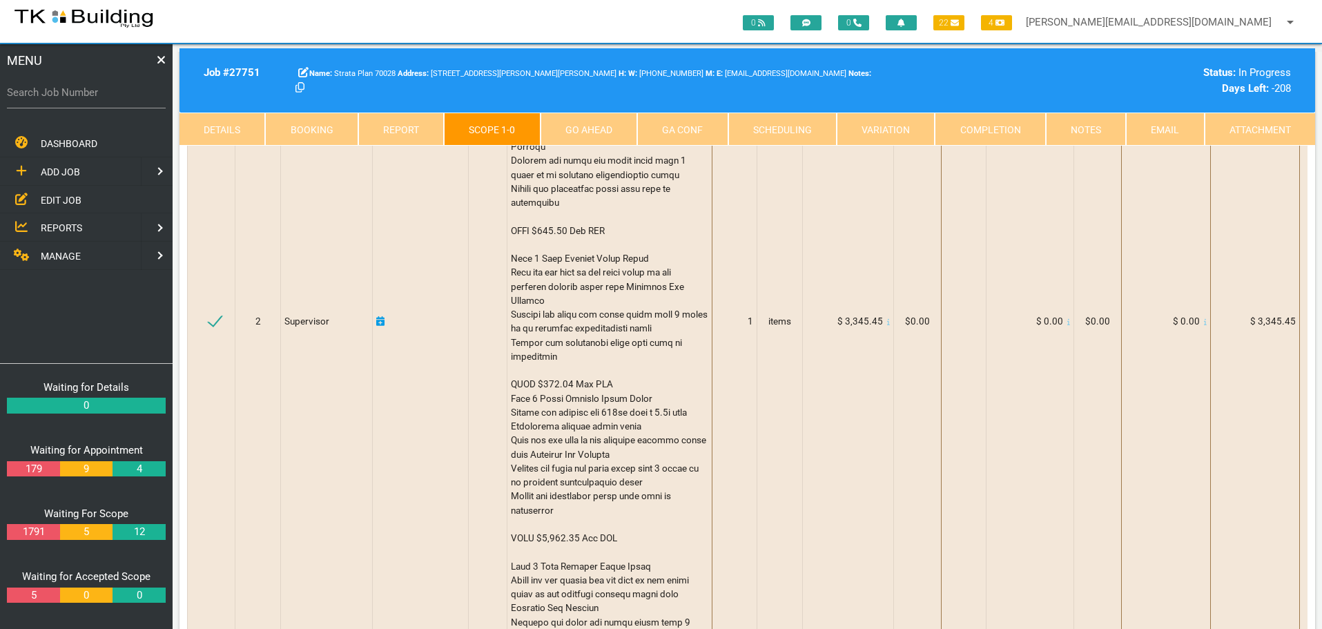
click at [1086, 130] on link "Notes" at bounding box center [1086, 129] width 80 height 33
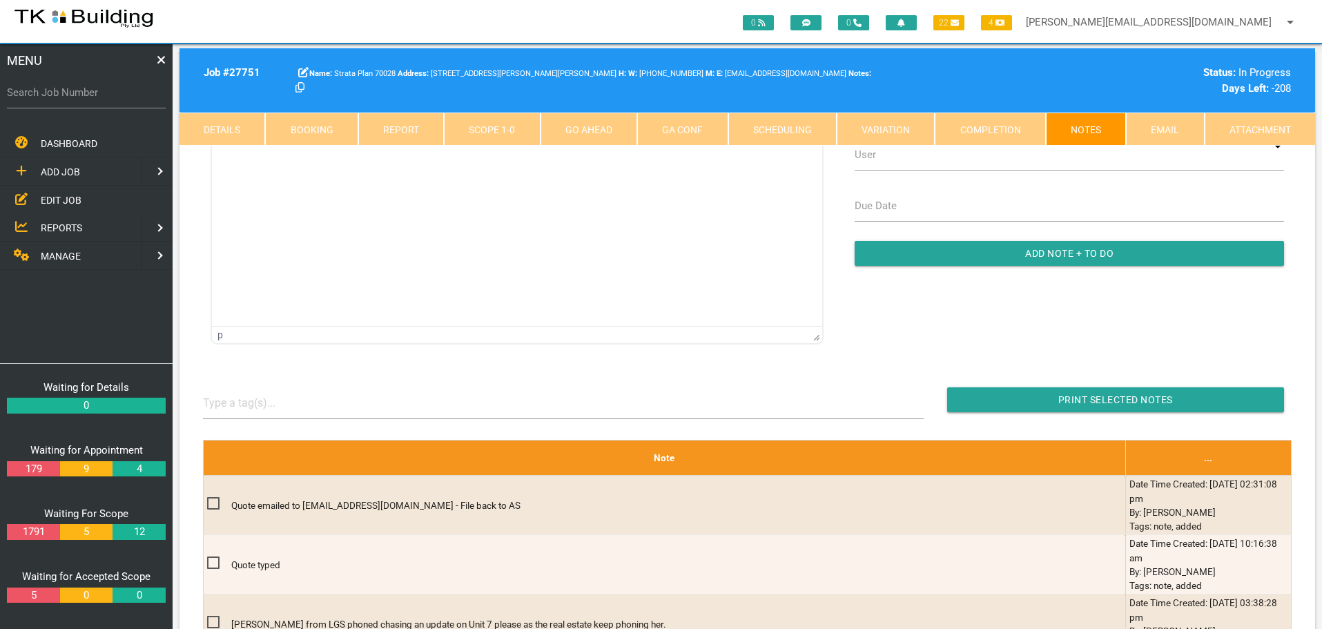
scroll to position [0, 0]
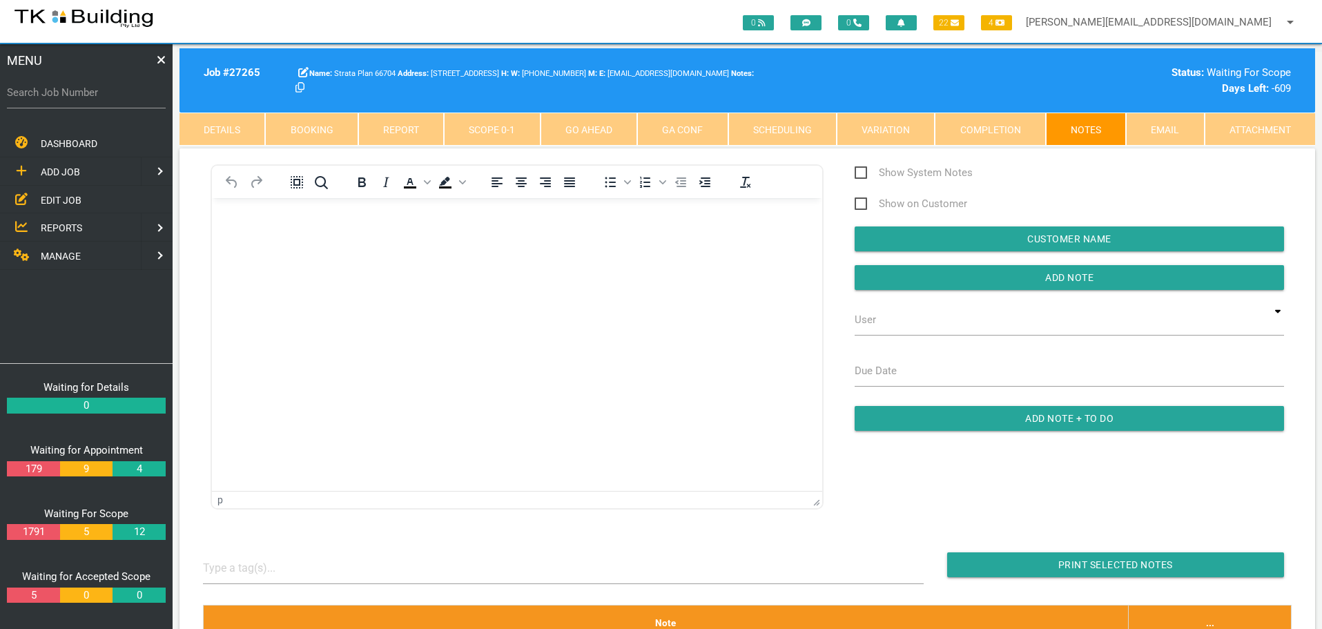
click at [73, 199] on span "EDIT JOB" at bounding box center [61, 199] width 41 height 11
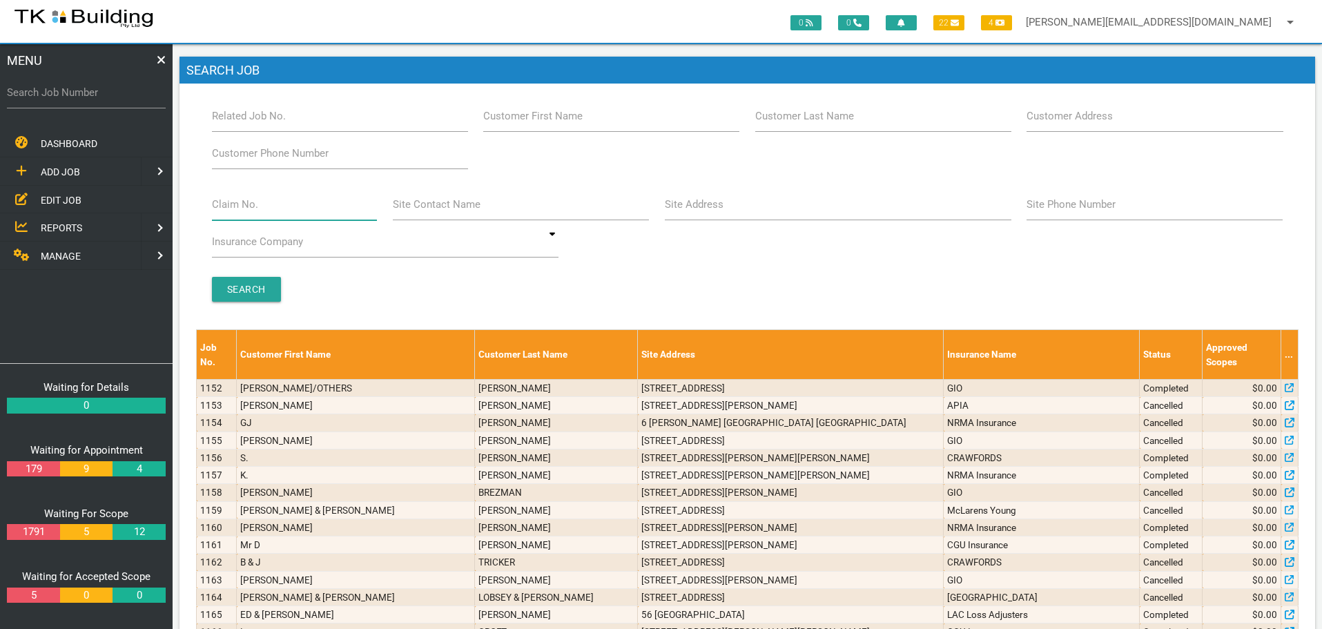
click at [263, 211] on input "Claim No." at bounding box center [295, 204] width 166 height 32
type input "2"
click at [859, 125] on input "Customer Last Name" at bounding box center [883, 116] width 256 height 32
type input "96937"
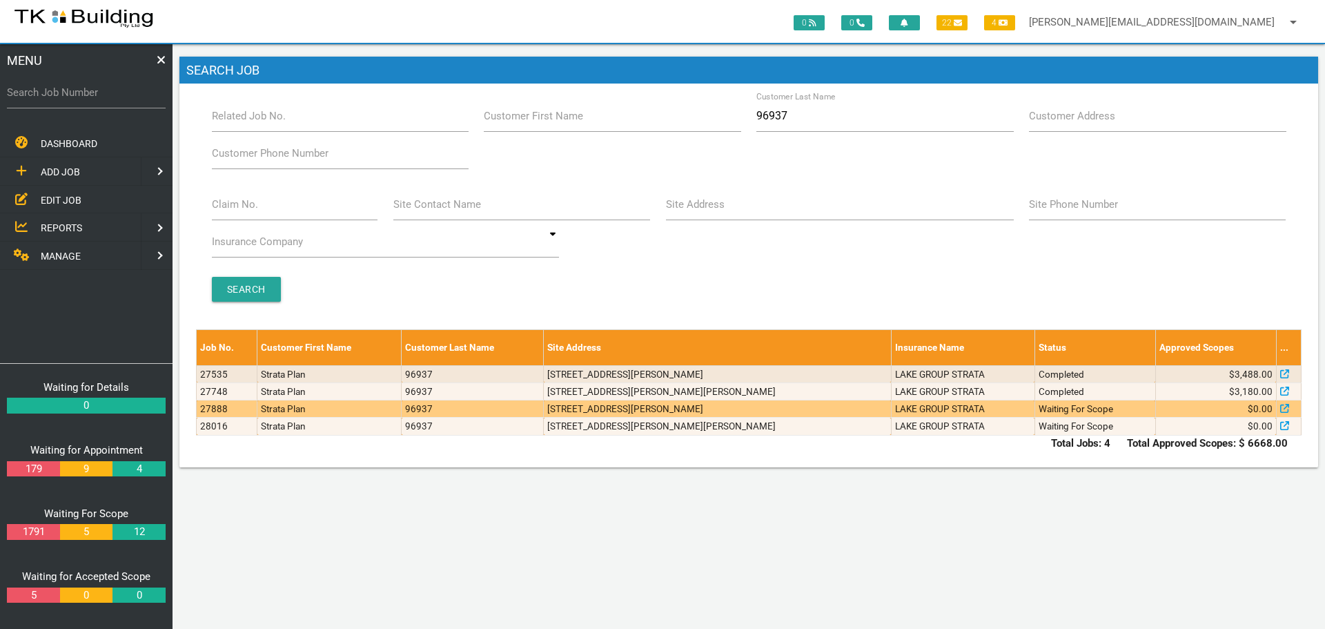
click at [729, 409] on td "[STREET_ADDRESS][PERSON_NAME]" at bounding box center [717, 408] width 347 height 17
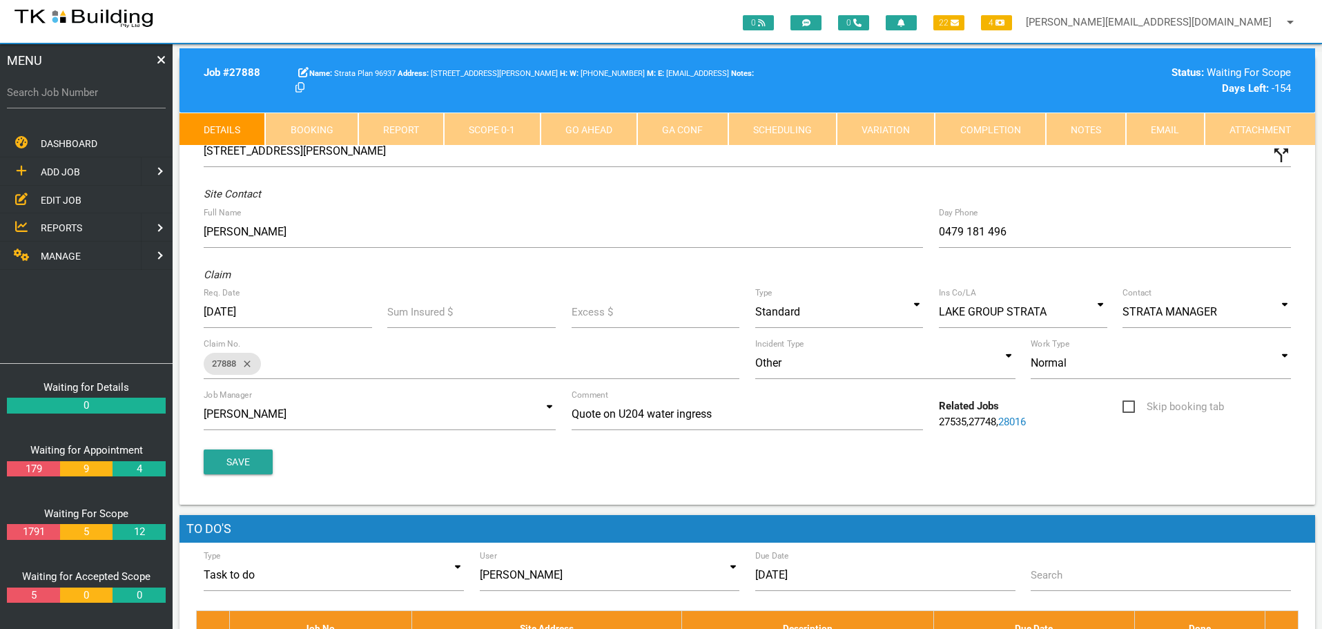
click at [1082, 125] on link "Notes" at bounding box center [1086, 129] width 80 height 33
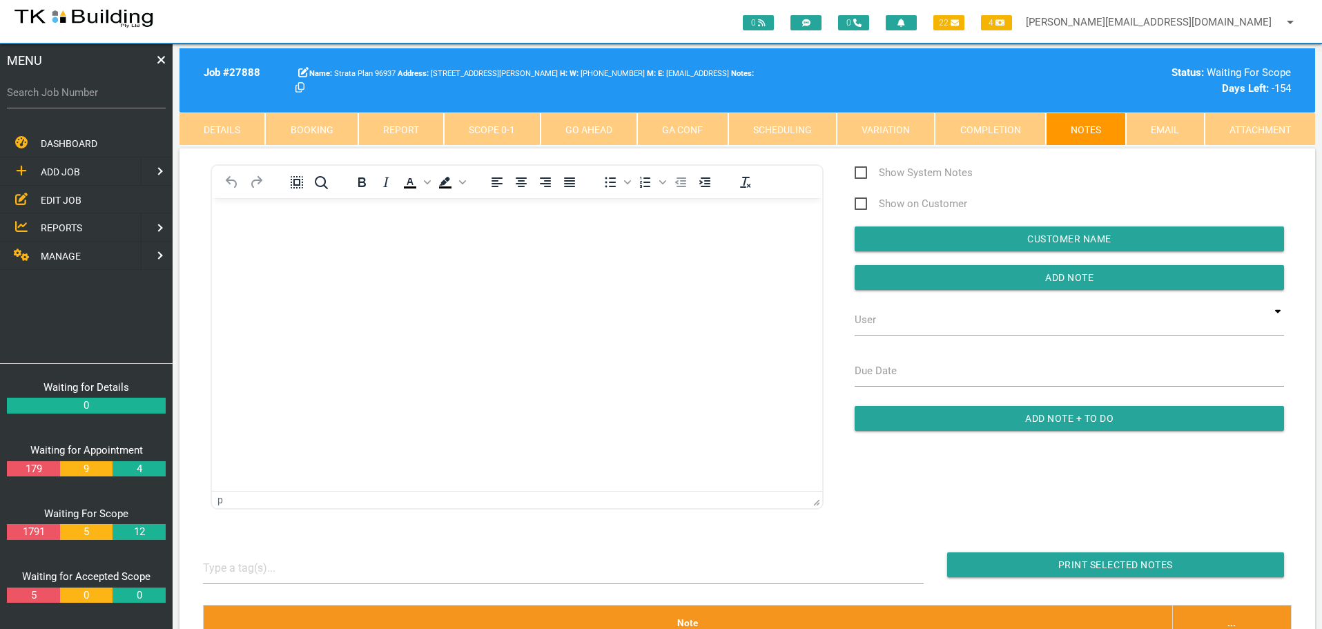
click at [278, 242] on body "Rich Text Area. Press ALT-0 for help." at bounding box center [517, 238] width 610 height 46
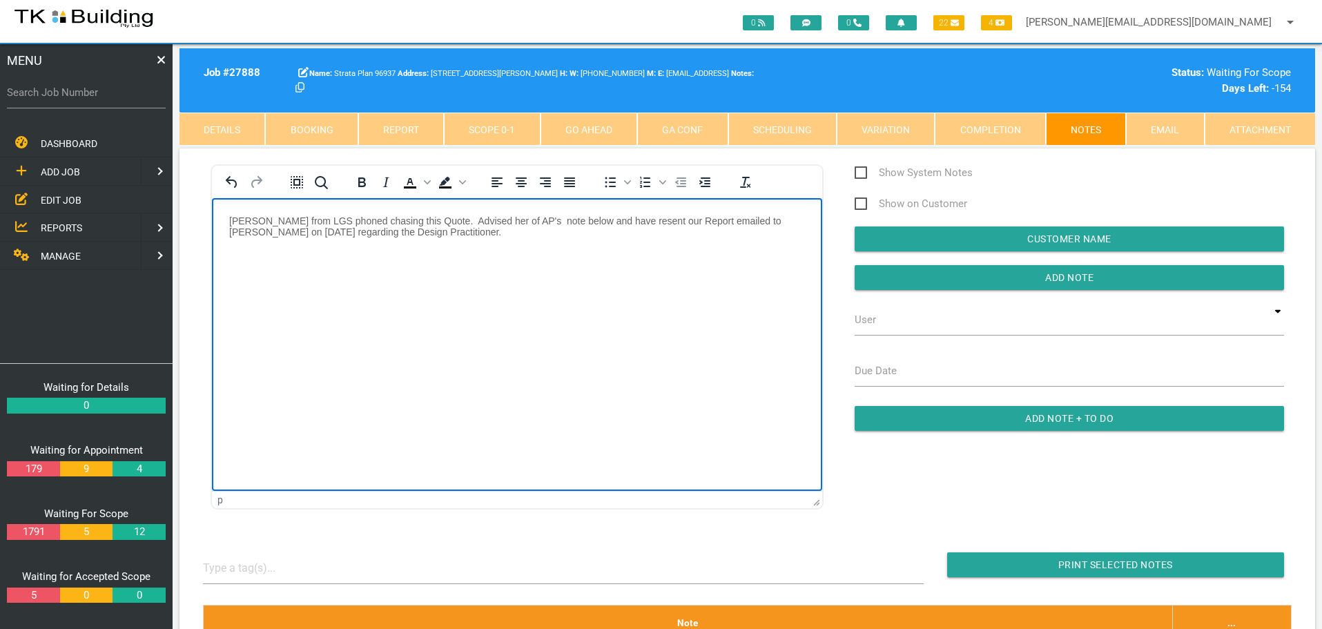
click at [684, 219] on p "Evette from LGS phoned chasing this Quote. Advised her of AP's note below and h…" at bounding box center [517, 226] width 576 height 22
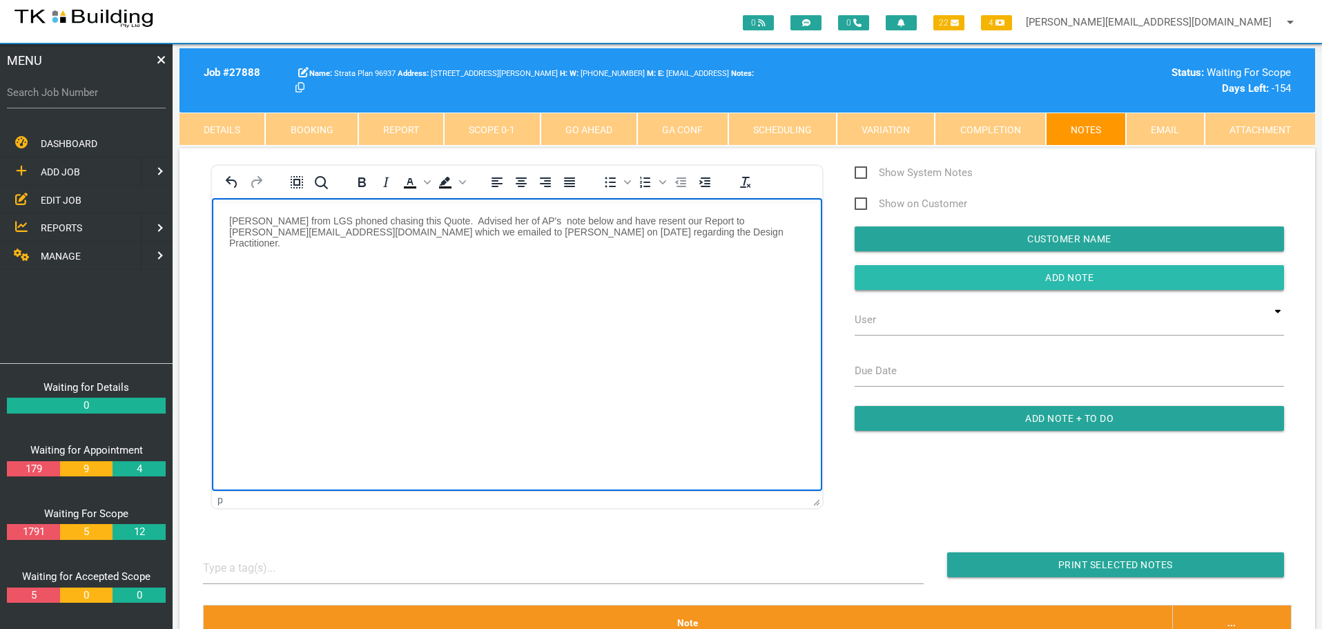
click at [914, 273] on input "Add Note" at bounding box center [1068, 277] width 429 height 25
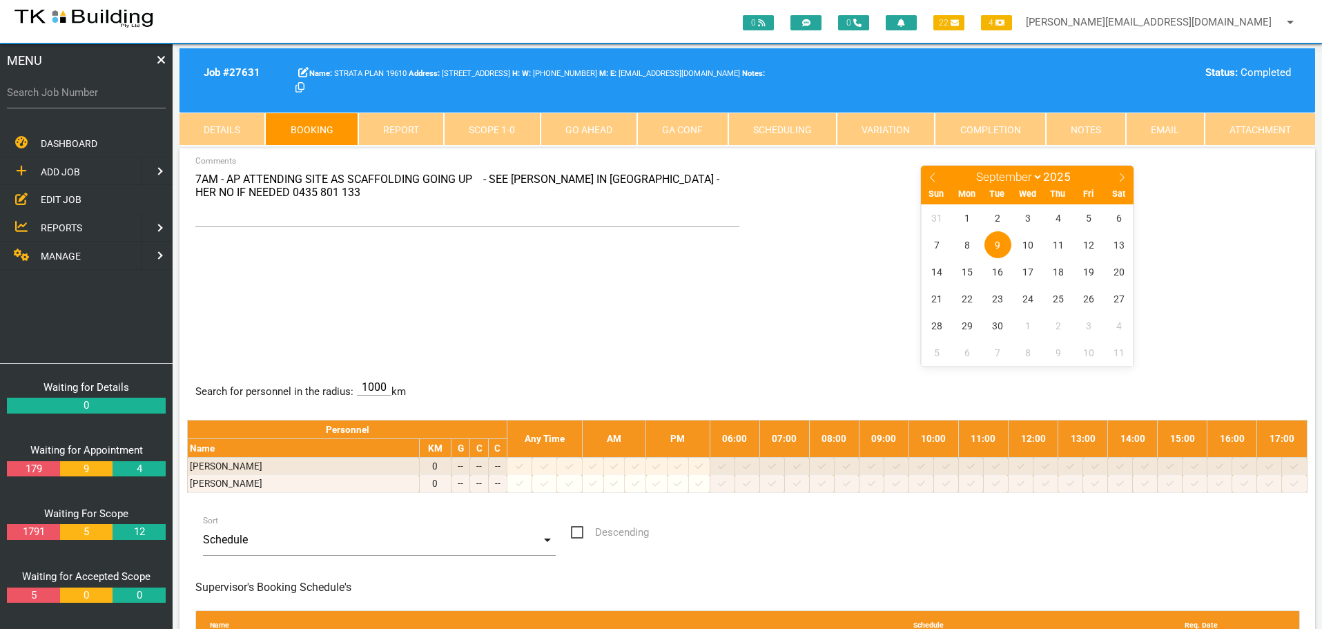
select select "8"
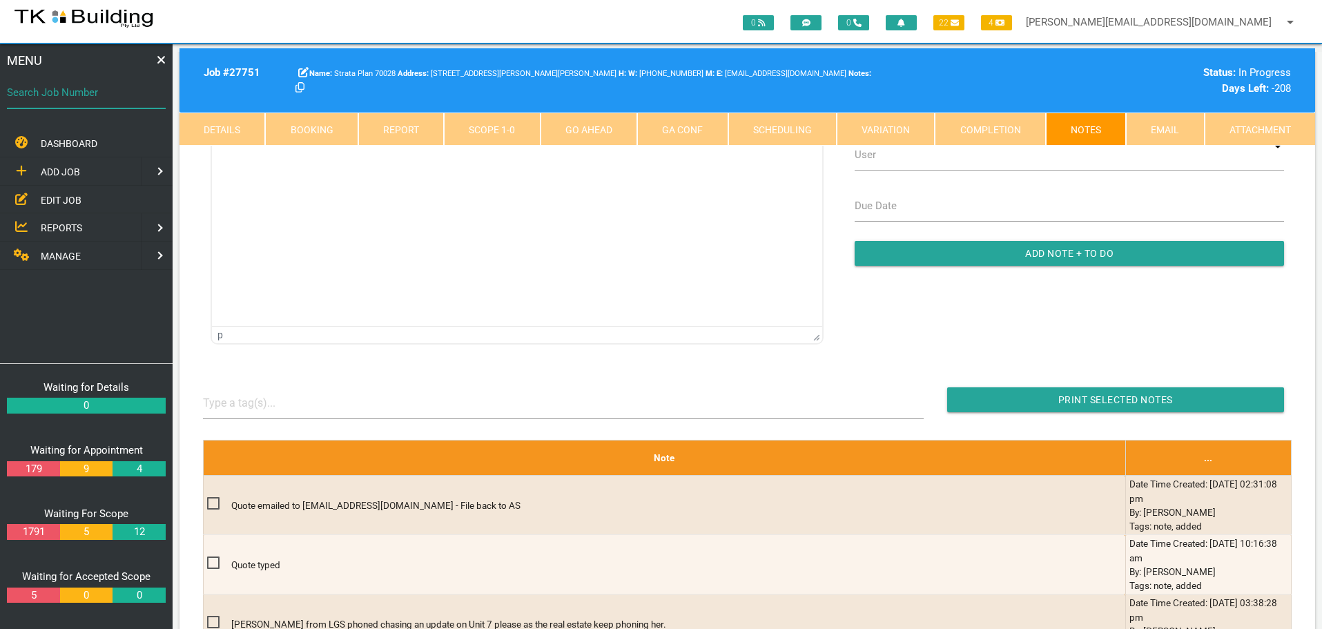
click at [86, 103] on input "Search Job Number" at bounding box center [86, 93] width 159 height 32
type input "28102"
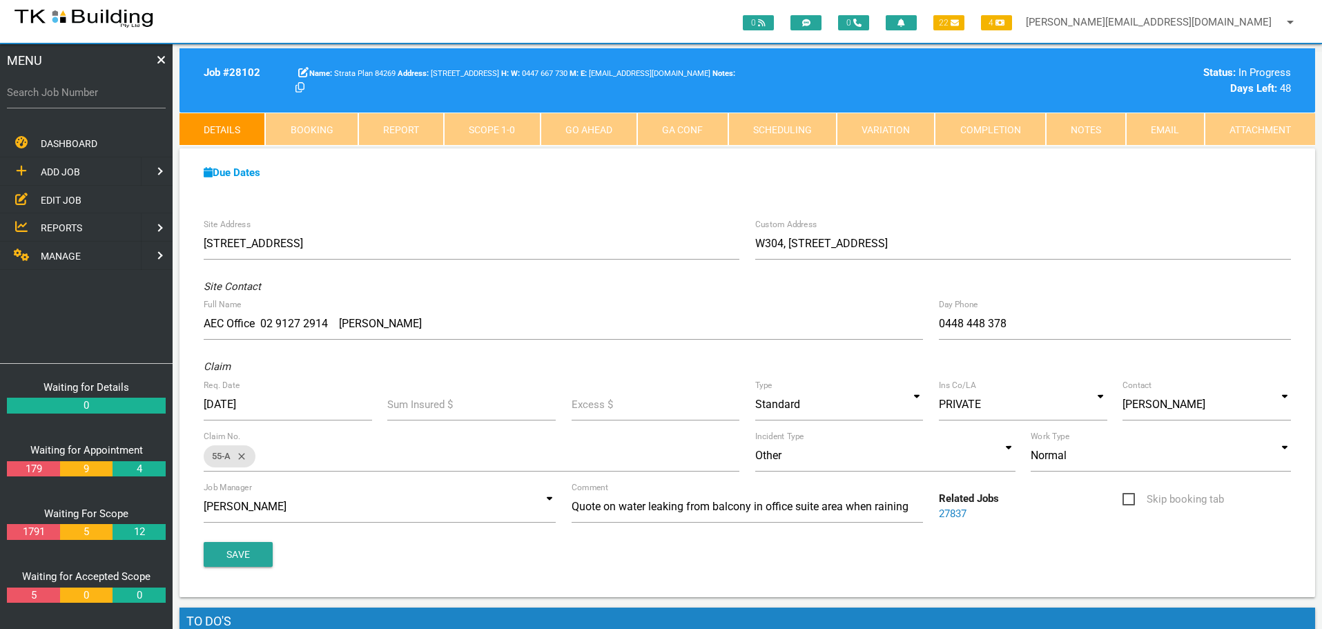
click at [1013, 127] on link "Completion" at bounding box center [990, 129] width 110 height 33
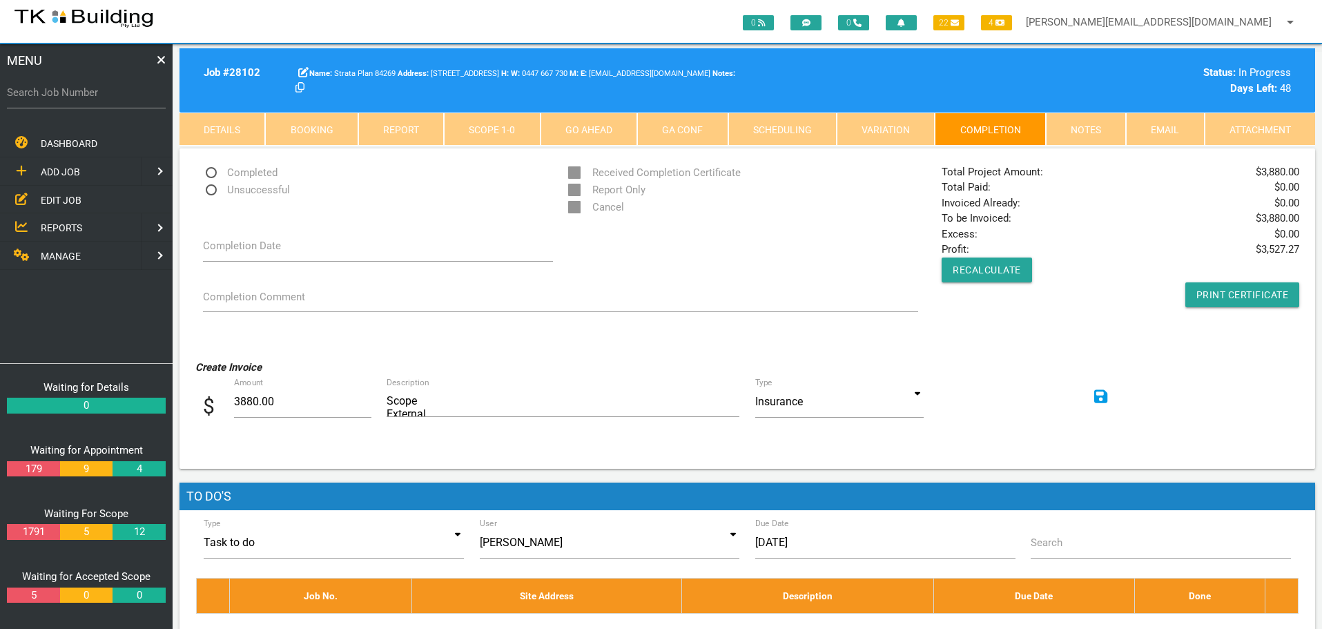
click at [213, 172] on span "Completed" at bounding box center [240, 172] width 75 height 17
click at [212, 172] on input "Completed" at bounding box center [207, 168] width 9 height 9
radio input "true"
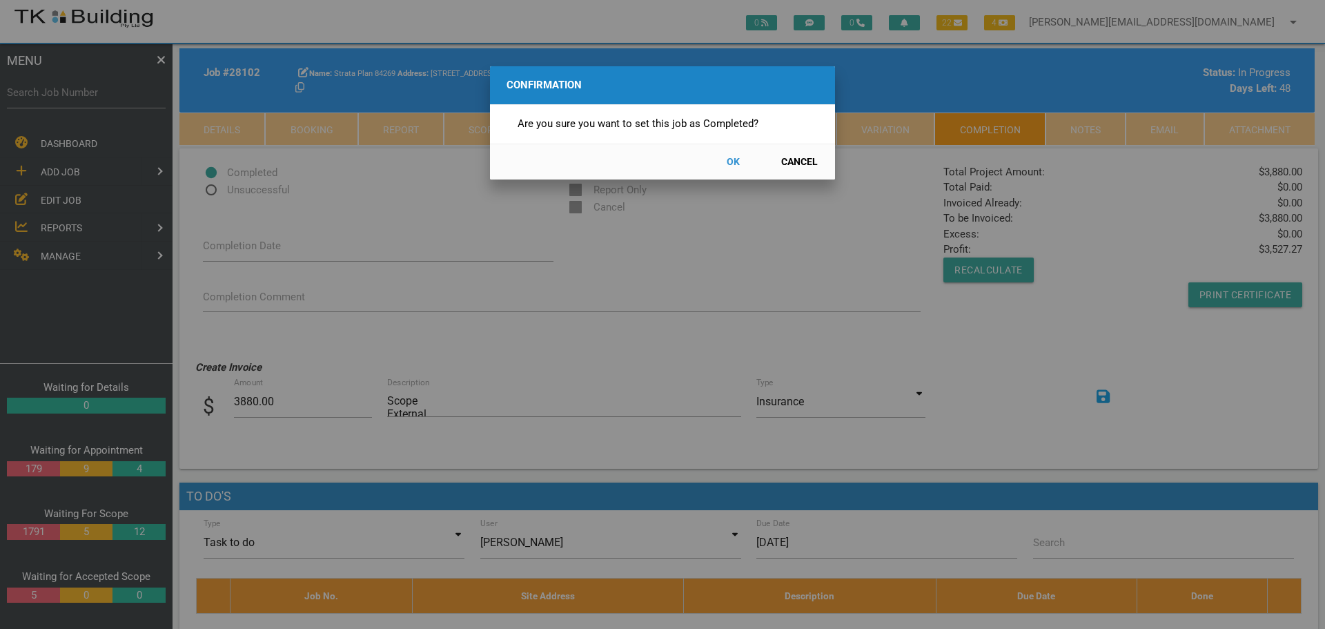
click at [739, 159] on button "OK" at bounding box center [733, 162] width 61 height 24
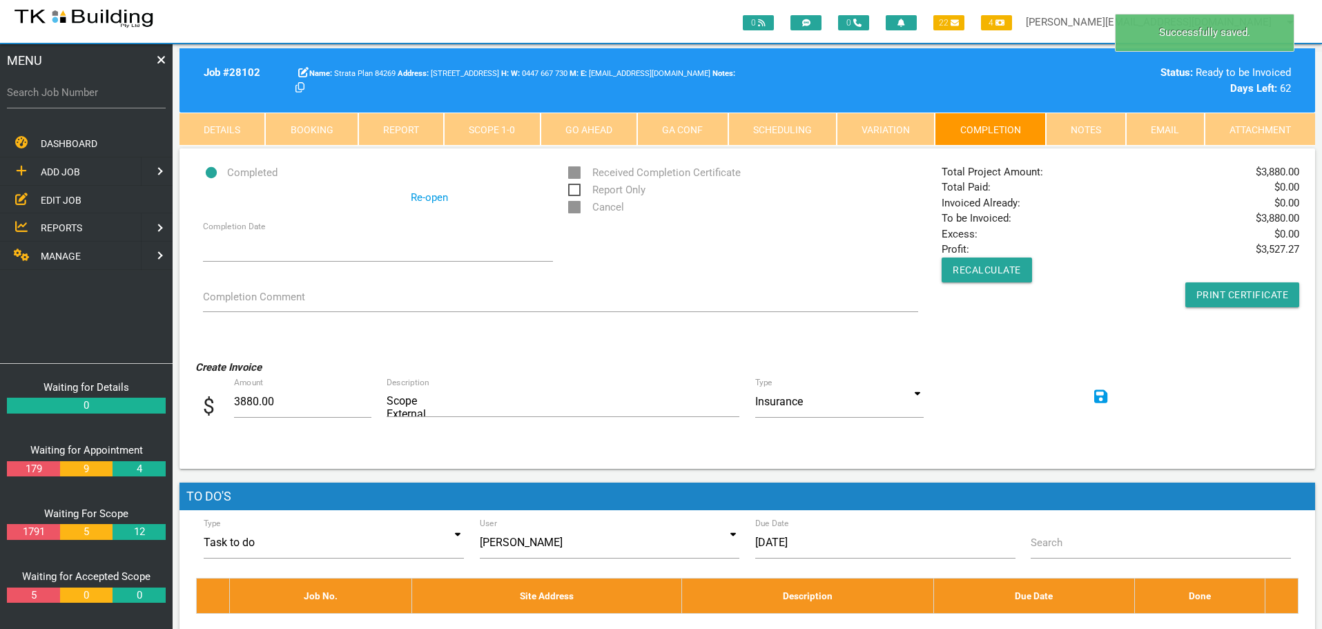
click at [1102, 395] on icon at bounding box center [1101, 396] width 14 height 14
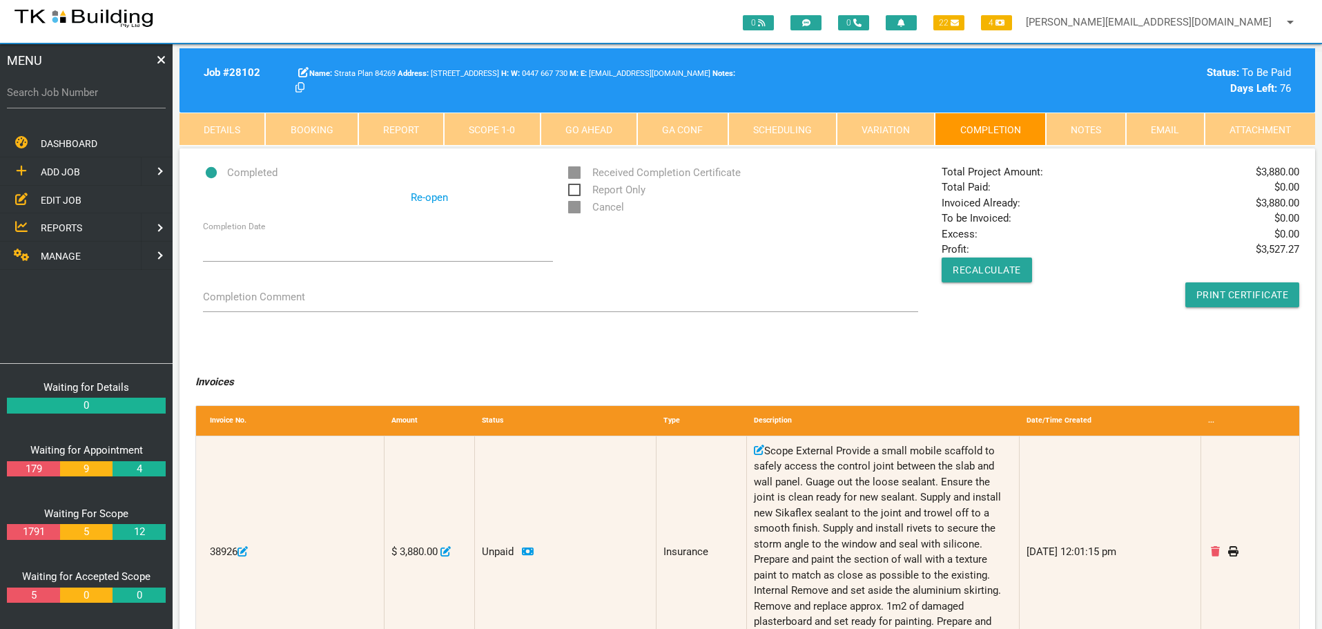
click at [110, 99] on label "Search Job Number" at bounding box center [86, 93] width 159 height 16
click at [110, 99] on input "Search Job Number" at bounding box center [86, 93] width 159 height 32
type input "27734"
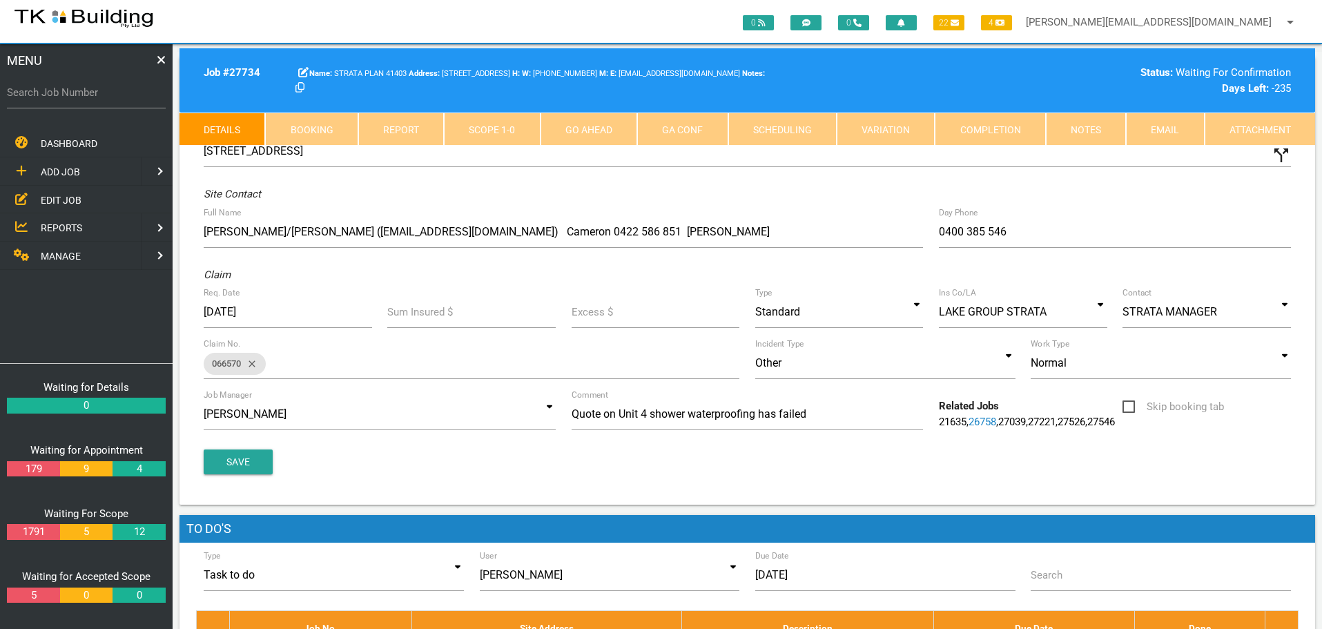
click at [705, 130] on link "GA Conf" at bounding box center [682, 129] width 90 height 33
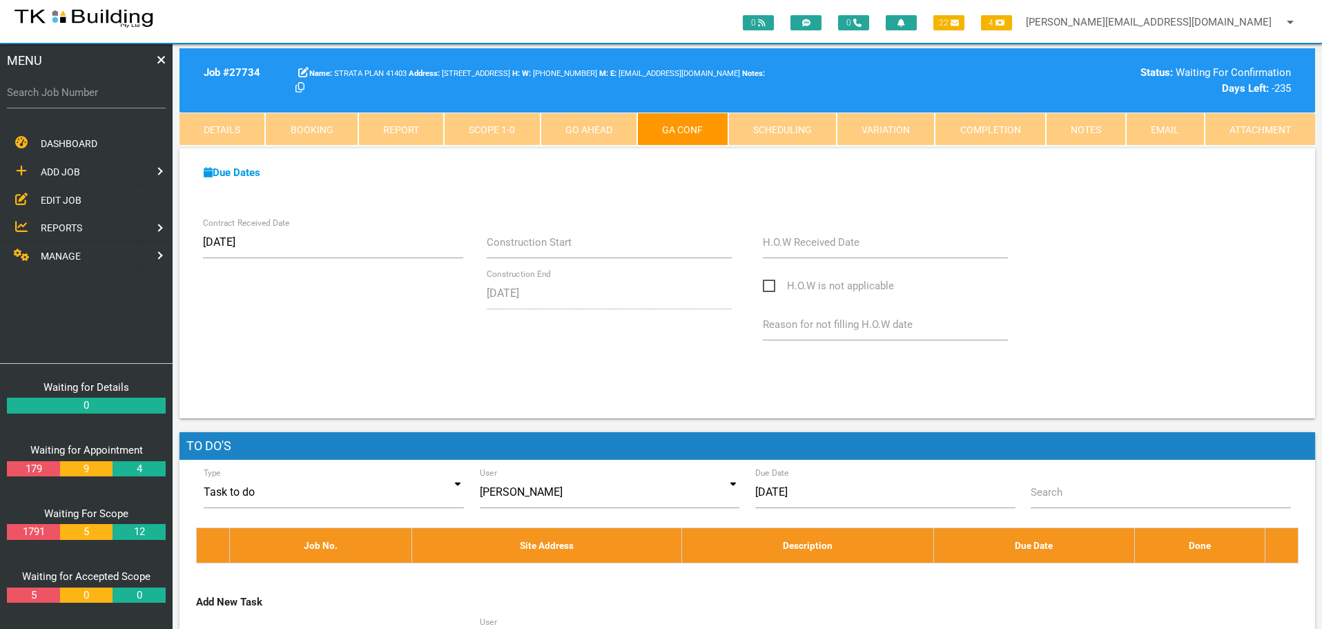
click at [857, 248] on label "H.O.W Received Date" at bounding box center [811, 243] width 97 height 16
click at [857, 248] on input "H.O.W Received Date" at bounding box center [885, 242] width 245 height 32
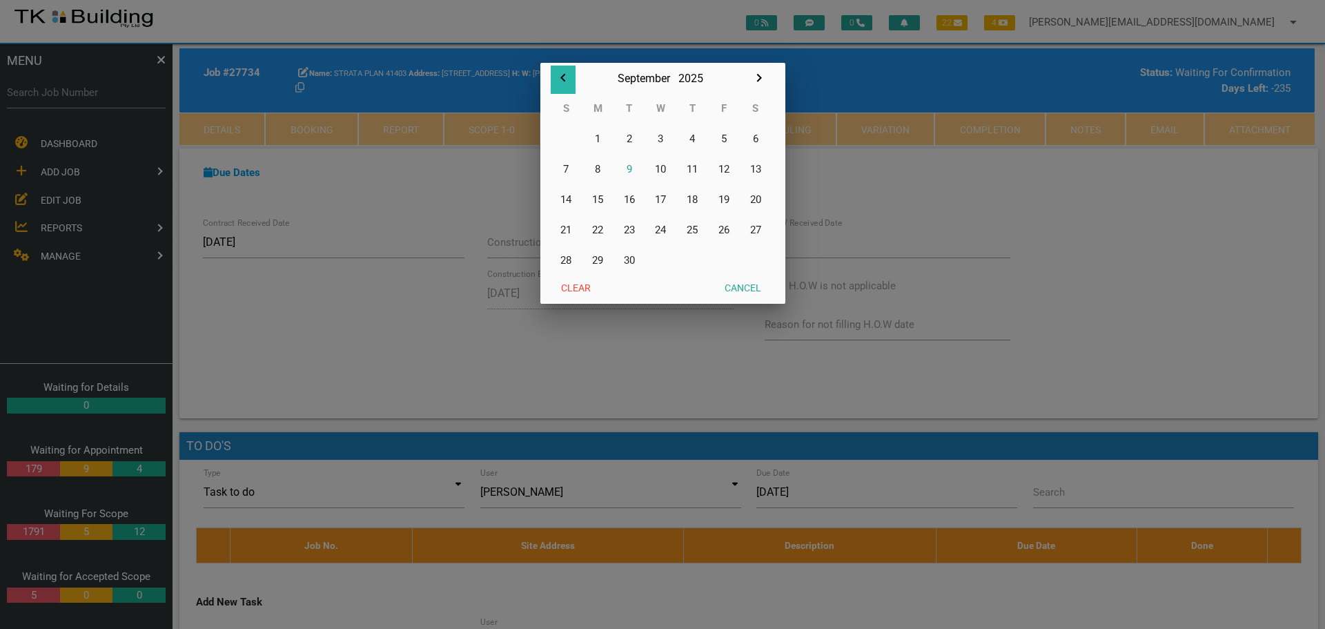
click at [563, 76] on icon "button" at bounding box center [562, 78] width 5 height 8
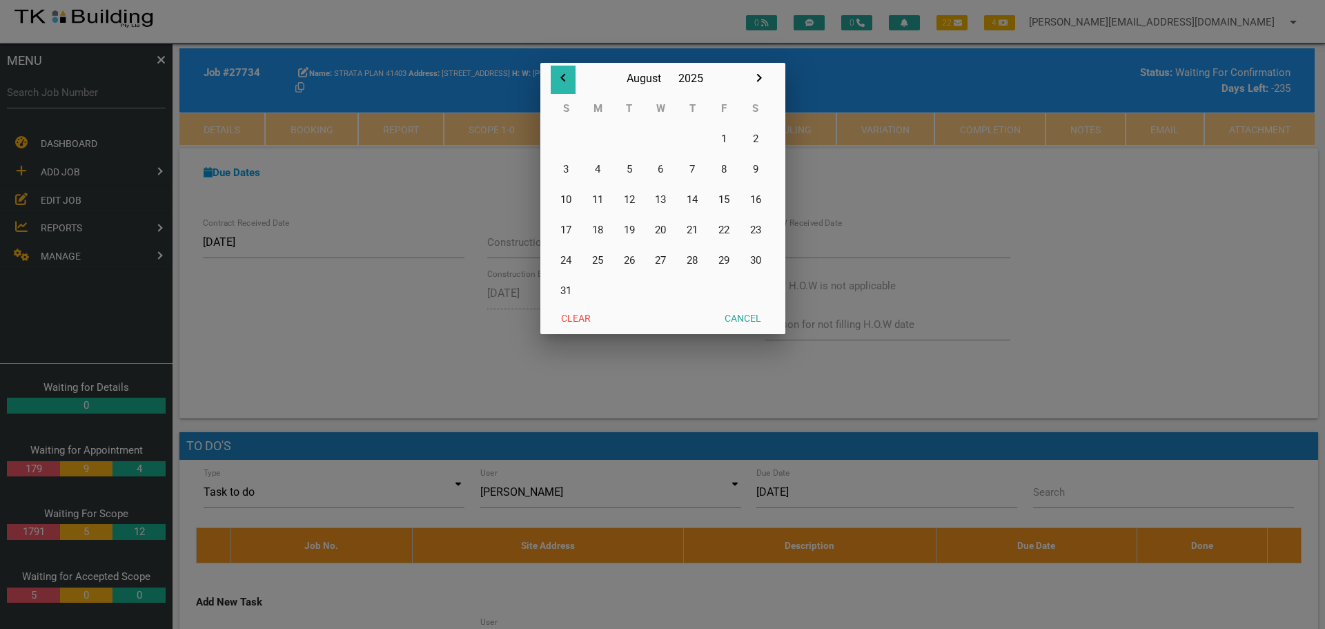
click at [563, 76] on icon "button" at bounding box center [562, 78] width 5 height 8
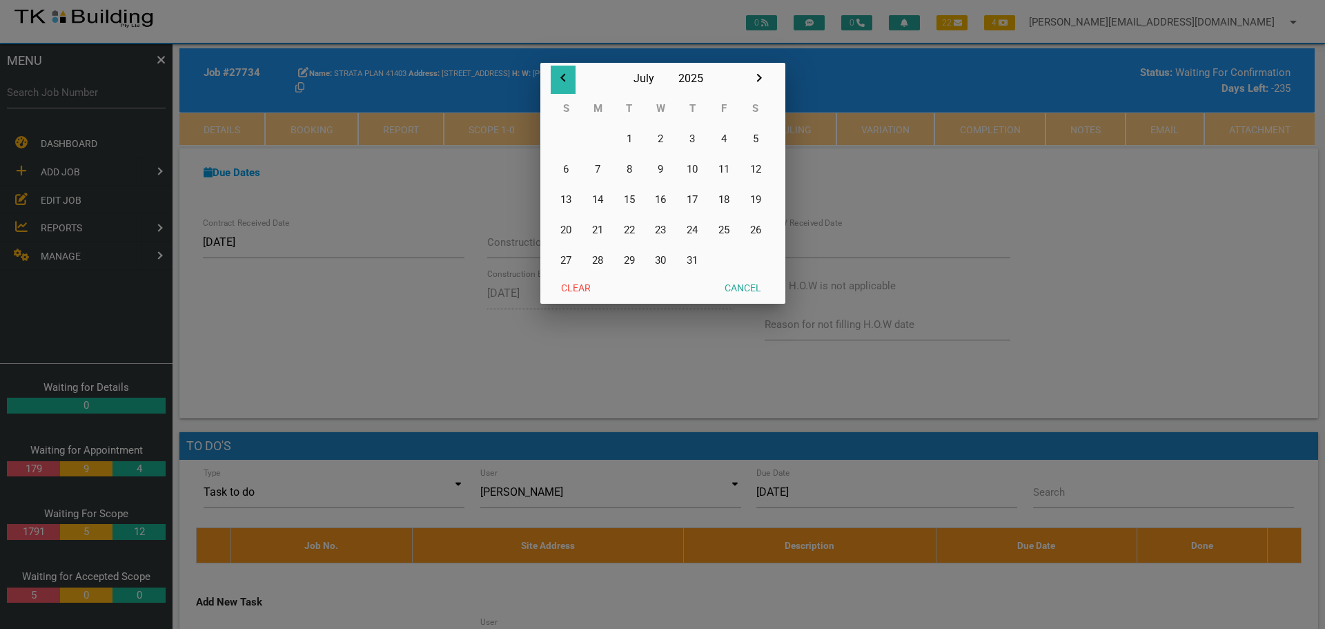
click at [564, 76] on icon "button" at bounding box center [562, 78] width 5 height 8
click at [597, 226] on button "23" at bounding box center [598, 230] width 32 height 30
type input "23/06/2025"
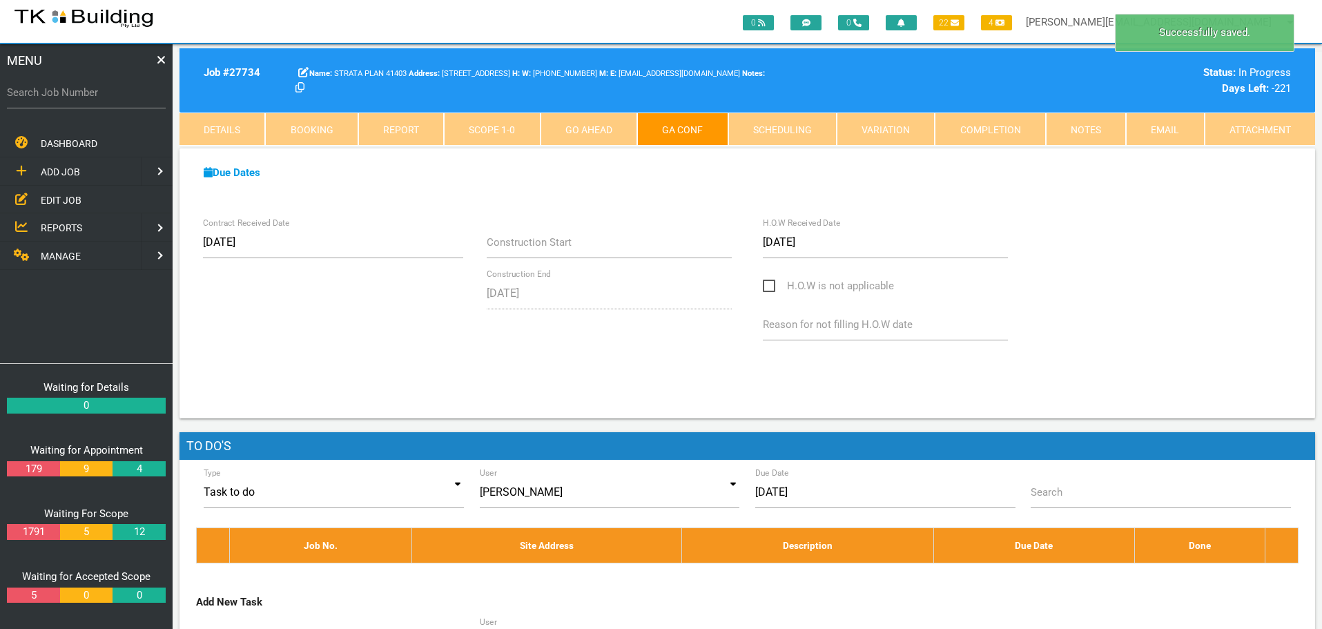
click at [1014, 128] on link "Completion" at bounding box center [990, 129] width 110 height 33
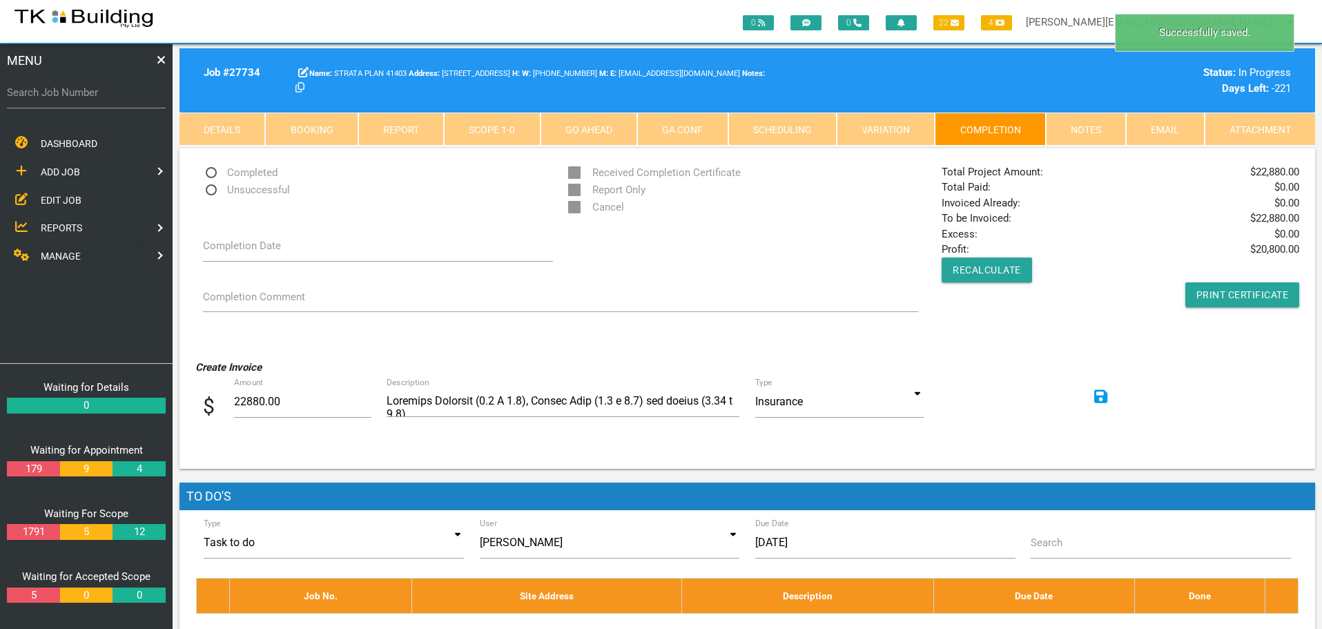
click at [211, 170] on span "Completed" at bounding box center [240, 172] width 75 height 17
click at [211, 170] on input "Completed" at bounding box center [207, 168] width 9 height 9
radio input "true"
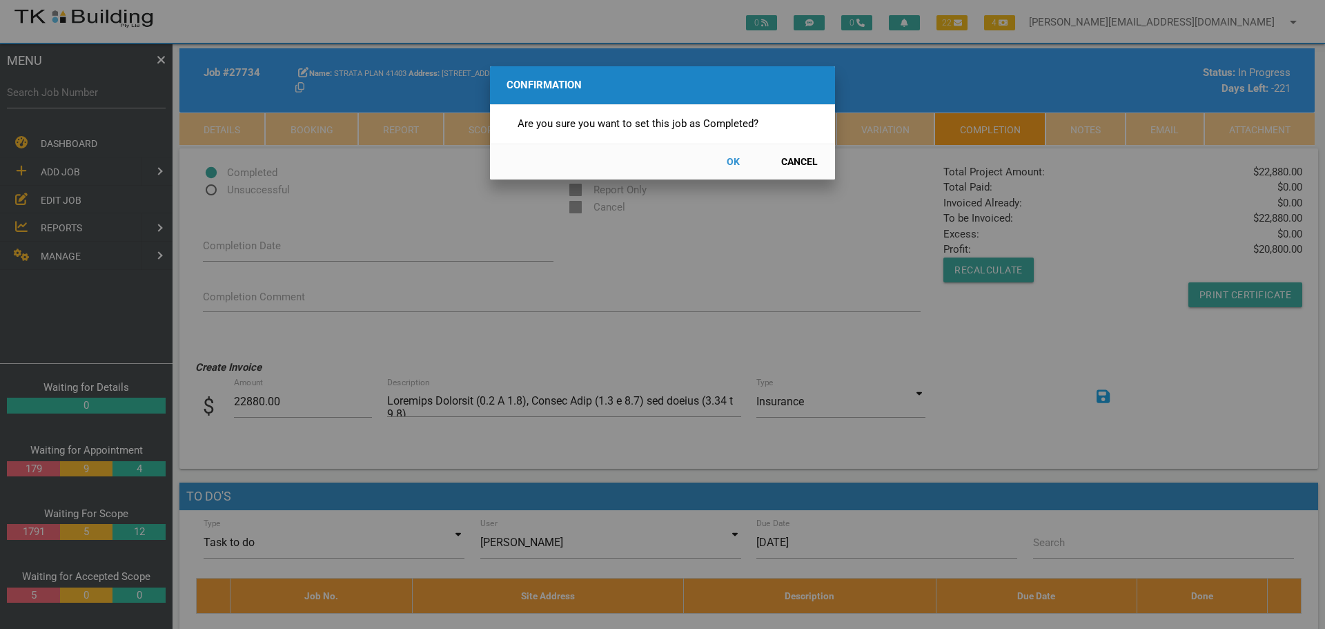
click at [734, 161] on button "OK" at bounding box center [733, 162] width 61 height 24
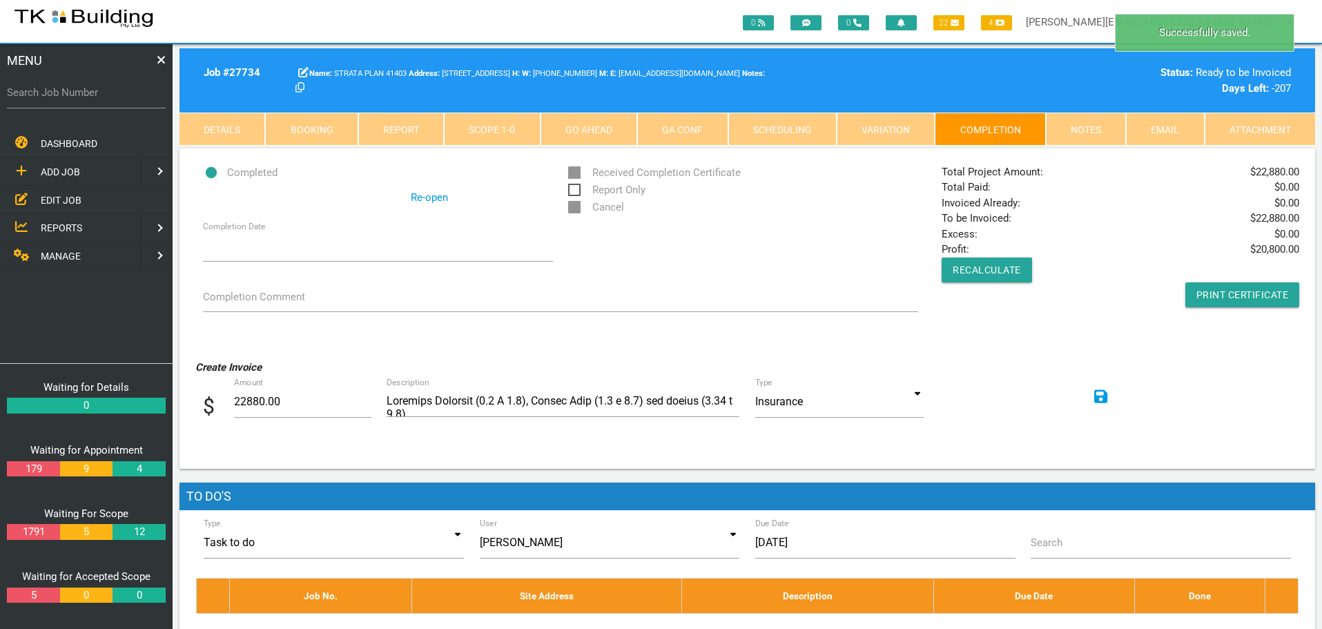
click at [1099, 395] on icon at bounding box center [1101, 397] width 14 height 16
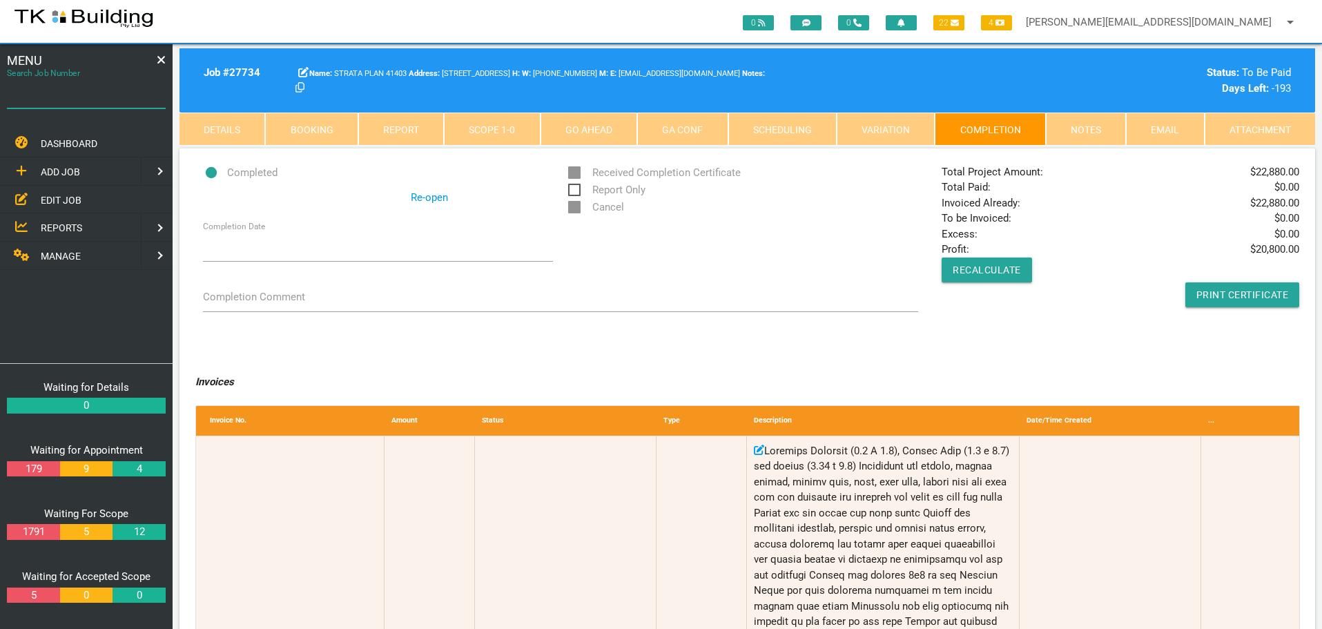
click at [100, 101] on input "Search Job Number" at bounding box center [86, 93] width 159 height 32
type input "28006"
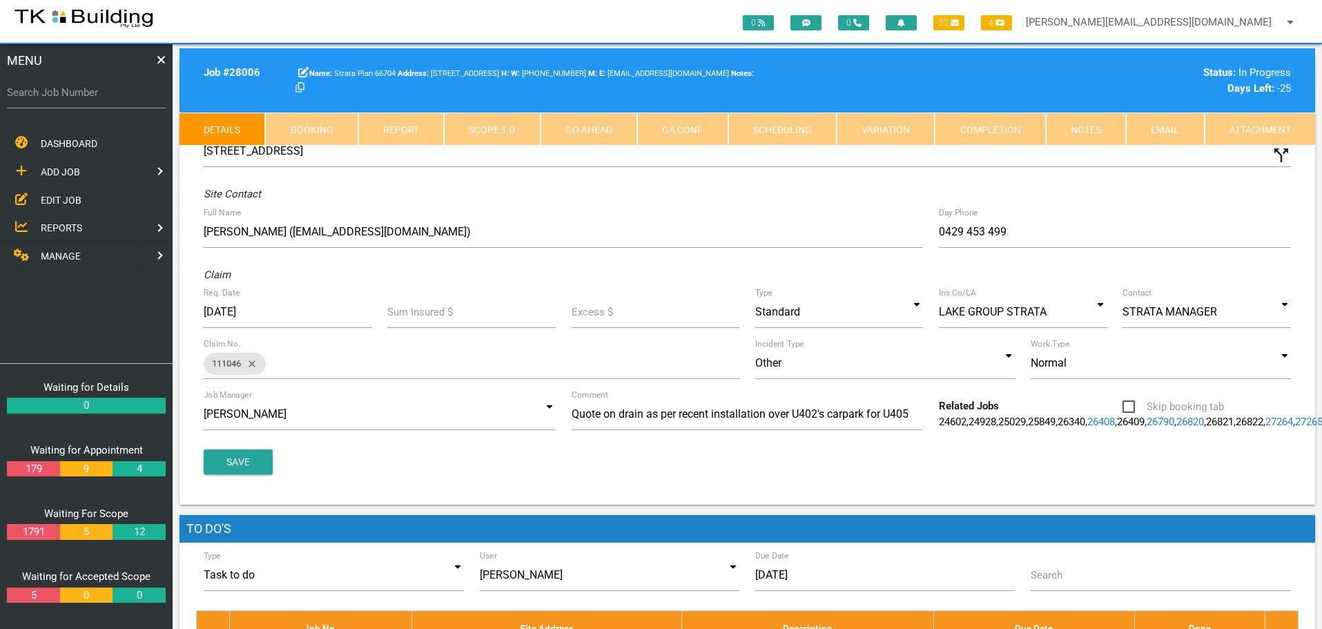
click at [1091, 133] on link "Notes" at bounding box center [1086, 129] width 80 height 33
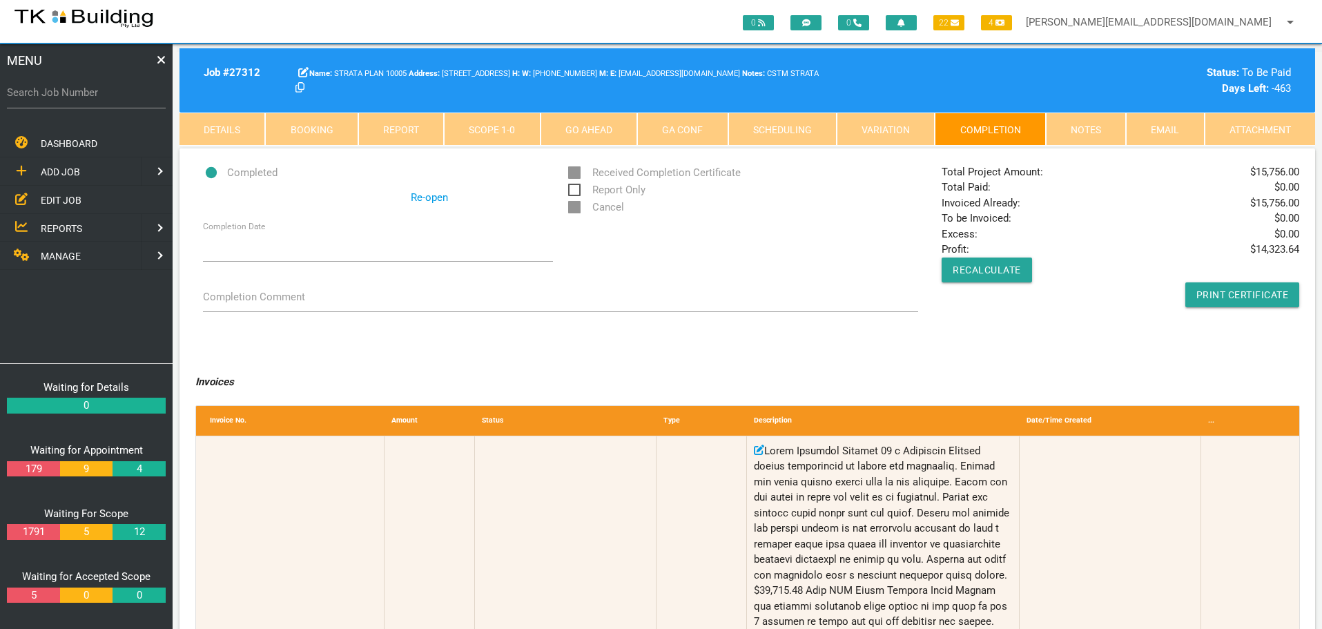
click at [1084, 126] on link "Notes" at bounding box center [1086, 129] width 80 height 33
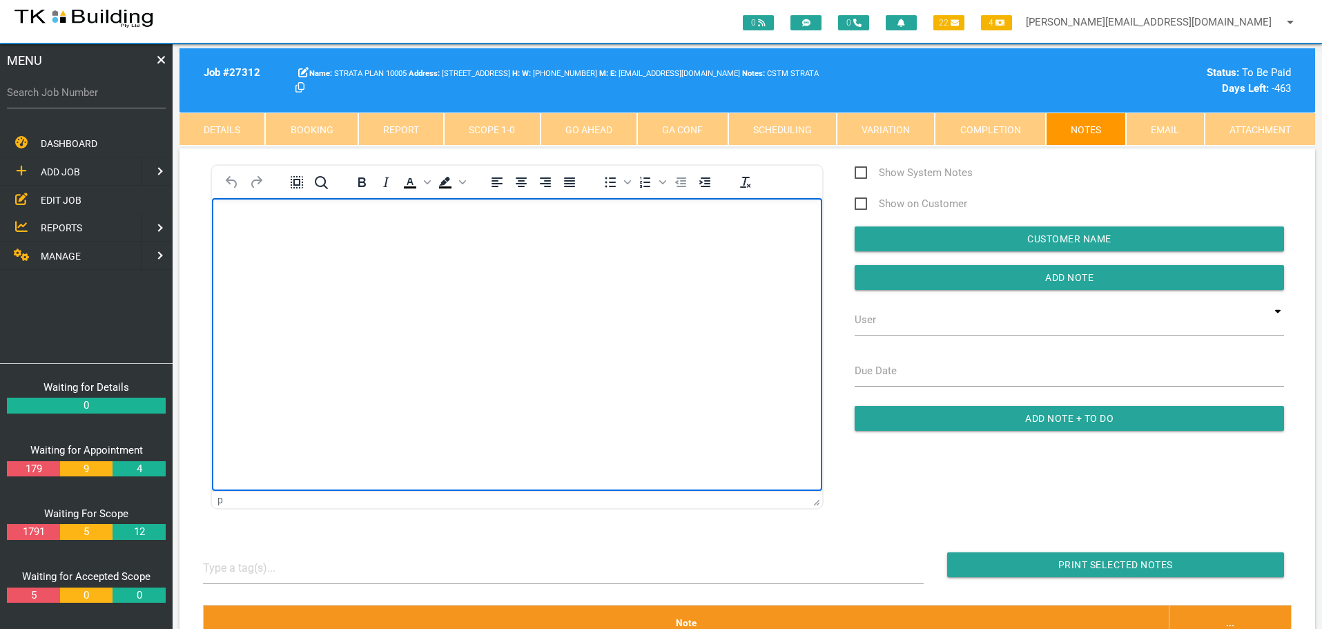
click at [242, 230] on body "Rich Text Area. Press ALT-0 for help." at bounding box center [517, 238] width 610 height 46
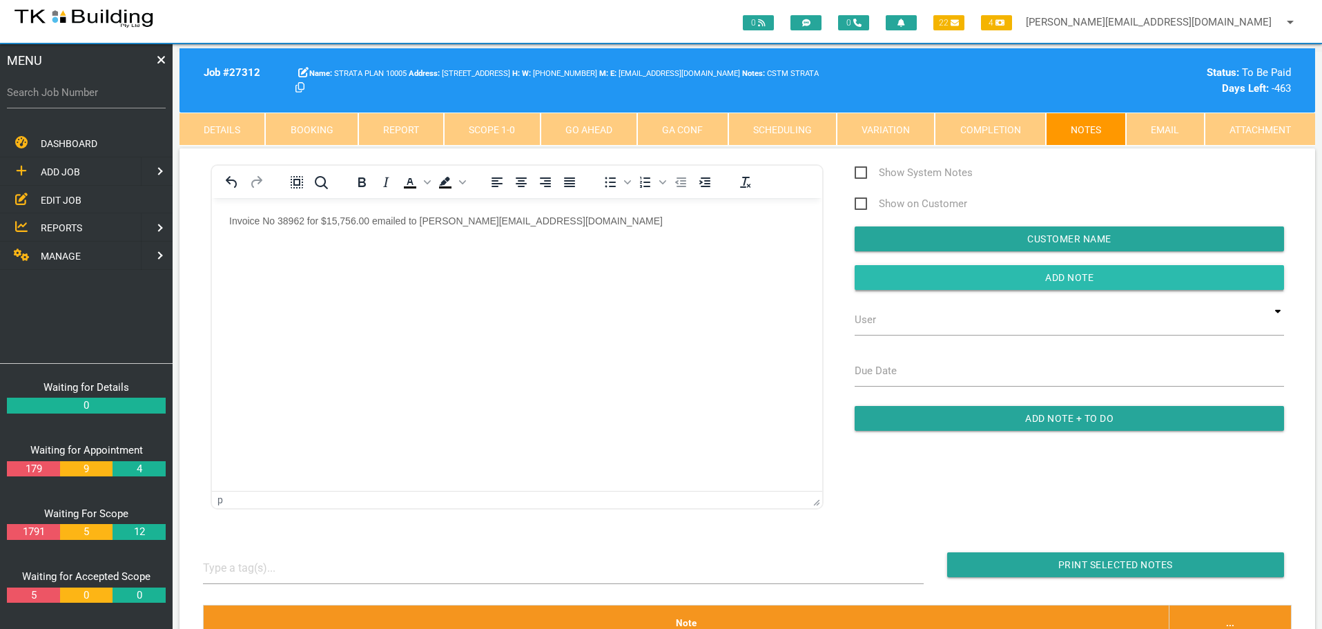
click at [888, 277] on input "button" at bounding box center [1068, 277] width 429 height 25
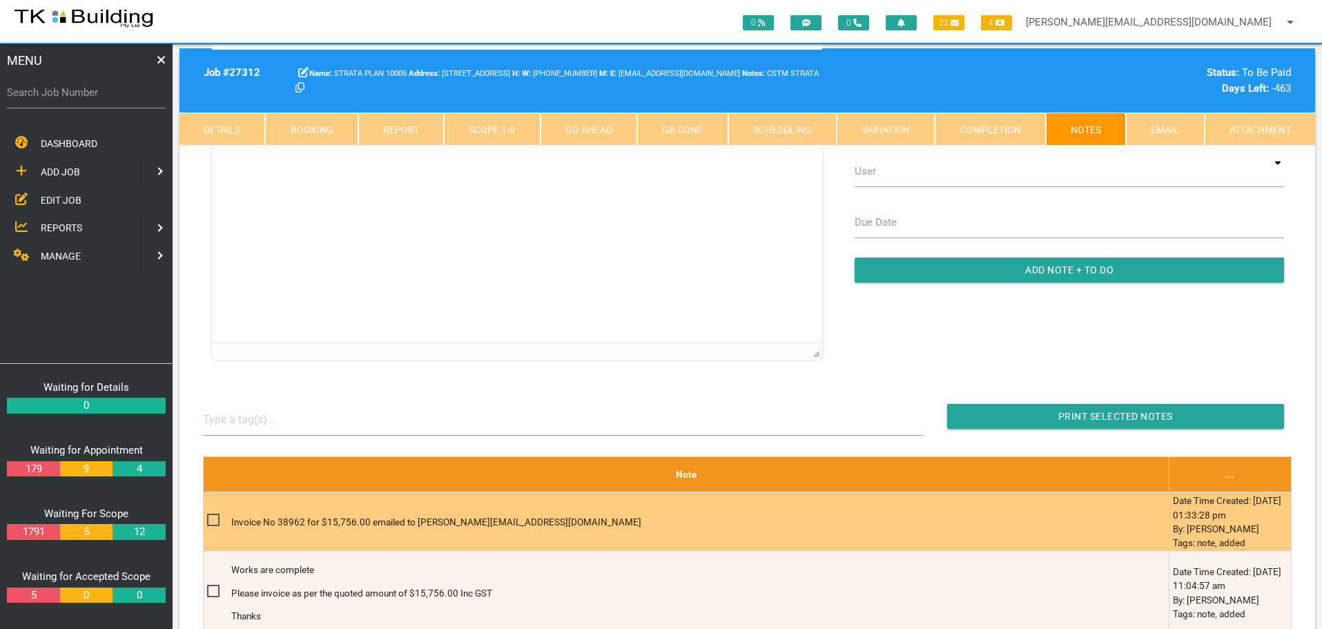
scroll to position [345, 0]
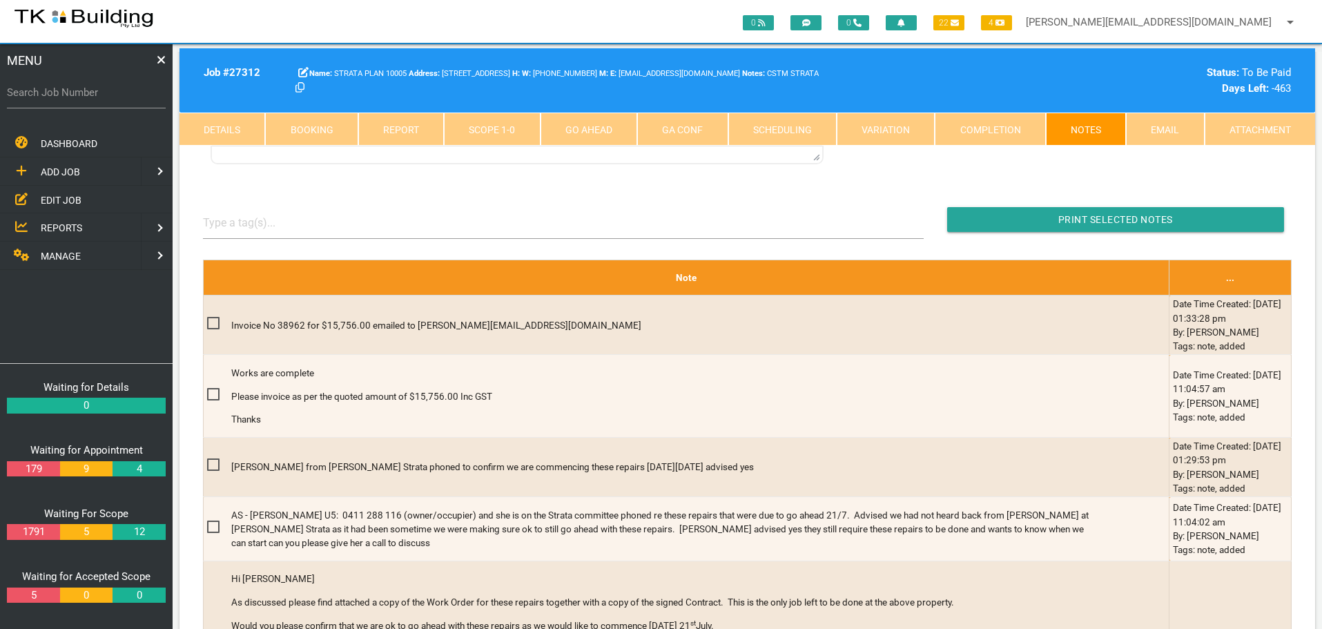
click at [48, 97] on label "Search Job Number" at bounding box center [86, 93] width 159 height 16
click at [48, 97] on input "Search Job Number" at bounding box center [86, 93] width 159 height 32
type input "28102"
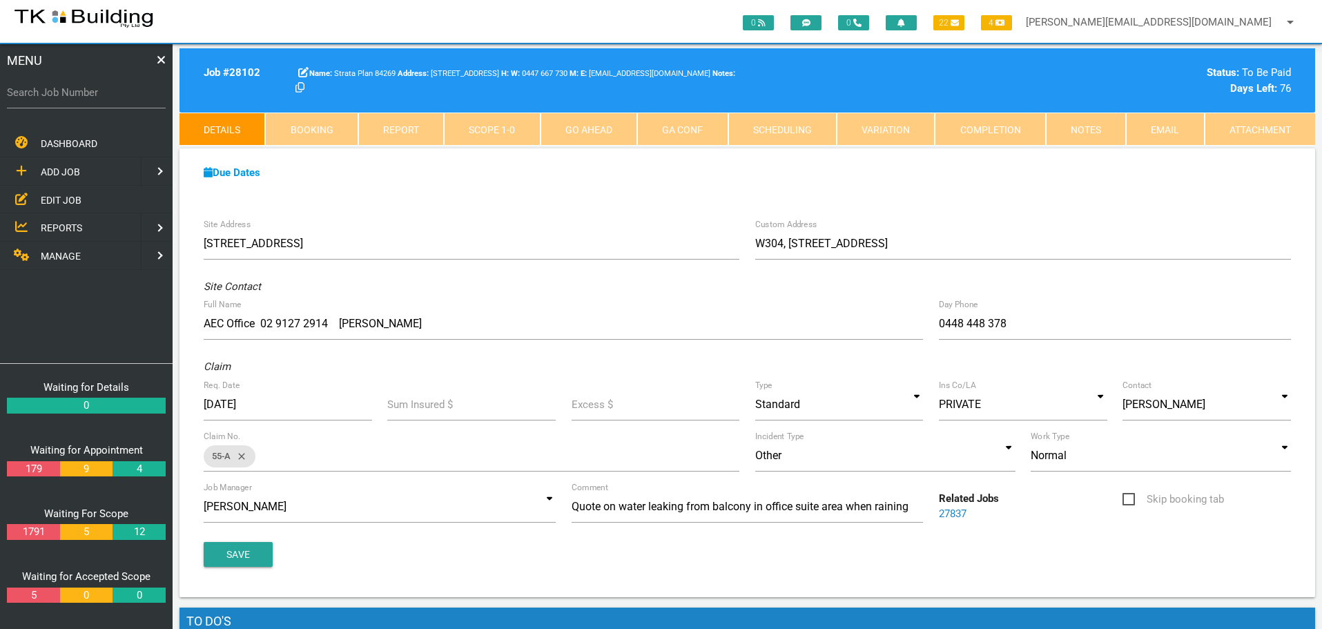
click at [1090, 124] on link "Notes" at bounding box center [1086, 129] width 80 height 33
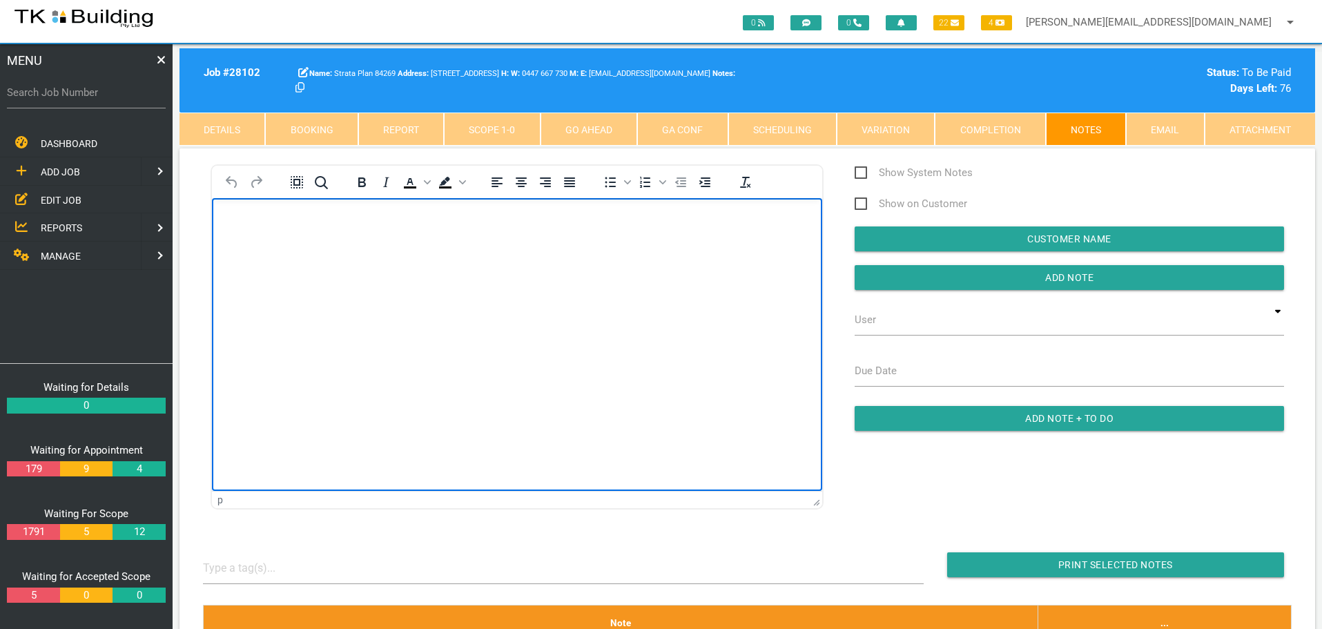
click at [280, 248] on body "Rich Text Area. Press ALT-0 for help." at bounding box center [517, 238] width 610 height 46
click at [468, 226] on body "Invoice No 38963 for $3,880.00 emailed to" at bounding box center [517, 238] width 610 height 46
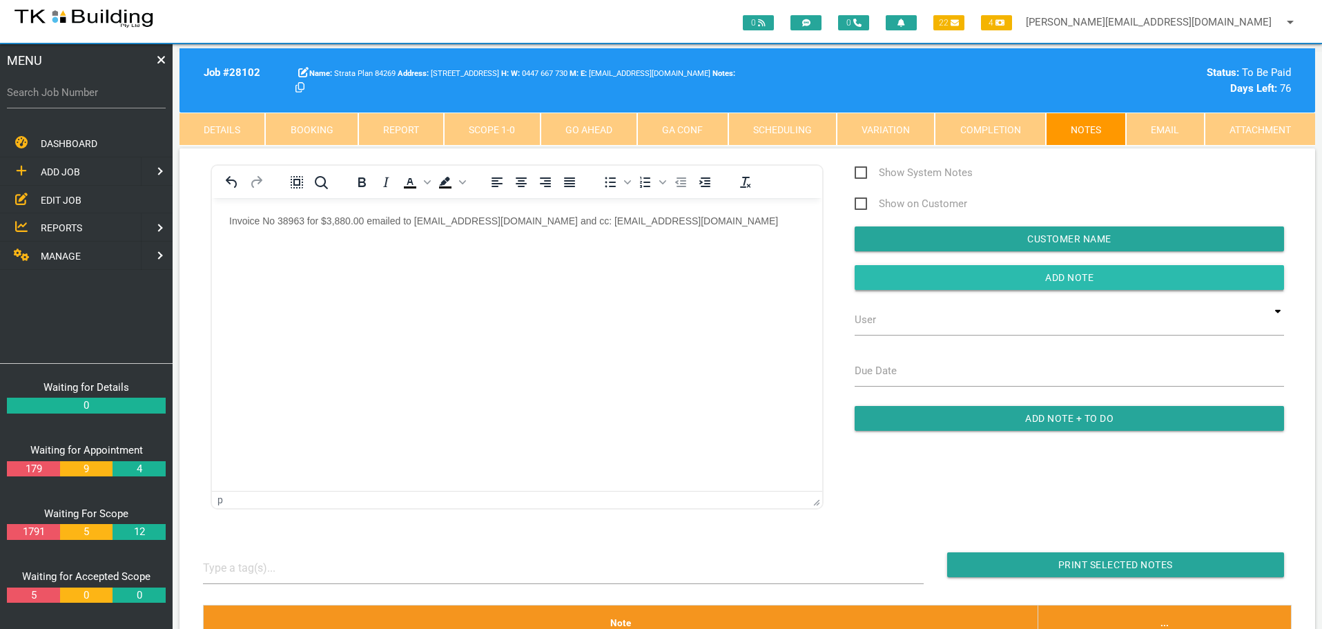
drag, startPoint x: 886, startPoint y: 278, endPoint x: 600, endPoint y: 61, distance: 358.5
click at [886, 278] on input "button" at bounding box center [1068, 277] width 429 height 25
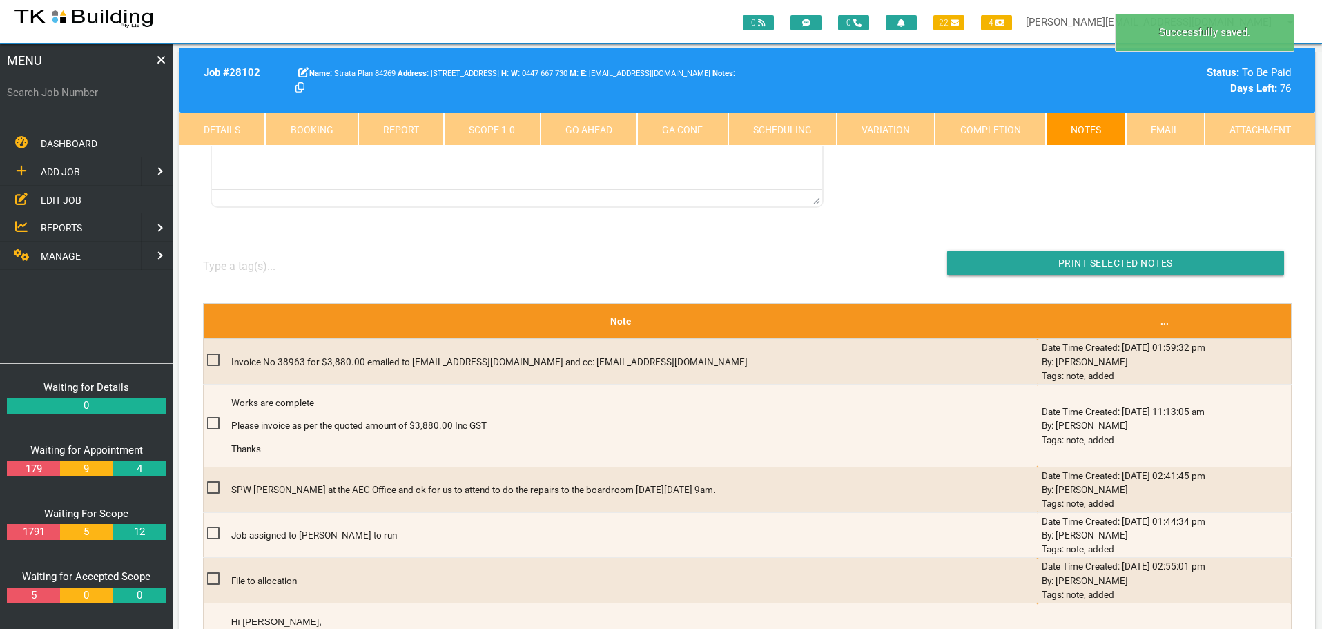
scroll to position [345, 0]
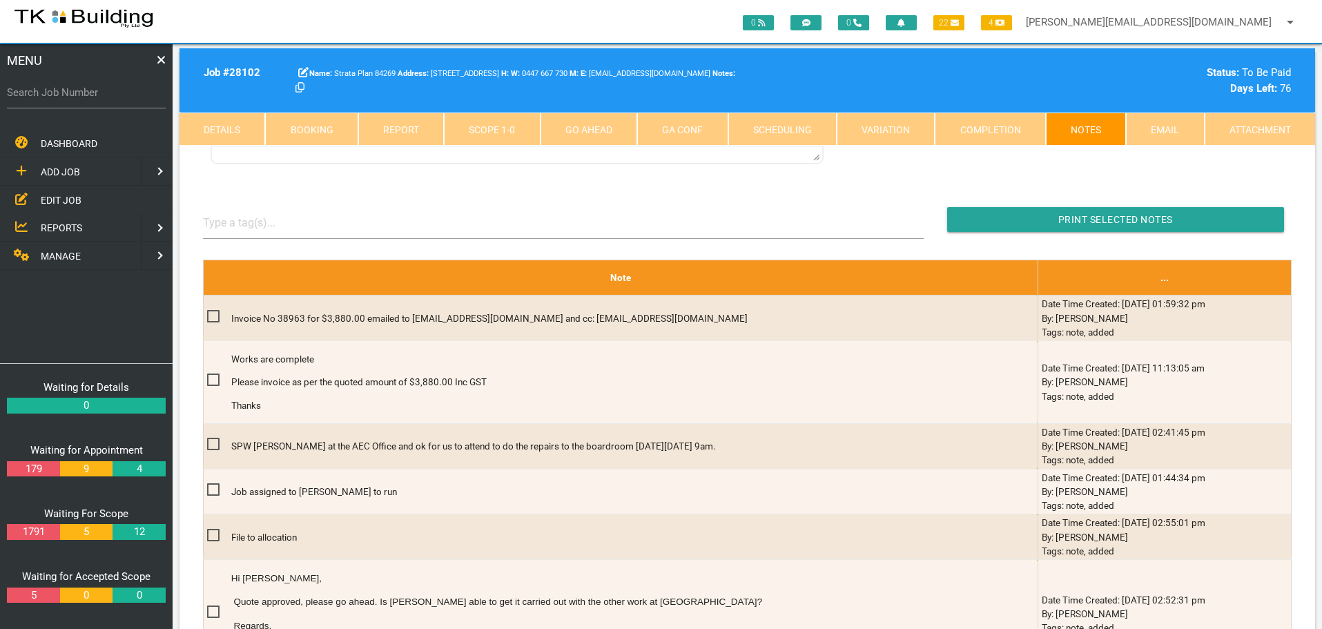
click at [986, 130] on link "Completion" at bounding box center [990, 129] width 110 height 33
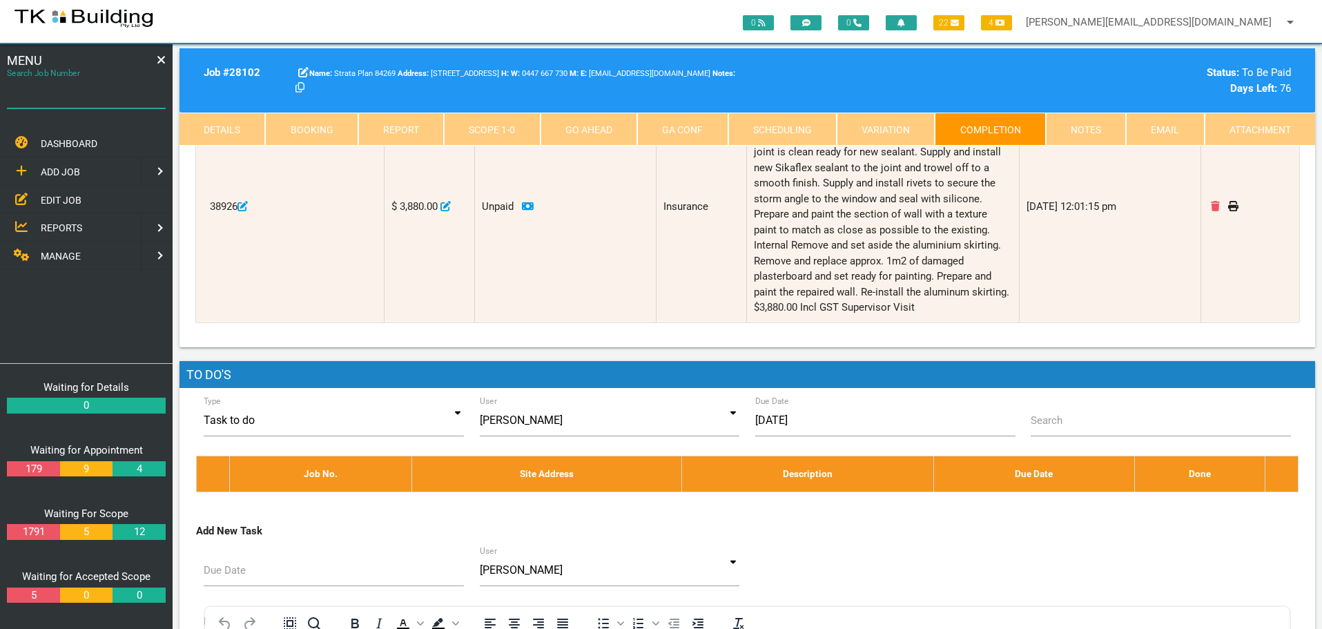
click at [96, 104] on input "Search Job Number" at bounding box center [86, 93] width 159 height 32
type input "27734"
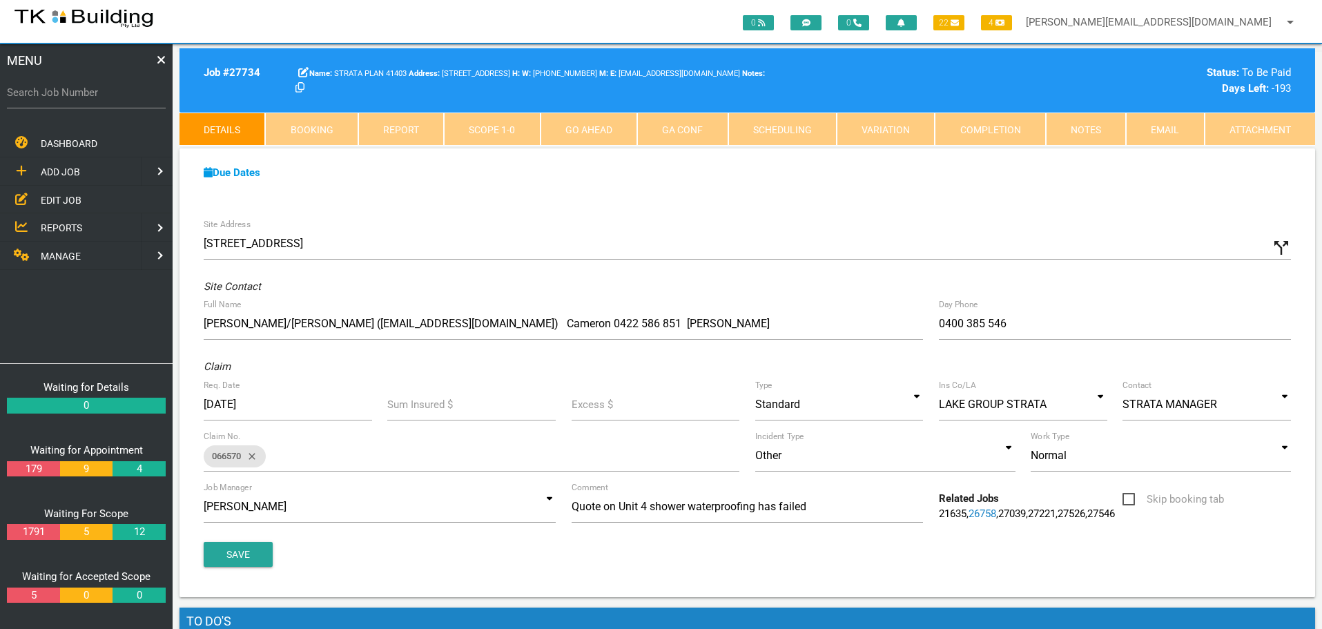
click at [1091, 130] on link "Notes" at bounding box center [1086, 129] width 80 height 33
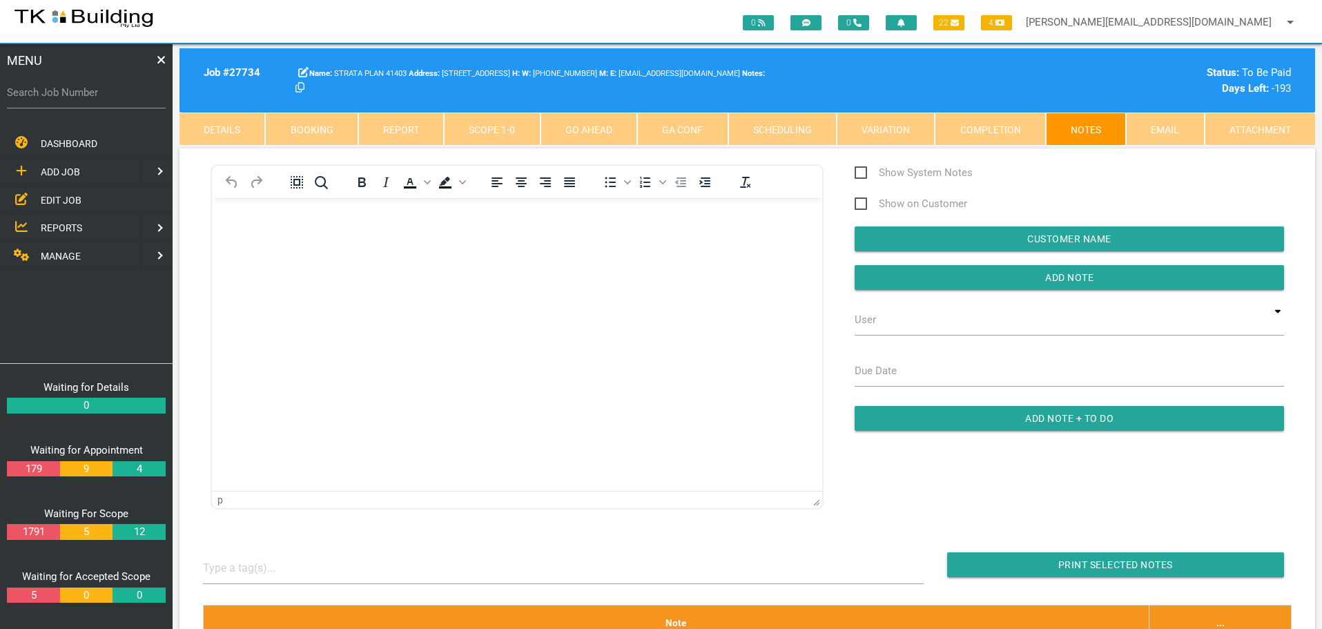
click at [253, 230] on body "Rich Text Area. Press ALT-0 for help." at bounding box center [517, 238] width 610 height 46
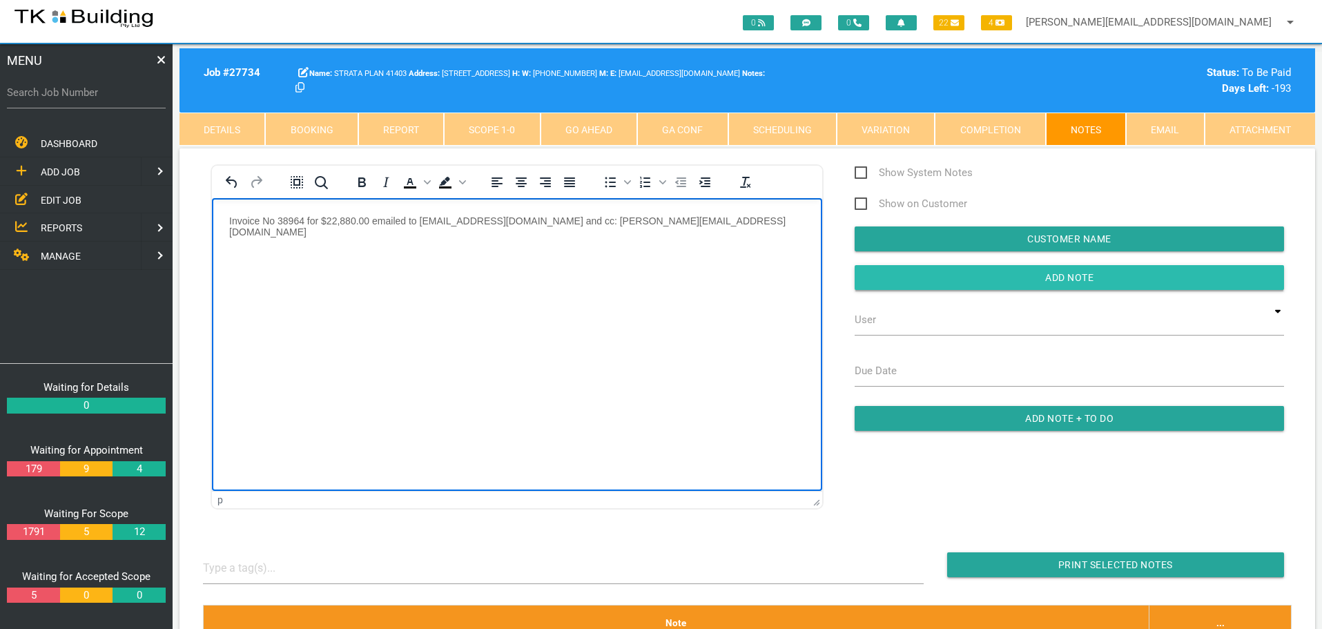
click at [959, 284] on input "button" at bounding box center [1068, 277] width 429 height 25
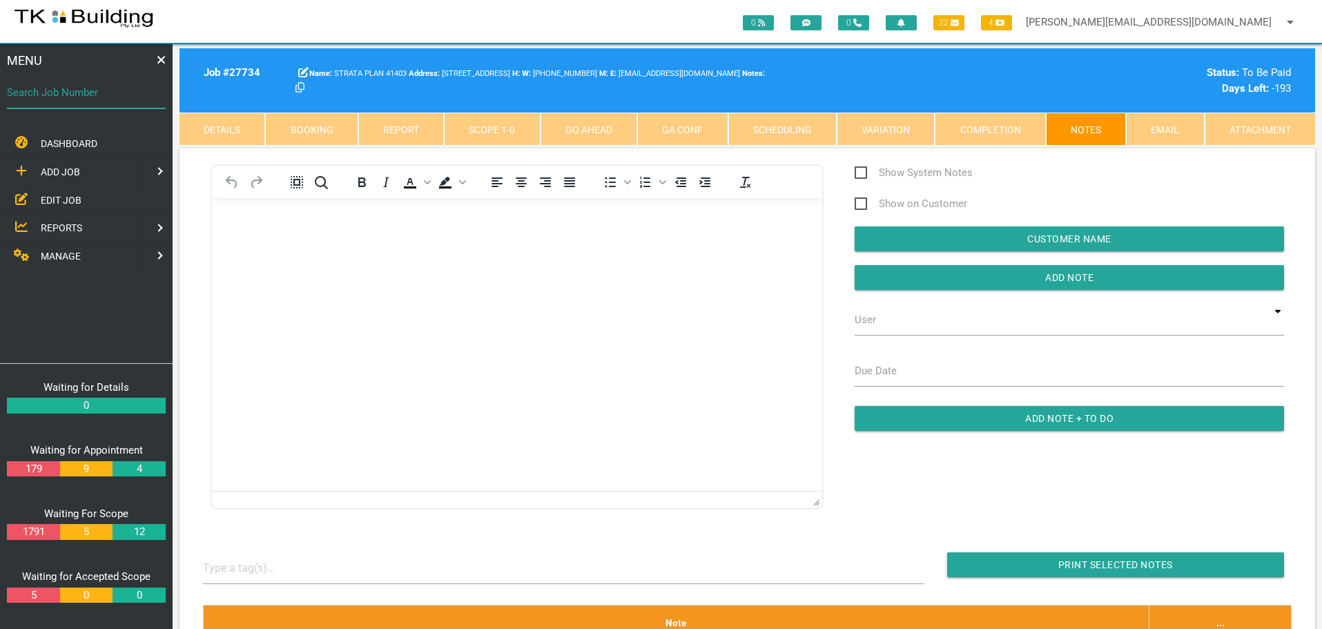
click at [77, 102] on input "Search Job Number" at bounding box center [86, 93] width 159 height 32
type input "28108"
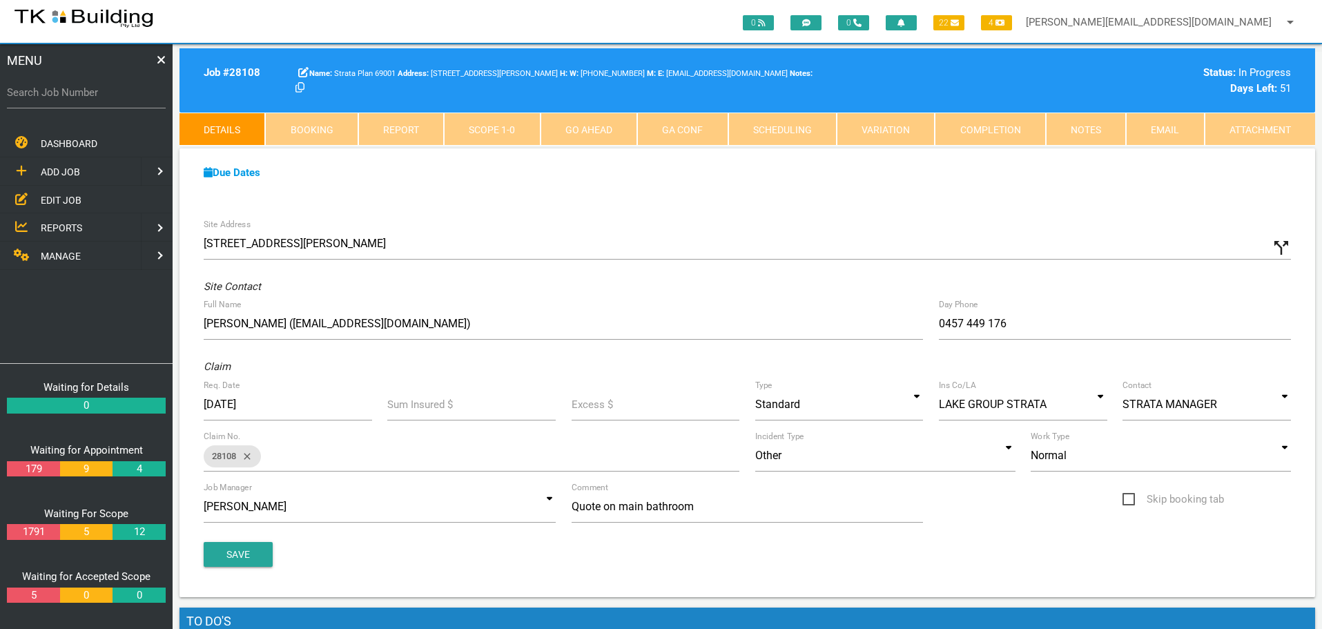
click at [326, 130] on link "Booking" at bounding box center [311, 129] width 92 height 33
select select "8"
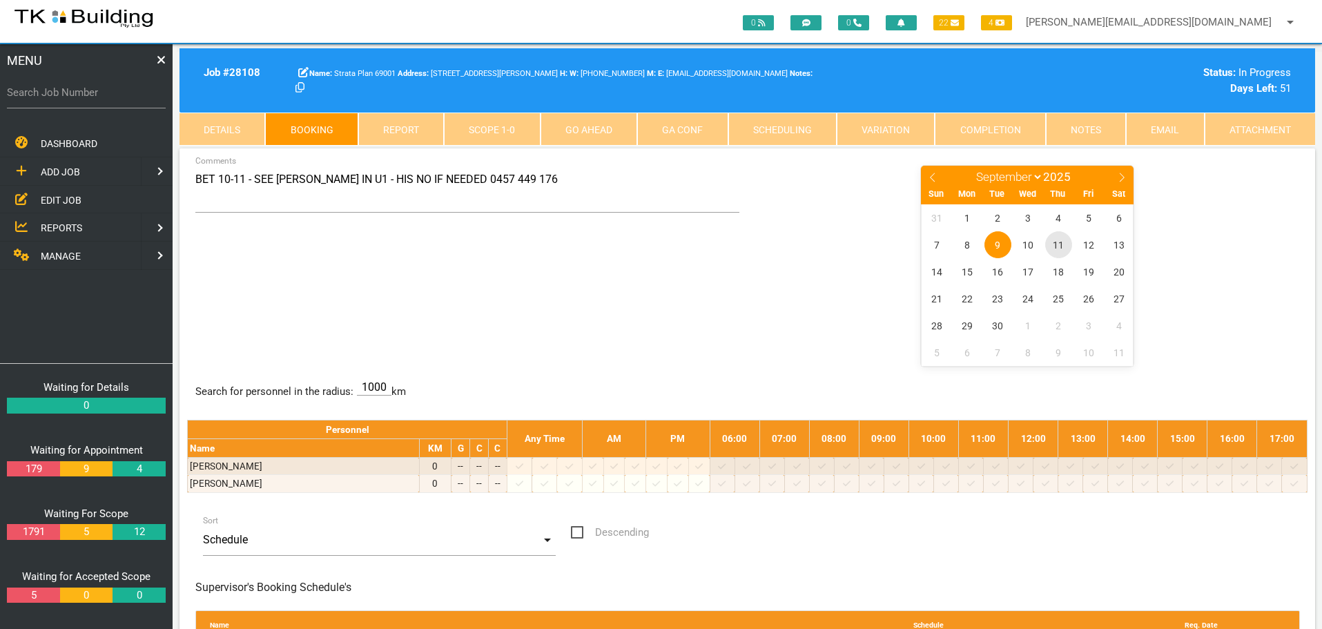
click at [1058, 245] on span "11" at bounding box center [1058, 244] width 27 height 27
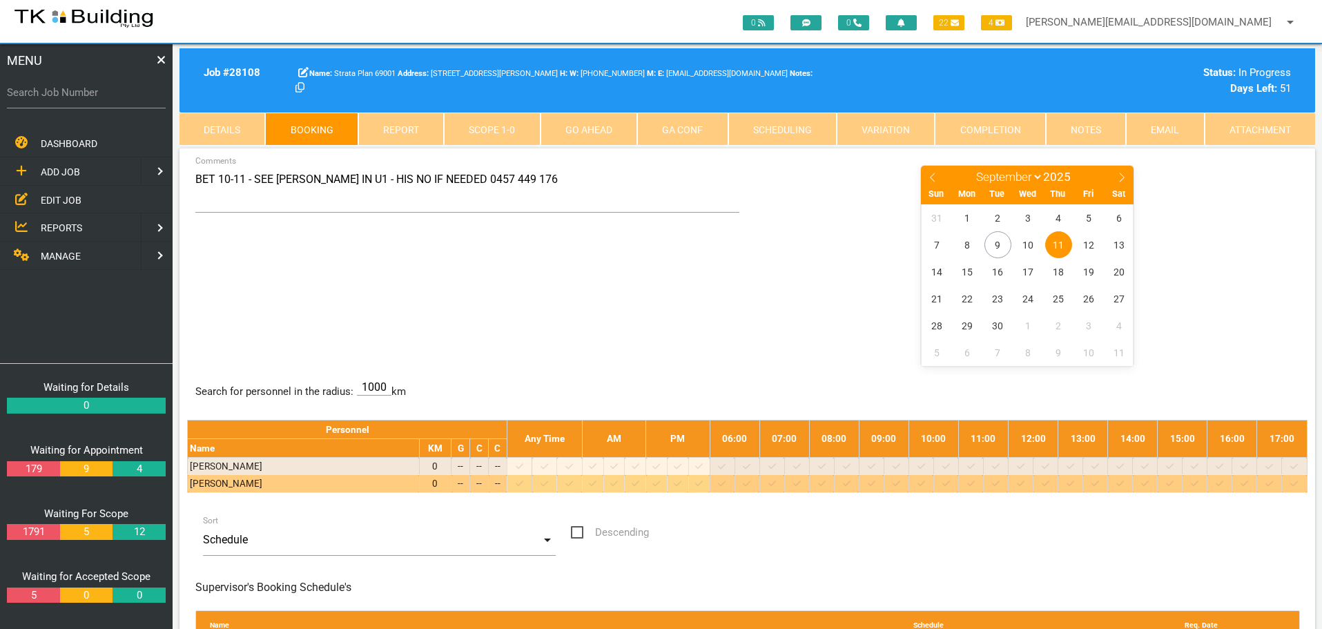
click at [850, 484] on icon at bounding box center [847, 483] width 8 height 9
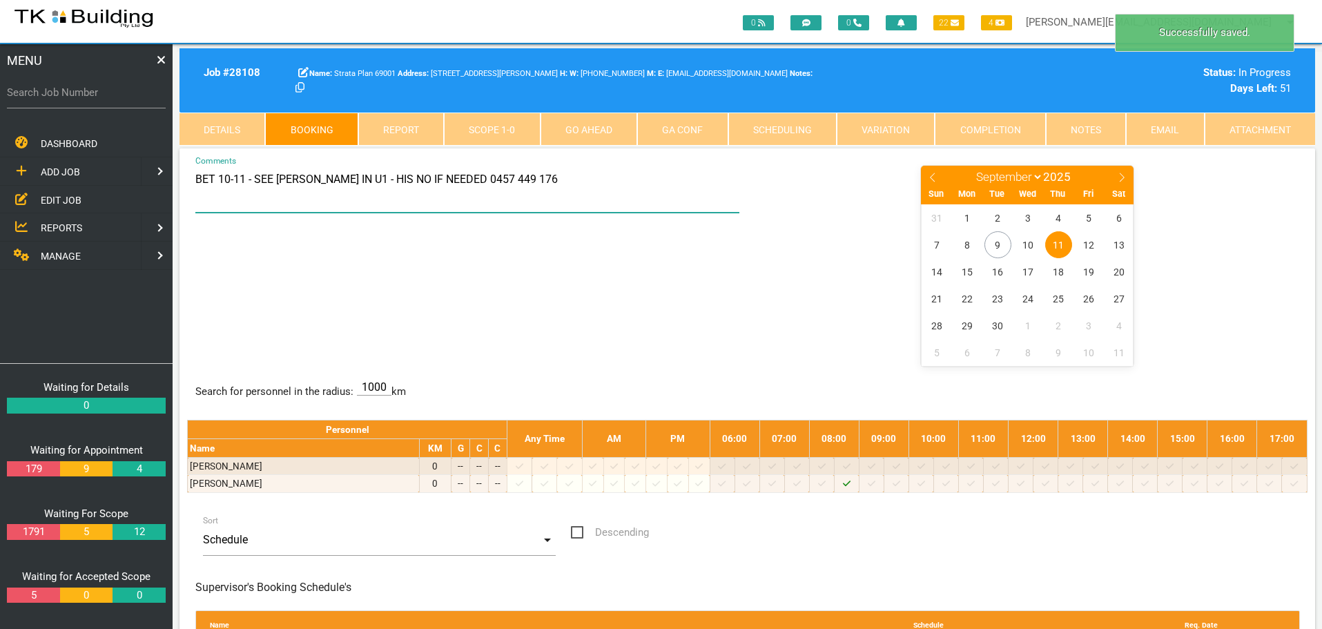
click at [217, 177] on textarea "BET 10-11 - SEE JOHN IN U1 - HIS NO IF NEEDED 0457 449 176" at bounding box center [467, 188] width 545 height 48
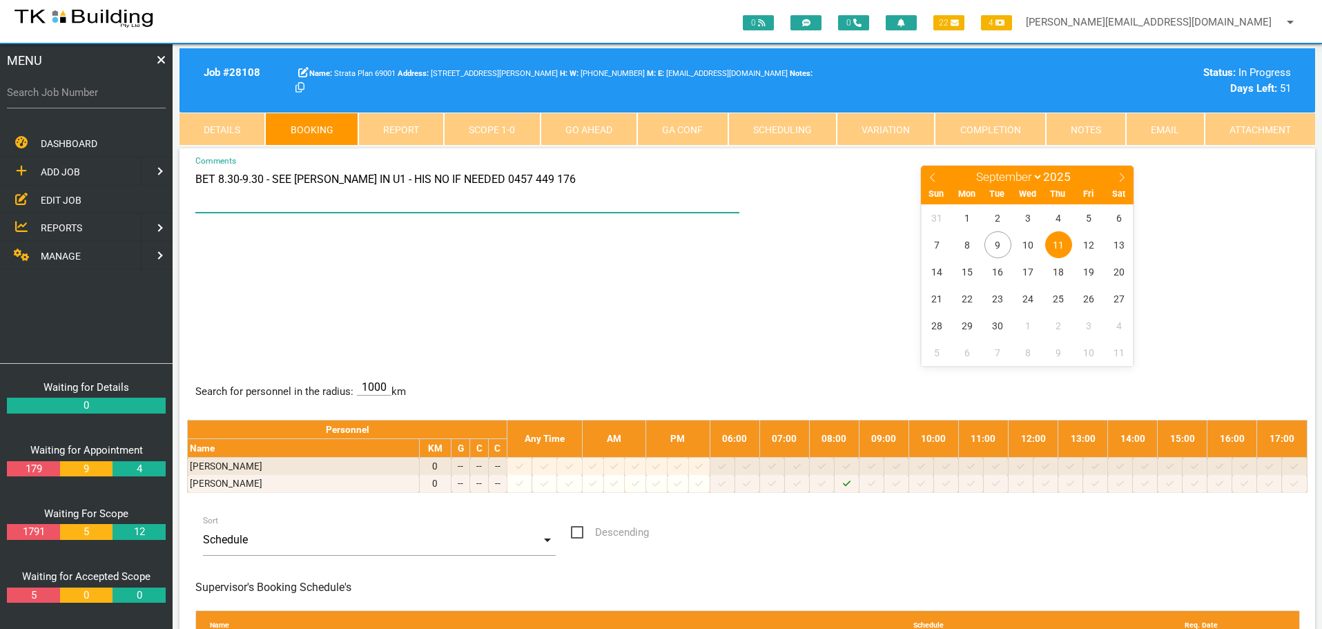
type textarea "BET 8.30-9.30 - SEE JOHN IN U1 - HIS NO IF NEEDED 0457 449 176"
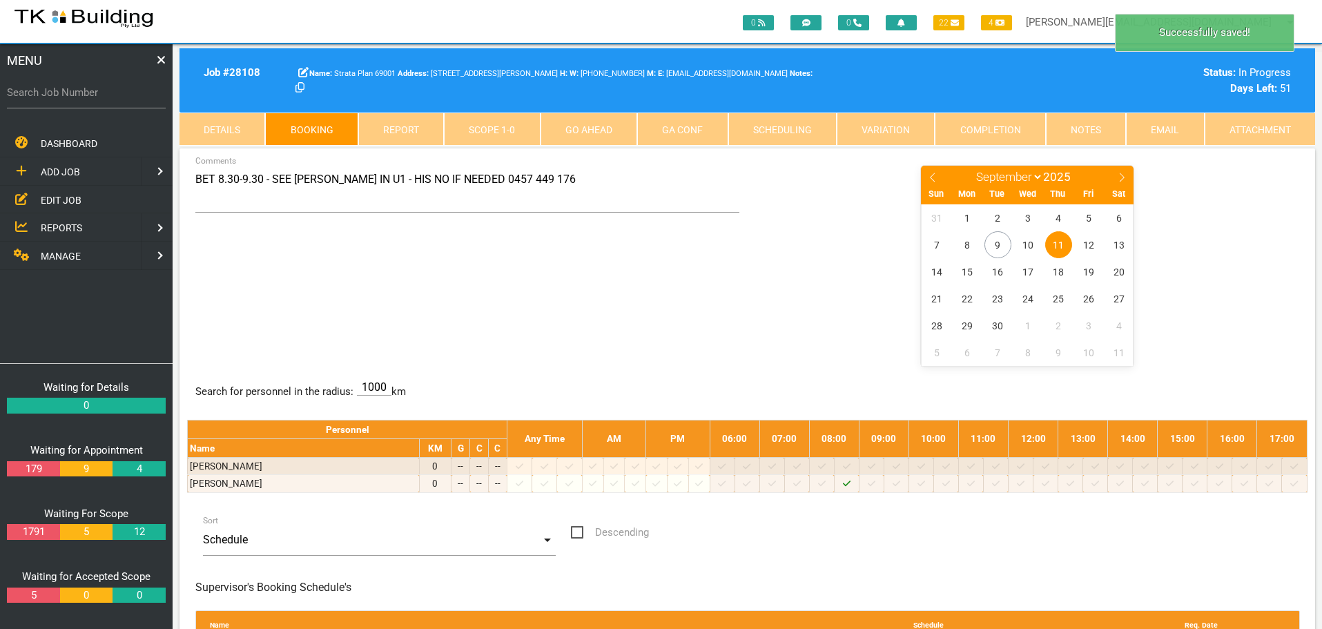
click at [547, 279] on div "BET 8.30-9.30 - SEE JOHN IN U1 - HIS NO IF NEEDED 0457 449 176 Comments January…" at bounding box center [747, 264] width 1120 height 201
click at [49, 197] on span "EDIT JOB" at bounding box center [61, 199] width 41 height 11
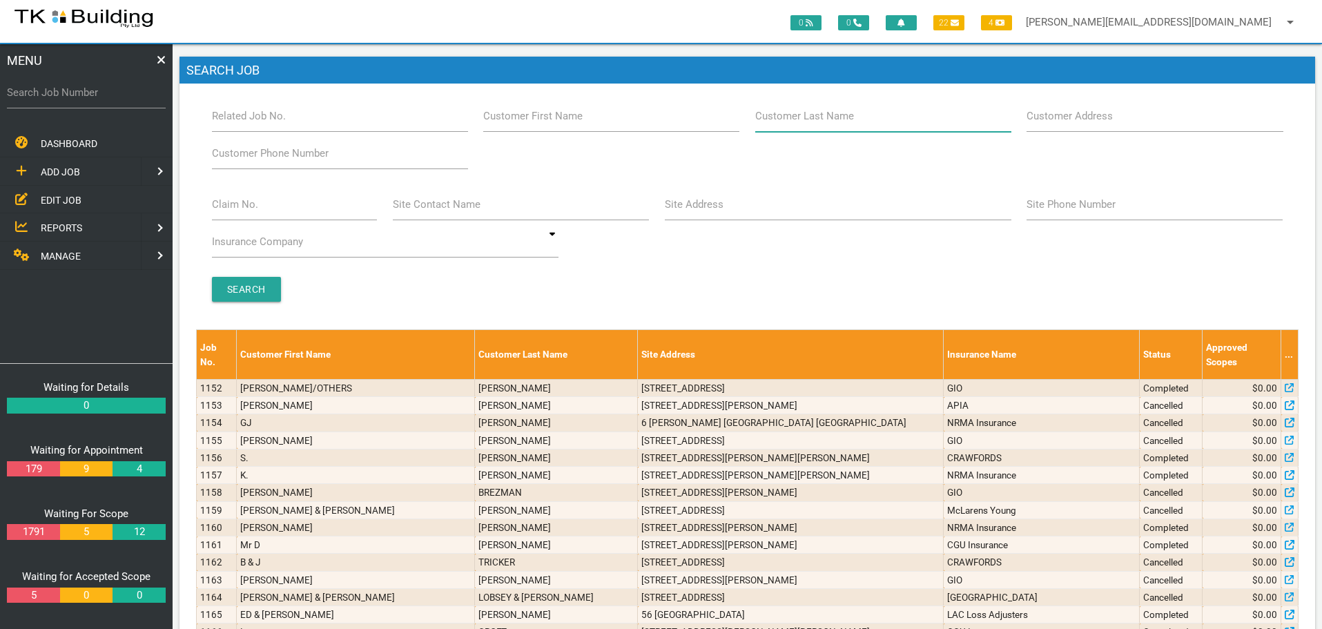
click at [857, 121] on input "Customer Last Name" at bounding box center [883, 116] width 256 height 32
type input "51327"
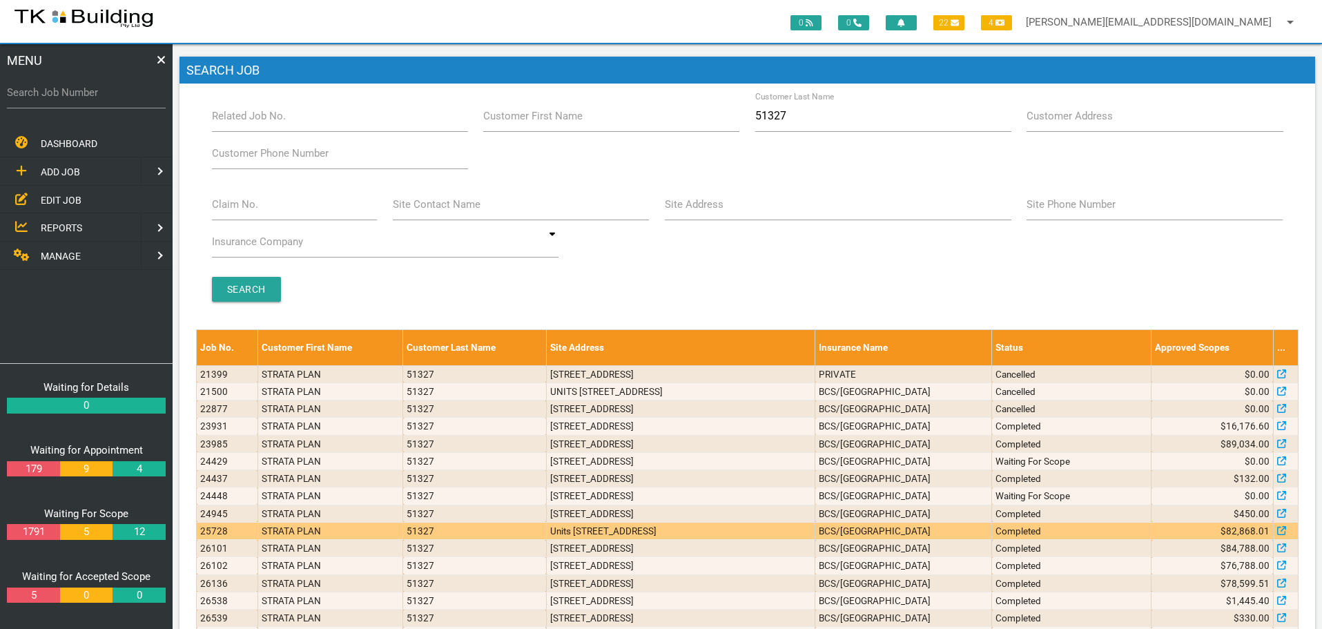
click at [735, 533] on td "Units [STREET_ADDRESS]" at bounding box center [680, 530] width 269 height 17
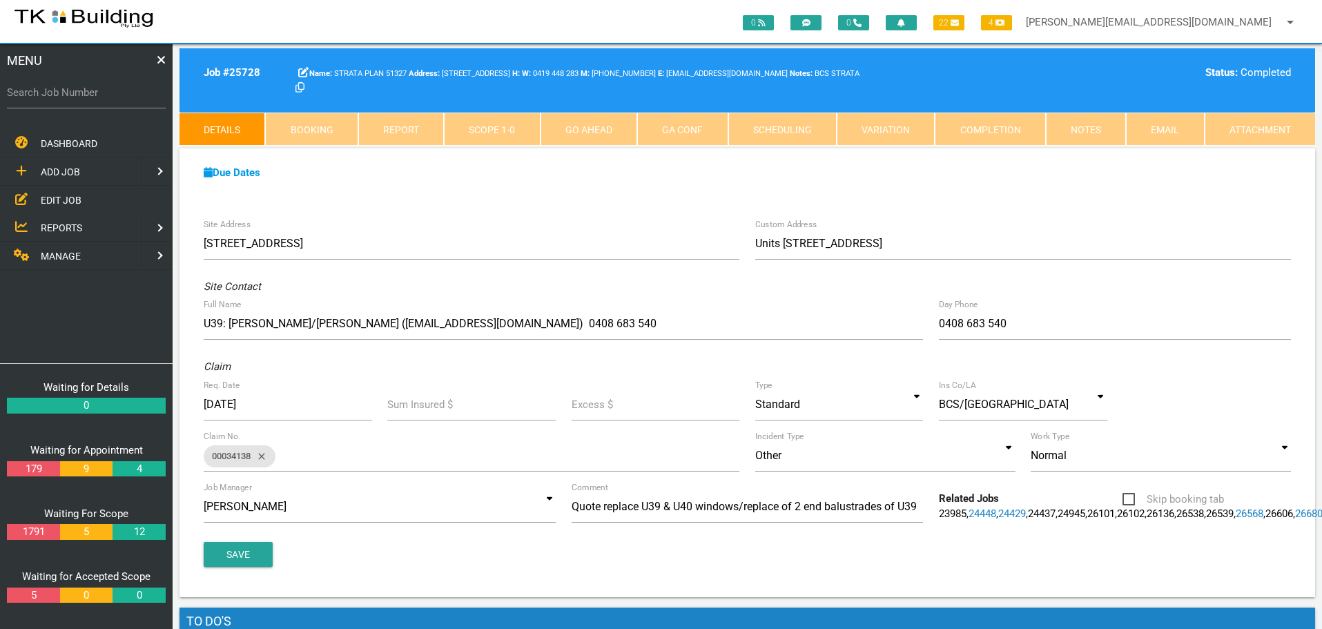
click at [1094, 131] on link "Notes" at bounding box center [1086, 129] width 80 height 33
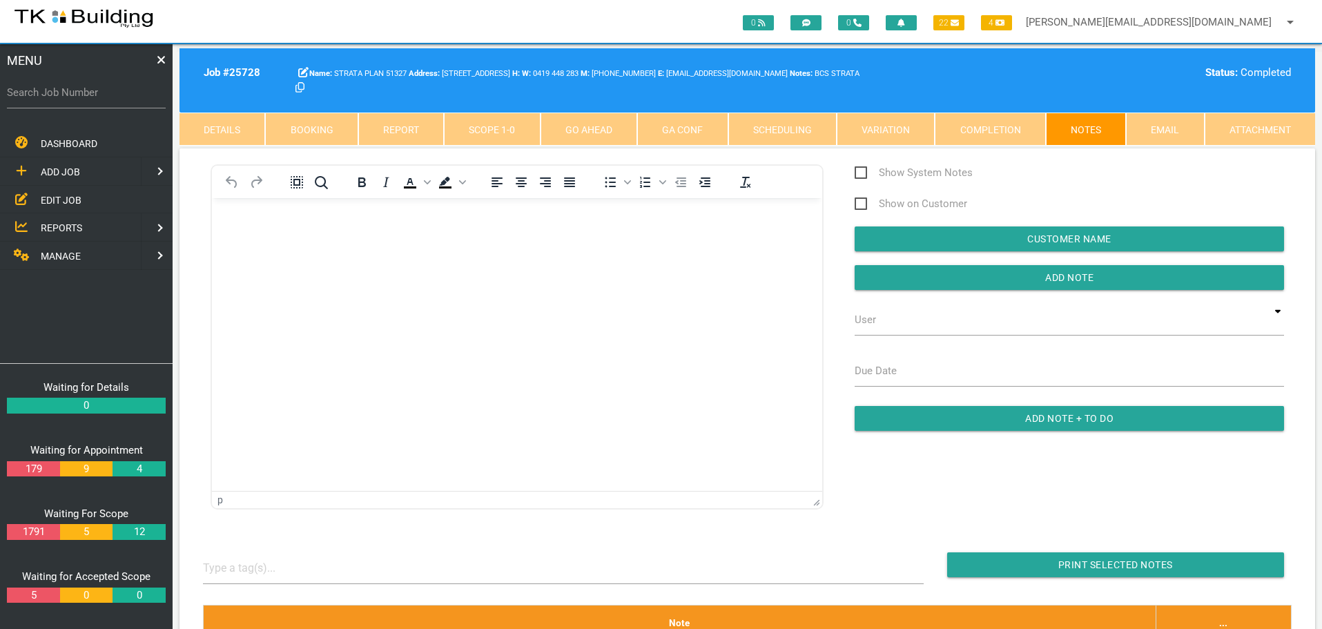
click at [63, 197] on span "EDIT JOB" at bounding box center [61, 199] width 41 height 11
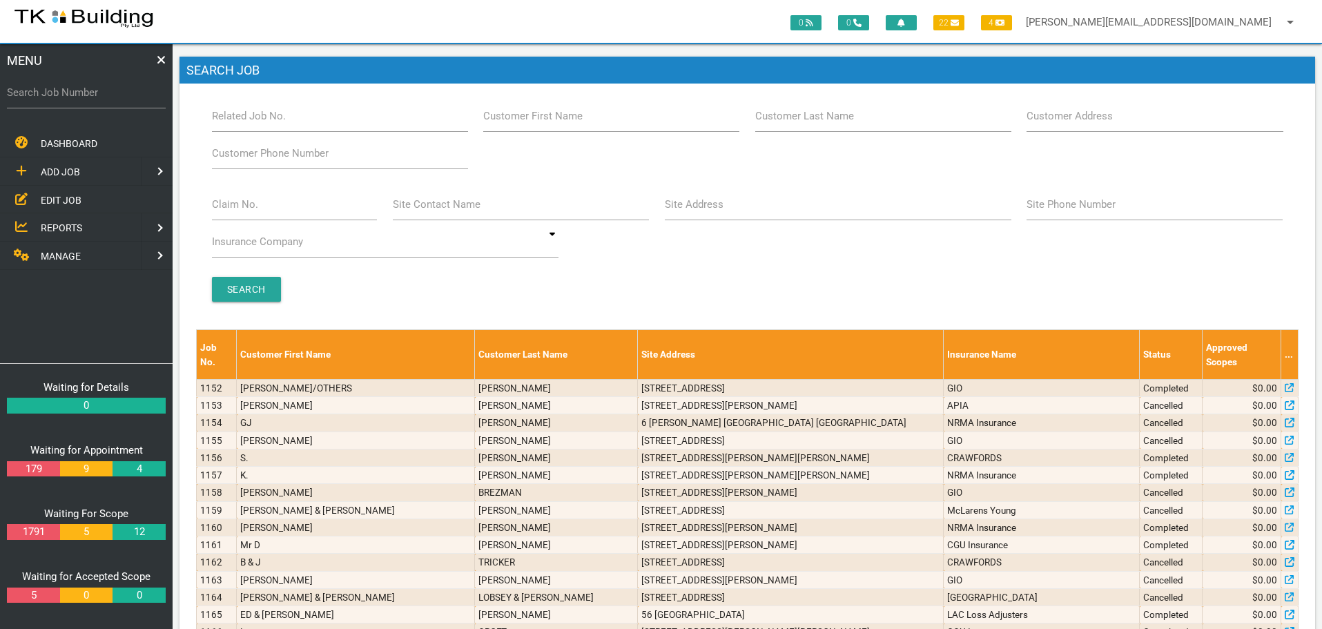
click at [800, 123] on label "Customer Last Name" at bounding box center [804, 116] width 99 height 16
click at [800, 123] on input "Customer Last Name" at bounding box center [883, 116] width 256 height 32
type input "51327"
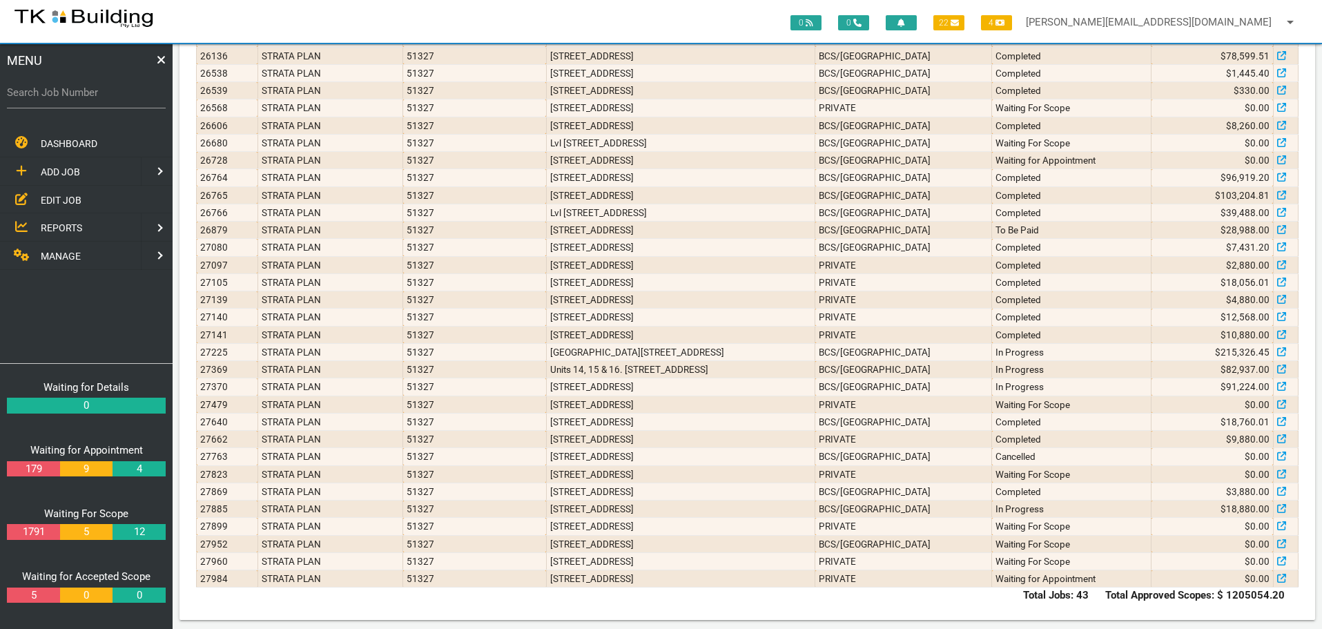
scroll to position [536, 0]
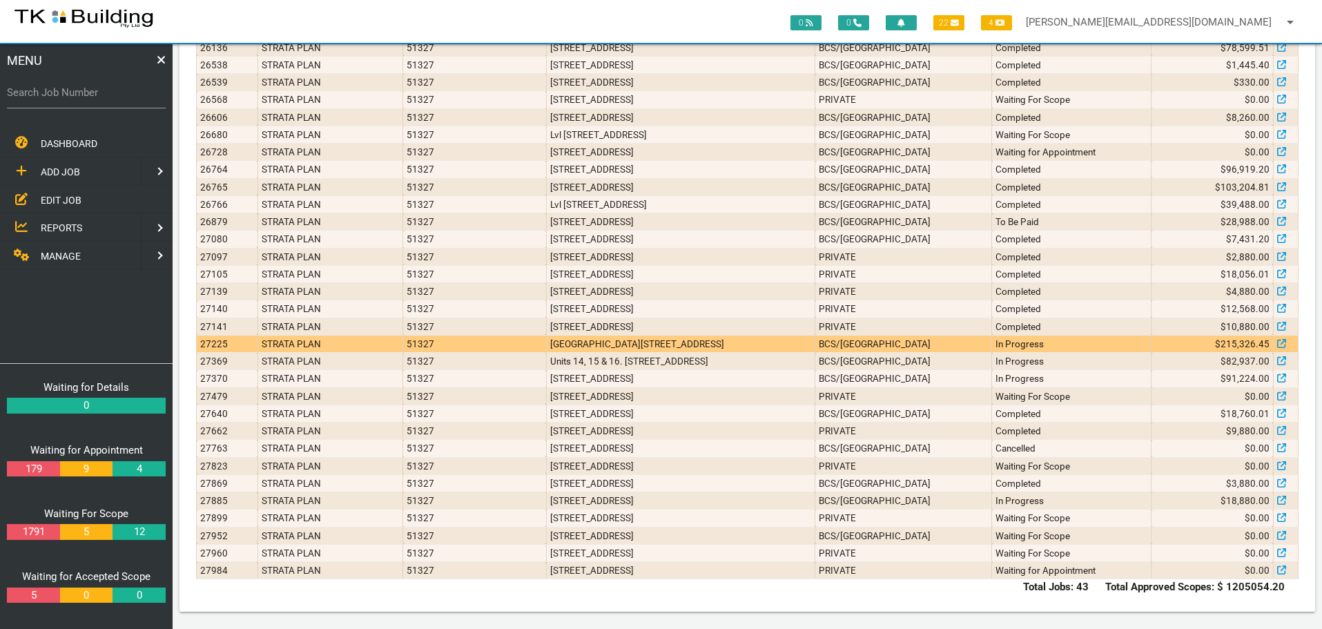
click at [763, 348] on td "[GEOGRAPHIC_DATA][STREET_ADDRESS]" at bounding box center [680, 343] width 269 height 17
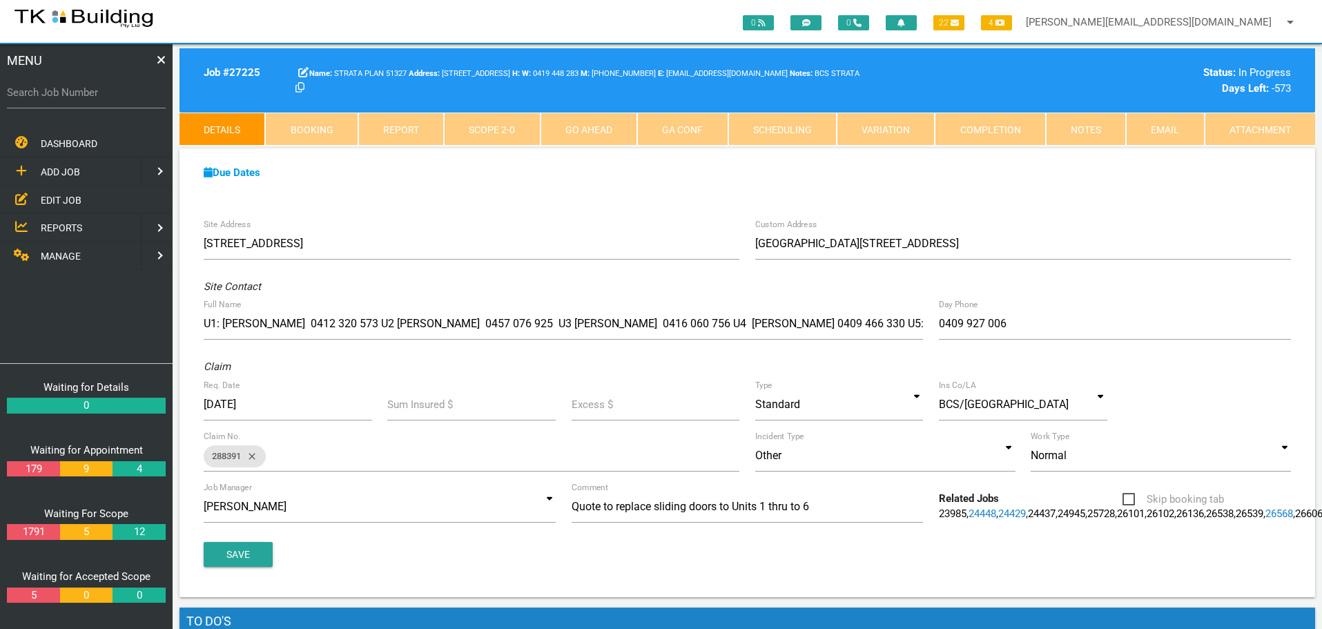
click at [67, 199] on span "EDIT JOB" at bounding box center [61, 199] width 41 height 11
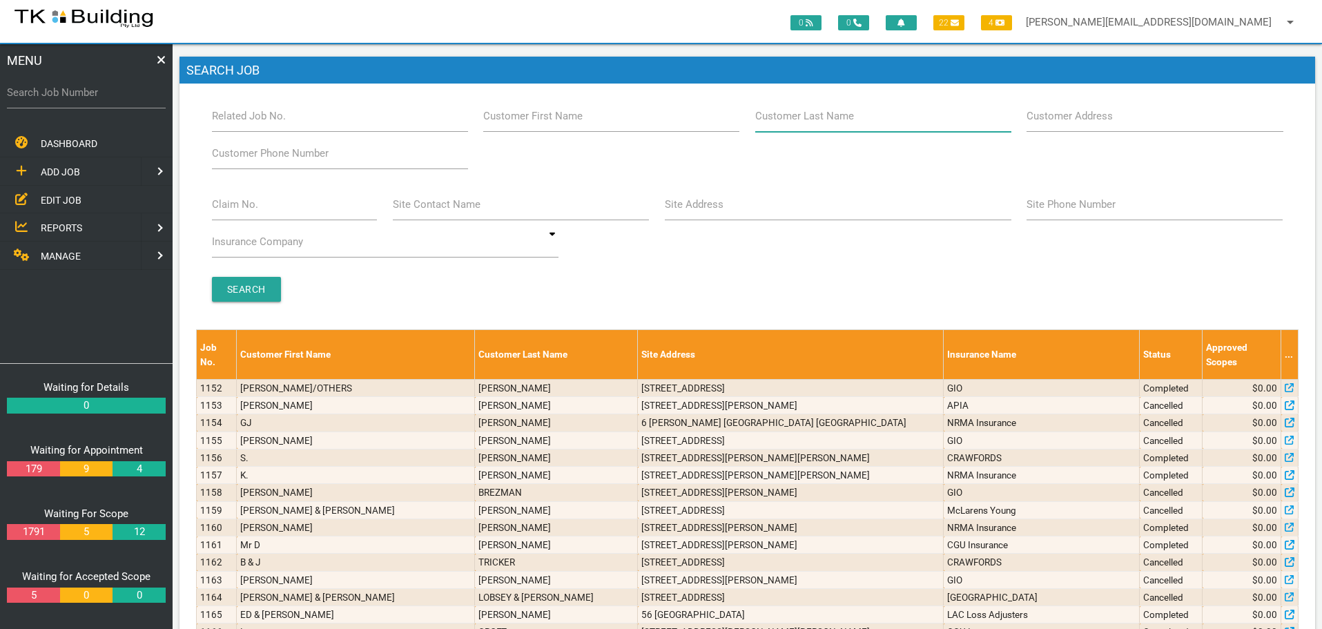
click at [828, 128] on input "Customer Last Name" at bounding box center [883, 116] width 256 height 32
type input "51327"
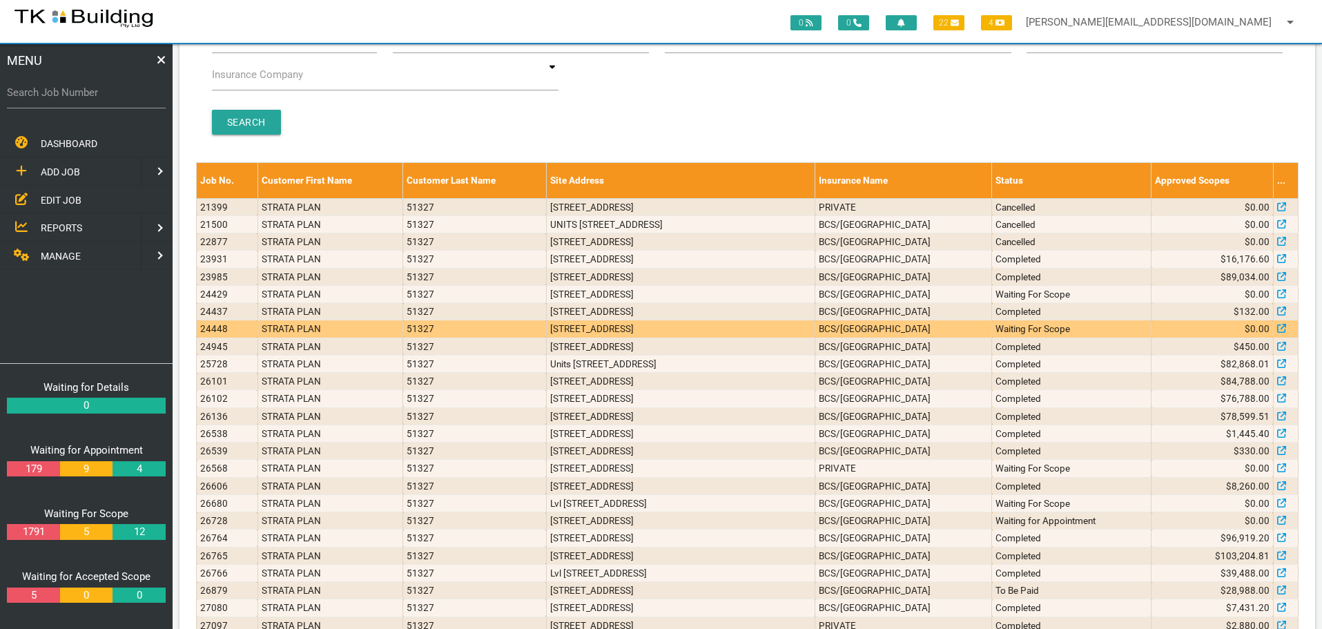
scroll to position [207, 0]
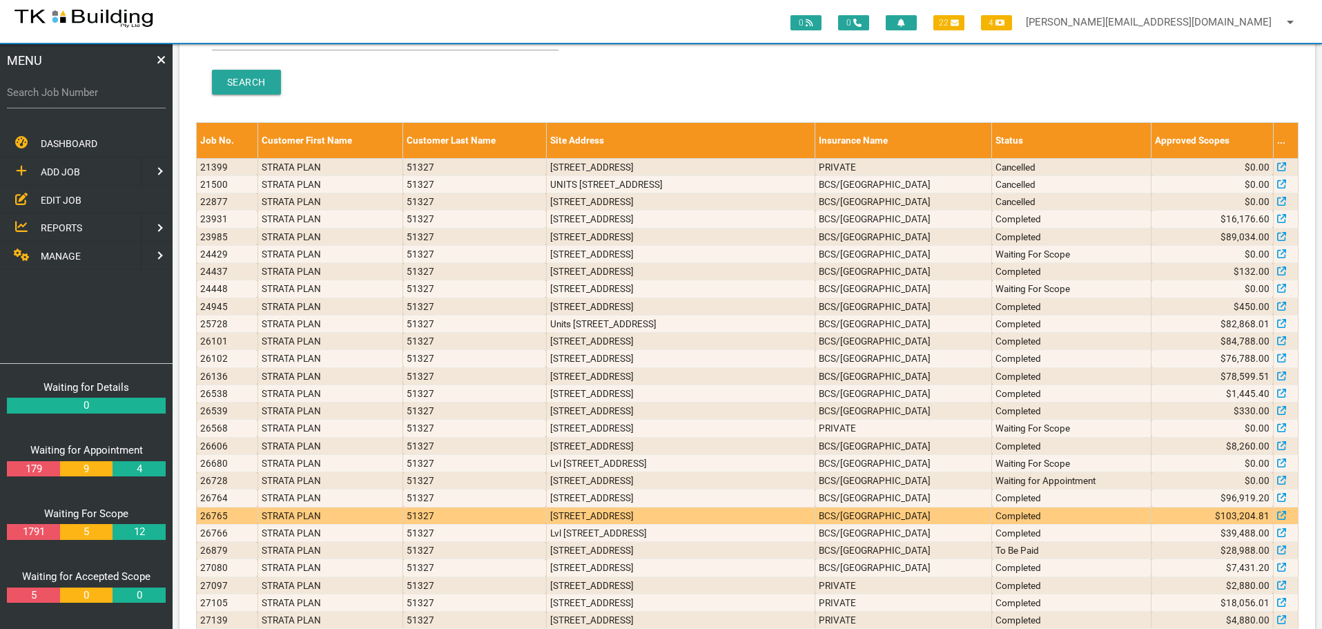
click at [801, 519] on td "[STREET_ADDRESS]" at bounding box center [680, 515] width 269 height 17
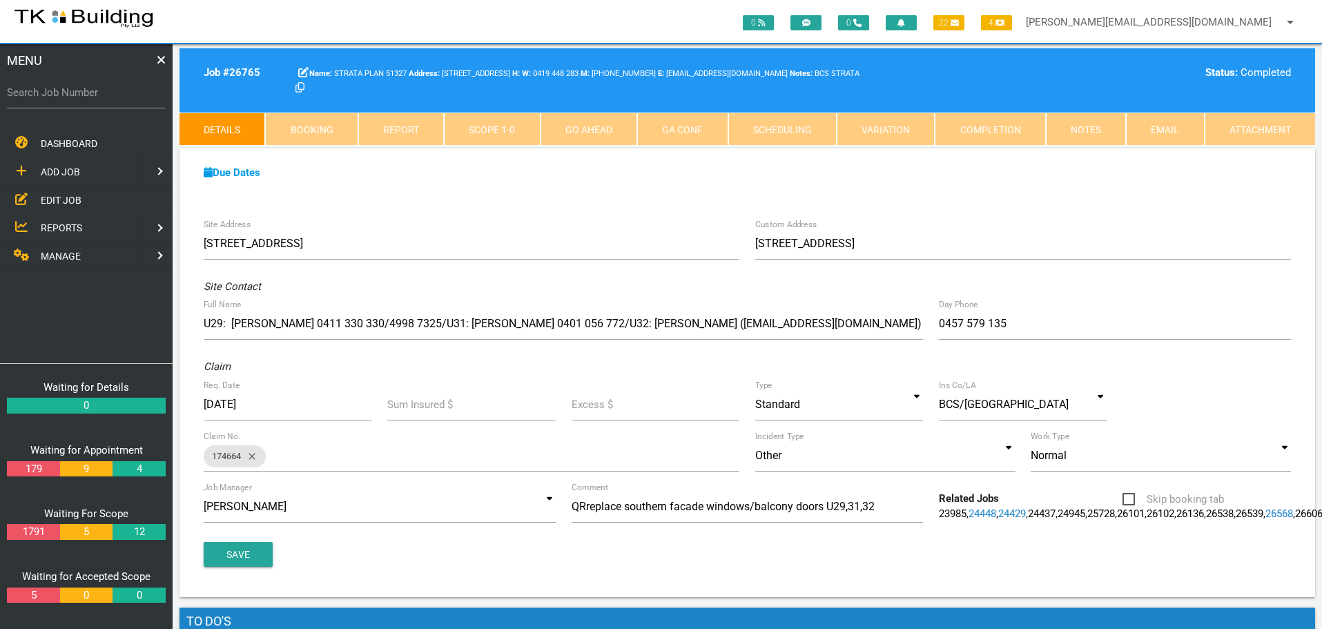
click at [513, 124] on link "Scope 1 - 0" at bounding box center [492, 129] width 96 height 33
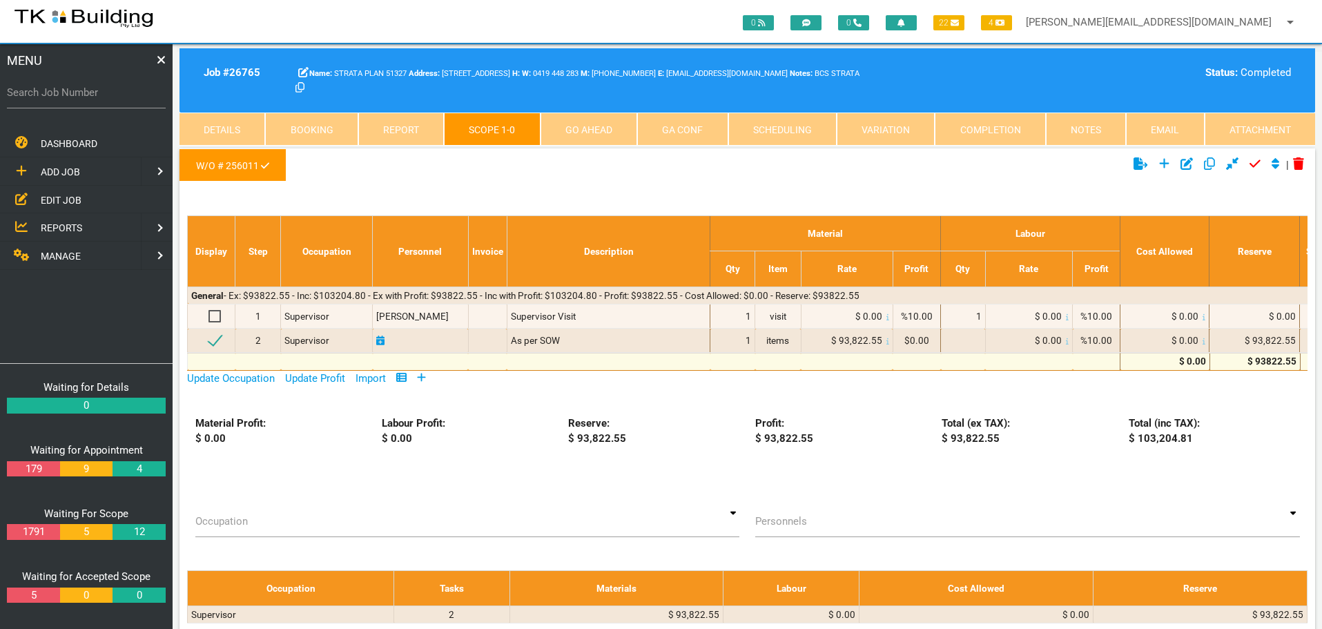
click at [59, 199] on span "EDIT JOB" at bounding box center [61, 199] width 41 height 11
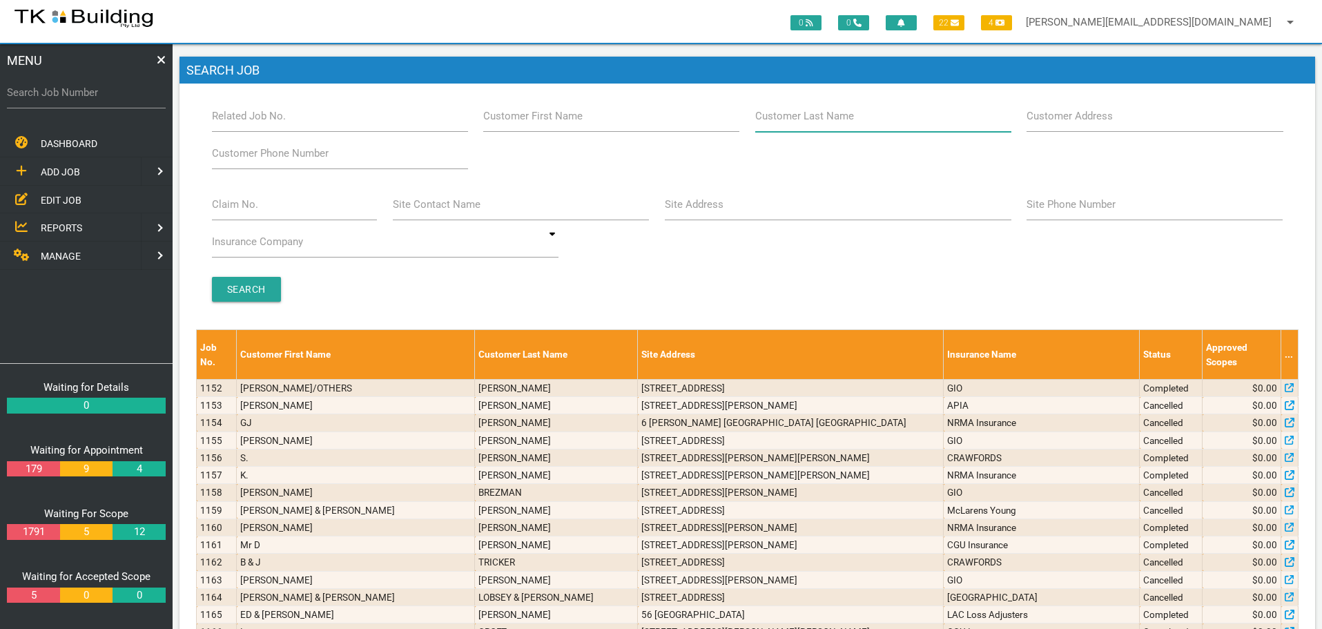
click at [863, 115] on input "Customer Last Name" at bounding box center [883, 116] width 256 height 32
type input "51327"
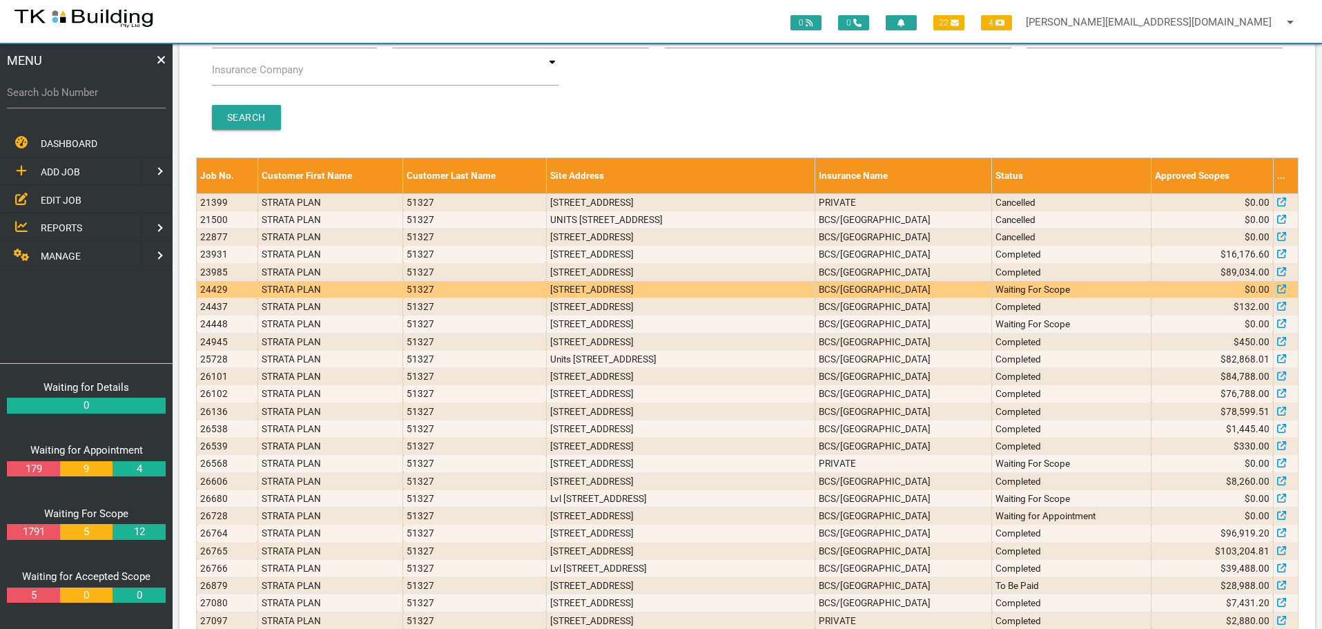
scroll to position [207, 0]
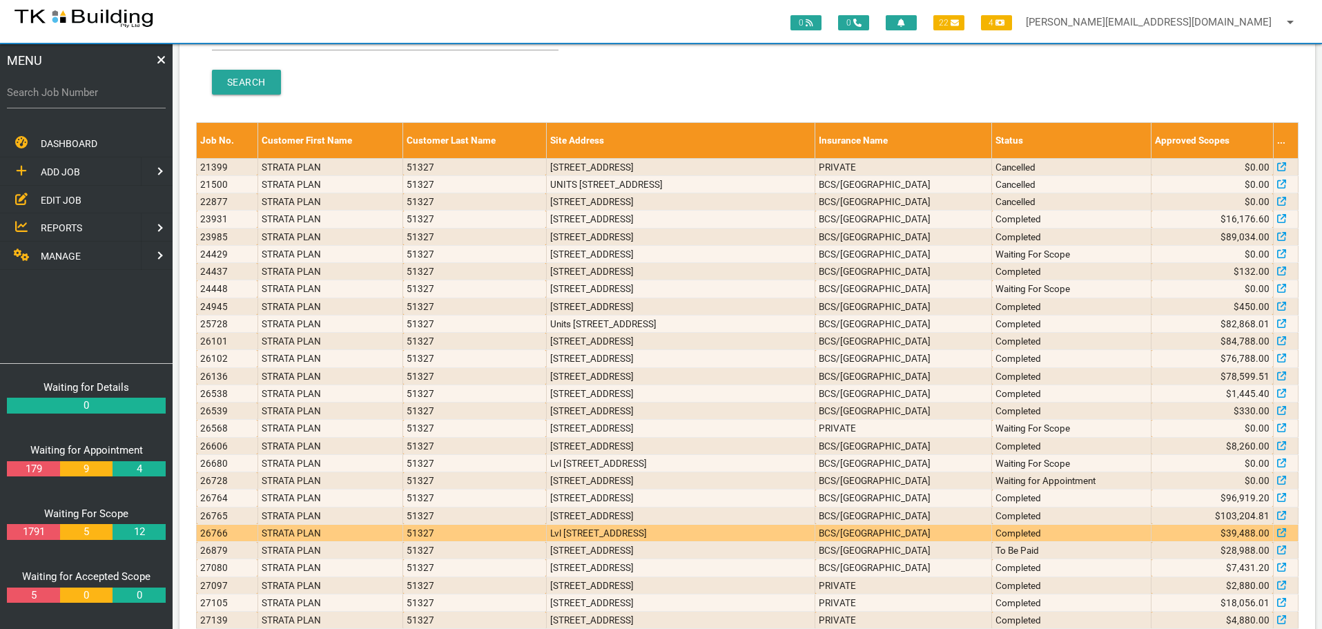
click at [679, 535] on td "Lvl [STREET_ADDRESS]" at bounding box center [680, 532] width 269 height 17
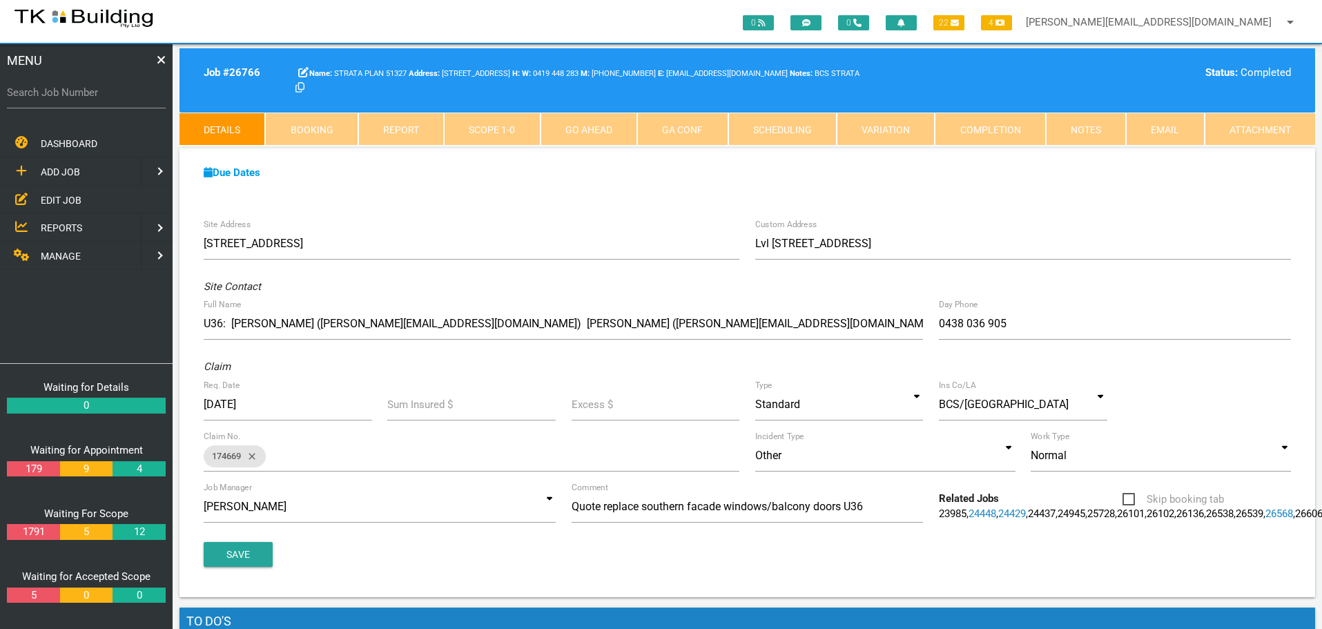
click at [67, 198] on span "EDIT JOB" at bounding box center [61, 199] width 41 height 11
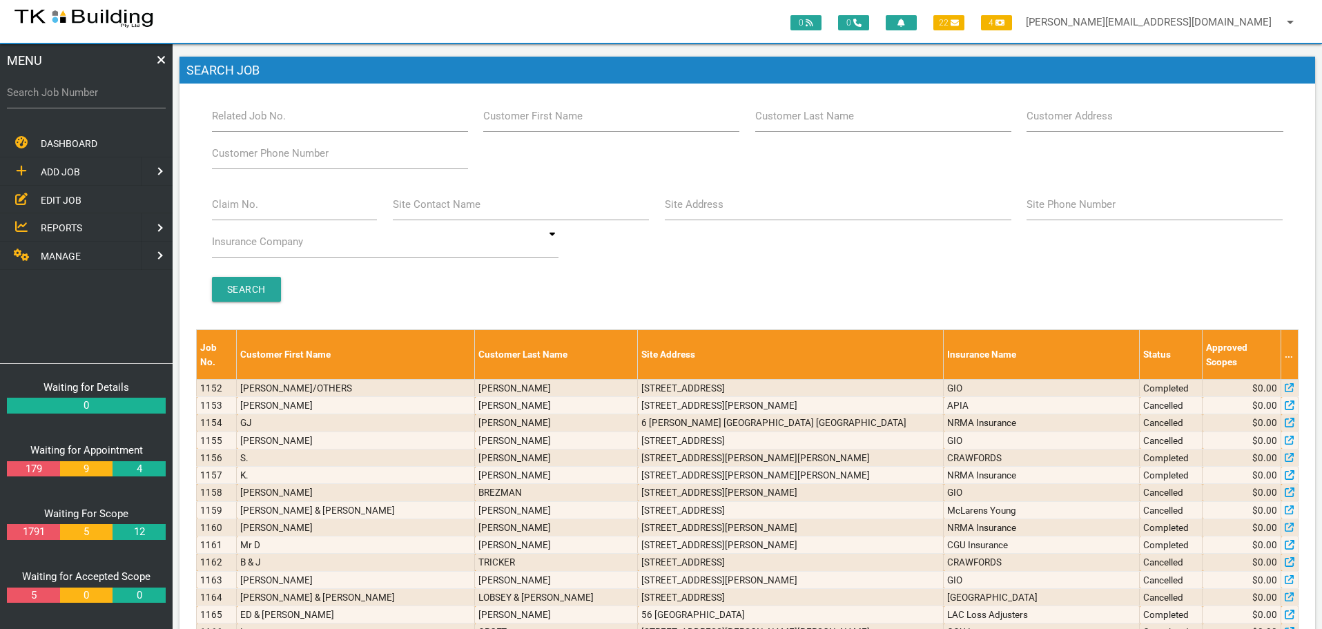
click at [843, 123] on label "Customer Last Name" at bounding box center [804, 116] width 99 height 16
click at [843, 123] on input "Customer Last Name" at bounding box center [883, 116] width 256 height 32
type input "51327"
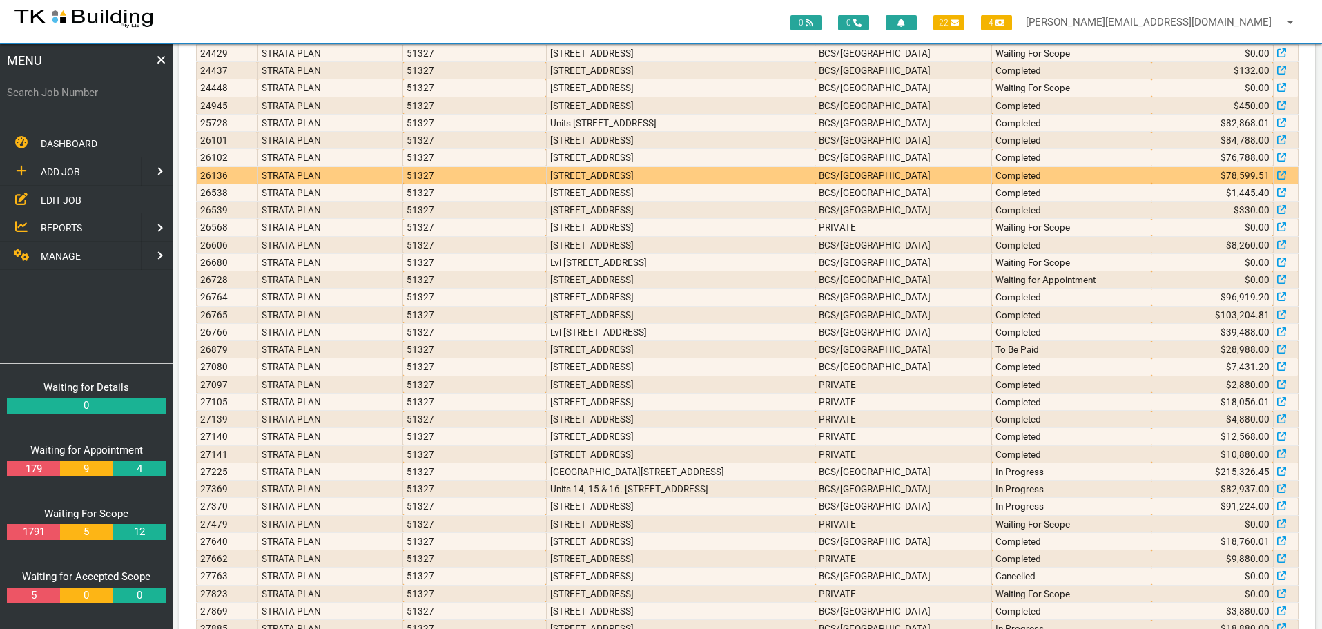
scroll to position [398, 0]
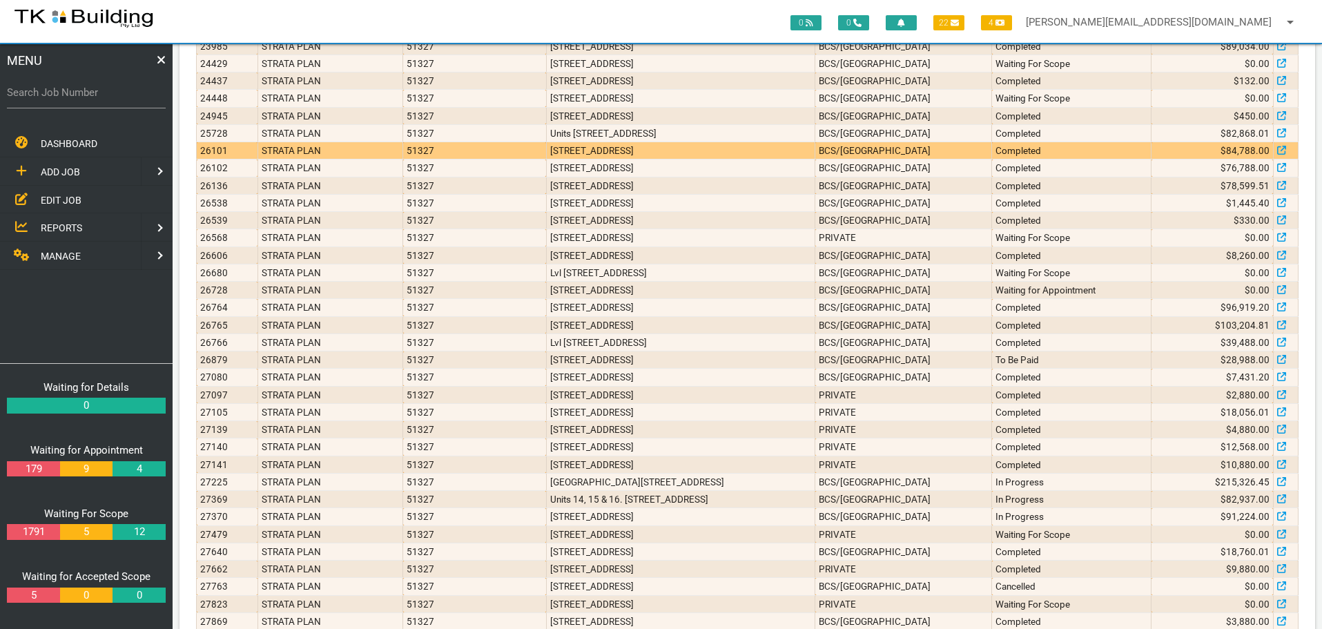
click at [815, 153] on td "[STREET_ADDRESS]" at bounding box center [680, 150] width 269 height 17
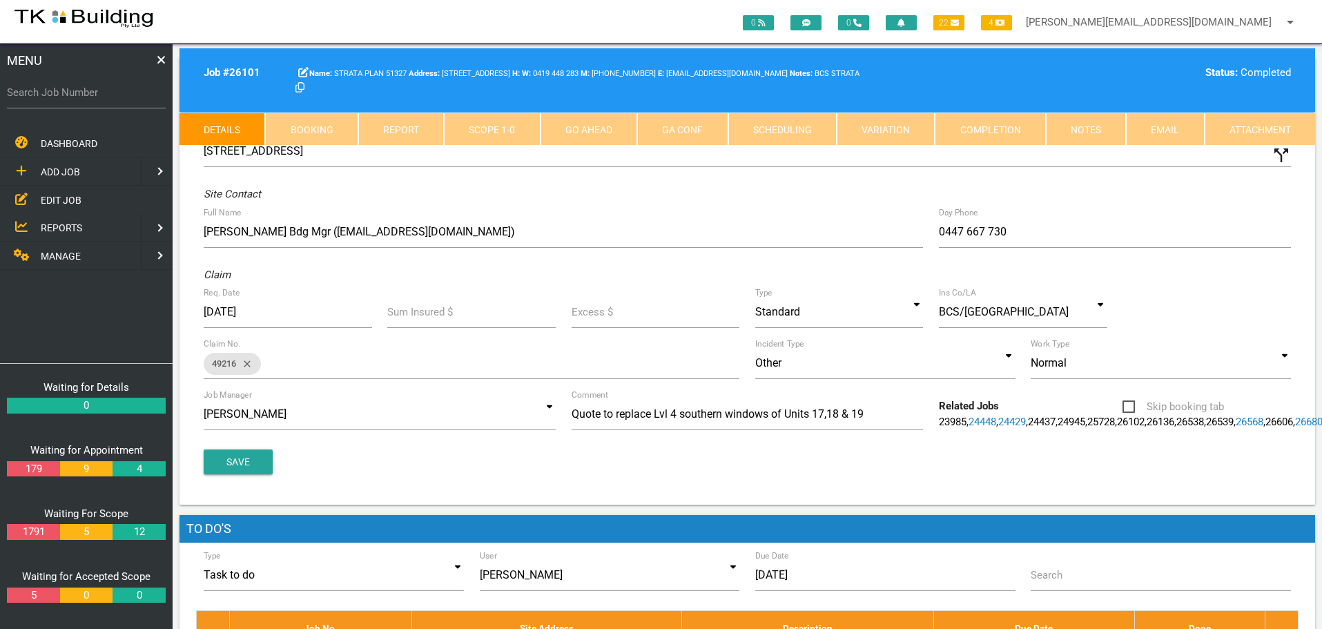
click at [60, 96] on label "Search Job Number" at bounding box center [86, 93] width 159 height 16
click at [60, 96] on input "Search Job Number" at bounding box center [86, 93] width 159 height 32
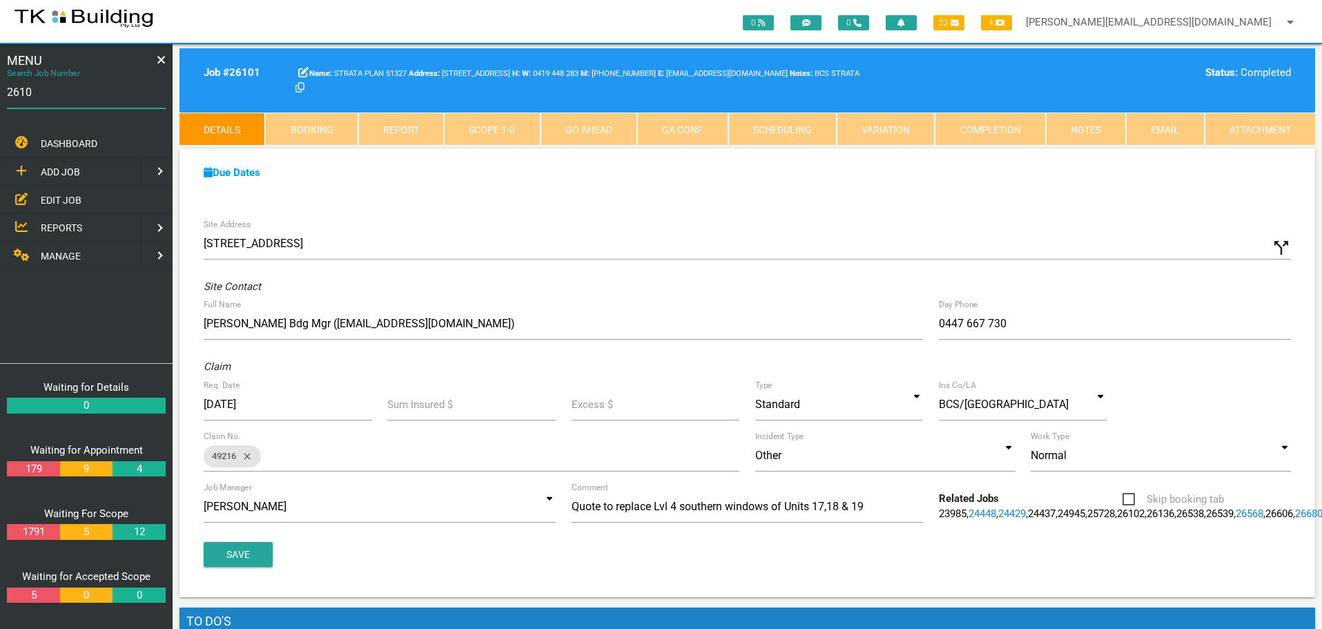
type input "26102"
click at [323, 128] on link "Booking" at bounding box center [311, 129] width 92 height 33
select select "8"
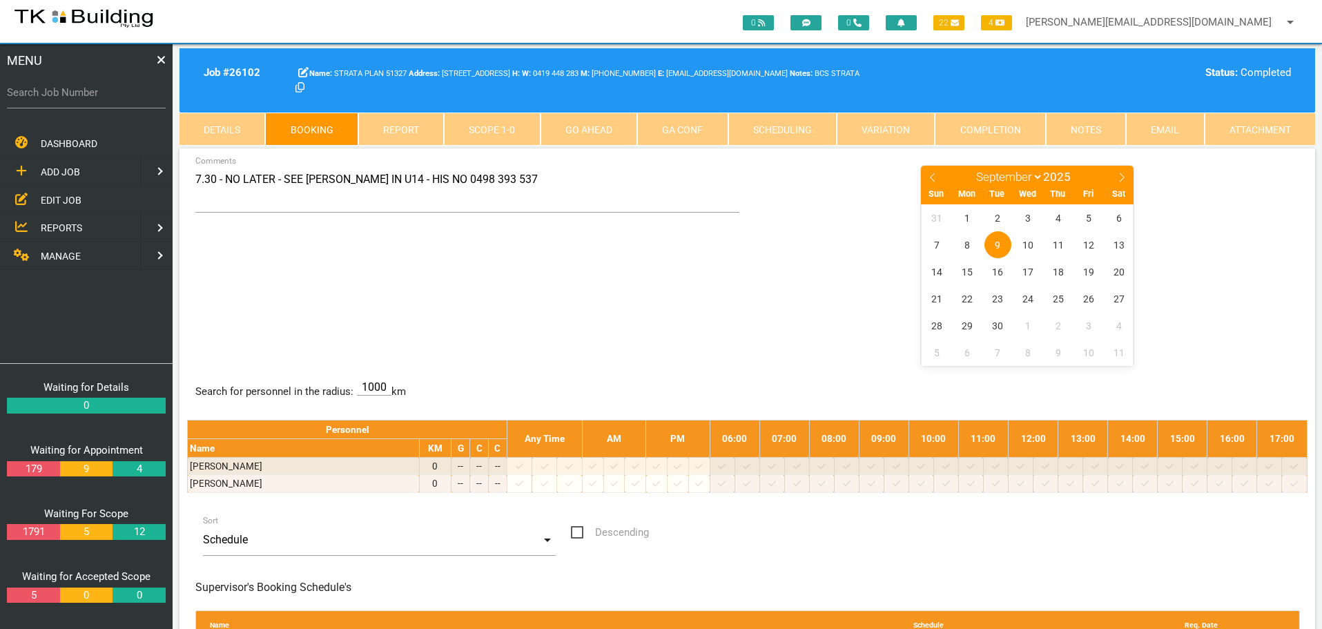
click at [1083, 128] on link "Notes" at bounding box center [1086, 129] width 80 height 33
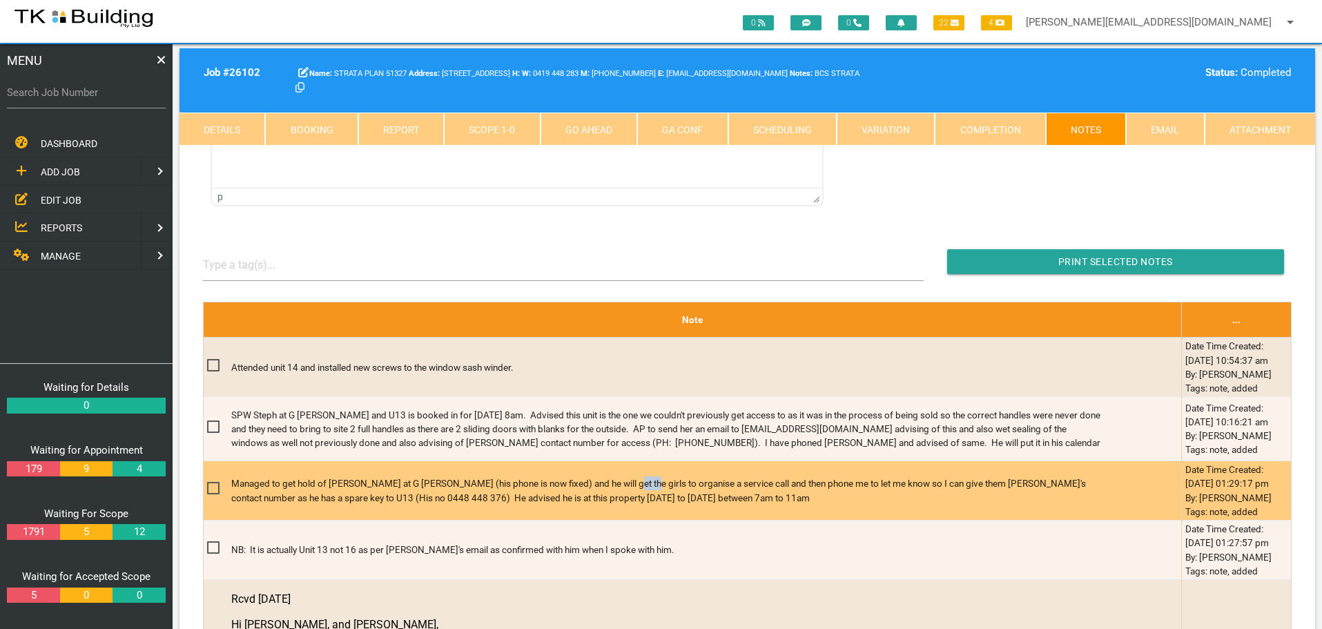
drag, startPoint x: 622, startPoint y: 497, endPoint x: 612, endPoint y: 513, distance: 19.2
click at [600, 509] on td "Managed to get hold of Kyle at G James (his phone is now fixed) and he will get…" at bounding box center [692, 490] width 978 height 59
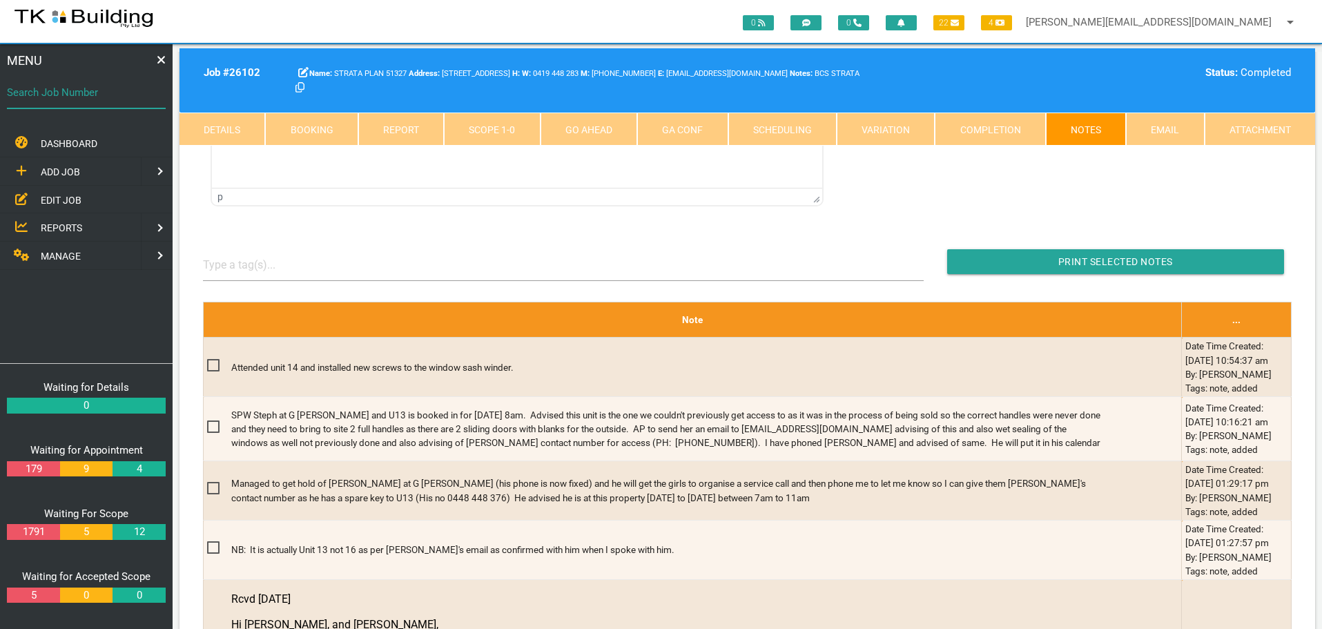
click at [77, 101] on input "Search Job Number" at bounding box center [86, 93] width 159 height 32
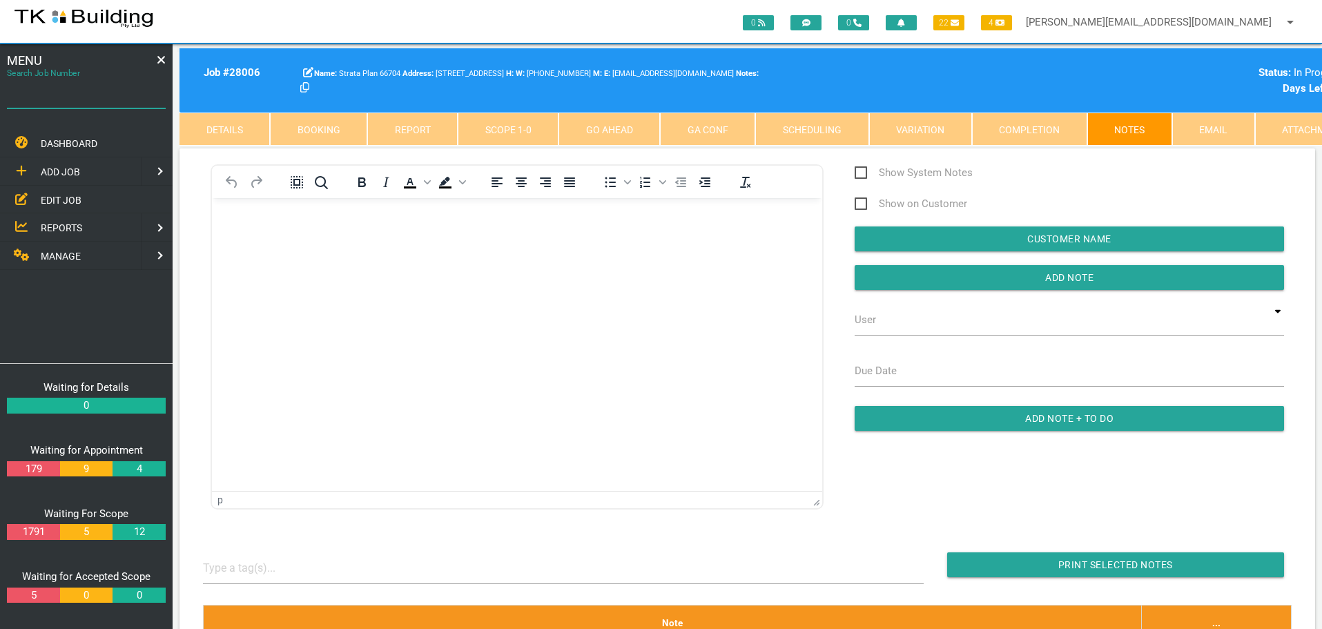
click at [106, 105] on input "Search Job Number" at bounding box center [86, 93] width 159 height 32
type input "26765"
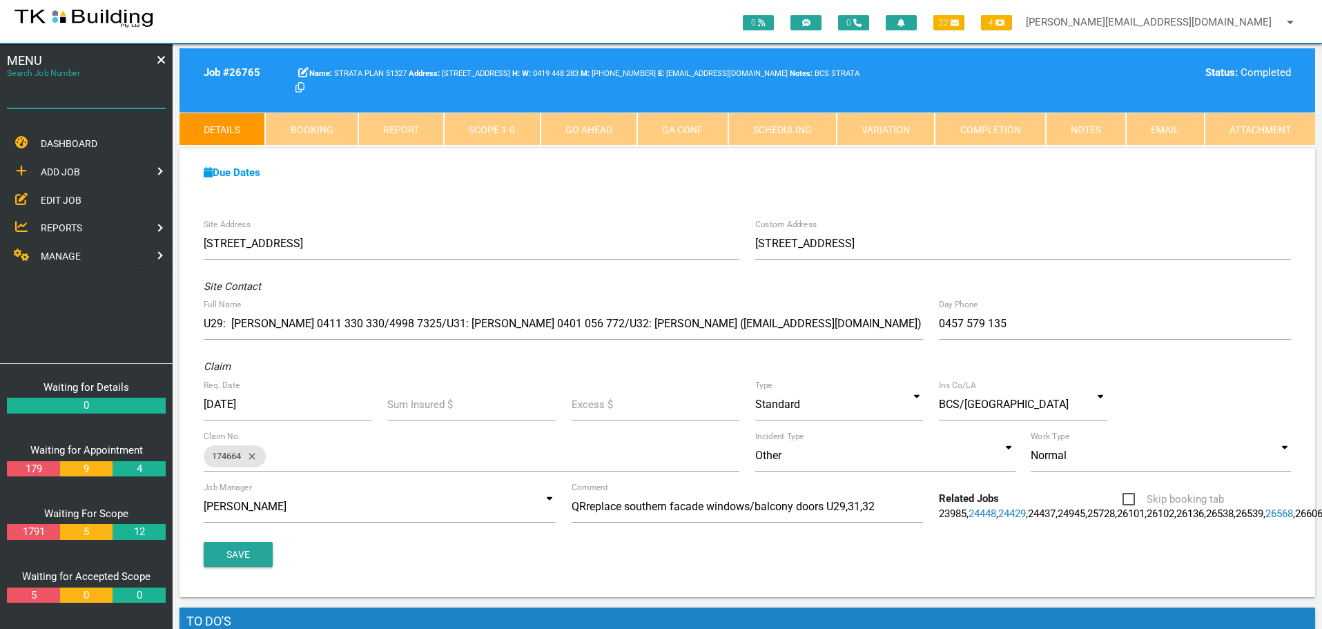
click at [70, 101] on input "Search Job Number" at bounding box center [86, 93] width 159 height 32
type input "25728"
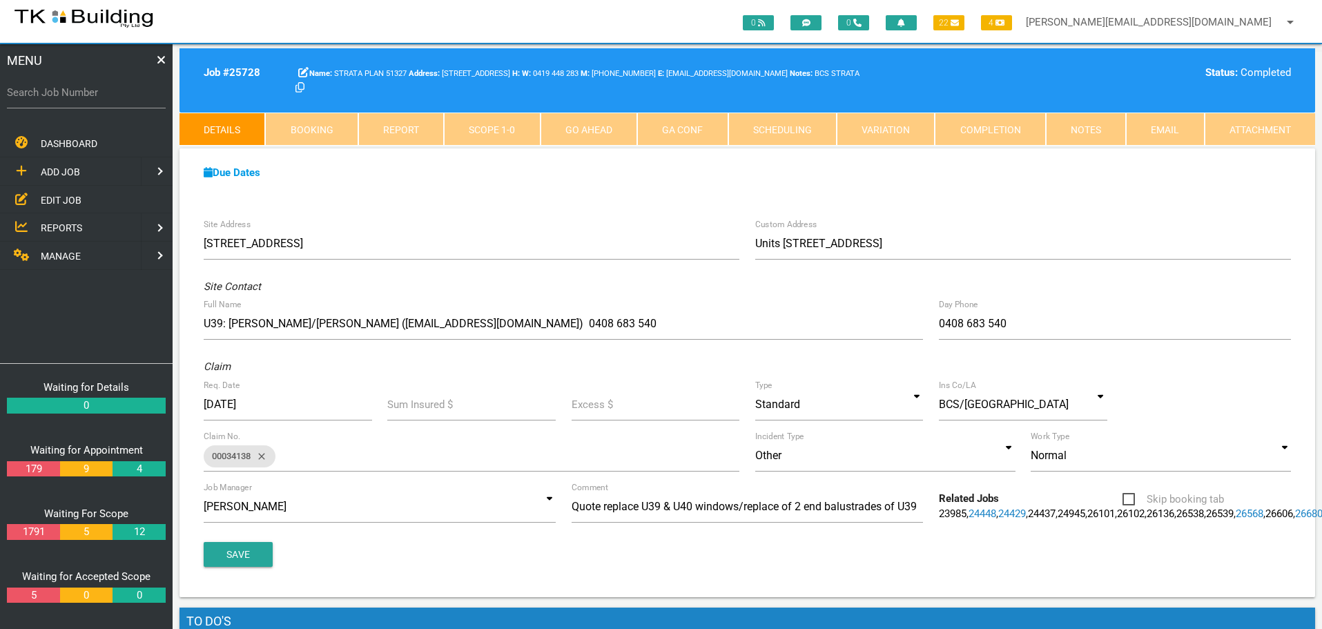
click at [334, 128] on link "Booking" at bounding box center [311, 129] width 92 height 33
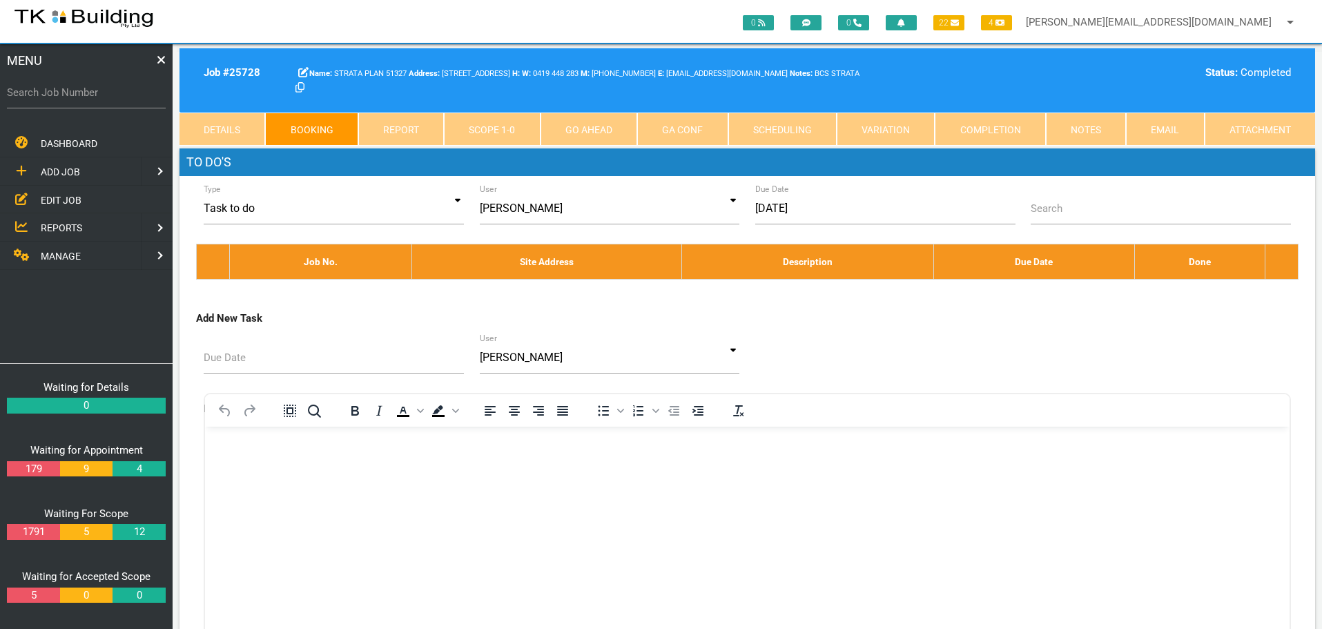
select select "8"
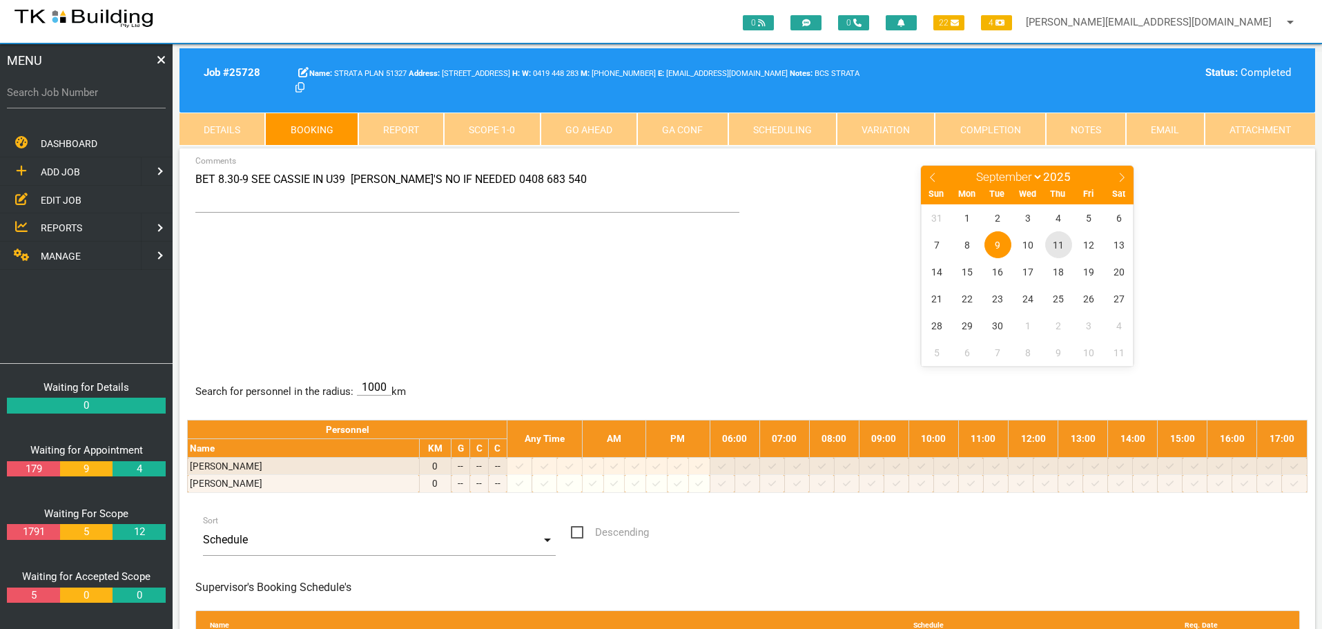
click at [1060, 244] on span "11" at bounding box center [1058, 244] width 27 height 27
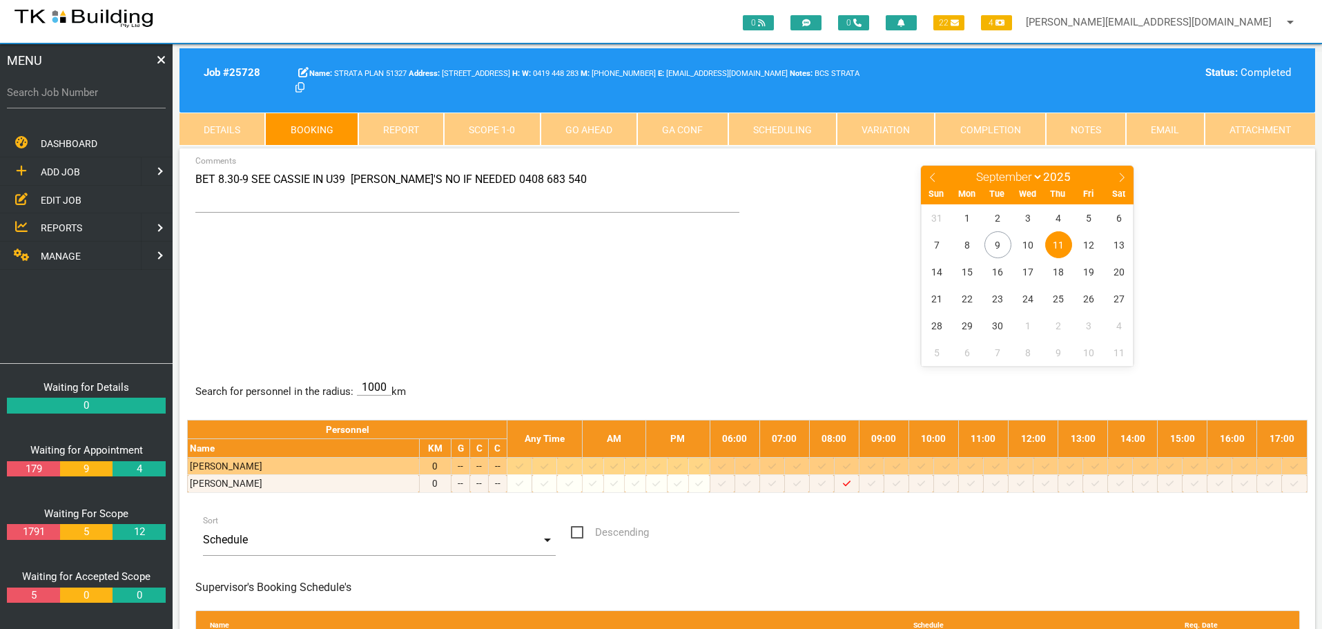
click at [801, 465] on icon at bounding box center [797, 466] width 8 height 9
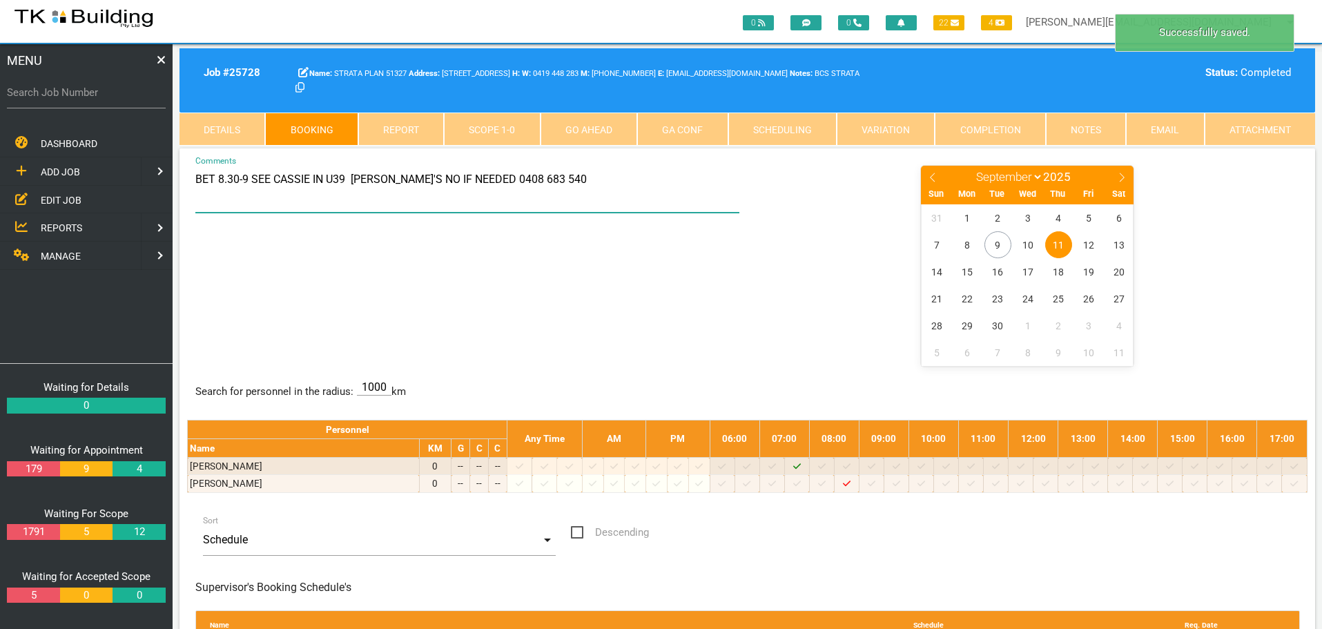
click at [195, 177] on textarea "BET 8.30-9 SEE CASSIE IN U39 PAUL'S NO IF NEEDED 0408 683 540" at bounding box center [467, 188] width 545 height 48
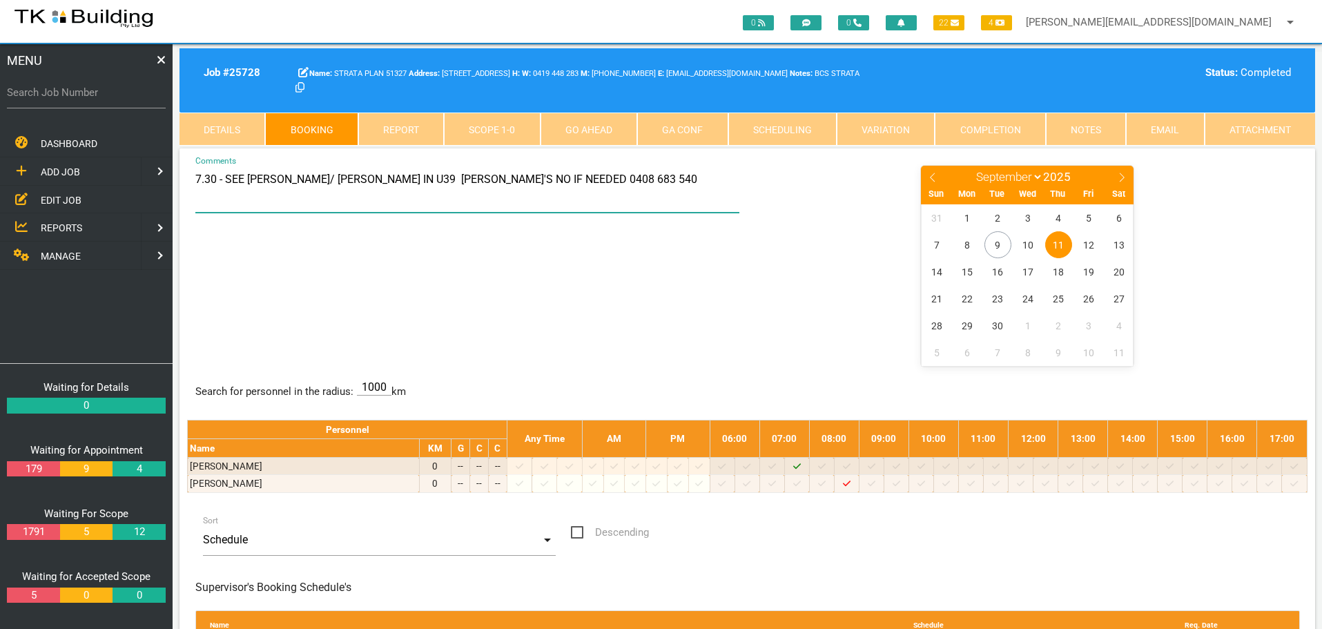
type textarea "7.30 - SEE PAUL/ CASSIE IN U39 PAUL'S NO IF NEEDED 0408 683 540"
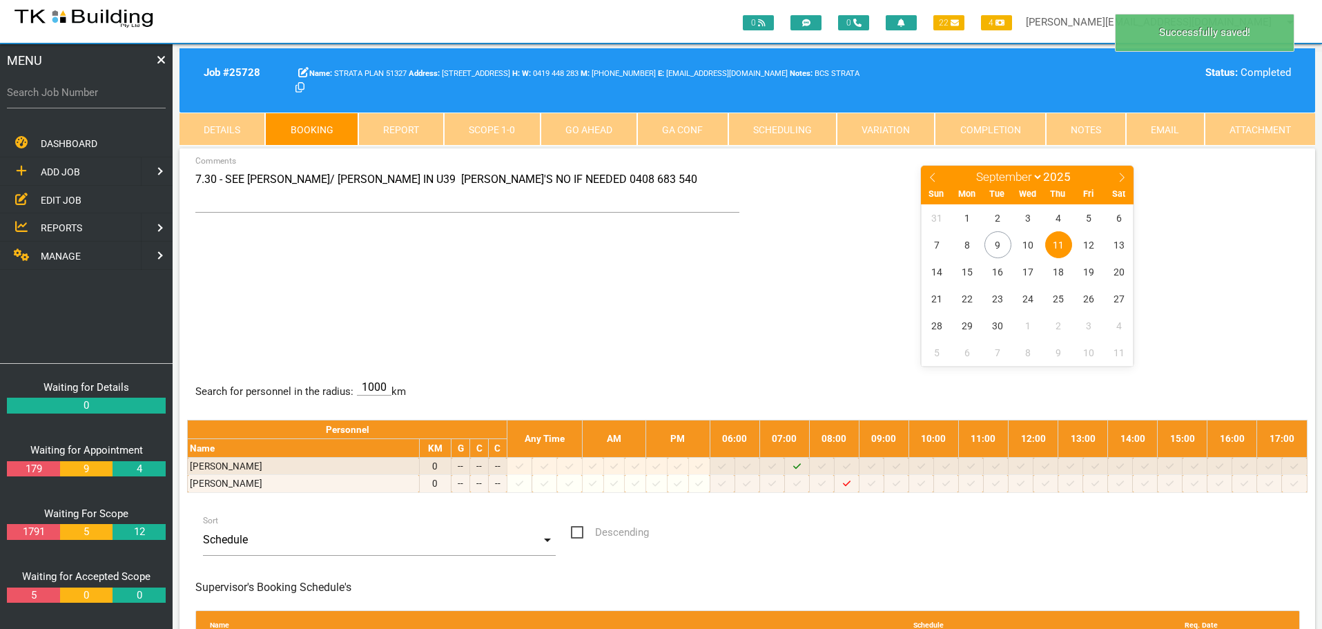
click at [540, 268] on div "7.30 - SEE PAUL/ CASSIE IN U39 PAUL'S NO IF NEEDED 0408 683 540 Comments Januar…" at bounding box center [747, 264] width 1120 height 201
click at [72, 99] on label "Search Job Number" at bounding box center [86, 93] width 159 height 16
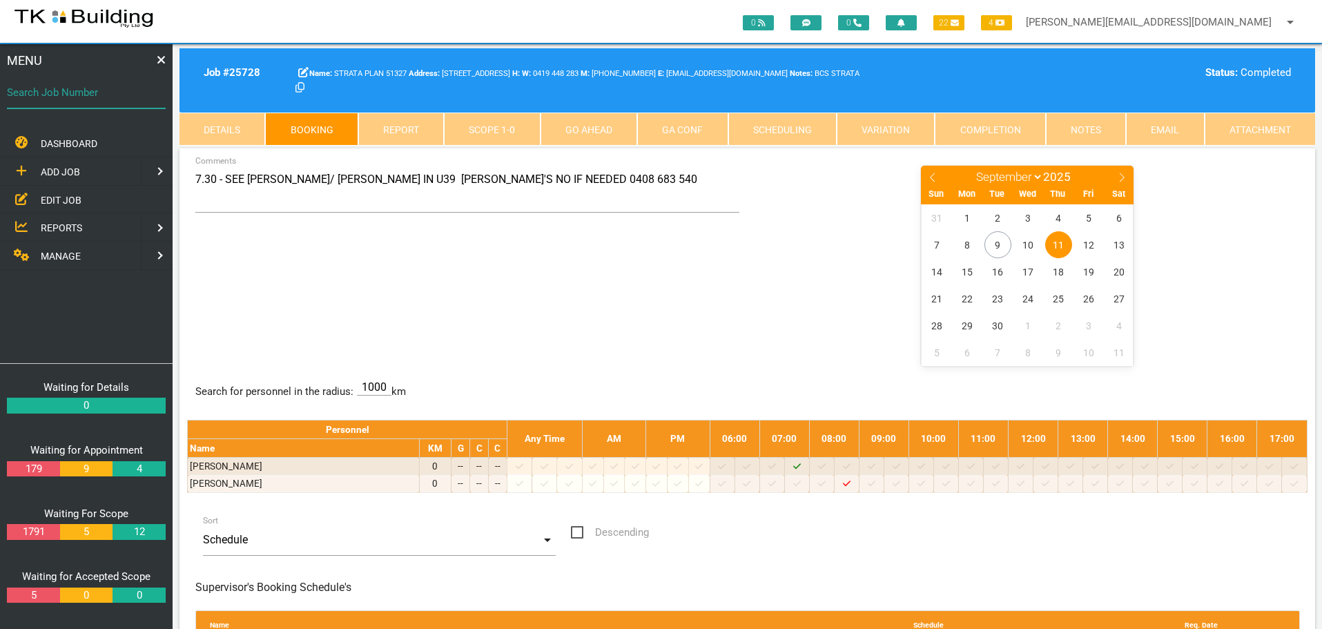
click at [72, 99] on input "Search Job Number" at bounding box center [86, 93] width 159 height 32
type input "26766"
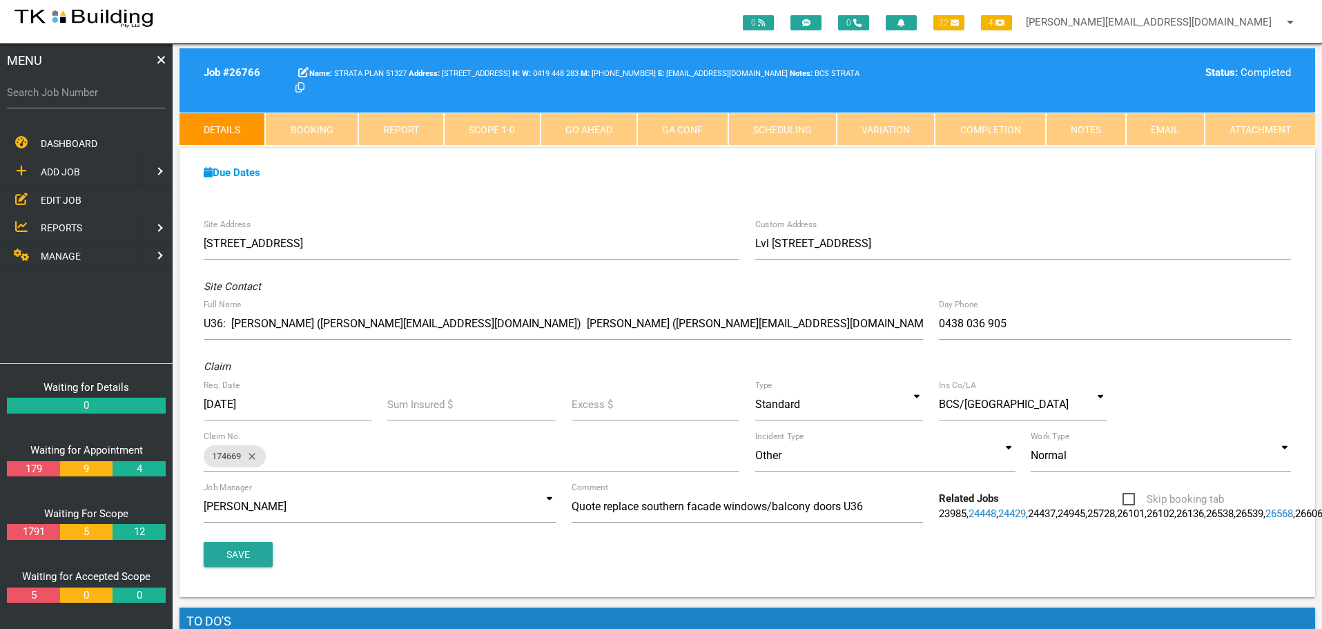
click at [96, 99] on label "Search Job Number" at bounding box center [86, 93] width 159 height 16
click at [96, 99] on input "Search Job Number" at bounding box center [86, 93] width 159 height 32
type input "26766"
click at [1097, 130] on link "Notes" at bounding box center [1086, 129] width 80 height 33
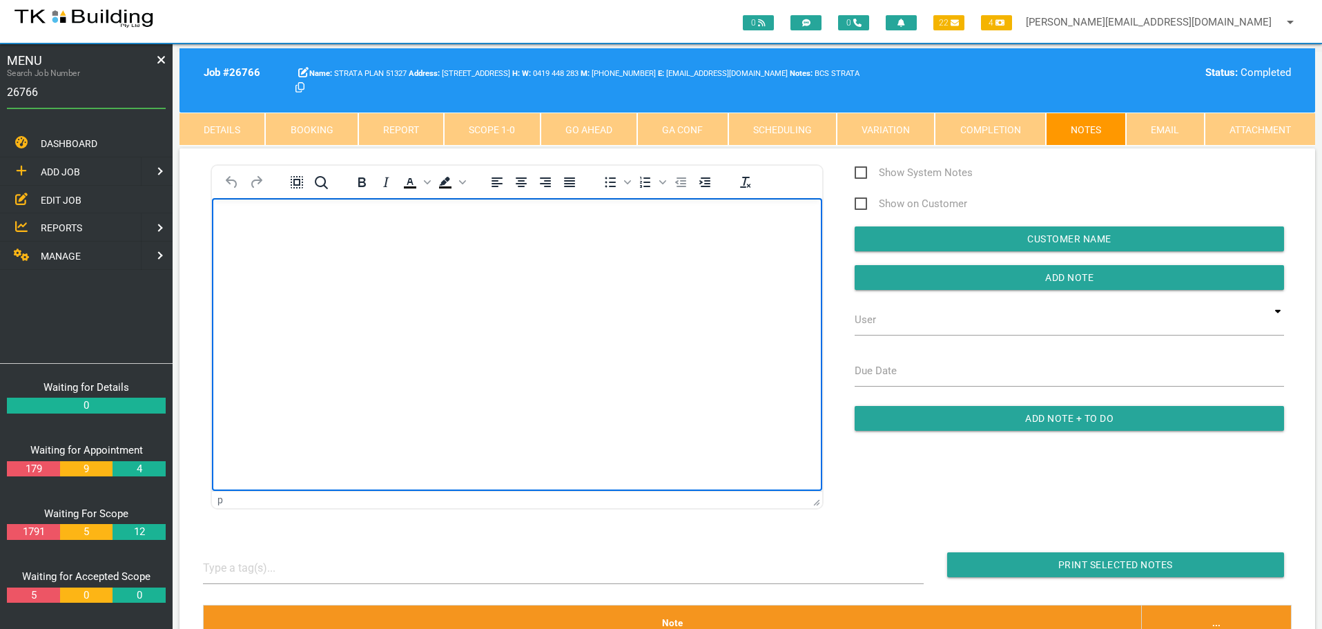
click at [284, 244] on body "Rich Text Area. Press ALT-0 for help." at bounding box center [517, 238] width 610 height 46
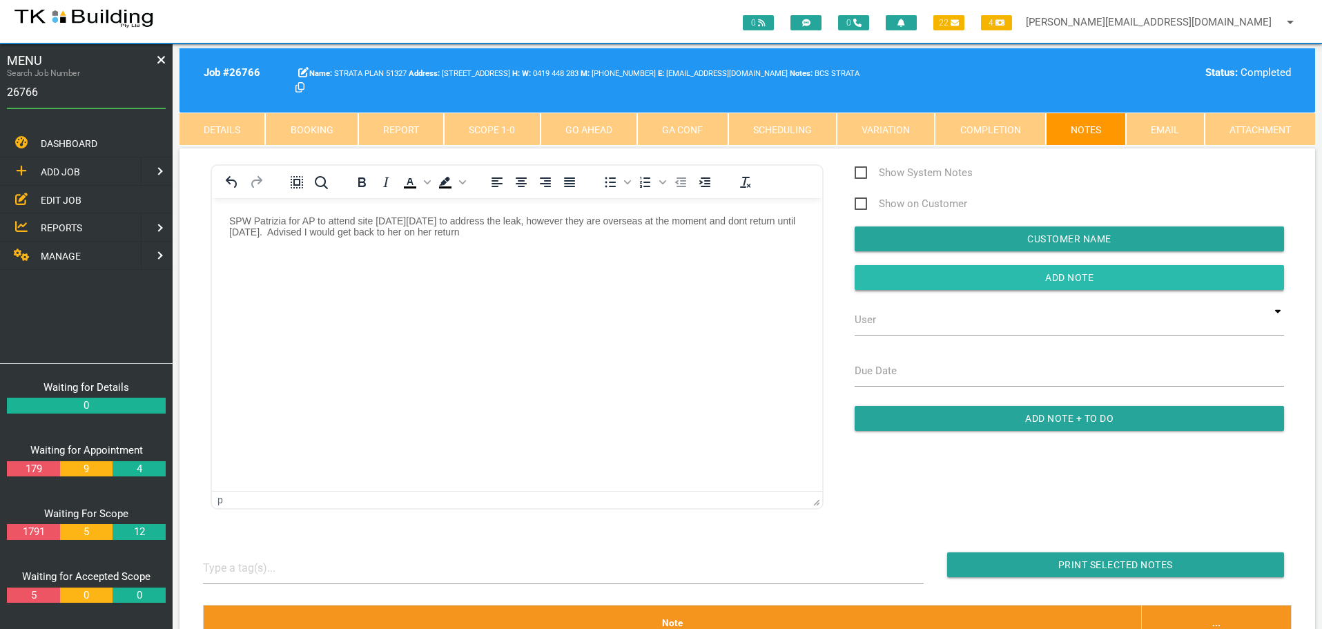
click input "button"
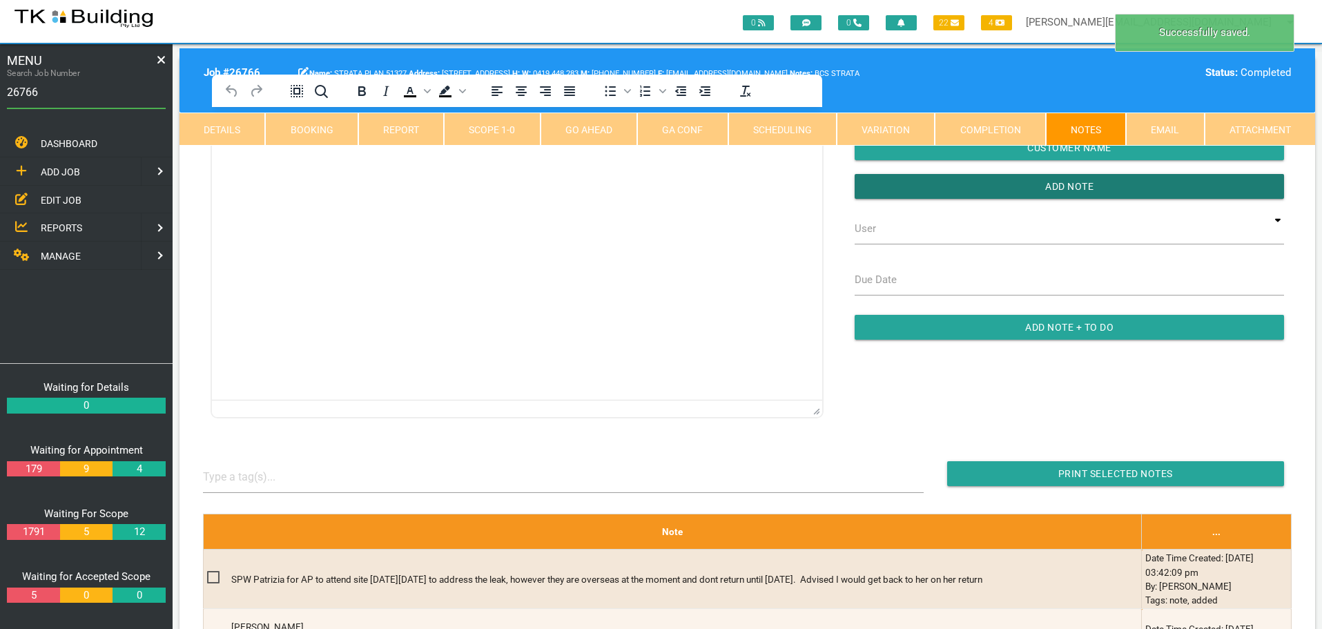
scroll to position [276, 0]
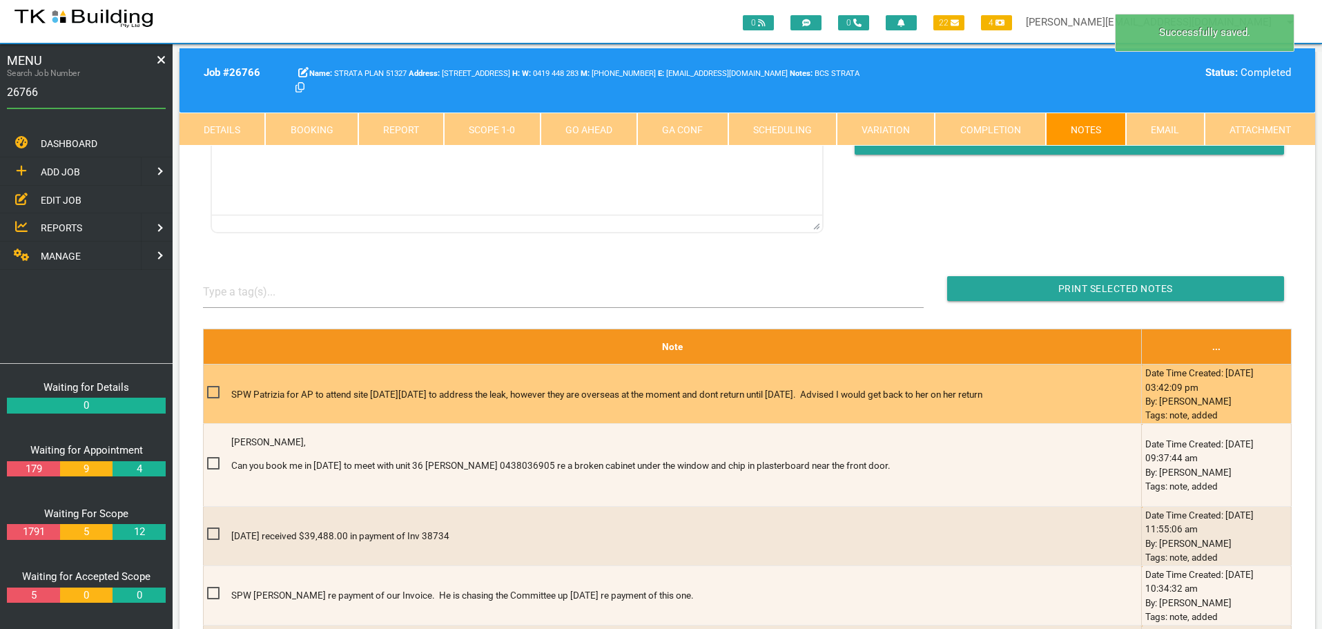
click span
click input "checkbox"
checkbox input "true"
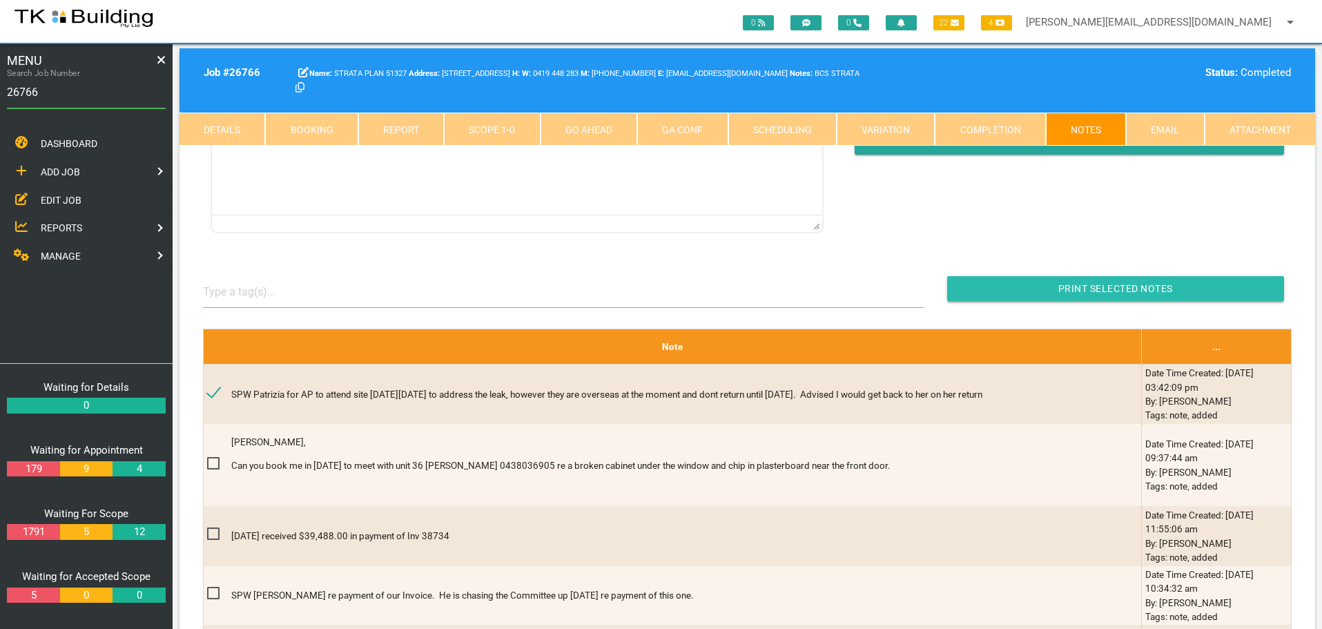
click input "Print Selected Notes"
click input "26766"
type input "26765"
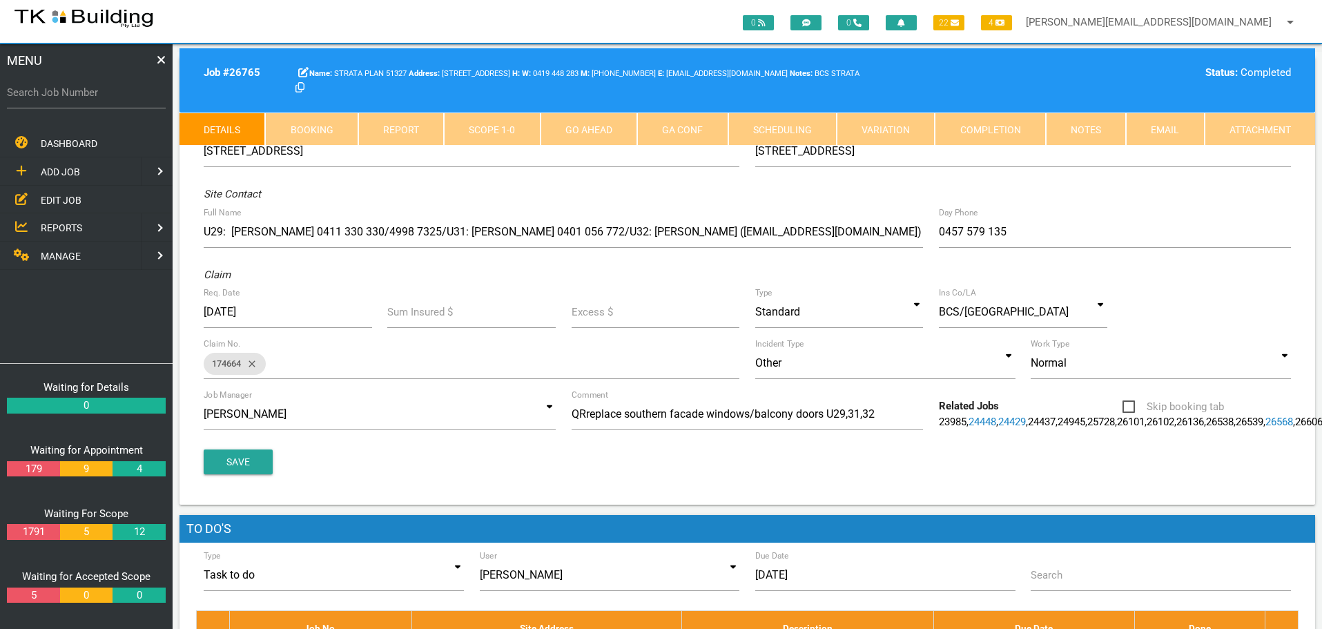
click link "Booking"
select select "8"
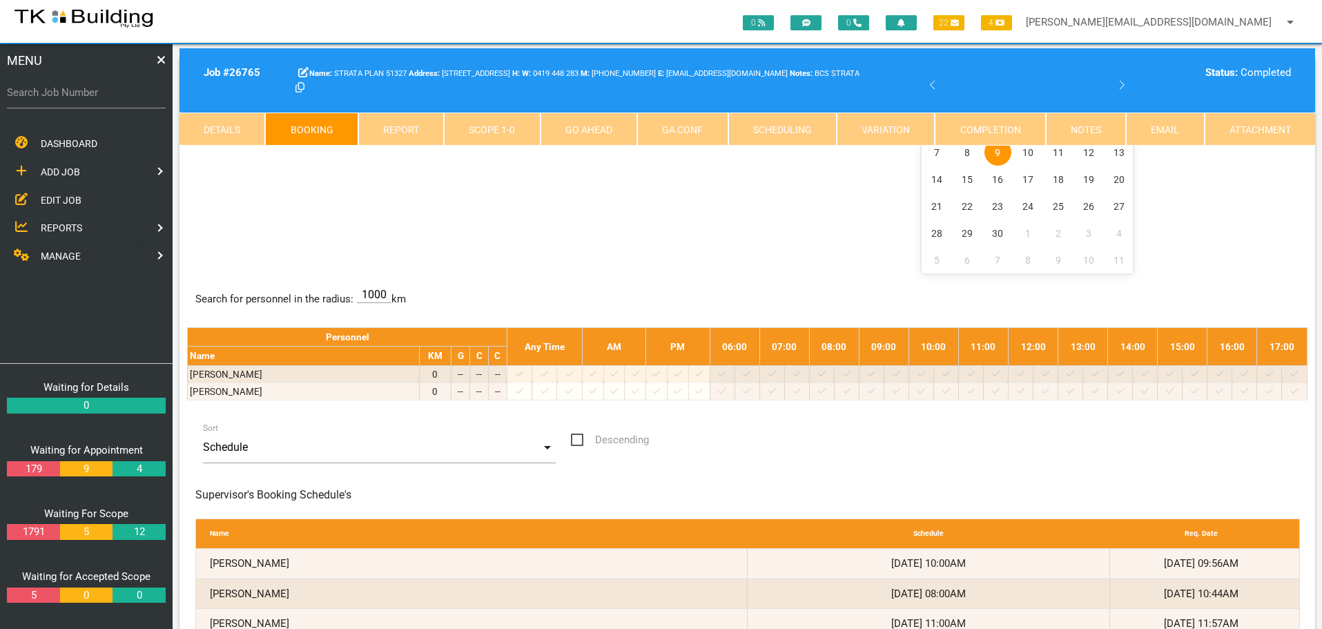
click link "Notes"
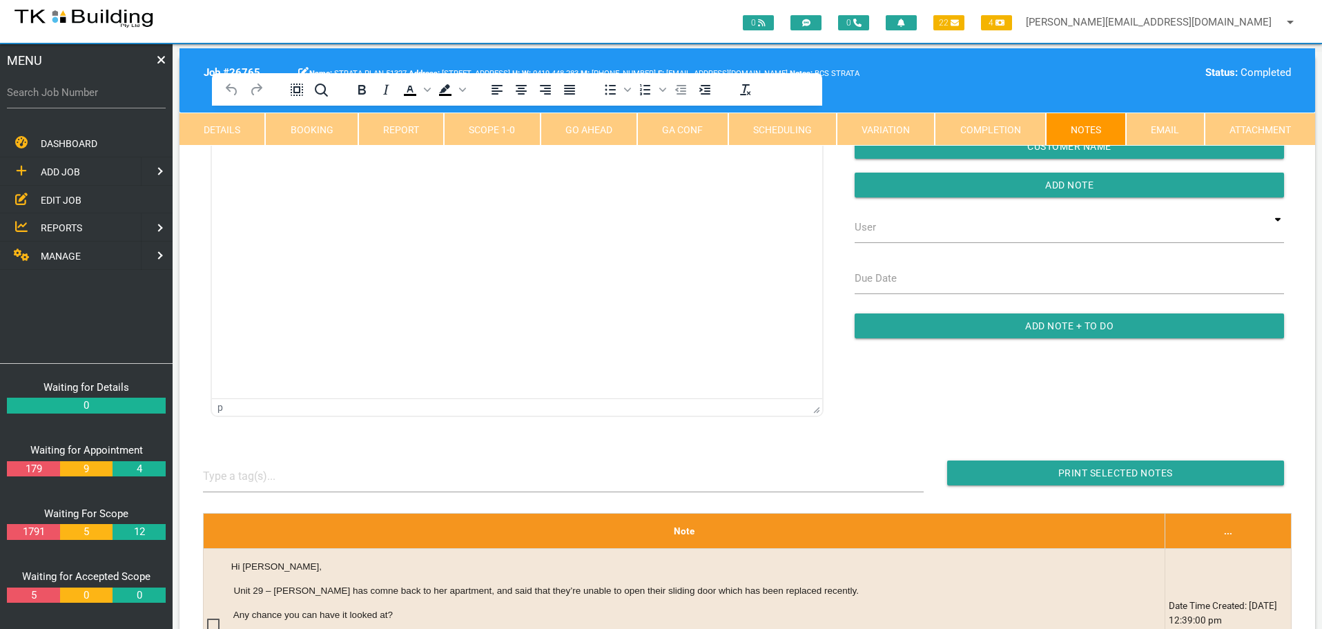
click link "Booking"
select select "8"
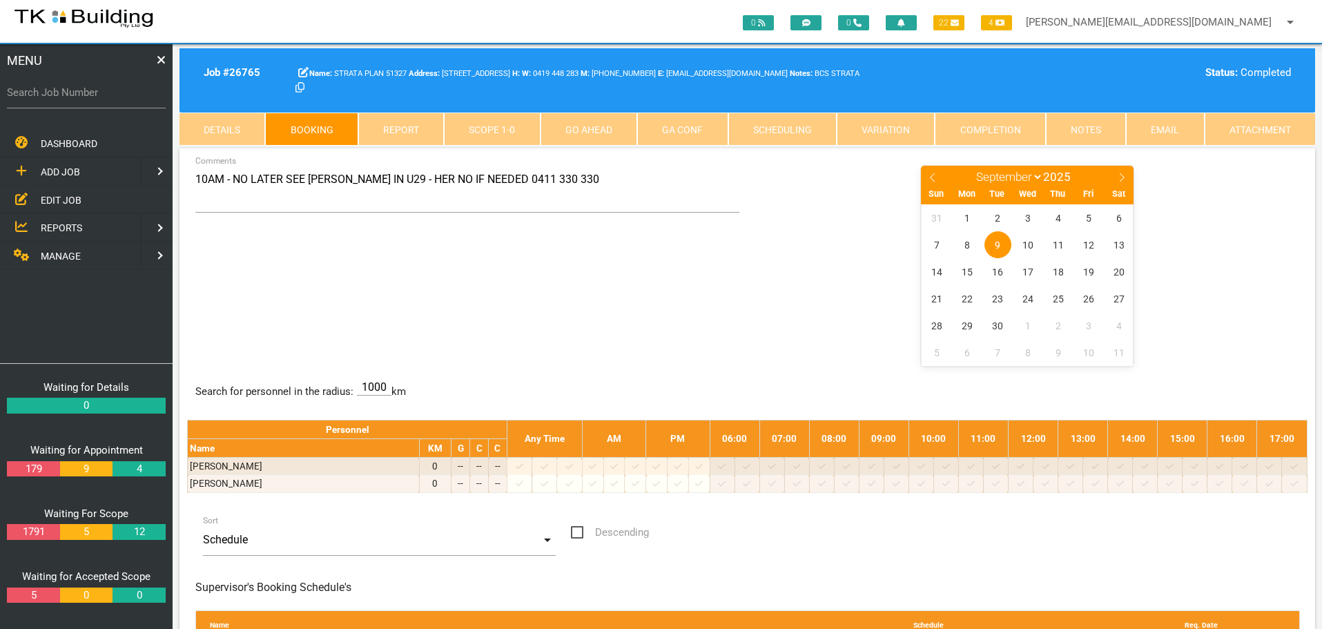
click link "Details"
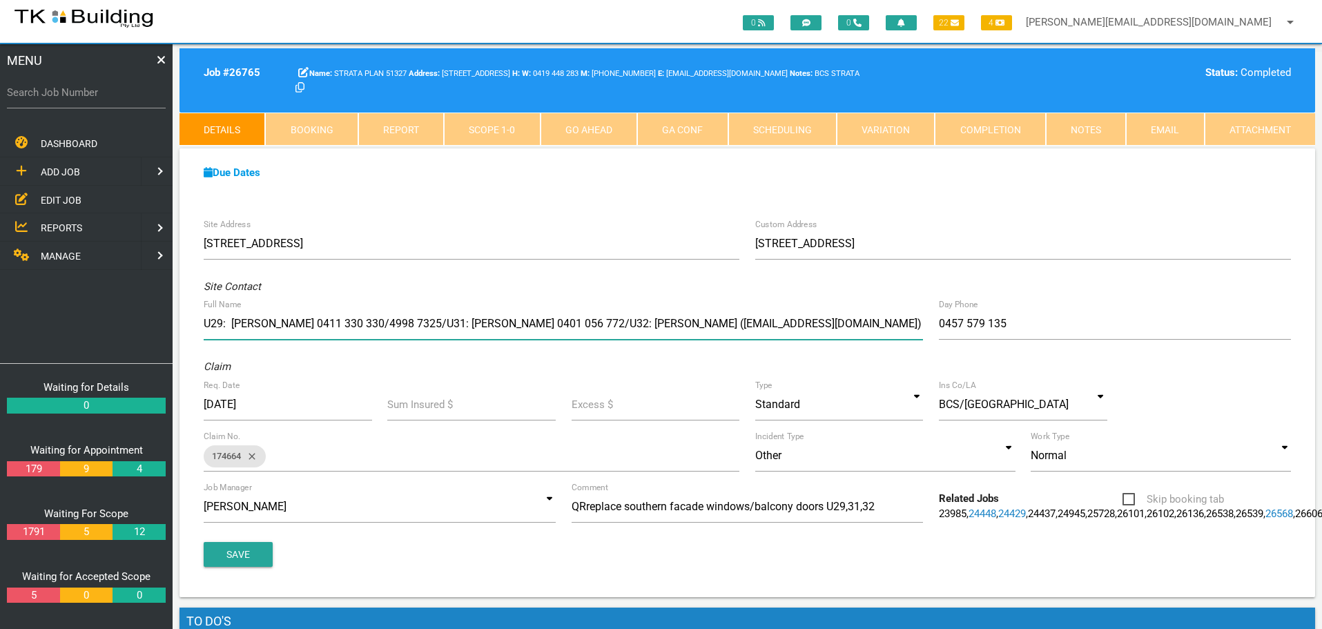
drag, startPoint x: 387, startPoint y: 322, endPoint x: 546, endPoint y: 320, distance: 159.4
click input "U29: [PERSON_NAME] 0411 330 330/4998 7325/U31: [PERSON_NAME] 0401 056 772/U32: …"
click link "Booking"
select select "8"
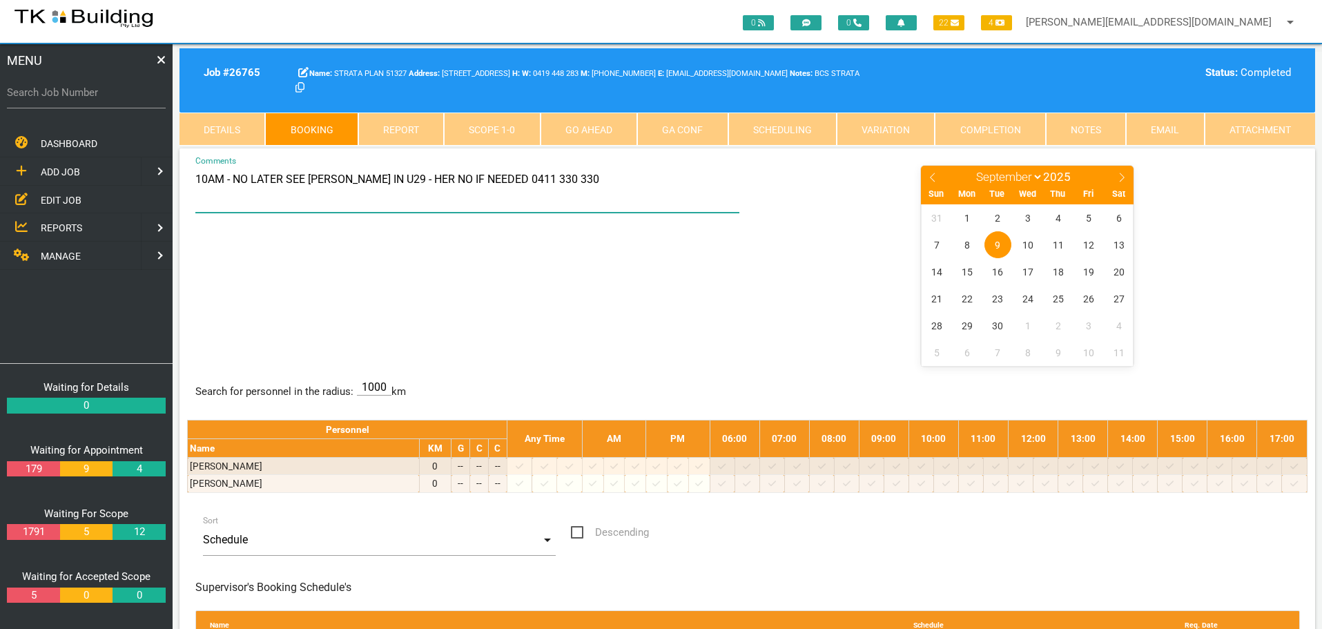
drag, startPoint x: 197, startPoint y: 176, endPoint x: 612, endPoint y: 175, distance: 414.1
click textarea "10AM - NO LATER SEE TRACY IN U29 - HER NO IF NEEDED 0411 330 330"
paste textarea "U31: Narelle Macey 0401 056 772"
drag, startPoint x: 322, startPoint y: 180, endPoint x: 389, endPoint y: 182, distance: 67.0
click textarea "8AM - SEE NARELLE U31: Narelle Macey 0401 056 772"
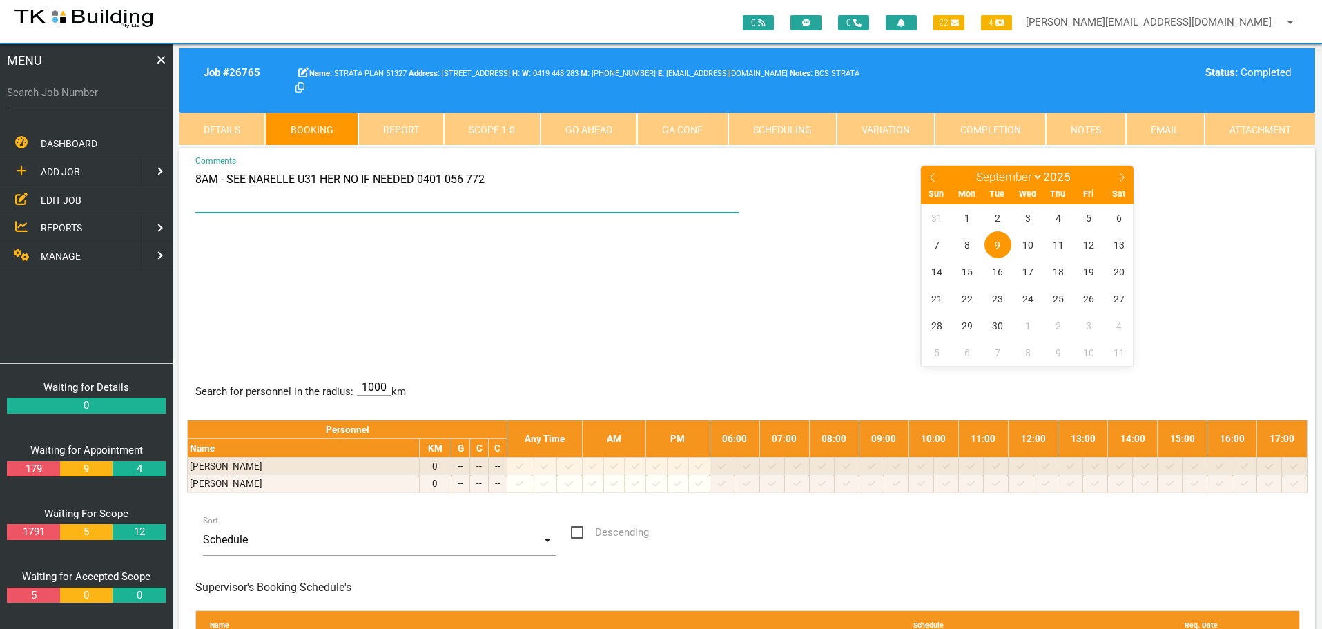
click textarea "8AM - SEE NARELLE U31 HER NO IF NEEDED 0401 056 772"
type textarea "8AM - SEE NARELLE U31 HER NO IF NEEDED 0401 056 772"
click div "8AM - SEE NARELLE U31 HER NO IF NEEDED 0401 056 772 Comments January February M…"
click label "Search Job Number"
click input "Search Job Number"
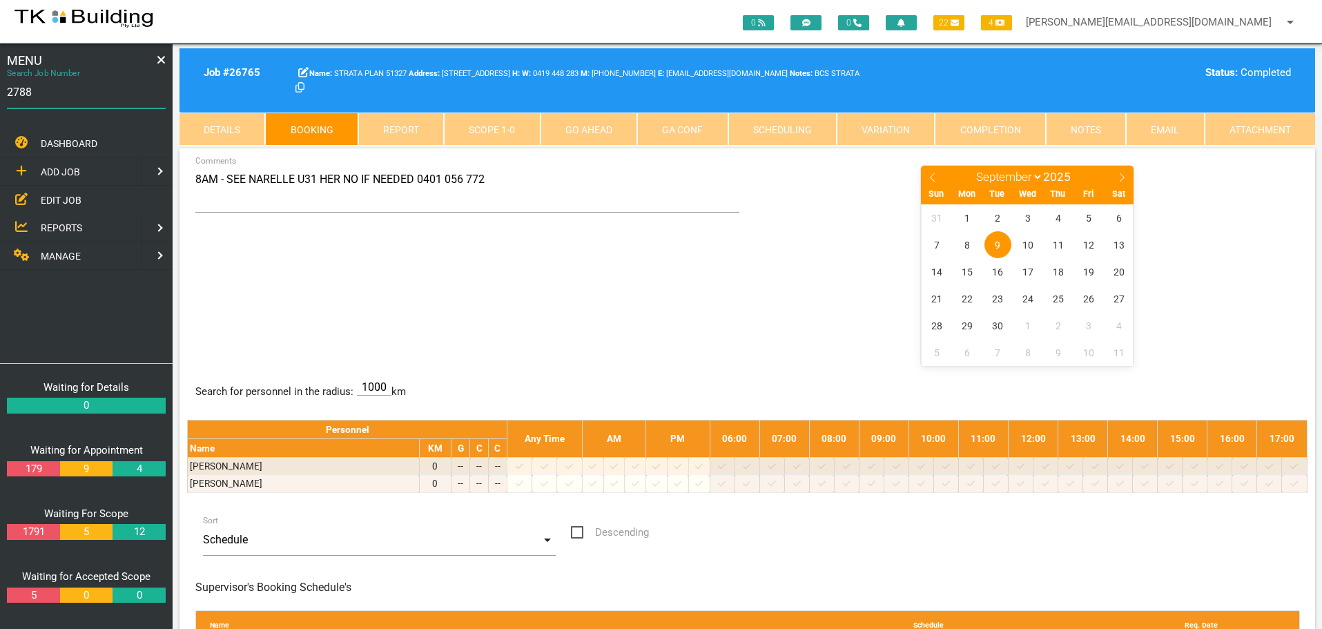
type input "27885"
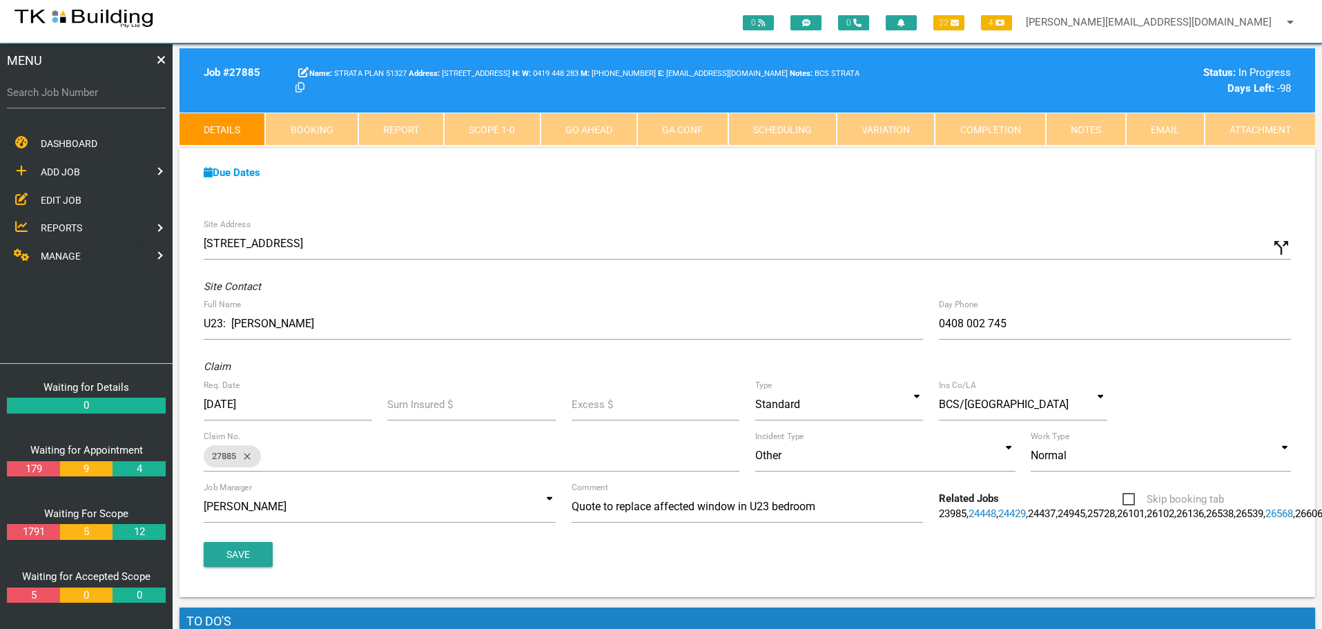
click label "Search Job Number"
click input "Search Job Number"
type input "26102"
click link "Booking"
select select "8"
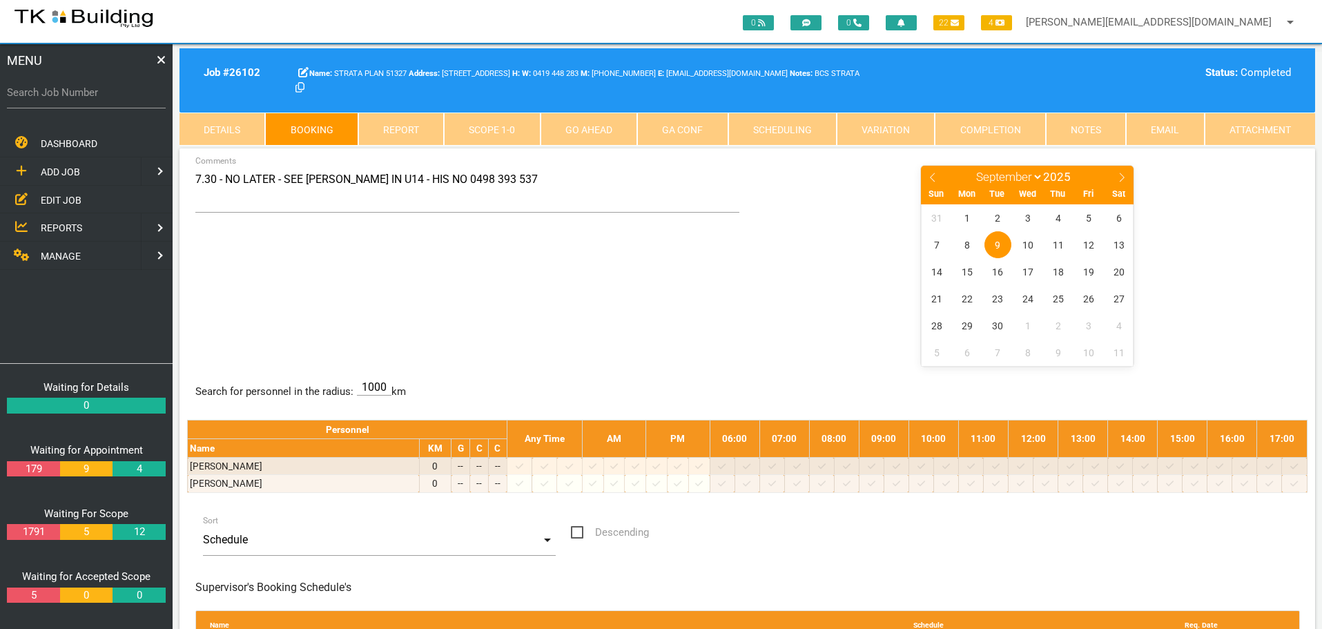
click link "Details"
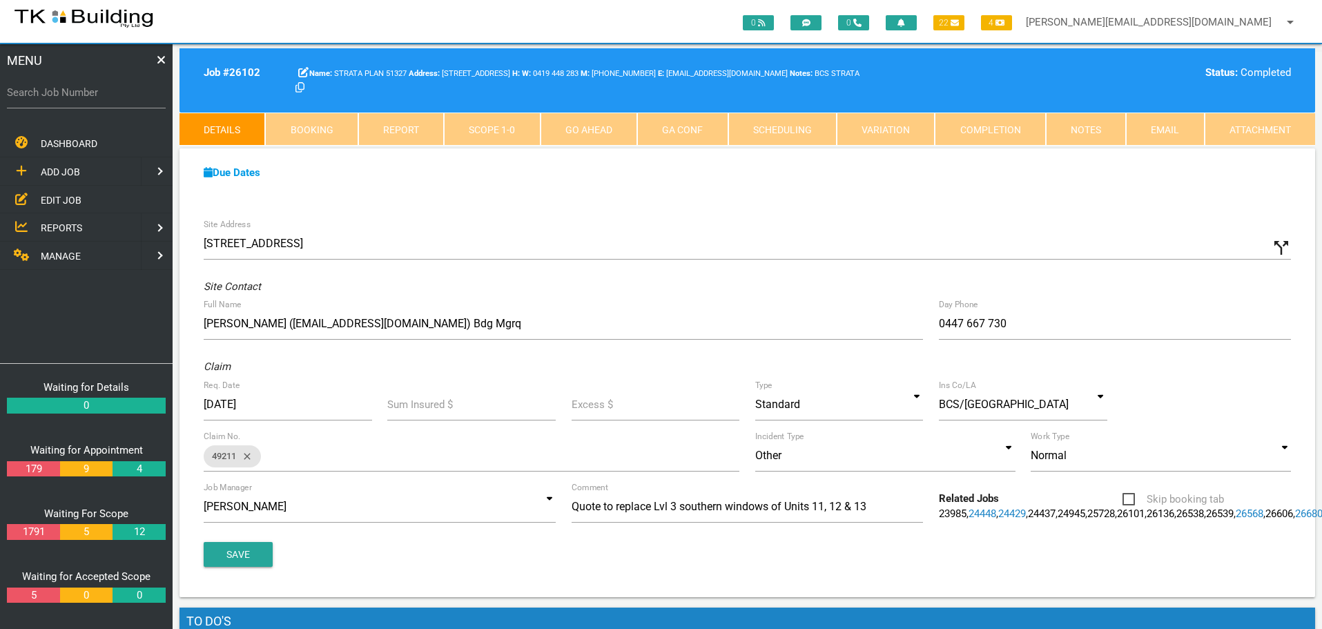
click link "Scope 1 - 0"
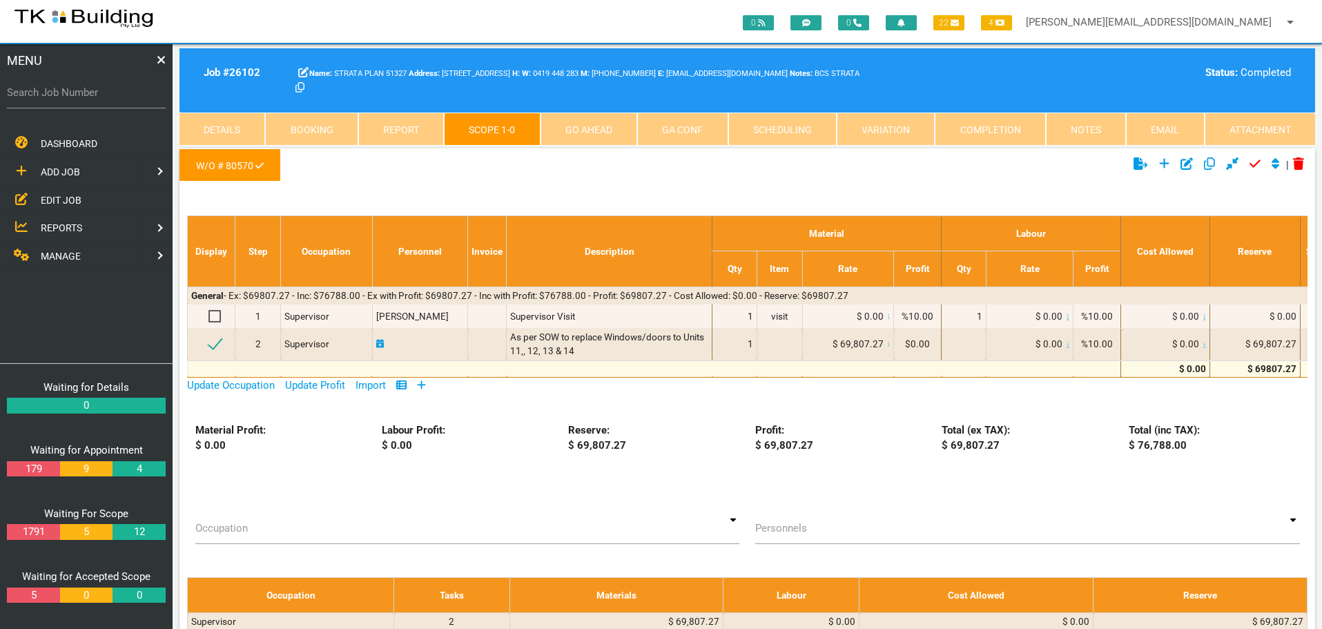
click link "Notes"
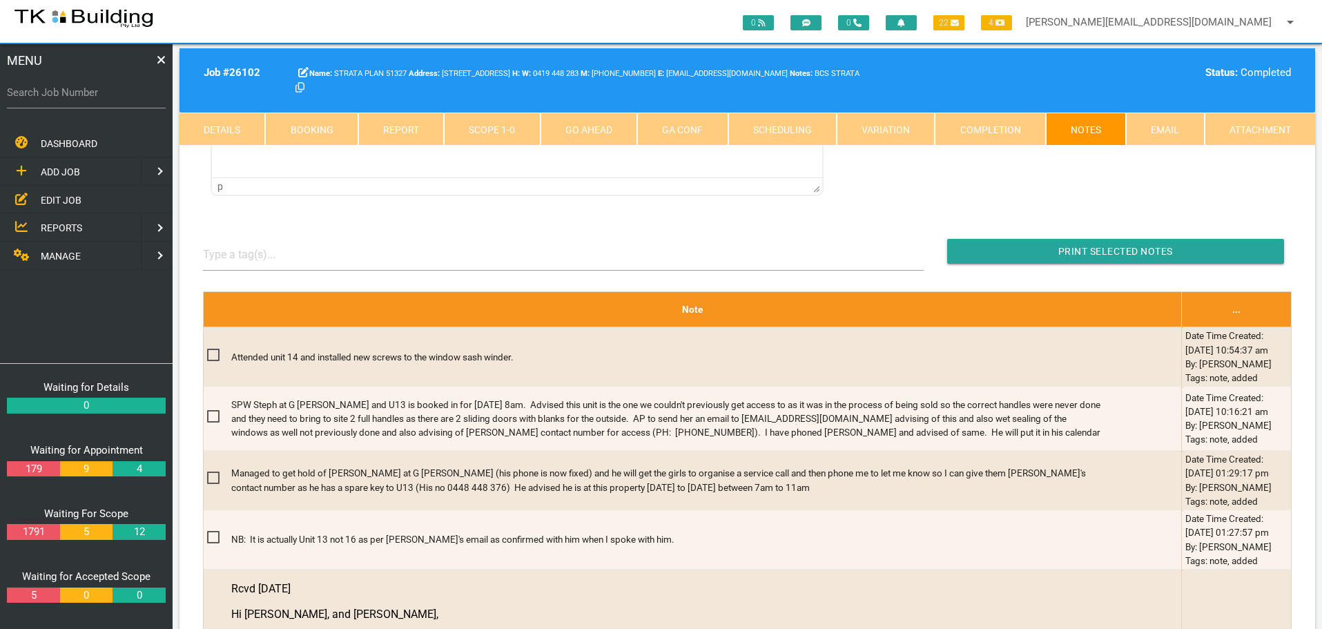
scroll to position [345, 0]
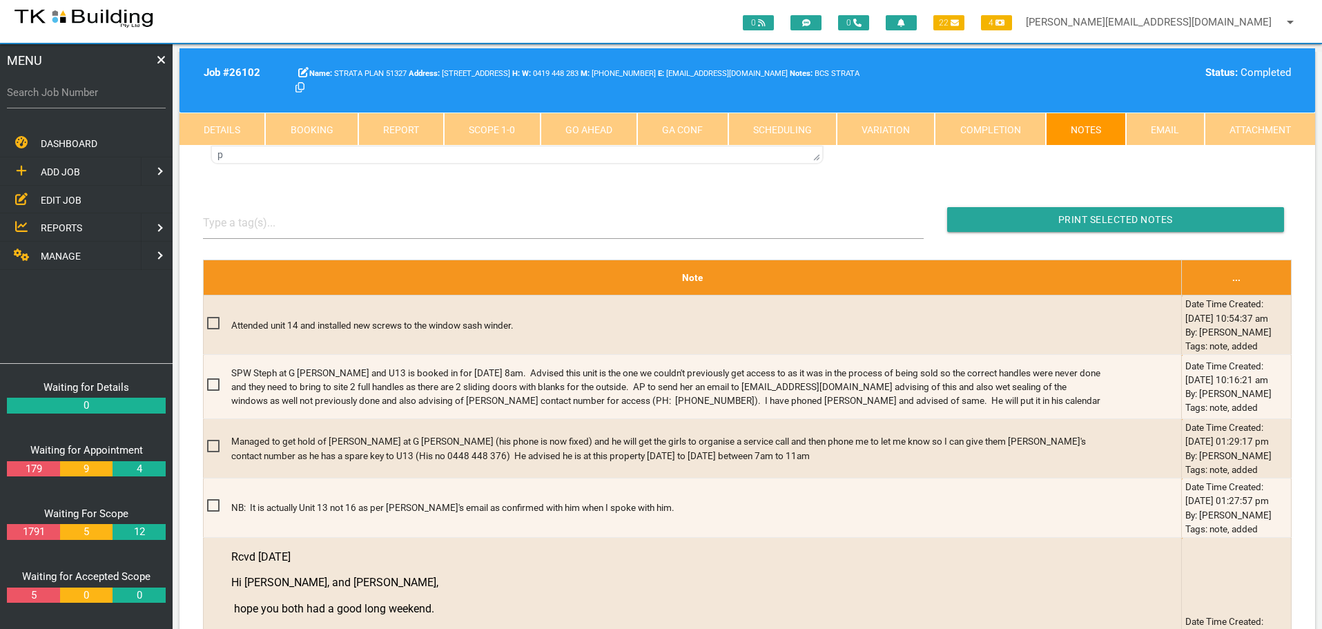
click span "EDIT JOB"
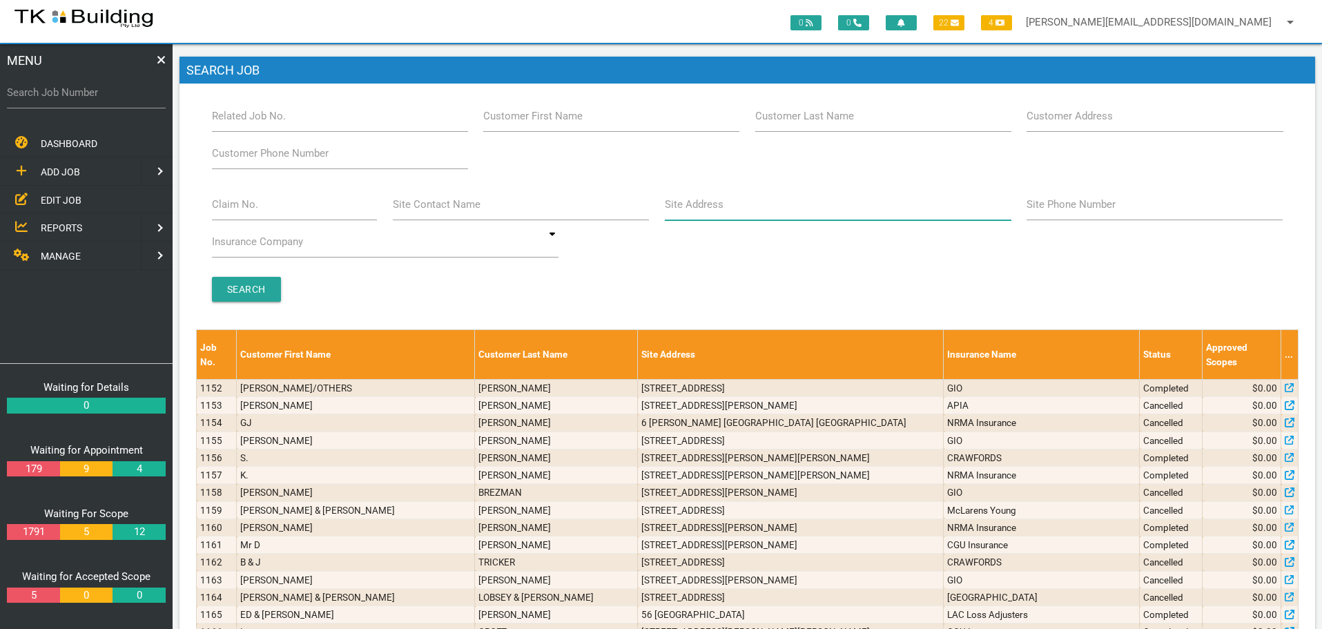
click input "Site Address"
type input "6 Charles"
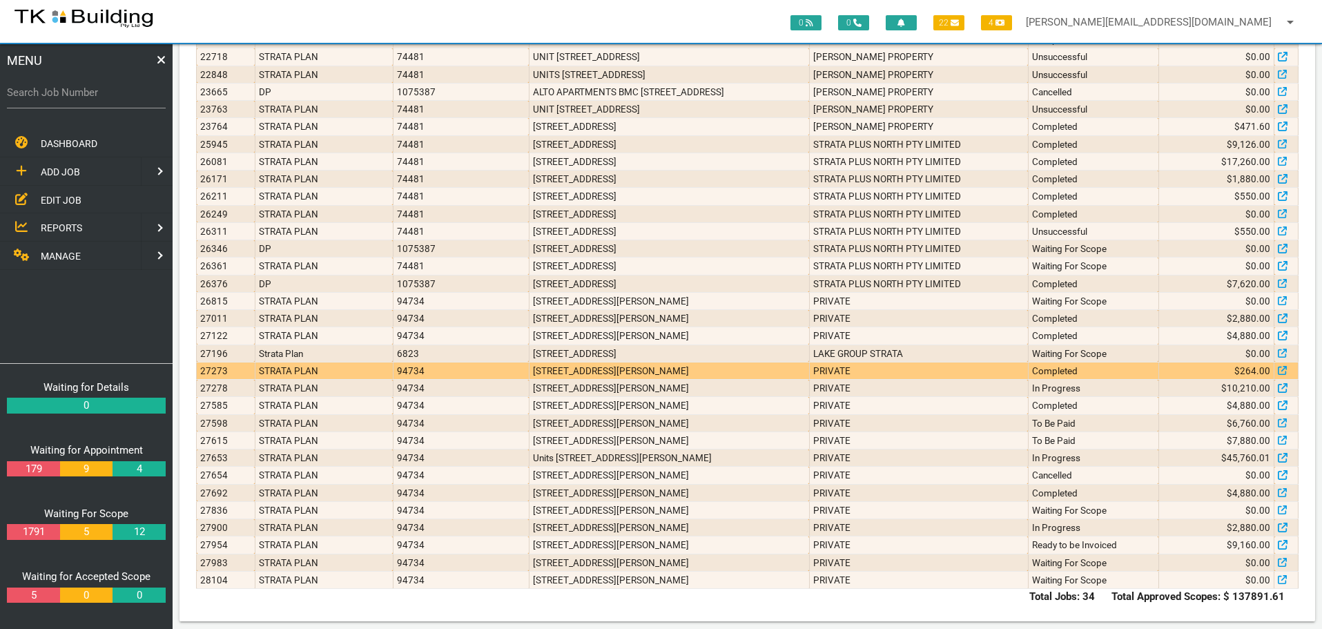
scroll to position [379, 0]
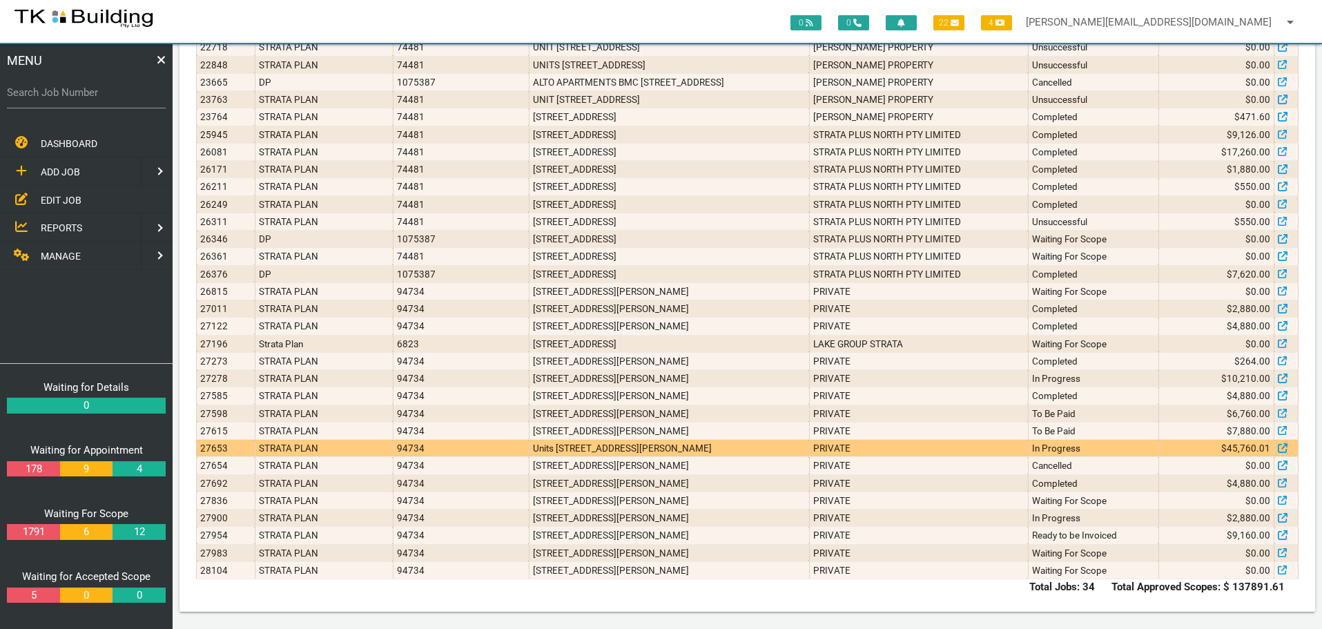
click td "In Progress"
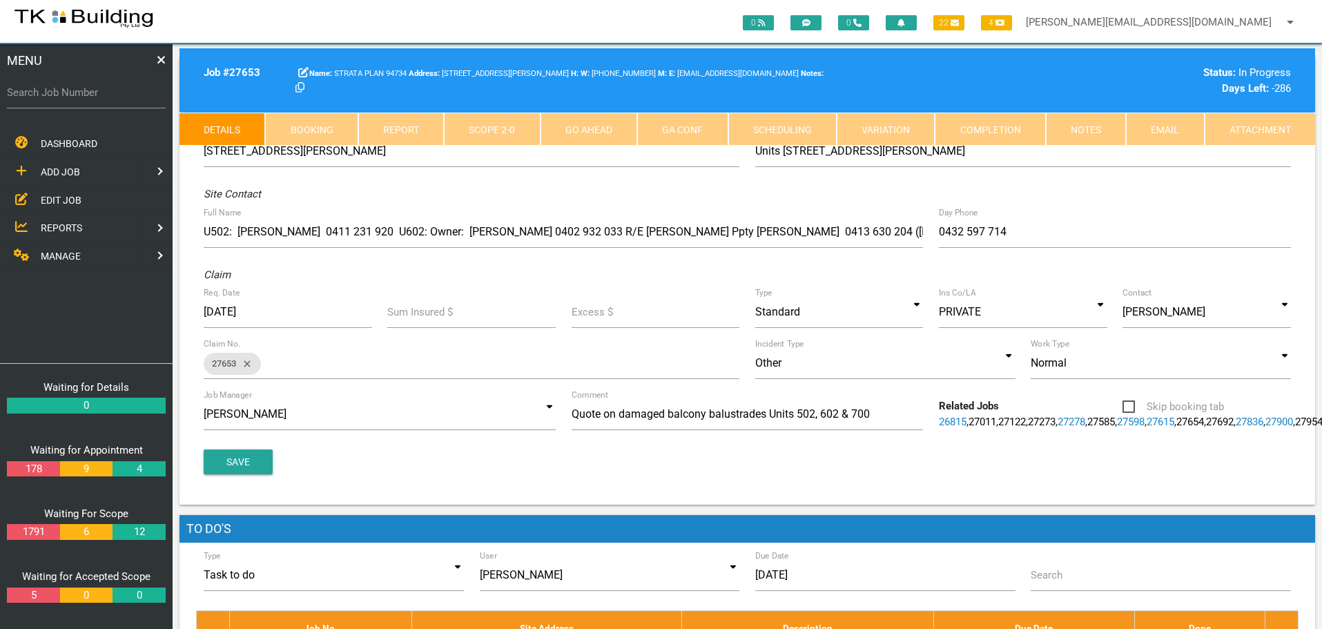
click link "Notes"
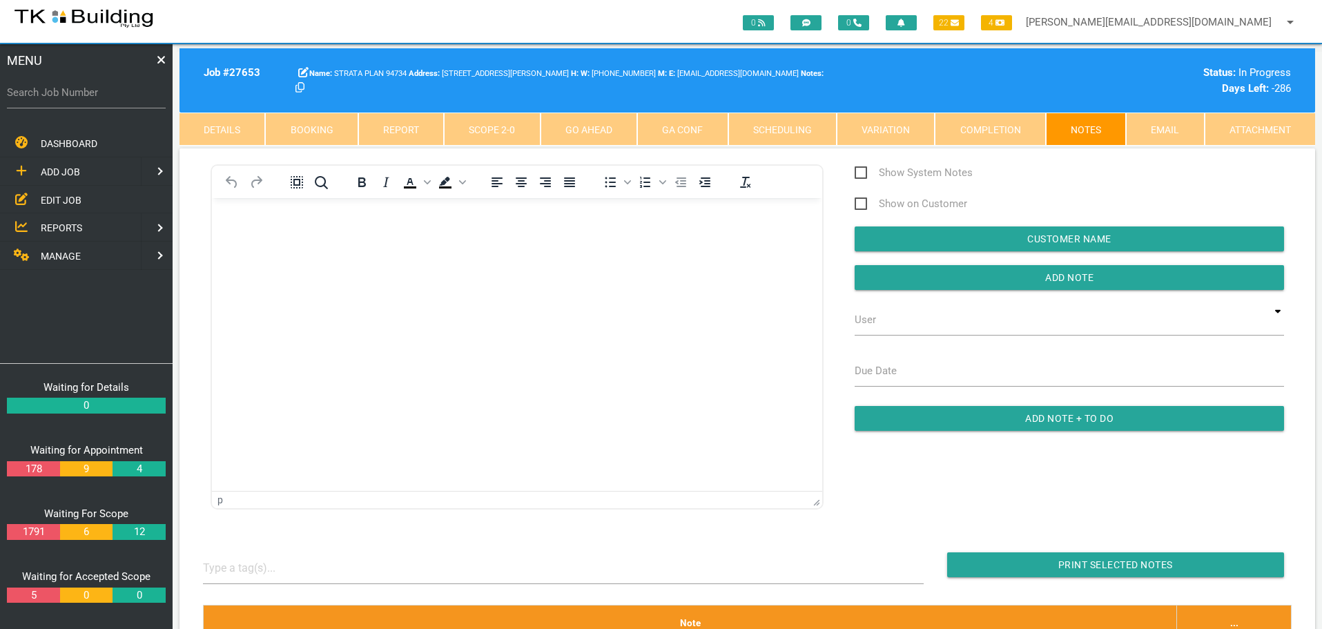
click label "Search Job Number"
click input "Search Job Number"
type input "27972"
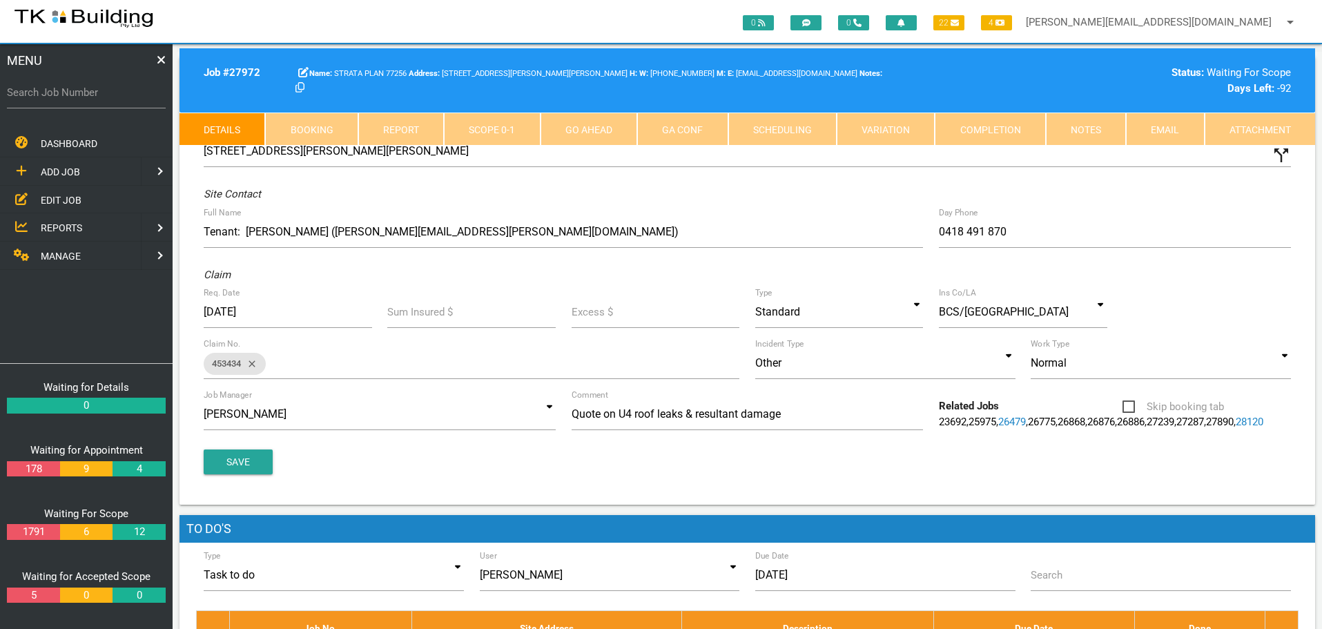
drag, startPoint x: 1081, startPoint y: 121, endPoint x: 1022, endPoint y: 129, distance: 59.2
click link "Notes"
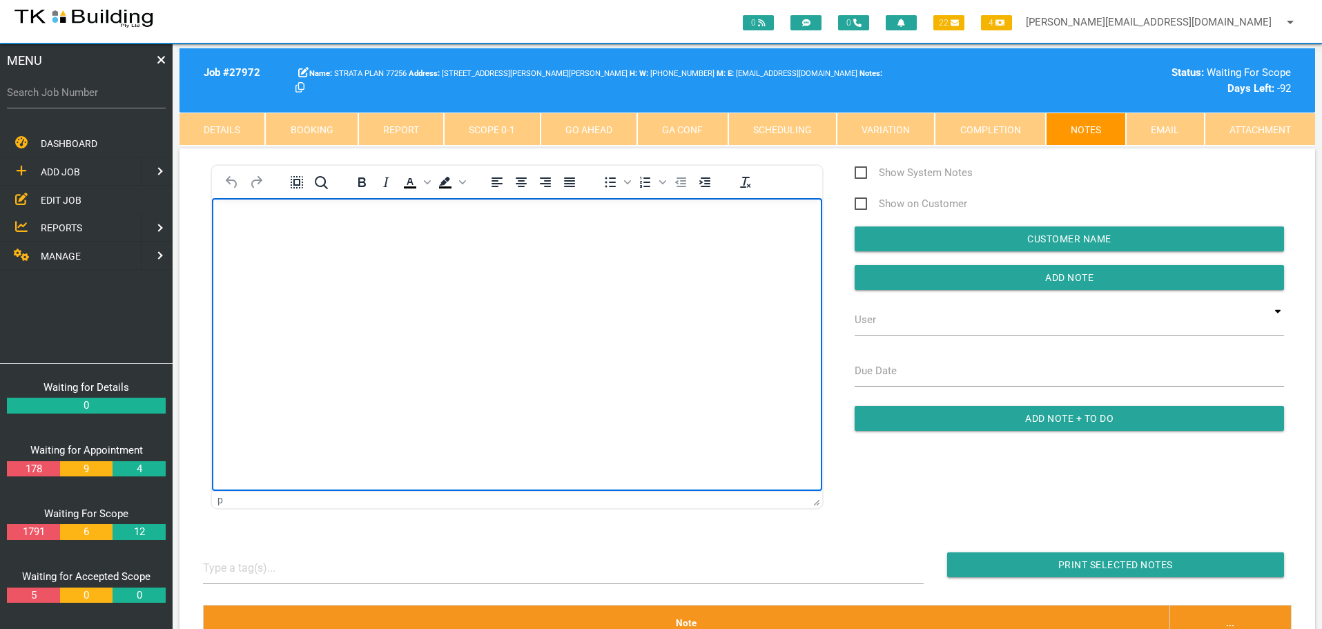
click html
paste body "Rich Text Area. Press ALT-0 for help."
click p "Rich Text Area. Press ALT-0 for help."
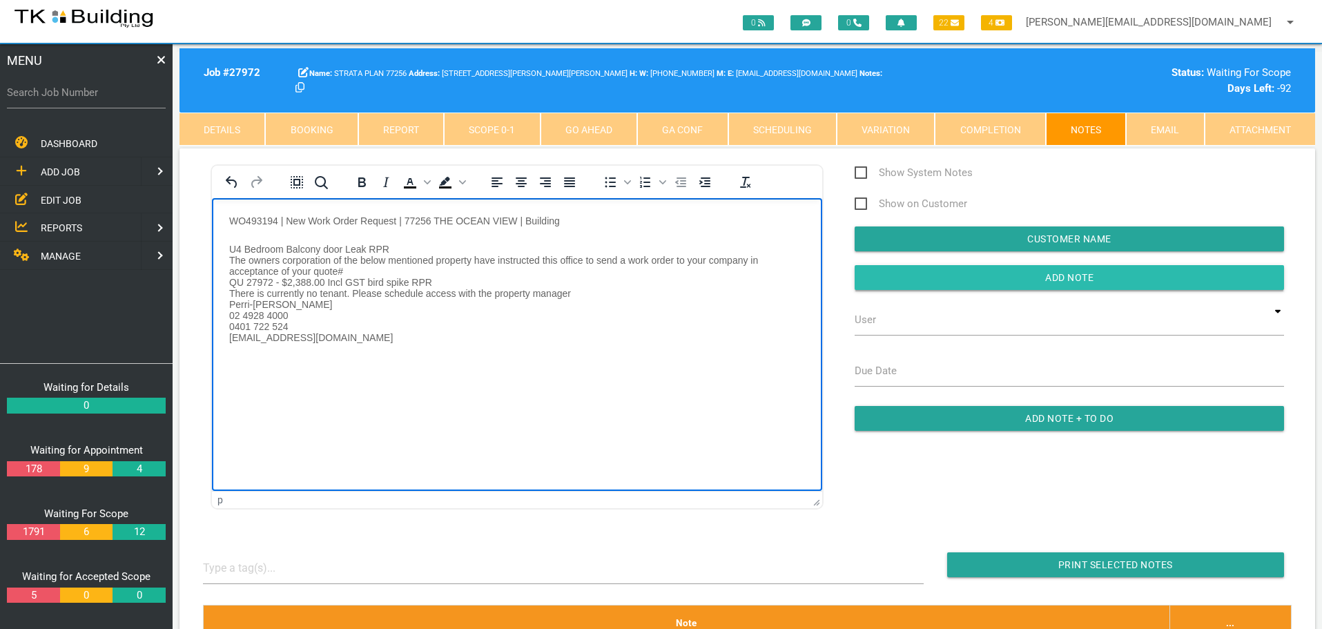
drag, startPoint x: 919, startPoint y: 277, endPoint x: 863, endPoint y: 277, distance: 55.9
click input "Add Note"
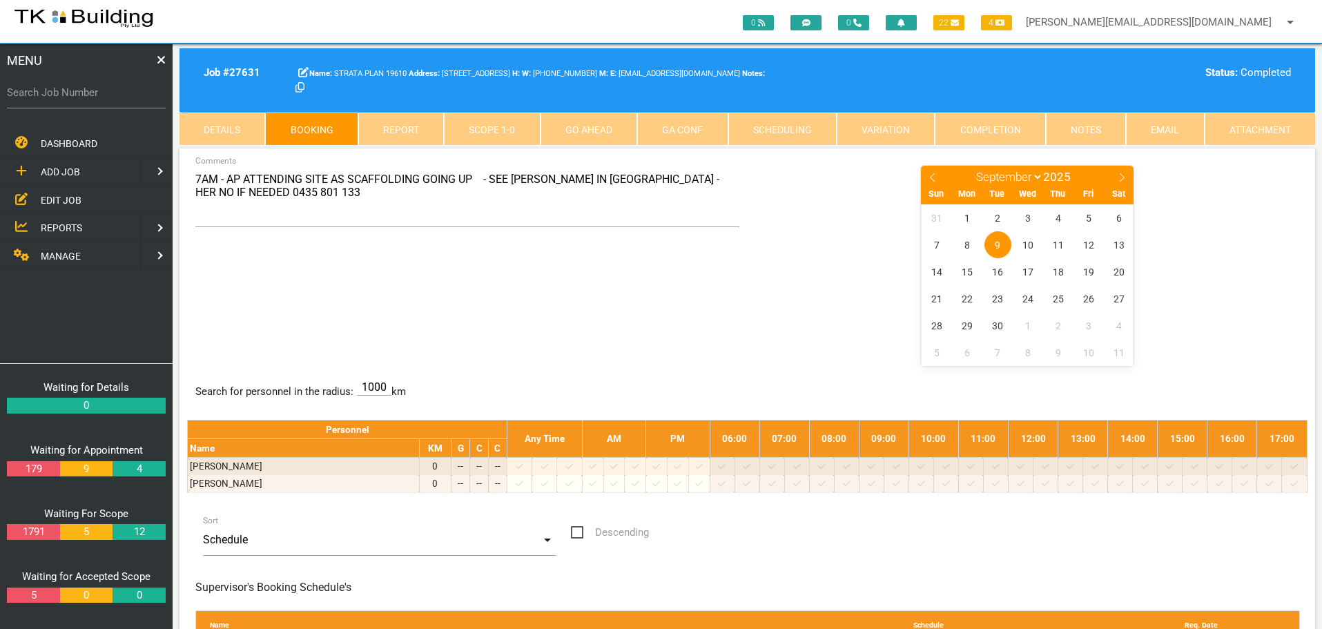
select select "8"
click at [66, 198] on span "EDIT JOB" at bounding box center [61, 199] width 41 height 11
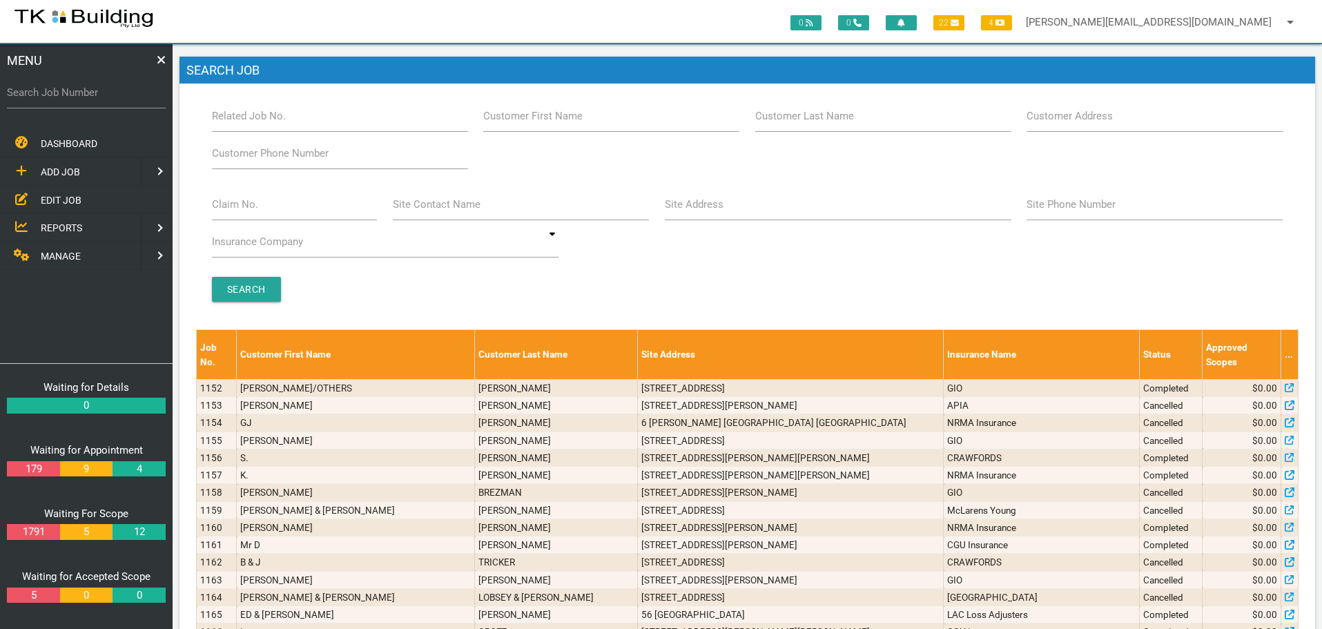
click at [800, 119] on label "Customer Last Name" at bounding box center [804, 116] width 99 height 16
click at [800, 119] on input "Customer Last Name" at bounding box center [883, 116] width 256 height 32
type input "51327"
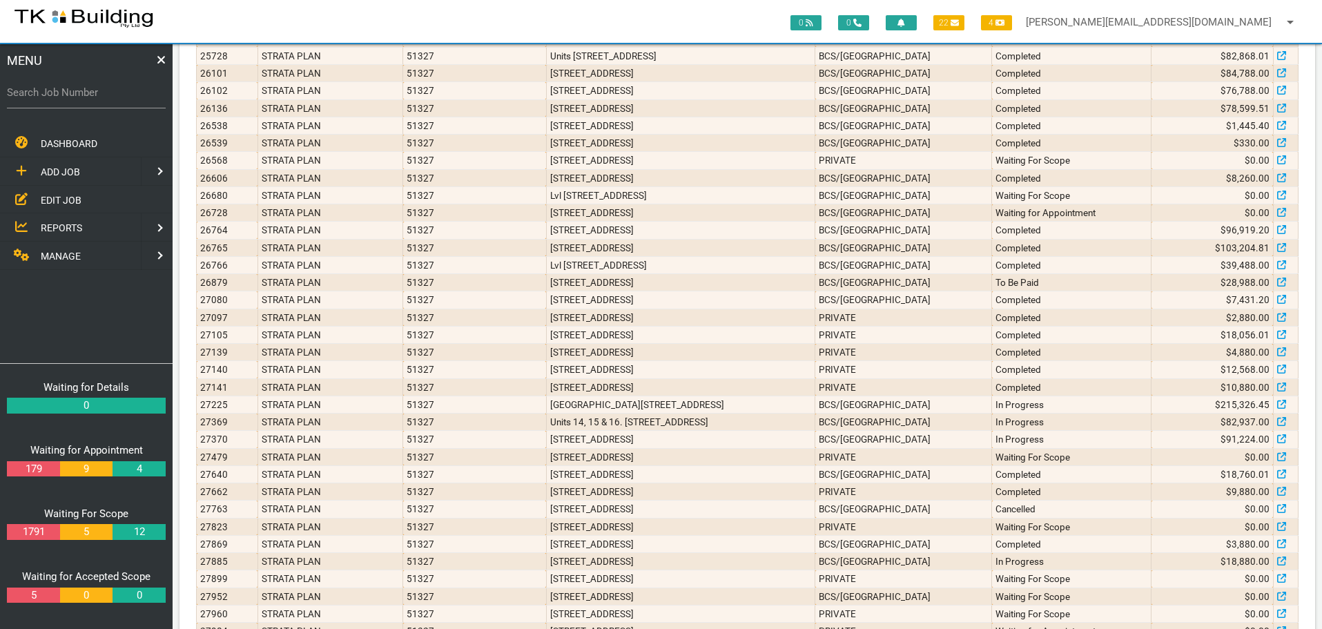
scroll to position [483, 0]
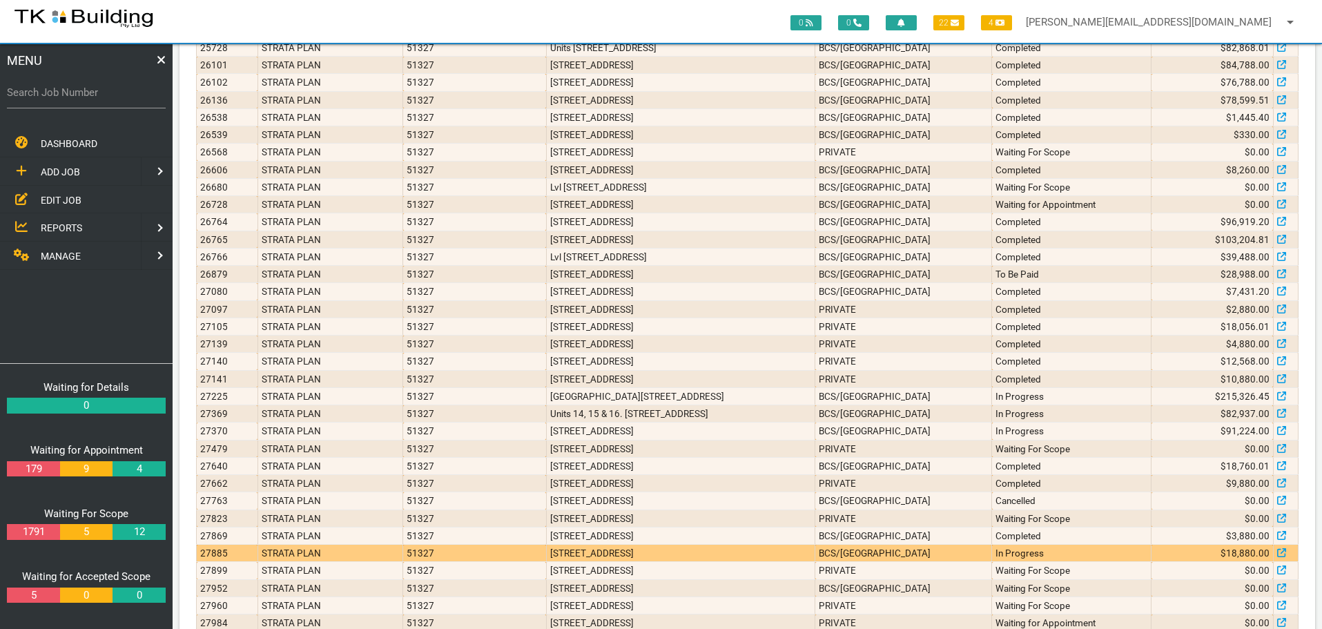
click at [802, 549] on td "[STREET_ADDRESS]" at bounding box center [680, 553] width 269 height 17
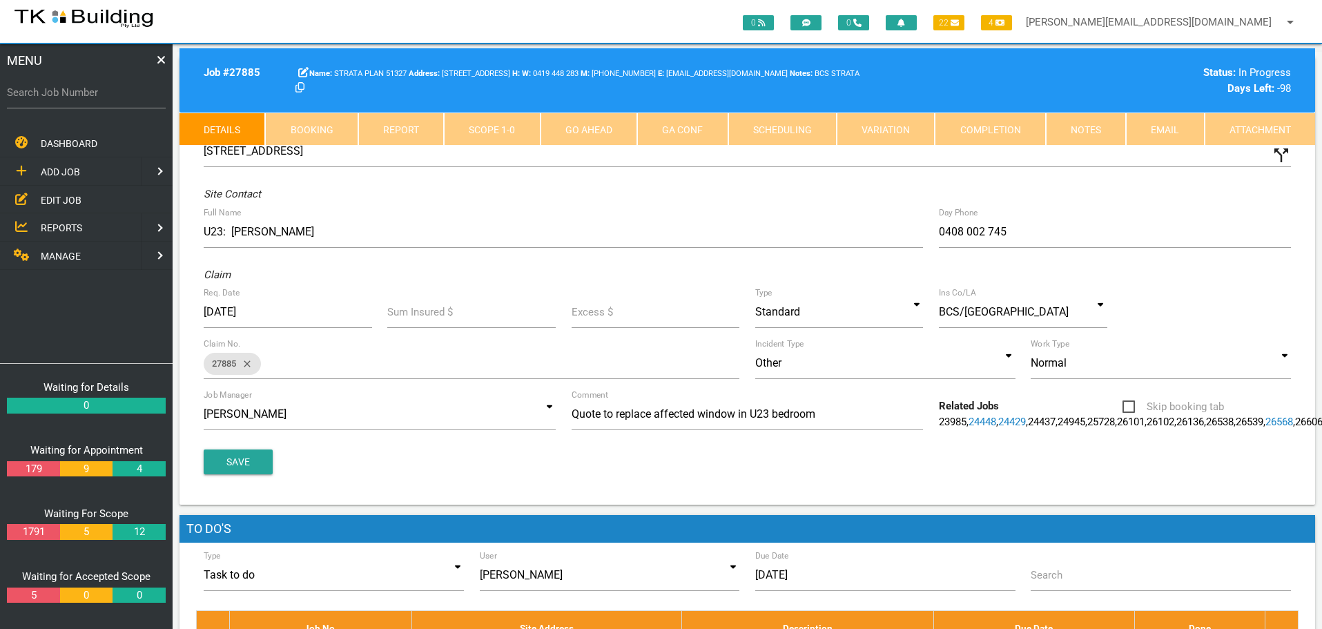
click at [345, 126] on link "Booking" at bounding box center [311, 129] width 92 height 33
select select "8"
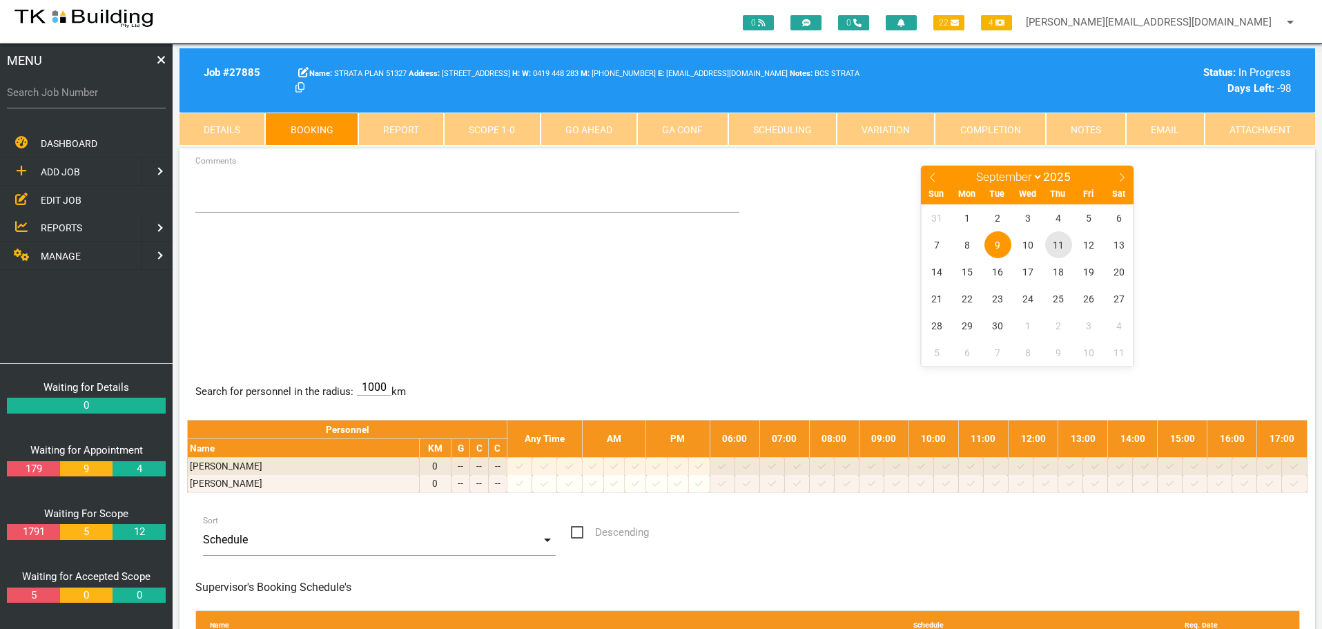
click at [1058, 245] on span "11" at bounding box center [1058, 244] width 27 height 27
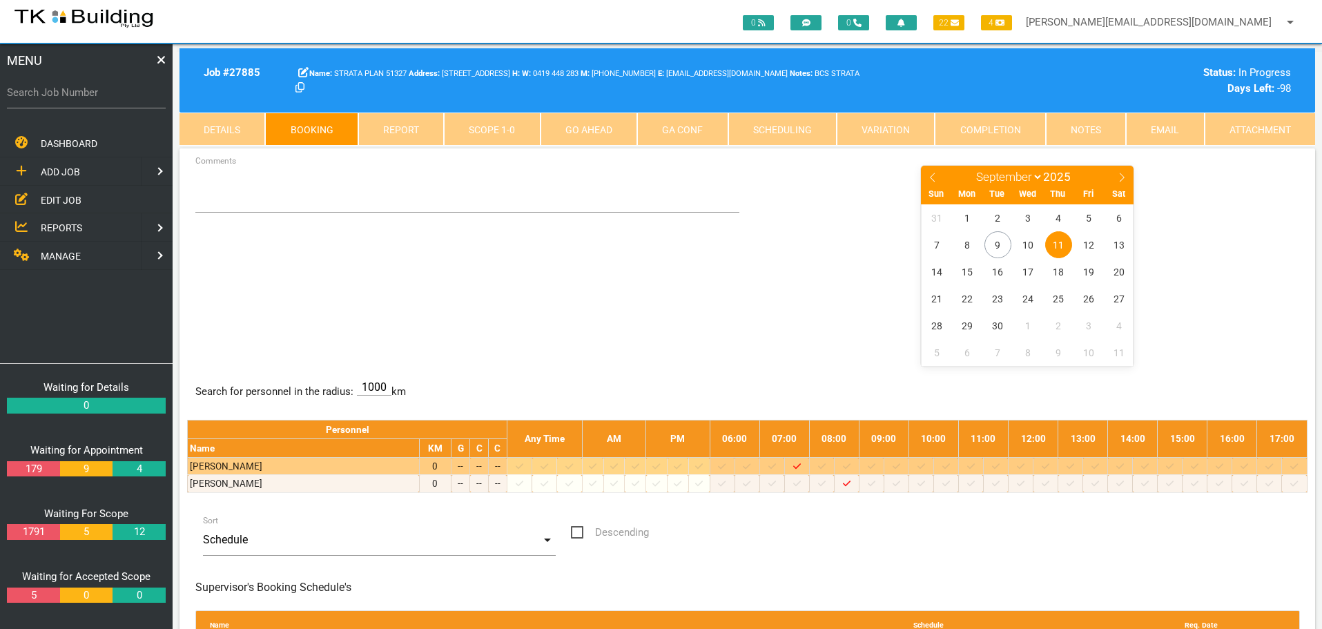
click at [875, 464] on icon at bounding box center [872, 466] width 8 height 9
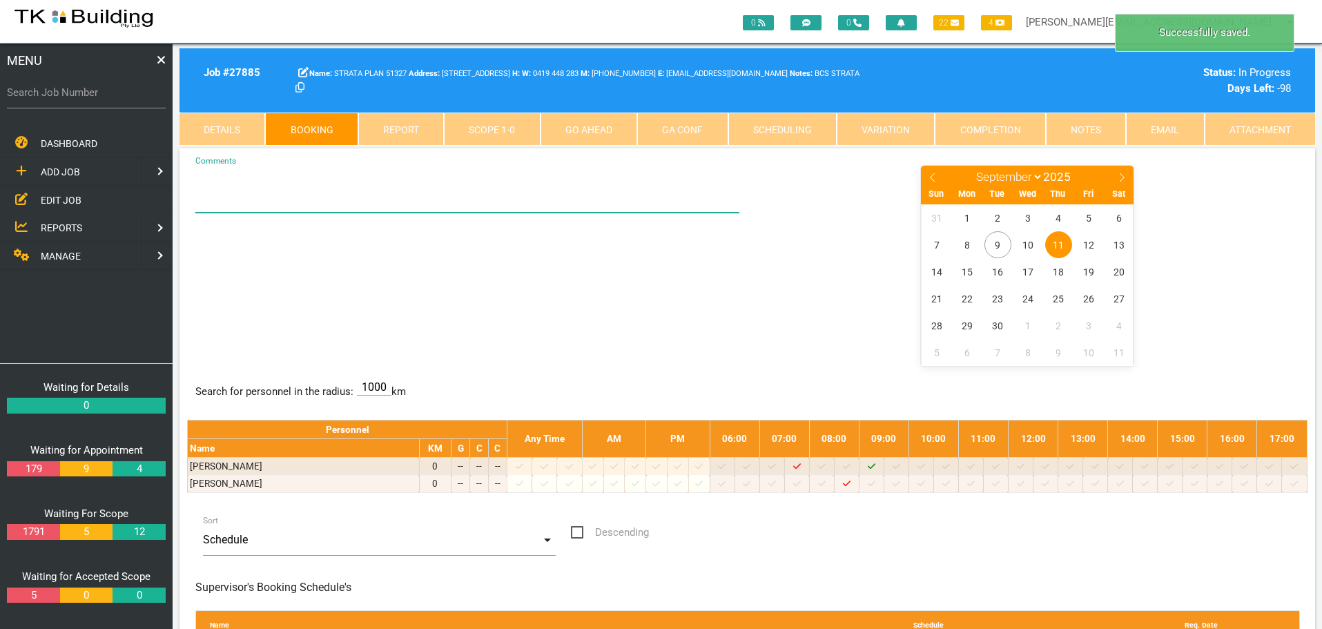
click at [235, 197] on textarea "Comments" at bounding box center [467, 188] width 545 height 48
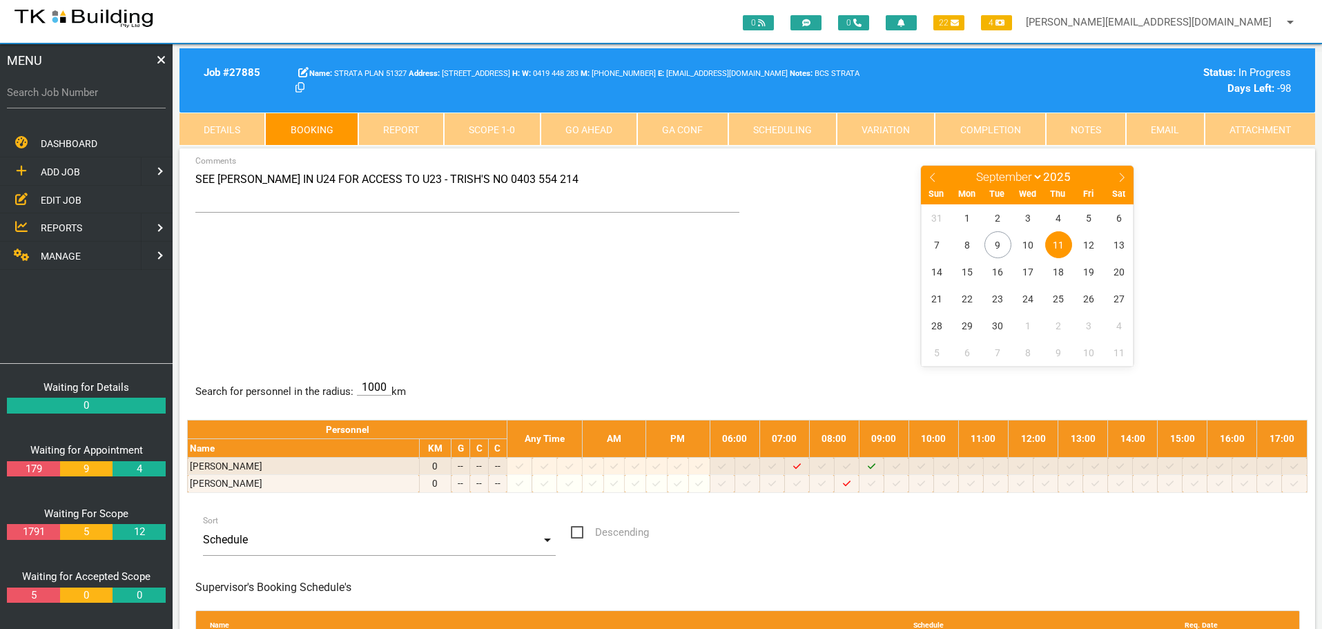
click at [358, 274] on div "SEE [PERSON_NAME] IN U24 FOR ACCESS TO U23 - TRISH'S NO 0403 554 214 Comments J…" at bounding box center [747, 264] width 1120 height 201
click at [578, 185] on textarea "SEE [PERSON_NAME] IN U24 FOR ACCESS TO U23 - TRISH'S NO 0403 554 214" at bounding box center [467, 188] width 545 height 48
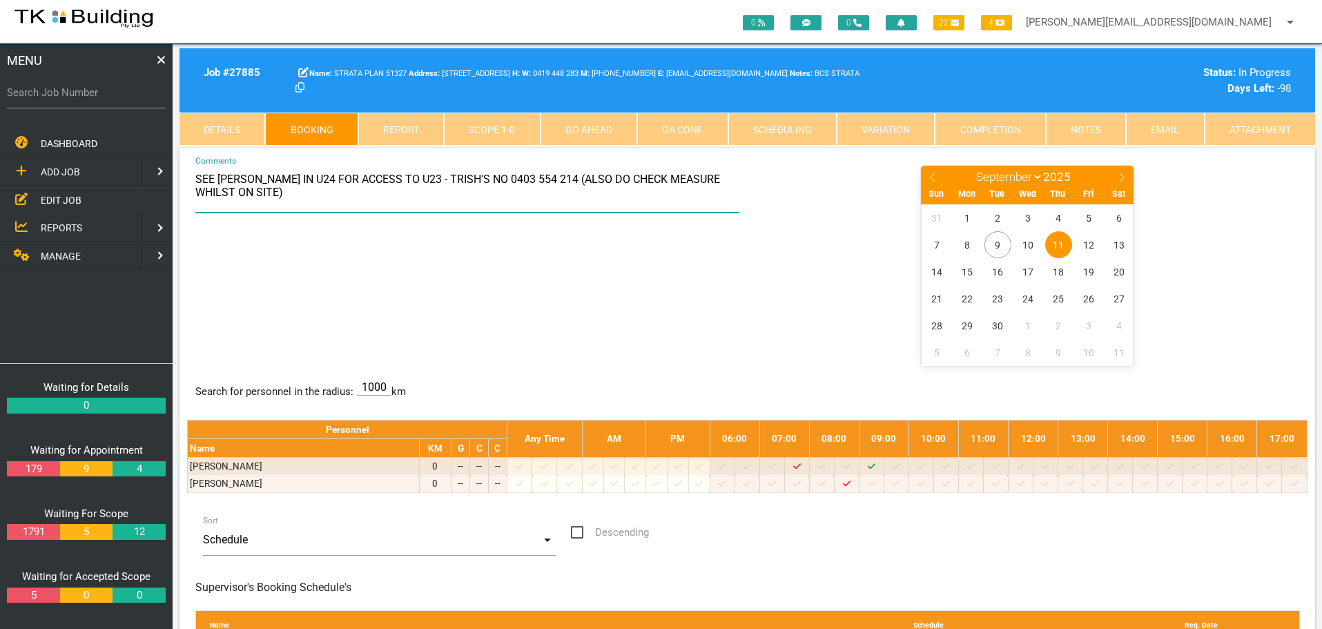
type textarea "SEE [PERSON_NAME] IN U24 FOR ACCESS TO U23 - TRISH'S NO 0403 554 214 (ALSO DO C…"
click at [663, 299] on div "SEE [PERSON_NAME] IN U24 FOR ACCESS TO U23 - TRISH'S NO 0403 554 214 (ALSO DO C…" at bounding box center [747, 264] width 1120 height 201
click at [64, 97] on label "Search Job Number" at bounding box center [86, 93] width 159 height 16
click at [64, 97] on input "Search Job Number" at bounding box center [86, 93] width 159 height 32
type input "26765"
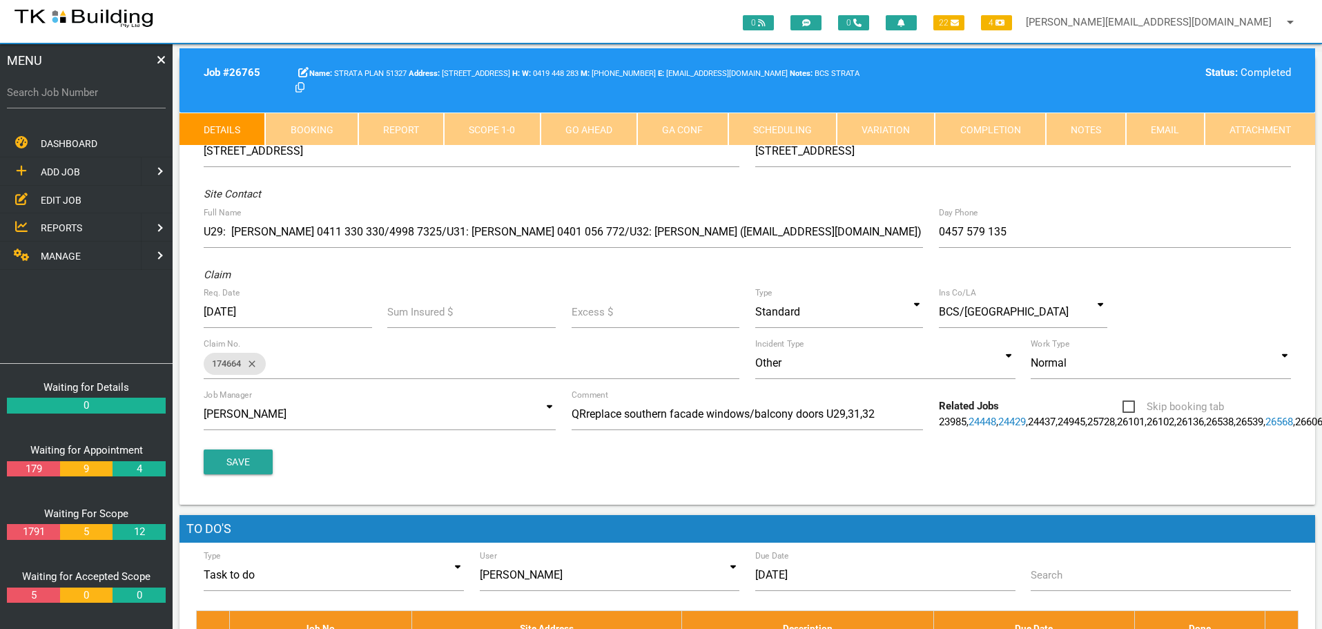
click at [331, 119] on link "Booking" at bounding box center [311, 129] width 92 height 33
select select "8"
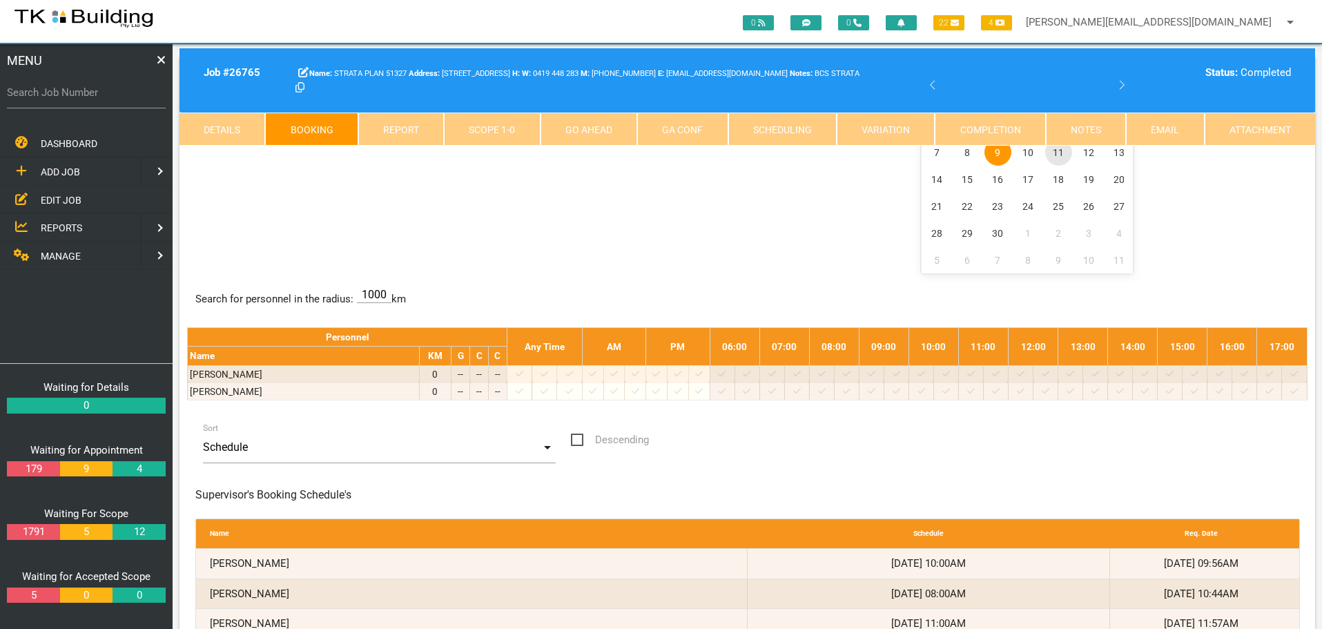
click at [1058, 151] on span "11" at bounding box center [1058, 152] width 27 height 27
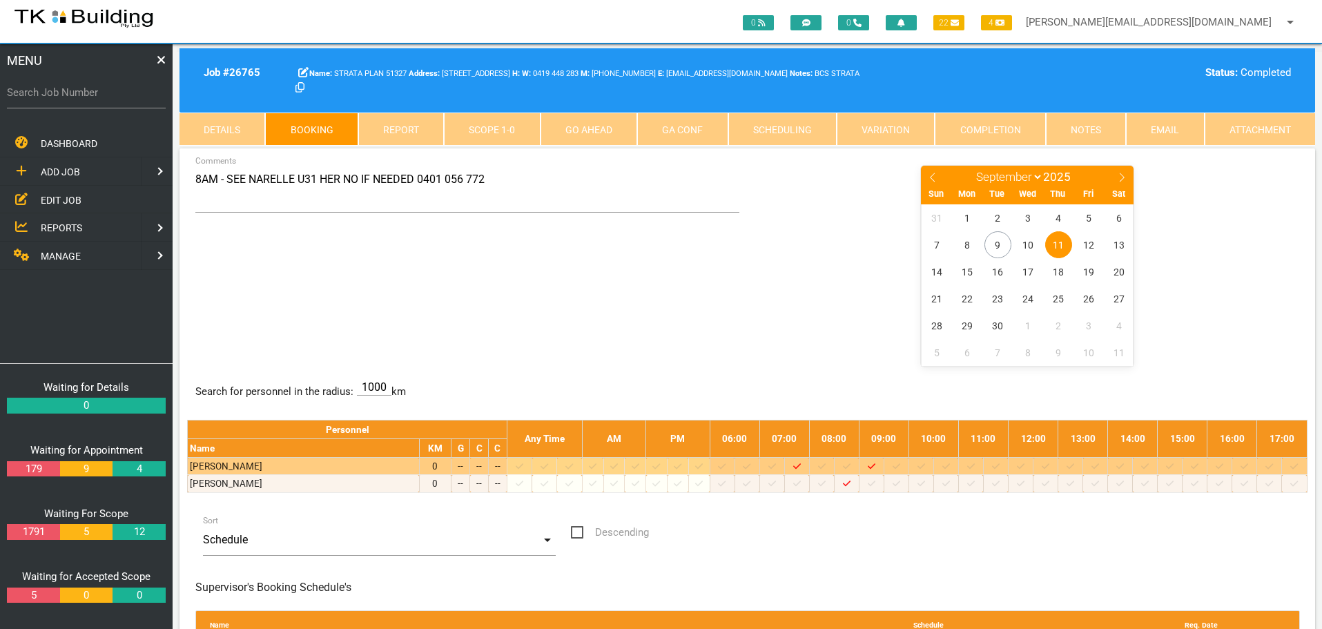
click at [831, 373] on div "8AM - SEE NARELLE U31 HER NO IF NEEDED 0401 056 772 Comments January February M…" at bounding box center [746, 584] width 1135 height 873
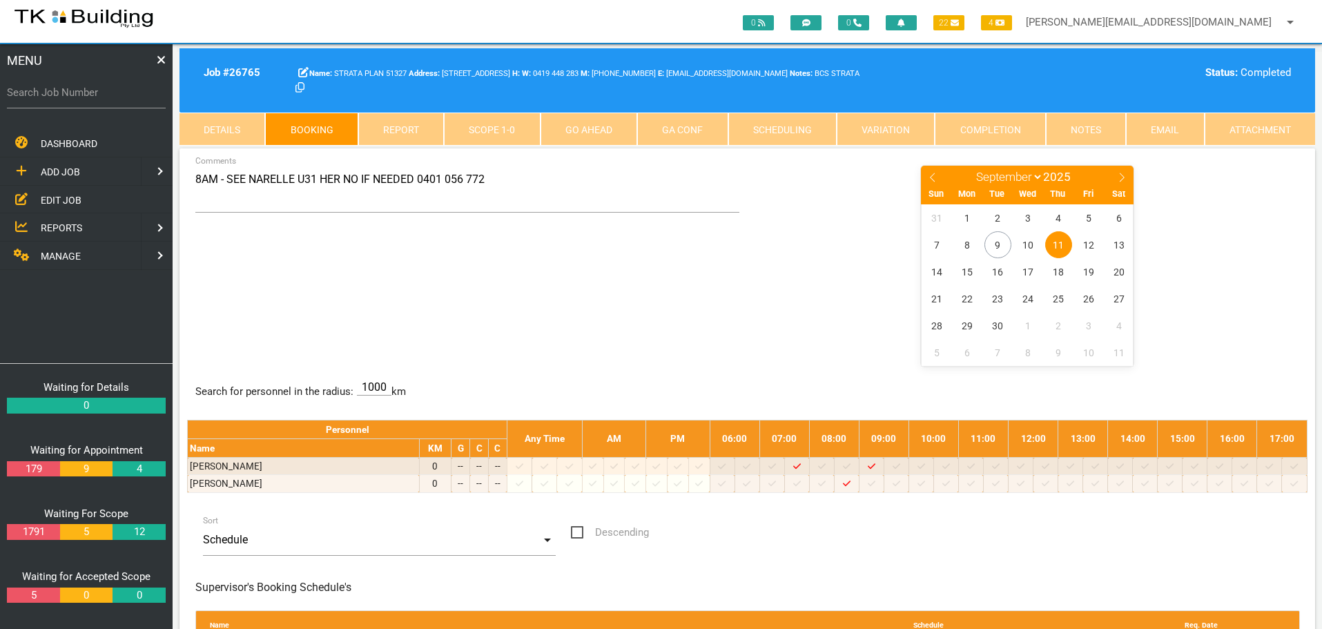
click at [1058, 245] on span "11" at bounding box center [1058, 244] width 27 height 27
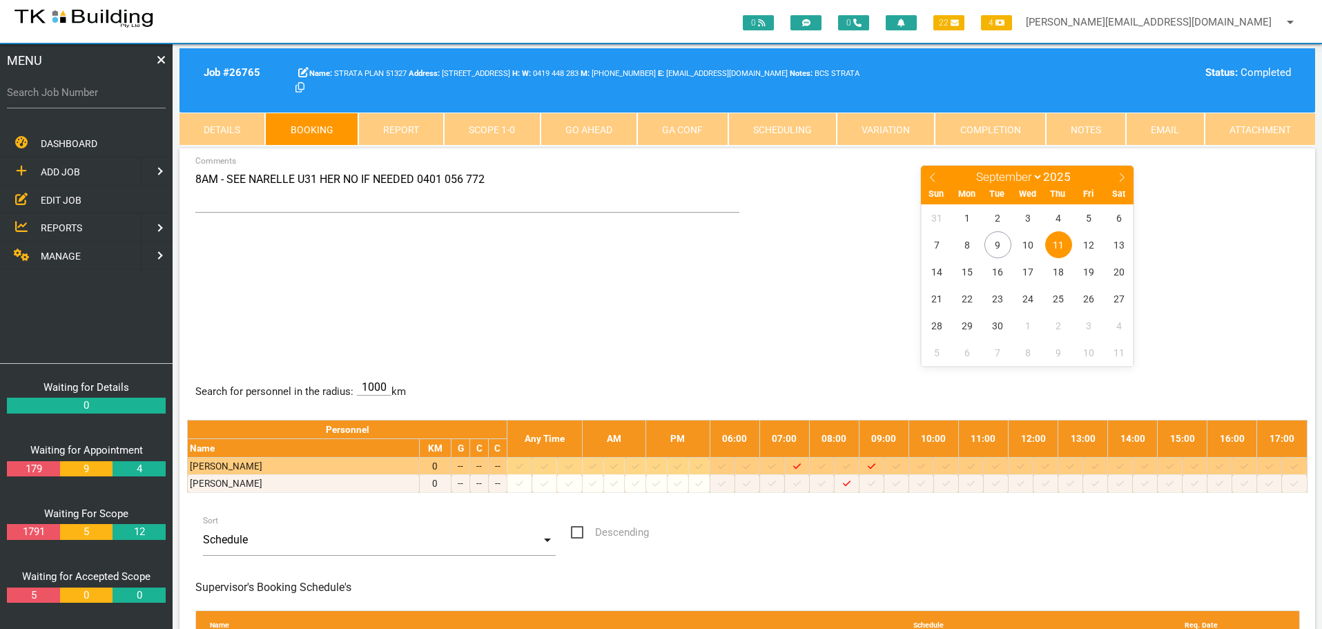
click at [825, 466] on icon at bounding box center [822, 466] width 8 height 9
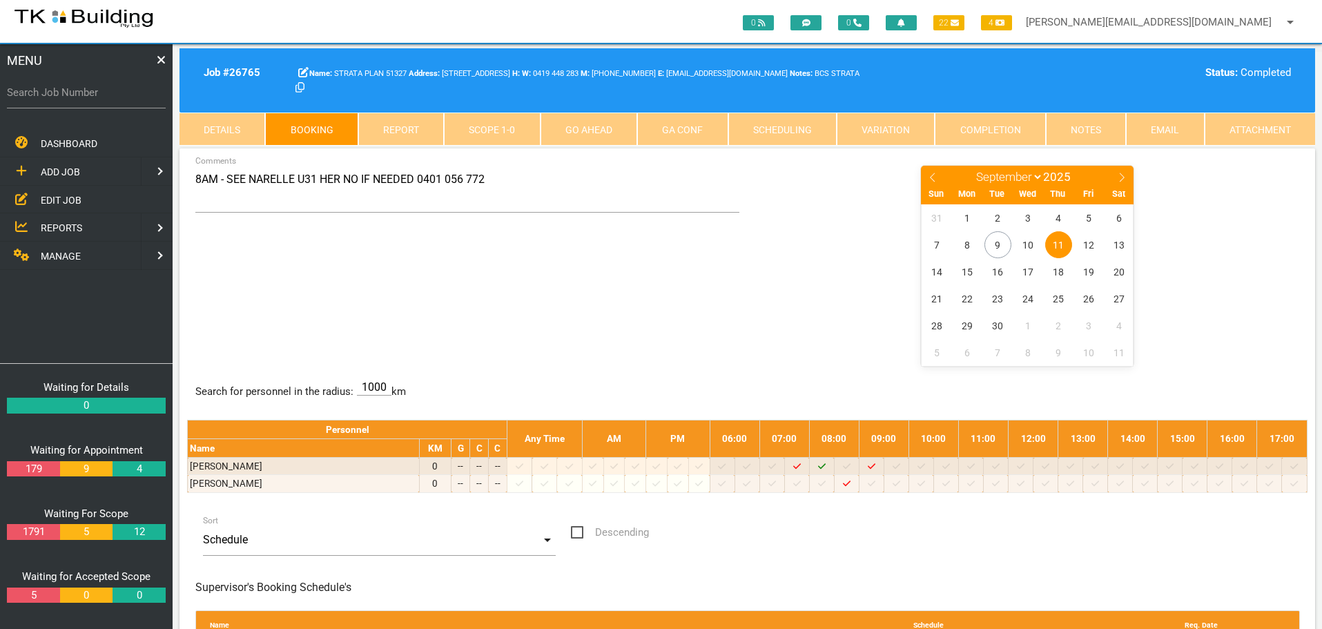
click at [95, 99] on label "Search Job Number" at bounding box center [86, 93] width 159 height 16
click at [95, 99] on input "Search Job Number" at bounding box center [86, 93] width 159 height 32
type input "28114"
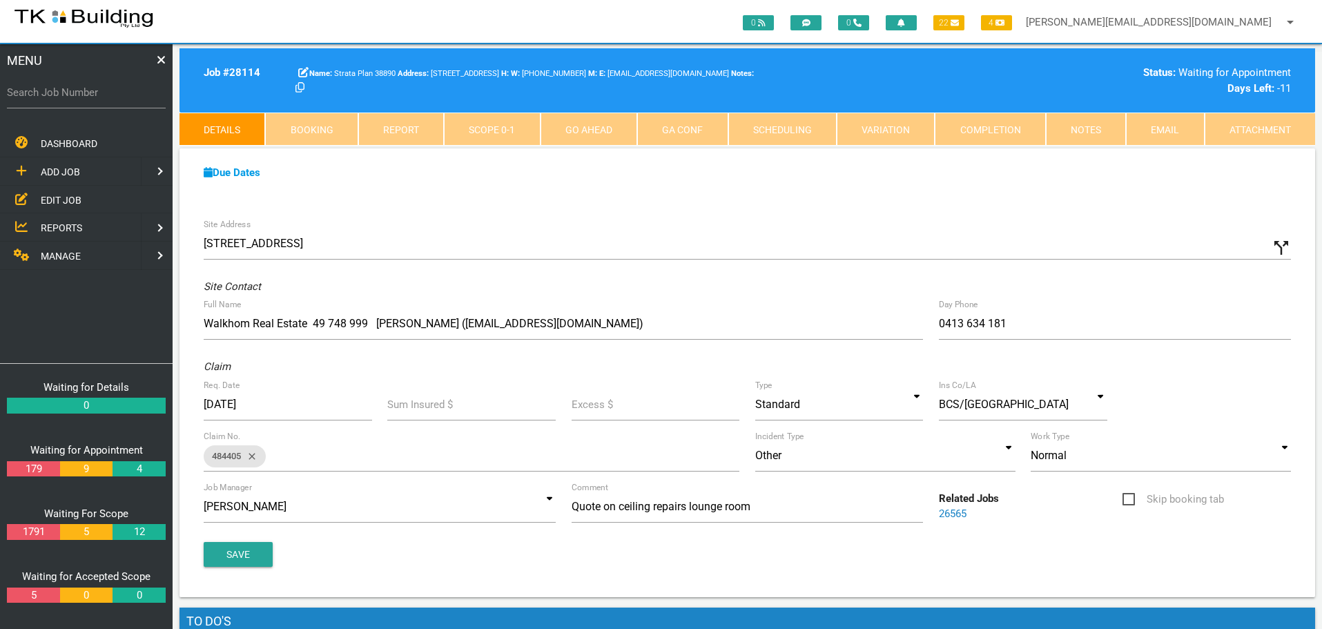
click at [329, 128] on link "Booking" at bounding box center [311, 129] width 92 height 33
select select "8"
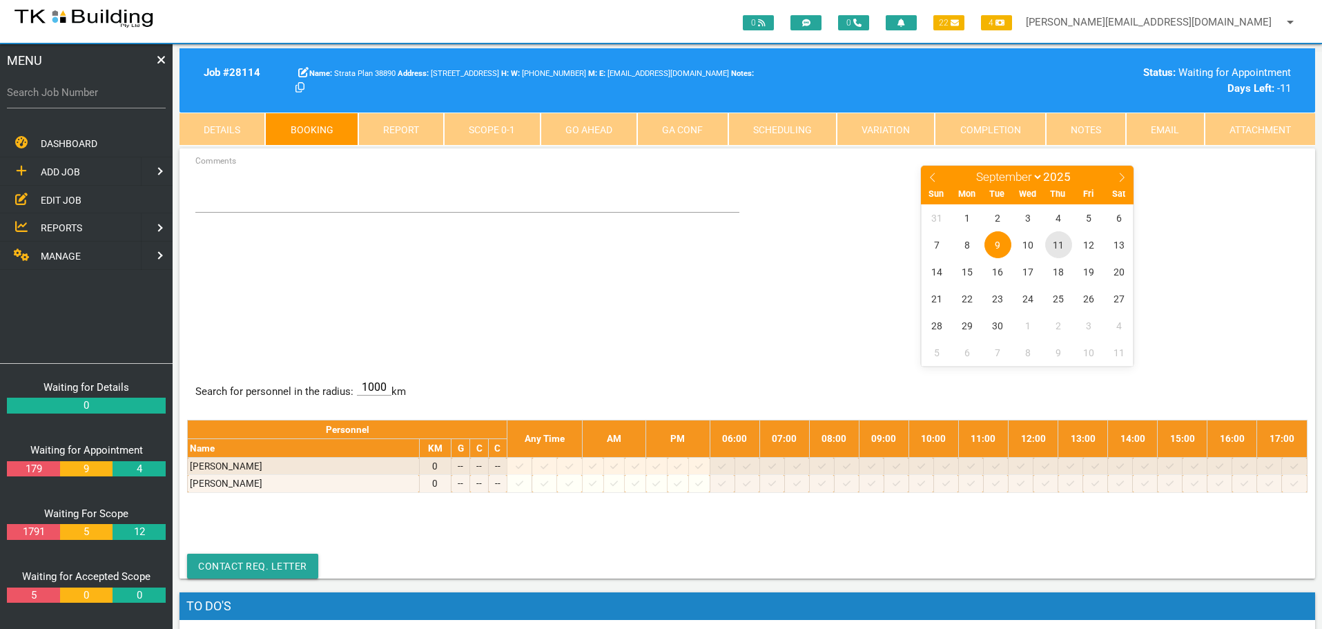
click at [1058, 244] on span "11" at bounding box center [1058, 244] width 27 height 27
click span "EDIT JOB"
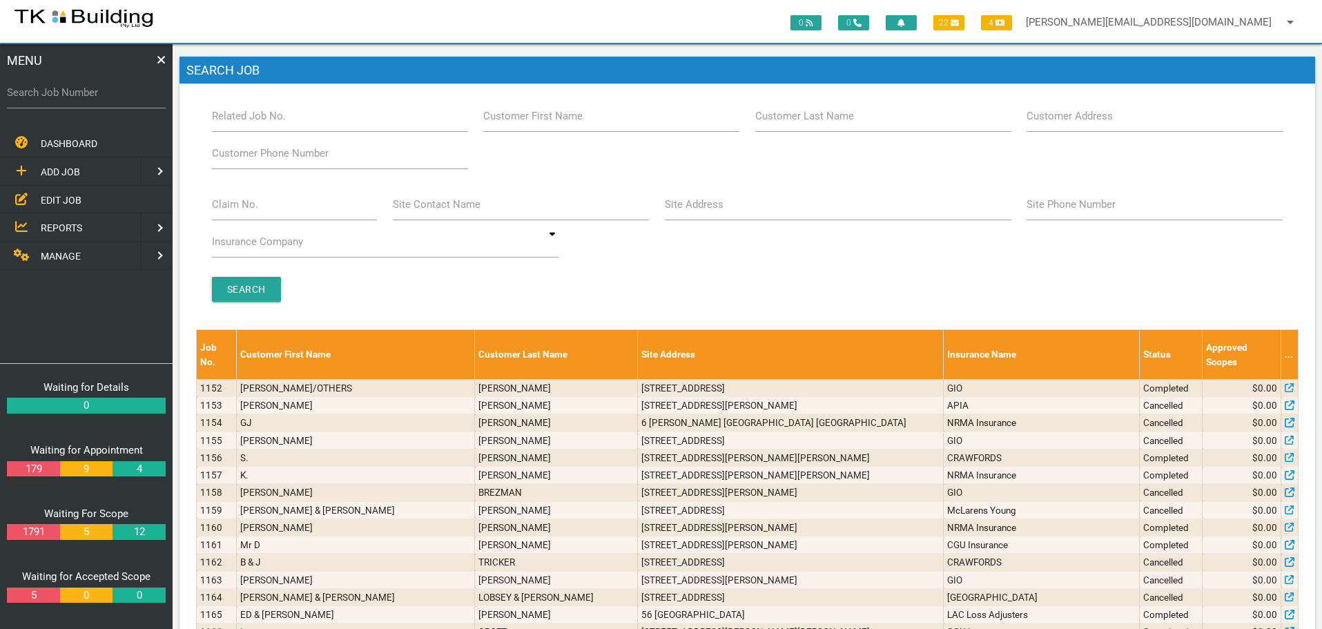
click label "Customer Last Name"
click input "Customer Last Name"
type input "77256"
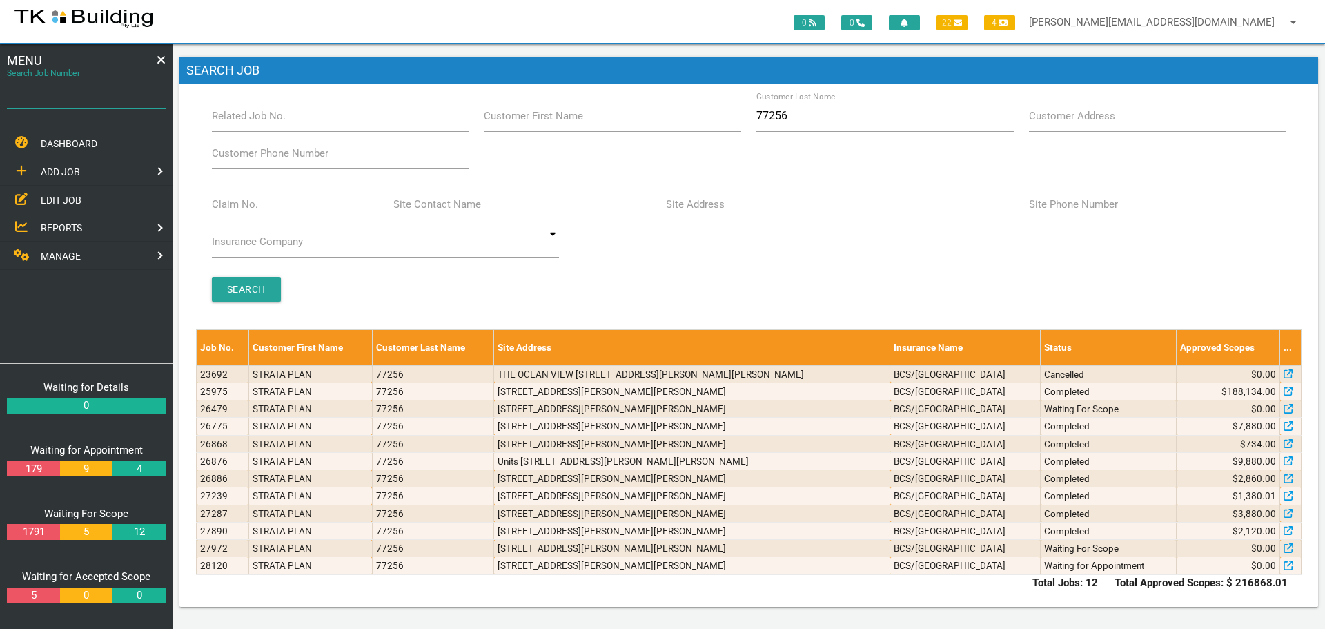
click input "Search Job Number"
type input "25975"
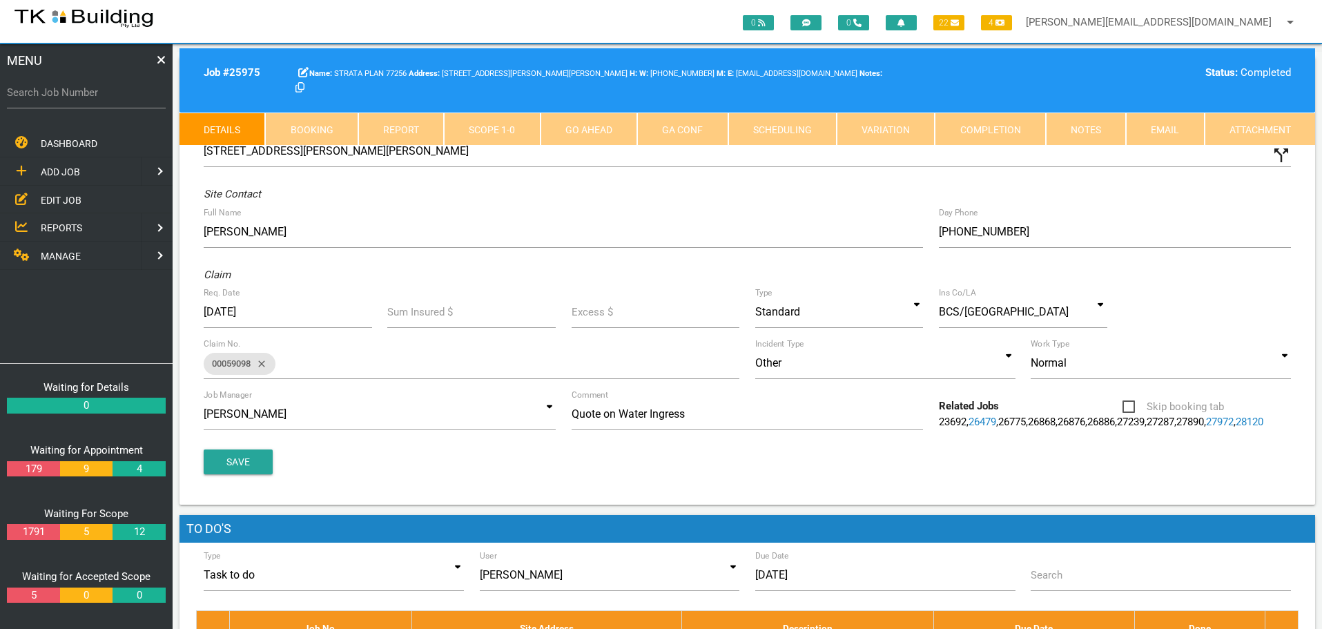
click link "Notes"
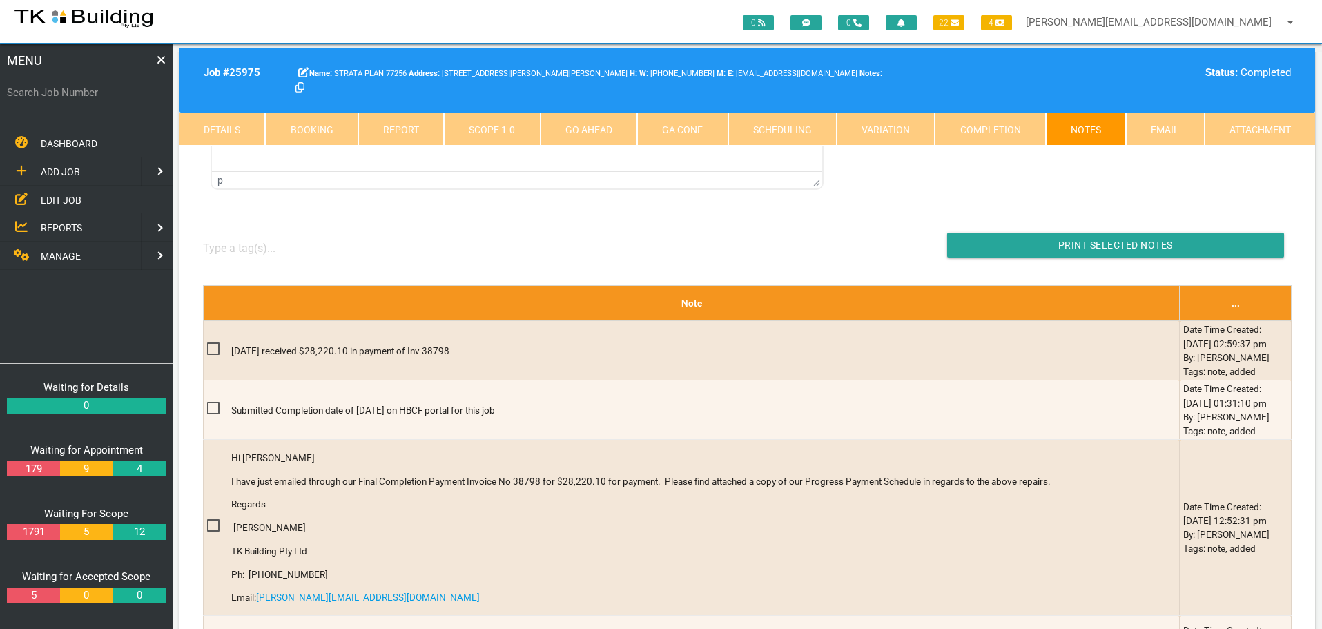
scroll to position [276, 0]
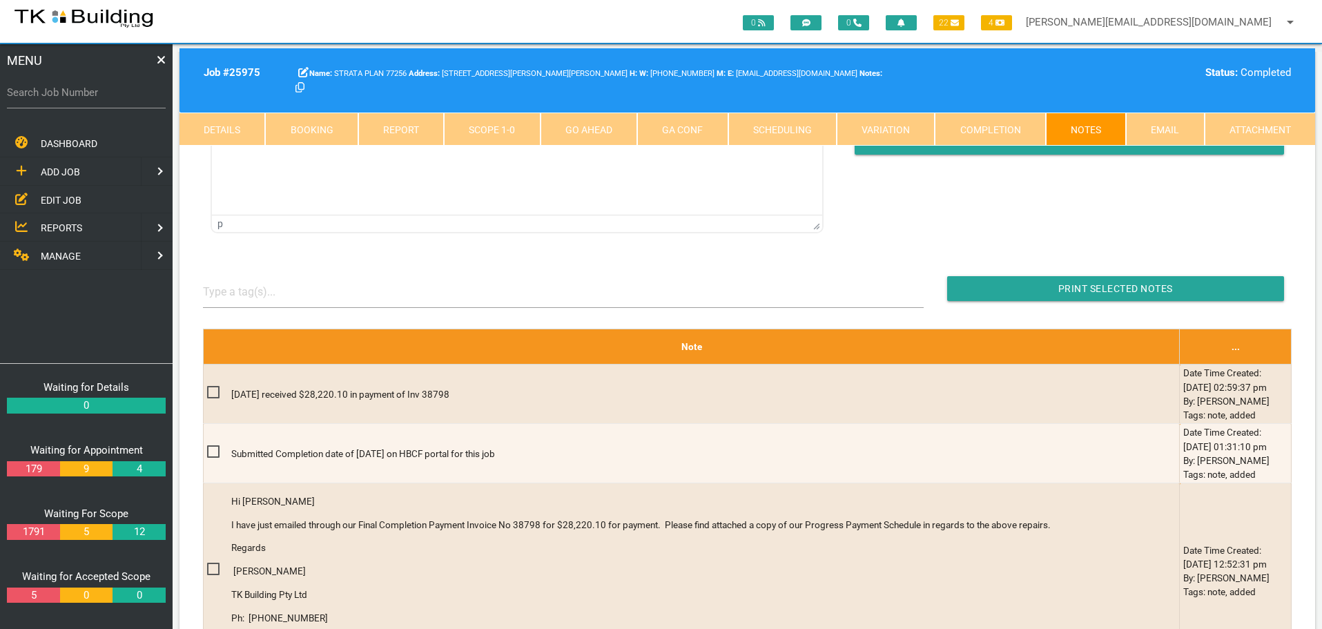
click label "Search Job Number"
click input "Search Job Number"
type input "28114"
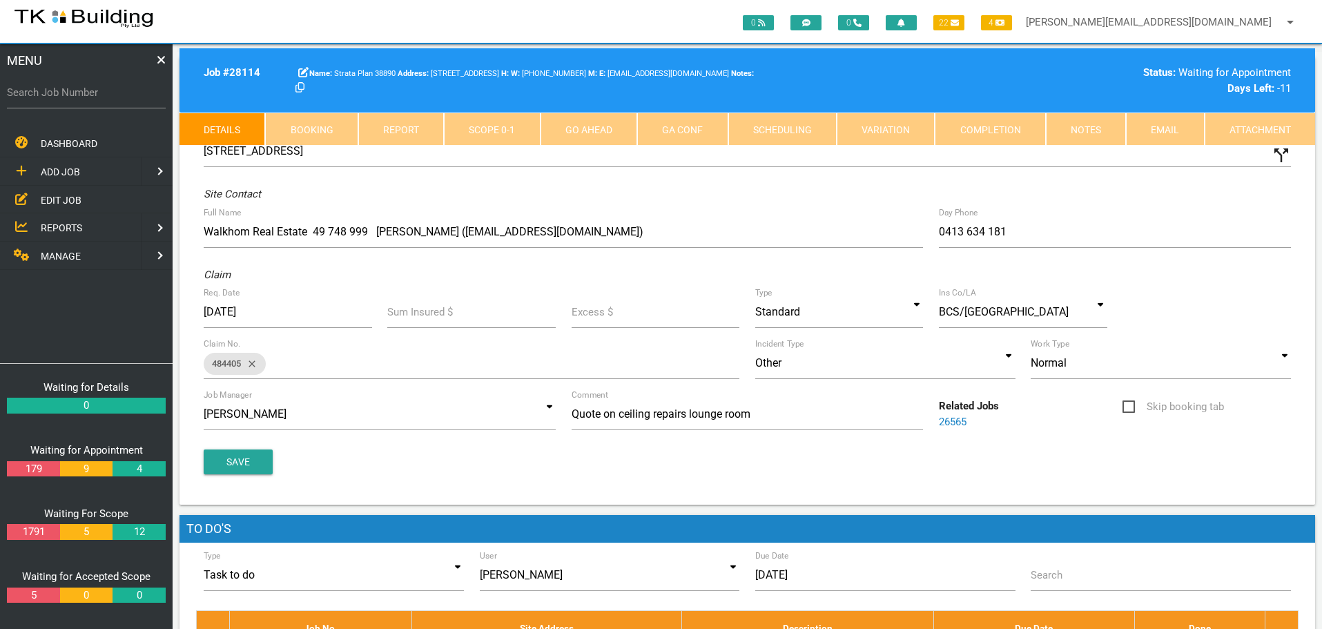
click link "Booking"
select select "8"
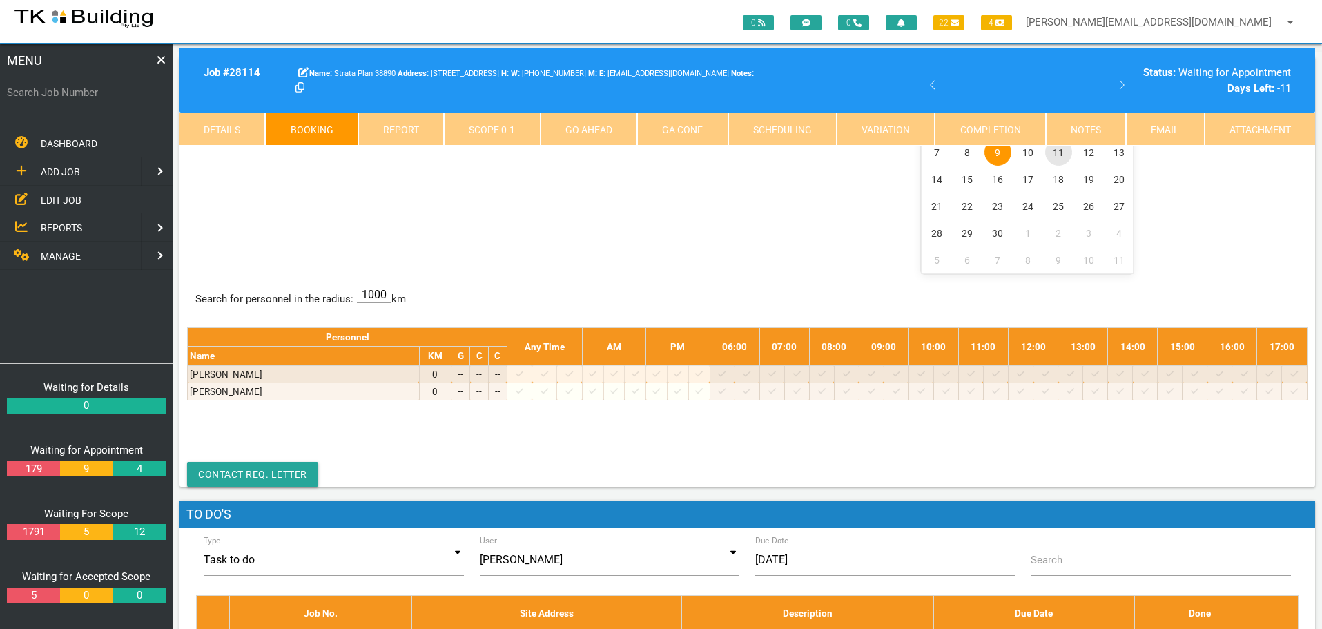
click span "11"
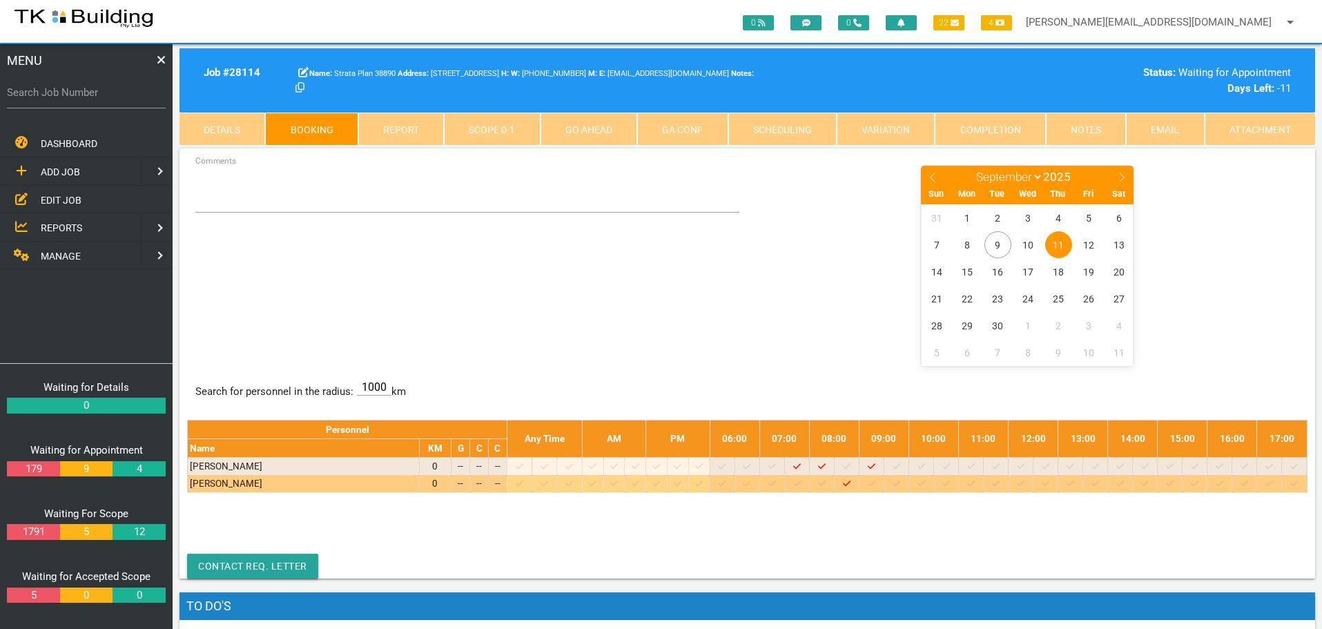
click icon
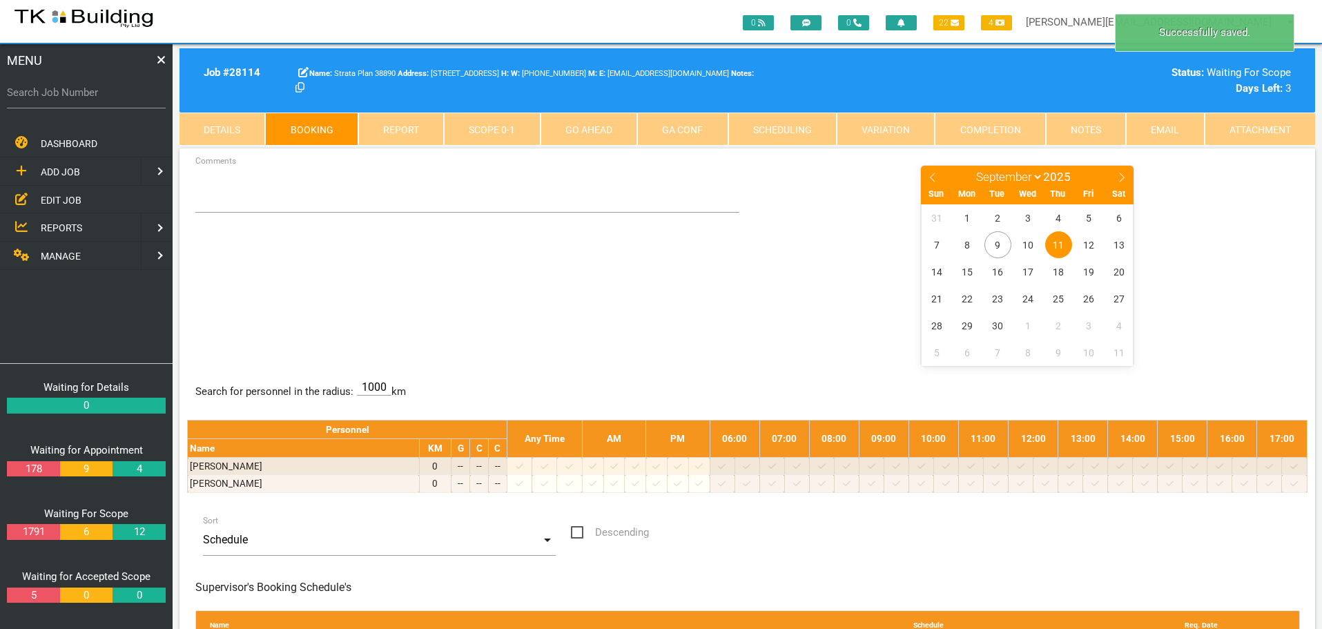
click span "11"
click textarea "Comments"
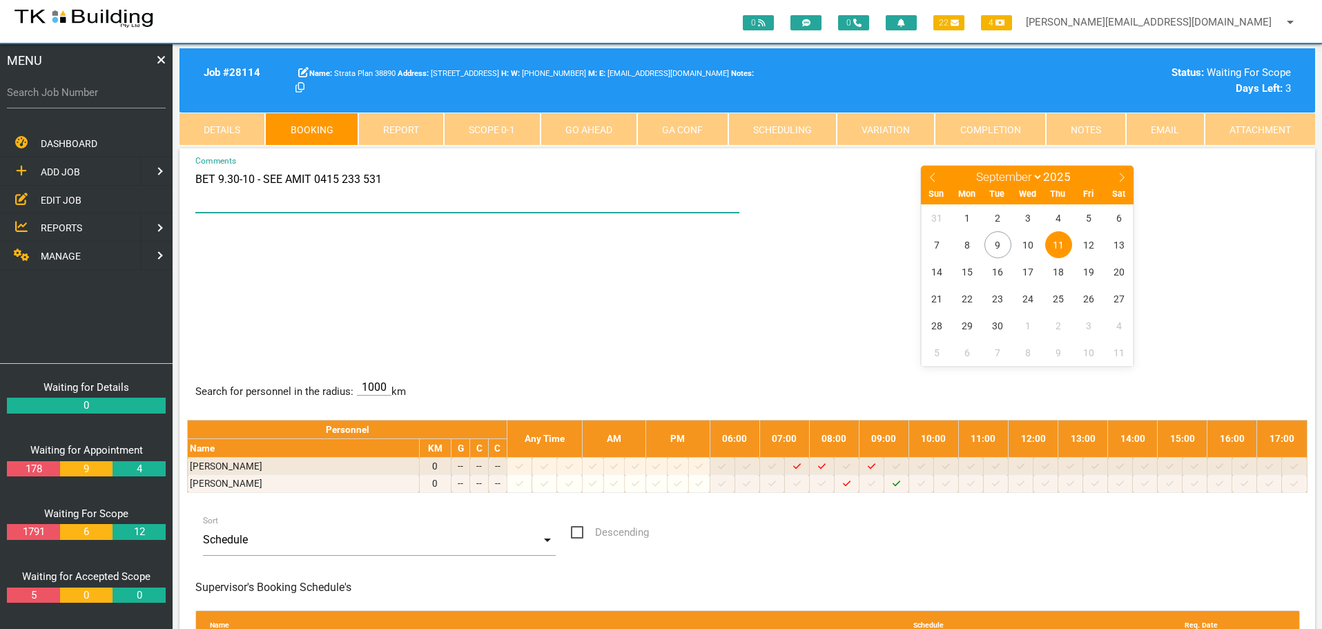
type textarea "BET 9.30-10 - SEE AMIT 0415 233 531"
click div "BET 9.30-10 - SEE AMIT 0415 233 531 Comments January February March April May J…"
click label "Search Job Number"
click input "Search Job Number"
type input "27972"
